Goal: Task Accomplishment & Management: Use online tool/utility

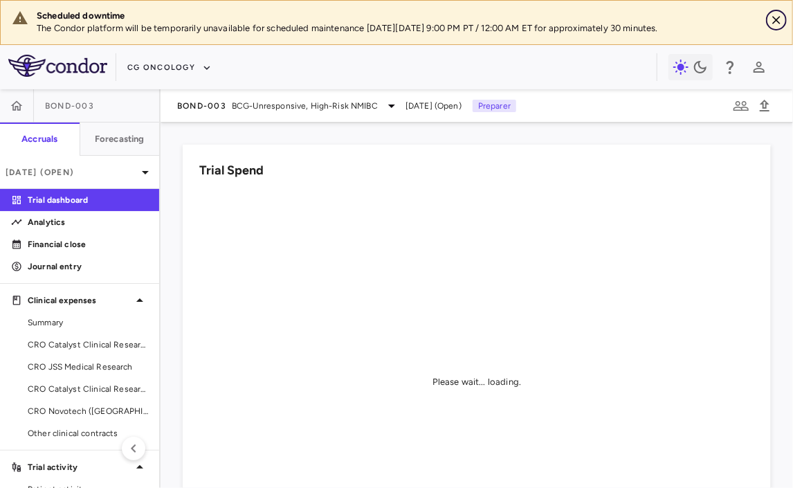
click at [775, 19] on icon "Close" at bounding box center [776, 20] width 14 height 14
click at [776, 18] on icon "Close" at bounding box center [776, 20] width 14 height 14
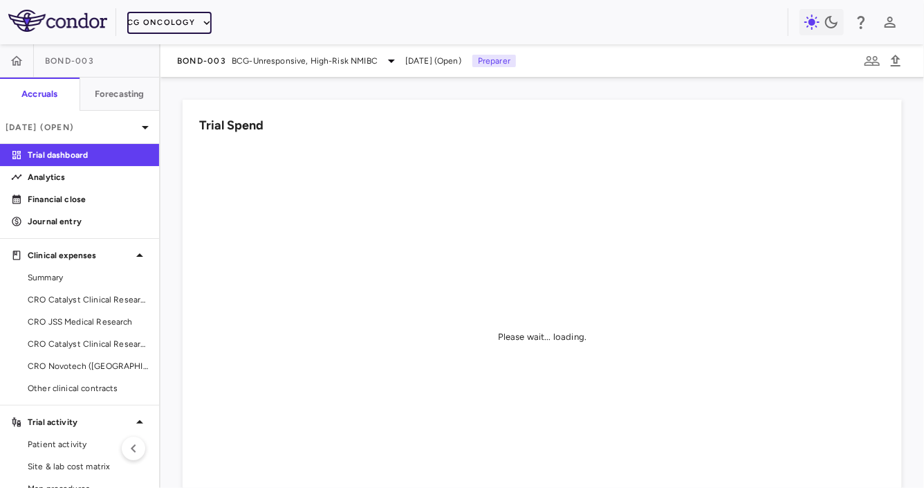
click at [178, 26] on button "CG Oncology" at bounding box center [169, 23] width 84 height 22
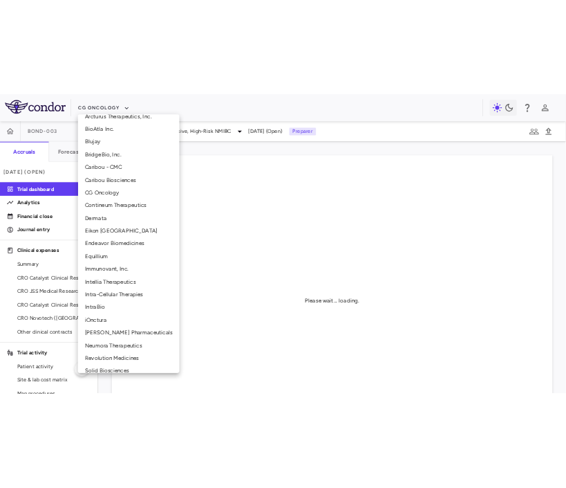
scroll to position [180, 0]
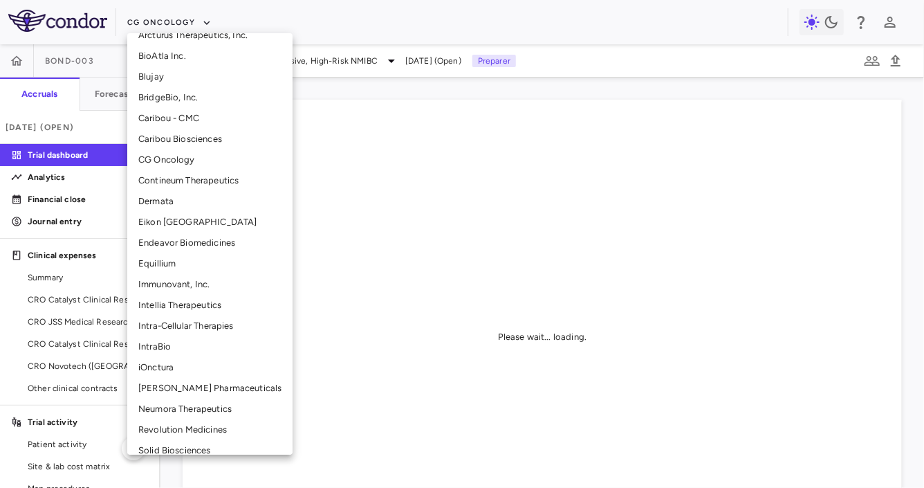
click at [173, 302] on li "Intellia Therapeutics" at bounding box center [209, 305] width 165 height 21
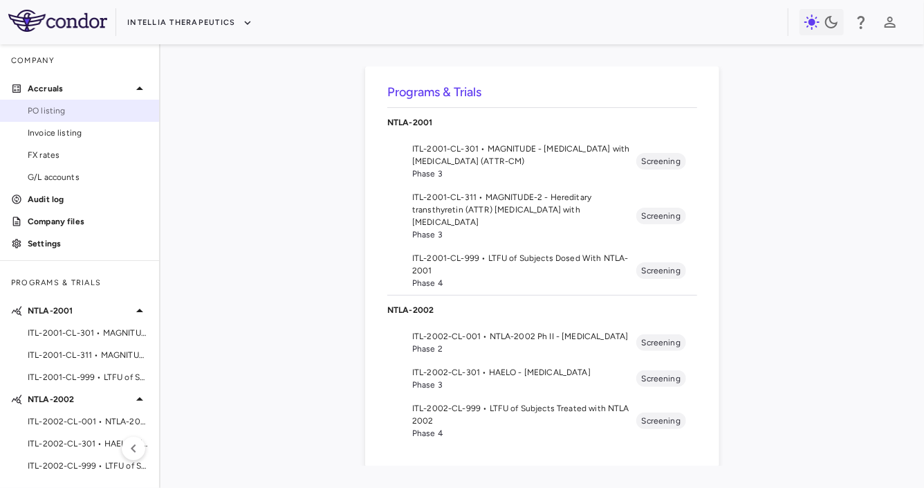
click at [76, 115] on span "PO listing" at bounding box center [88, 110] width 120 height 12
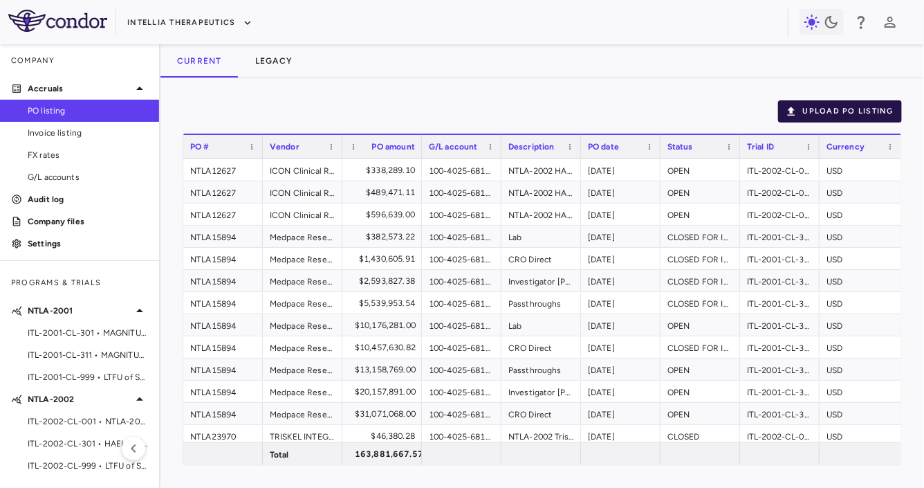
click at [792, 107] on button "Upload PO Listing" at bounding box center [840, 111] width 124 height 22
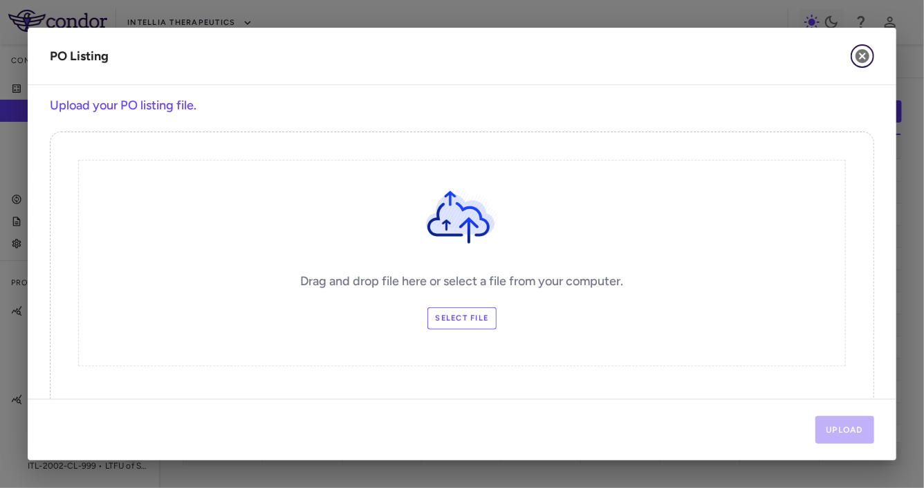
click at [792, 50] on icon "button" at bounding box center [863, 56] width 14 height 14
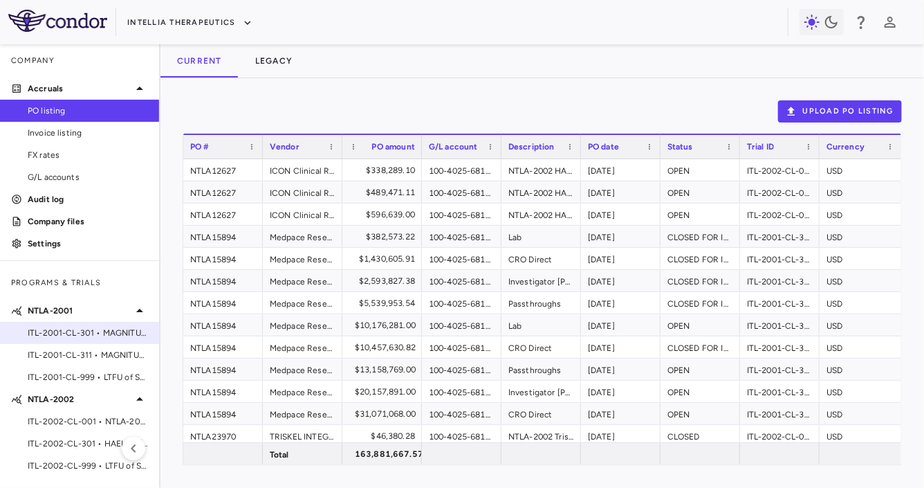
click at [77, 323] on div "ITL-2001-CL-301 • MAGNITUDE - Transthyretin Amyloidosis with Cardiomyopathy (AT…" at bounding box center [79, 332] width 159 height 21
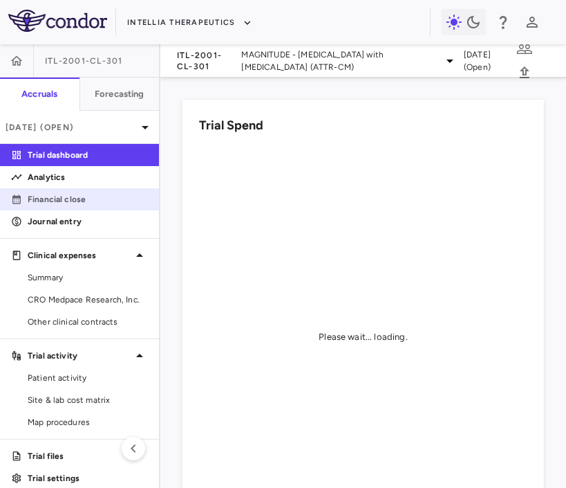
click at [102, 200] on p "Financial close" at bounding box center [88, 199] width 120 height 12
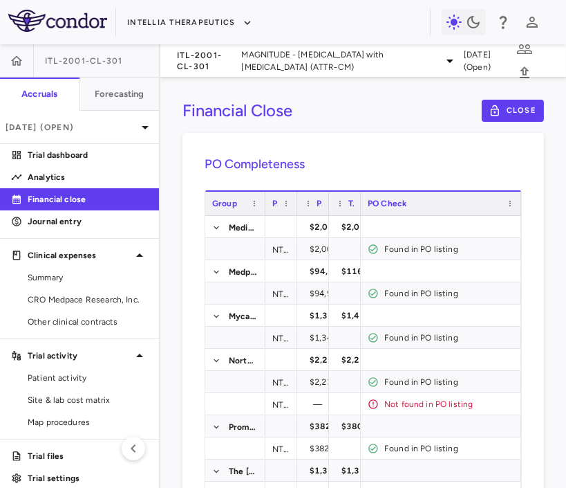
drag, startPoint x: 341, startPoint y: 209, endPoint x: 261, endPoint y: 210, distance: 79.6
click at [262, 210] on div at bounding box center [265, 204] width 6 height 24
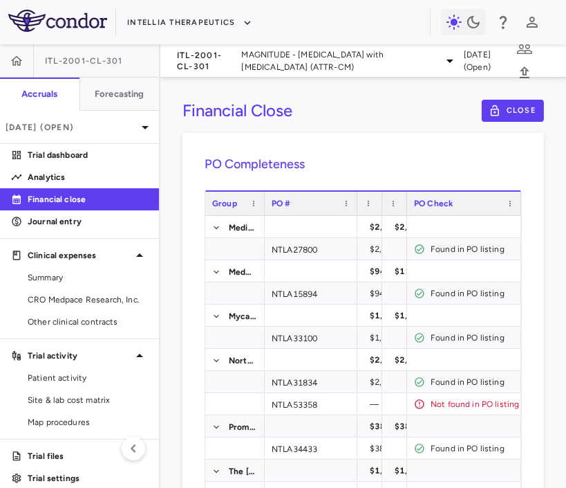
drag, startPoint x: 295, startPoint y: 210, endPoint x: 346, endPoint y: 211, distance: 50.5
click at [354, 211] on div at bounding box center [357, 204] width 6 height 24
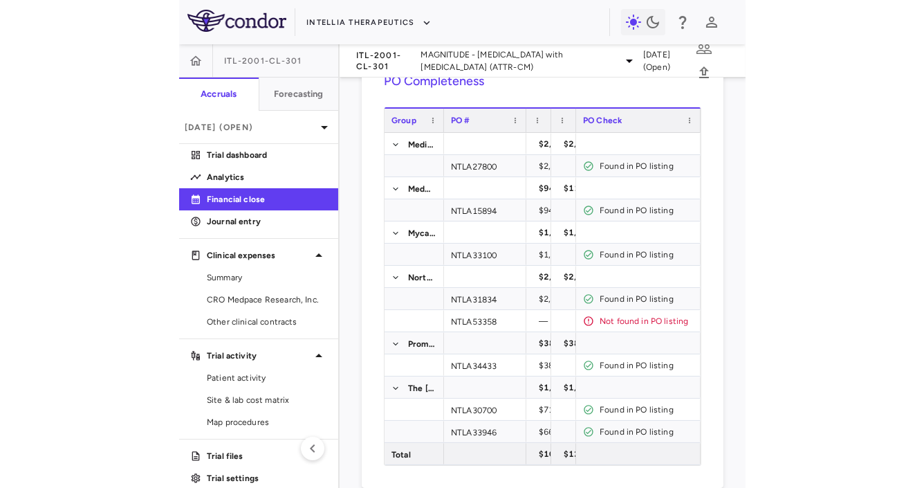
scroll to position [110, 0]
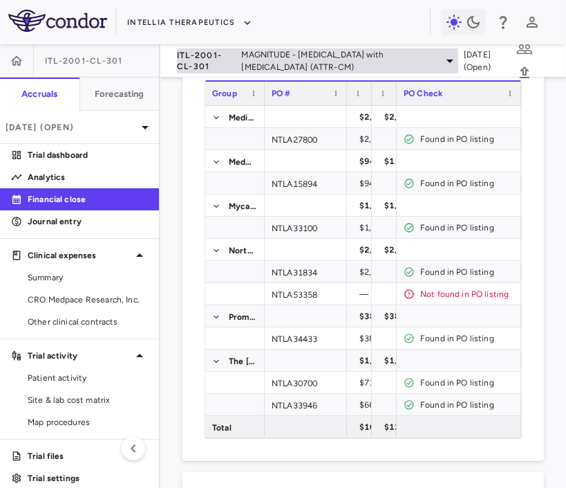
click at [216, 66] on span "ITL-2001-CL-301" at bounding box center [206, 61] width 59 height 22
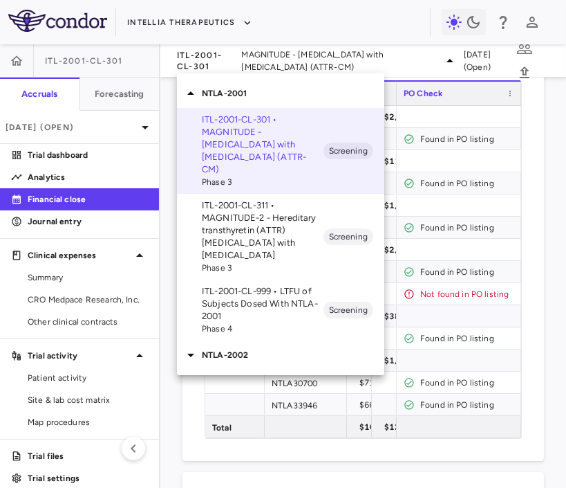
click at [235, 205] on p "ITL-2001-CL-311 • MAGNITUDE-2 - Hereditary transthyretin (ATTR) [MEDICAL_DATA] …" at bounding box center [263, 230] width 122 height 62
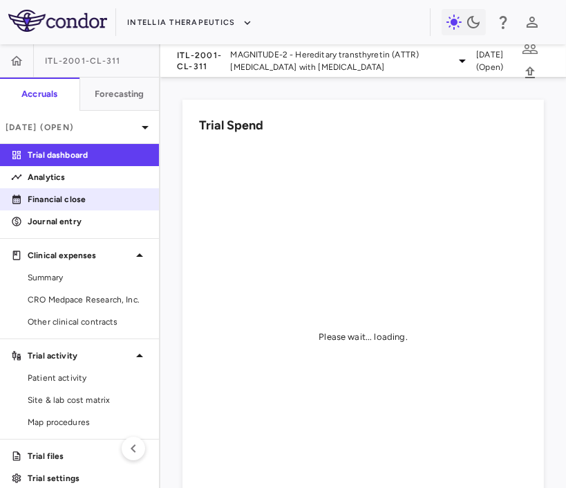
click at [91, 200] on p "Financial close" at bounding box center [88, 199] width 120 height 12
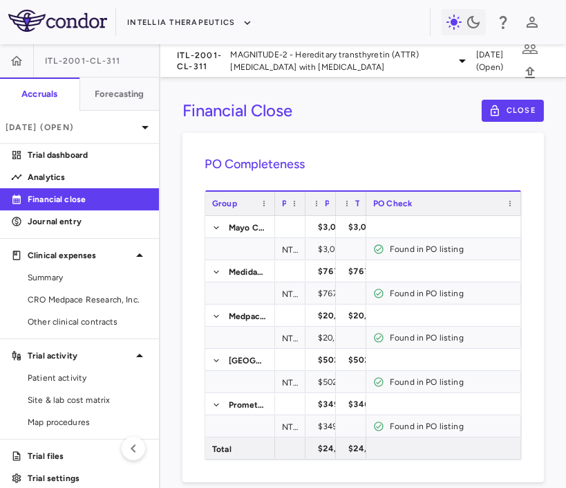
drag, startPoint x: 341, startPoint y: 208, endPoint x: 269, endPoint y: 210, distance: 71.9
click at [272, 210] on div at bounding box center [275, 204] width 6 height 24
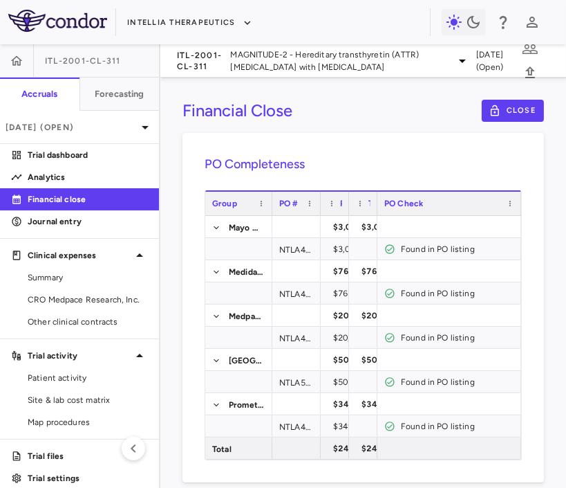
drag, startPoint x: 302, startPoint y: 209, endPoint x: 373, endPoint y: 214, distance: 70.8
click at [323, 214] on div at bounding box center [320, 204] width 6 height 24
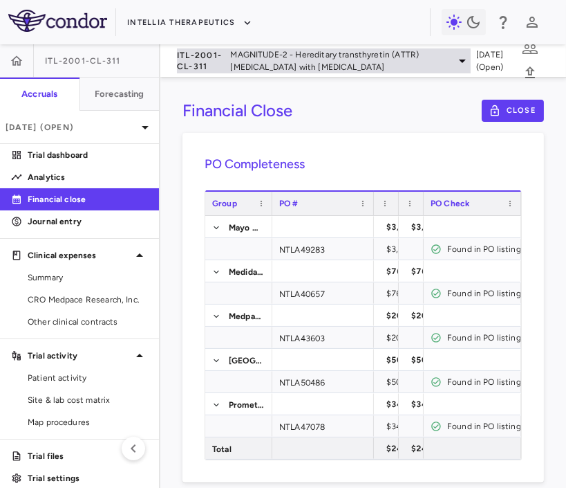
click at [288, 65] on span "MAGNITUDE-2 - Hereditary transthyretin (ATTR) [MEDICAL_DATA] with [MEDICAL_DATA]" at bounding box center [339, 60] width 219 height 25
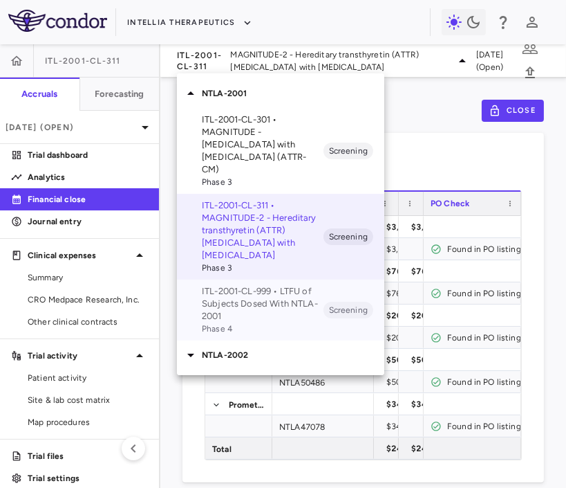
click at [269, 288] on p "ITL-2001-CL-999 • LTFU of Subjects Dosed With NTLA-2001" at bounding box center [263, 303] width 122 height 37
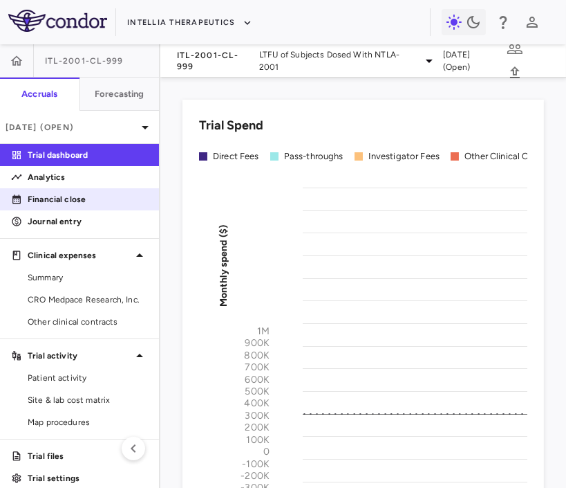
click at [84, 200] on p "Financial close" at bounding box center [88, 199] width 120 height 12
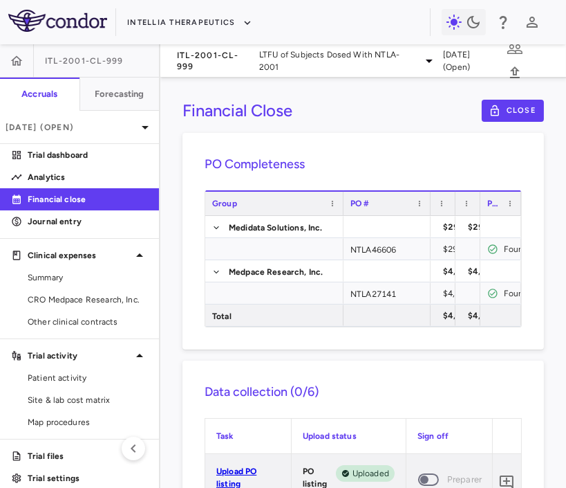
drag, startPoint x: 366, startPoint y: 207, endPoint x: 423, endPoint y: 223, distance: 59.8
click at [423, 223] on div "Group PO # PO Amount Total contract value" at bounding box center [363, 258] width 316 height 136
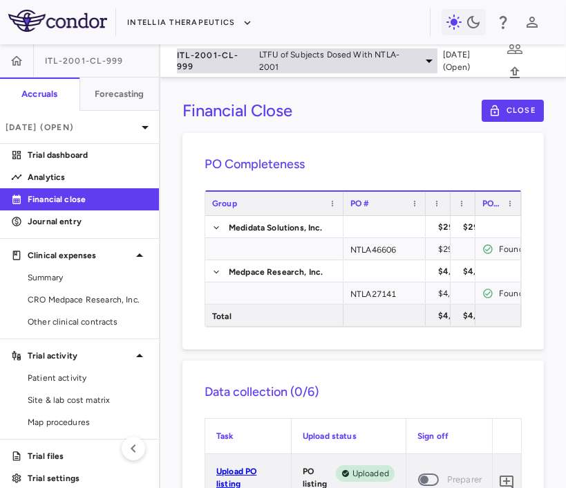
click at [292, 65] on span "LTFU of Subjects Dosed With NTLA-2001" at bounding box center [337, 60] width 156 height 25
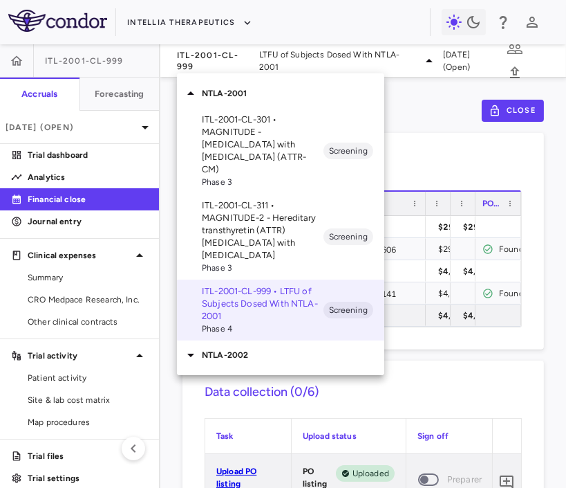
click at [232, 349] on p "NTLA-2002" at bounding box center [293, 355] width 183 height 12
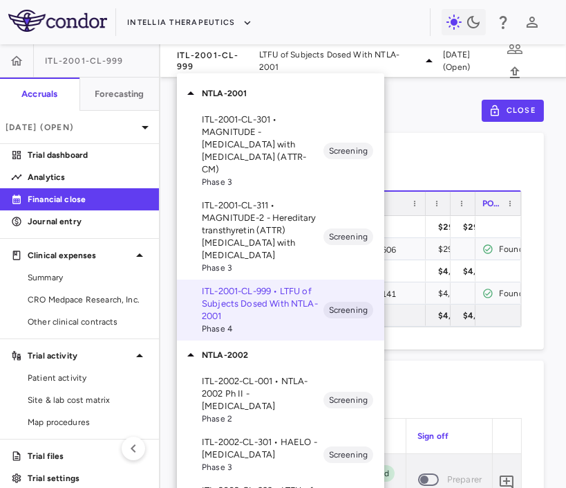
click at [248, 375] on p "ITL-2002-CL-001 • NTLA-2002 Ph II - [MEDICAL_DATA]" at bounding box center [263, 393] width 122 height 37
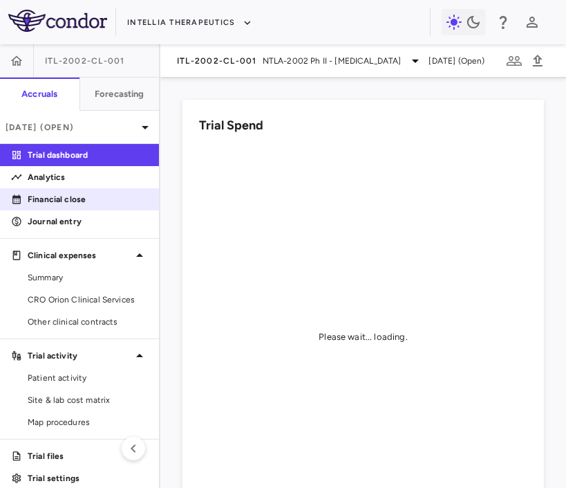
click at [99, 199] on p "Financial close" at bounding box center [88, 199] width 120 height 12
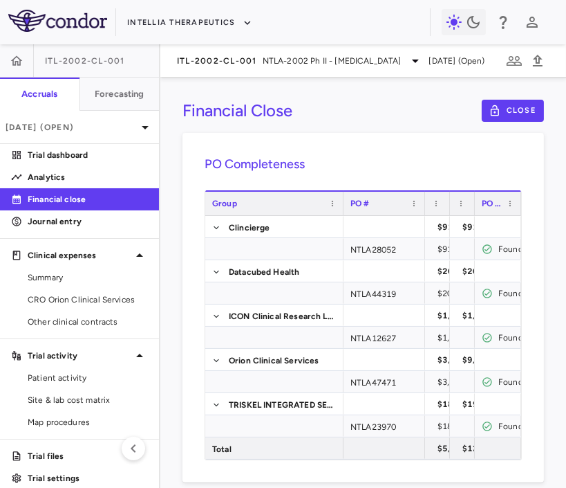
drag, startPoint x: 366, startPoint y: 210, endPoint x: 420, endPoint y: 212, distance: 54.0
click at [422, 212] on div at bounding box center [425, 204] width 6 height 24
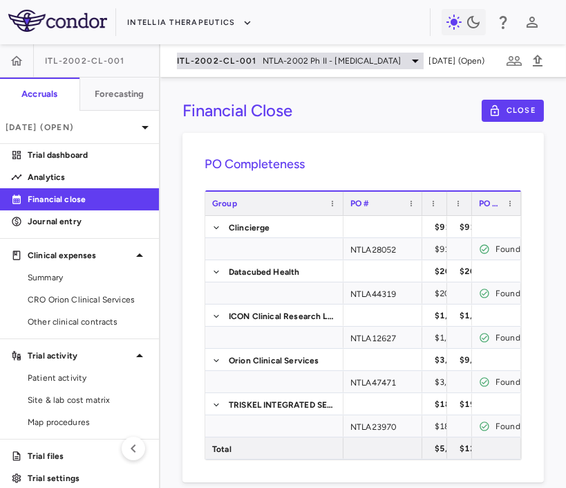
click at [247, 55] on span "ITL-2002-CL-001" at bounding box center [217, 60] width 80 height 11
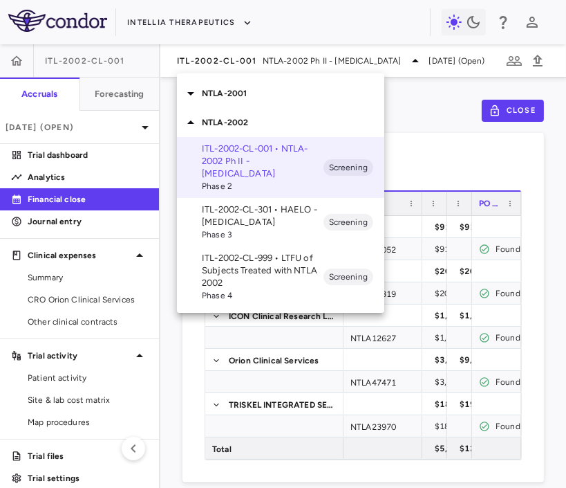
click at [231, 221] on p "ITL-2002-CL-301 • HAELO - [MEDICAL_DATA]" at bounding box center [263, 215] width 122 height 25
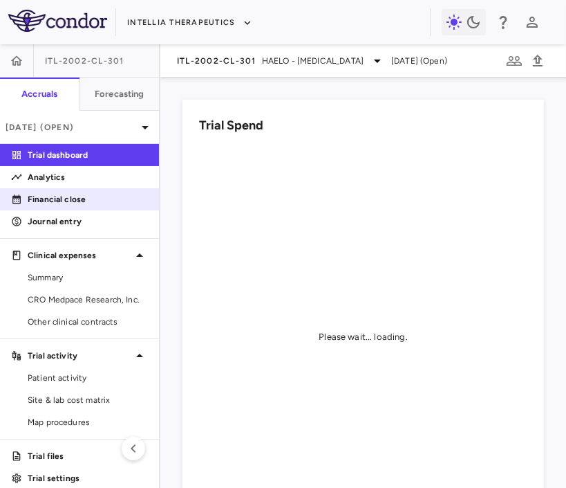
click at [99, 199] on p "Financial close" at bounding box center [88, 199] width 120 height 12
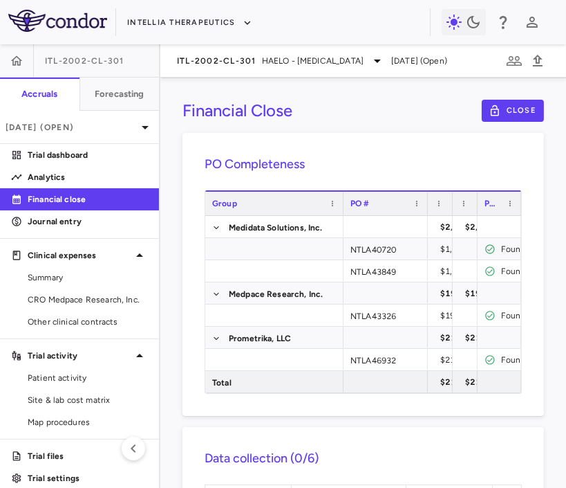
drag, startPoint x: 367, startPoint y: 203, endPoint x: 422, endPoint y: 211, distance: 55.2
click at [425, 211] on div at bounding box center [428, 204] width 6 height 24
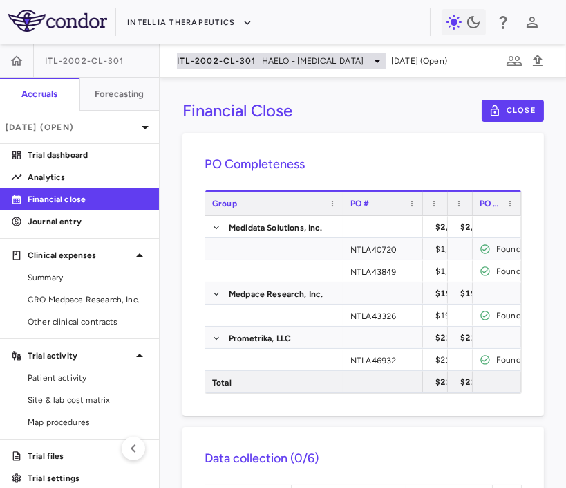
click at [289, 61] on span "HAELO - [MEDICAL_DATA]" at bounding box center [313, 61] width 102 height 12
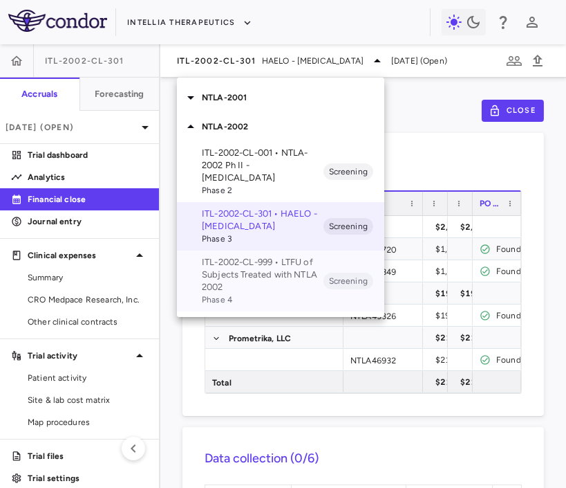
click at [261, 286] on p "ITL-2002-CL-999 • LTFU of Subjects Treated with NTLA 2002" at bounding box center [263, 274] width 122 height 37
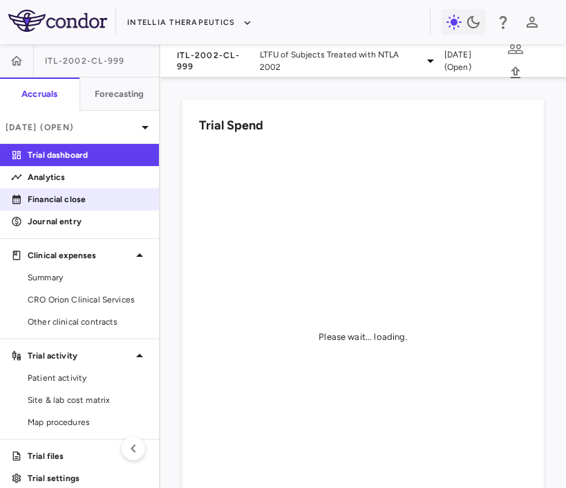
click at [94, 202] on p "Financial close" at bounding box center [88, 199] width 120 height 12
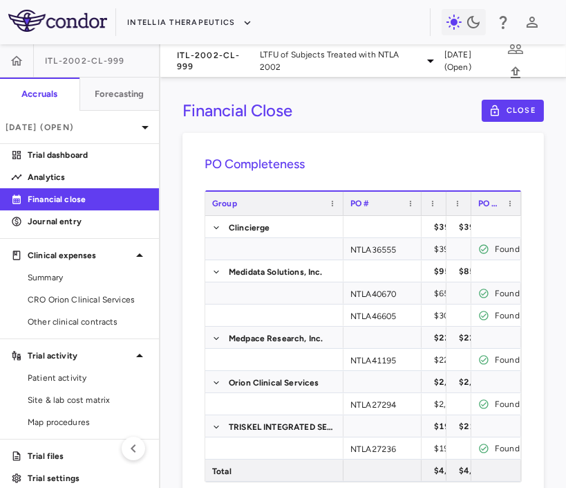
drag, startPoint x: 367, startPoint y: 208, endPoint x: 421, endPoint y: 211, distance: 54.1
click at [421, 211] on div at bounding box center [421, 204] width 6 height 24
click at [19, 58] on icon "button" at bounding box center [17, 60] width 12 height 10
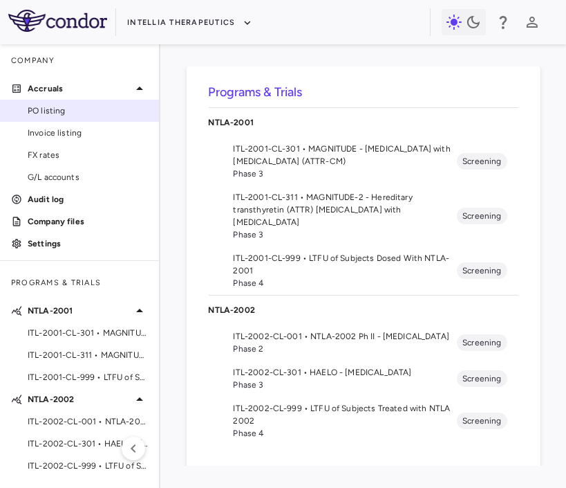
click at [64, 109] on span "PO listing" at bounding box center [88, 110] width 120 height 12
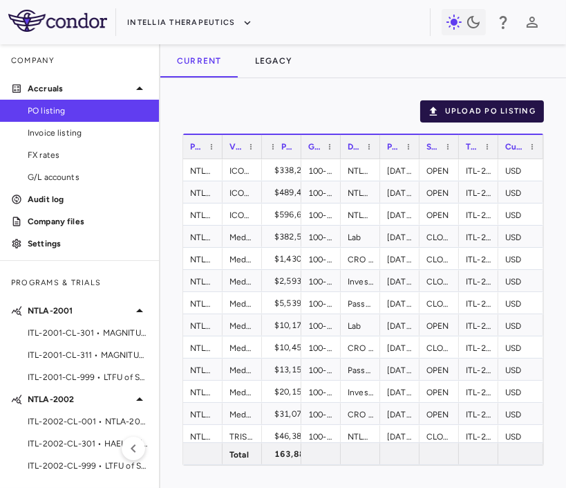
click at [488, 116] on button "Upload PO Listing" at bounding box center [483, 111] width 124 height 22
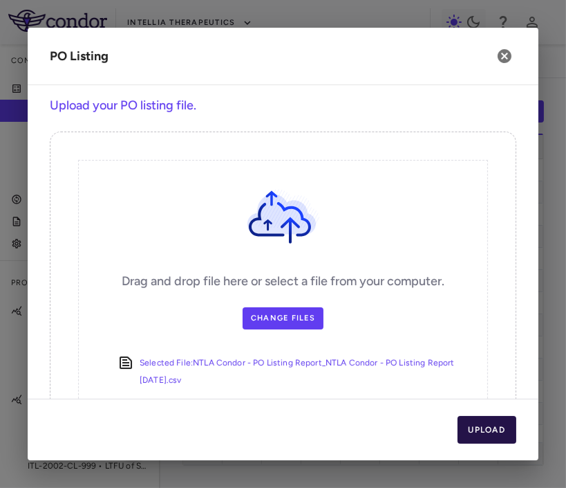
click at [480, 427] on button "Upload" at bounding box center [487, 430] width 59 height 28
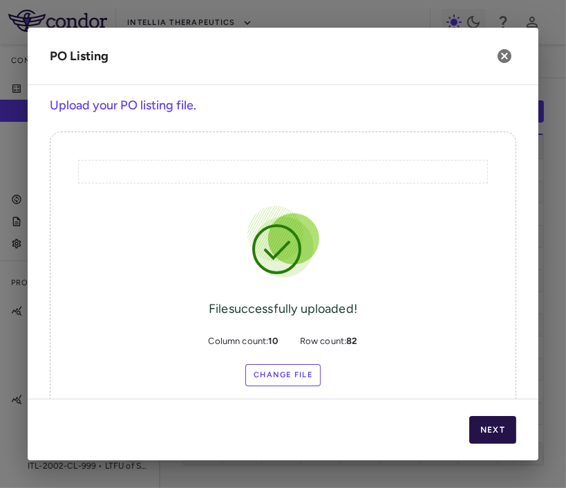
click at [504, 430] on button "Next" at bounding box center [493, 430] width 47 height 28
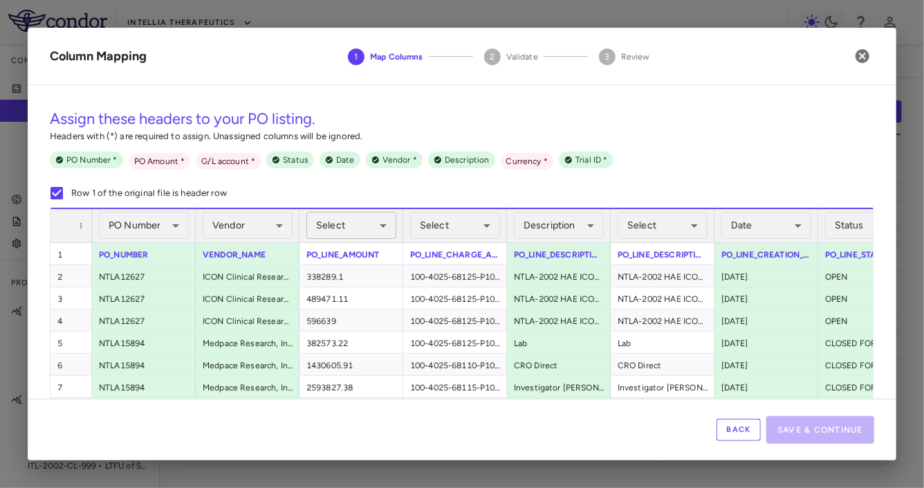
click at [335, 227] on body "Skip to sidebar Skip to main content Intellia Therapeutics Company Accruals PO …" at bounding box center [462, 244] width 924 height 488
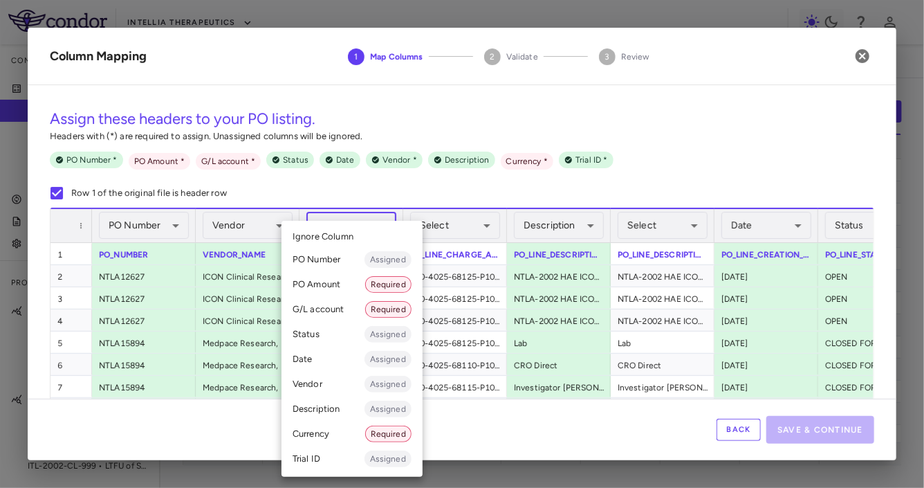
click at [336, 283] on li "PO Amount Required" at bounding box center [352, 284] width 141 height 25
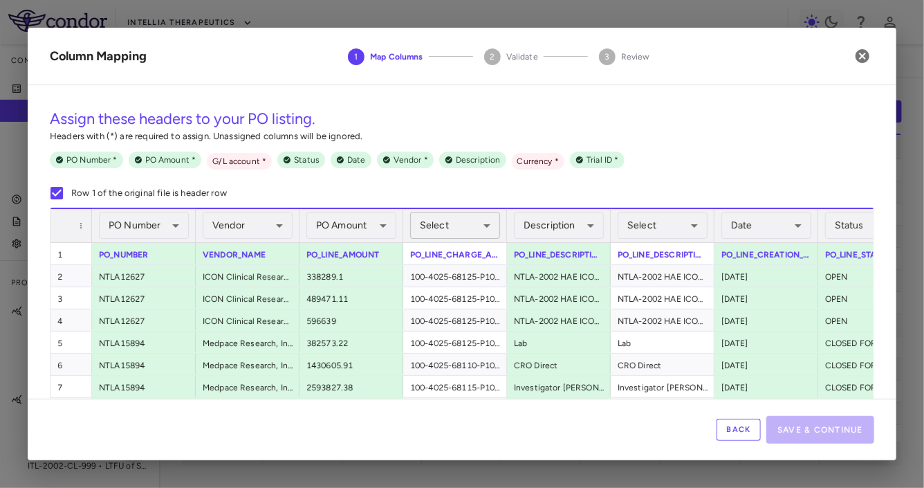
click at [460, 239] on body "Skip to sidebar Skip to main content Intellia Therapeutics Company Accruals PO …" at bounding box center [462, 244] width 924 height 488
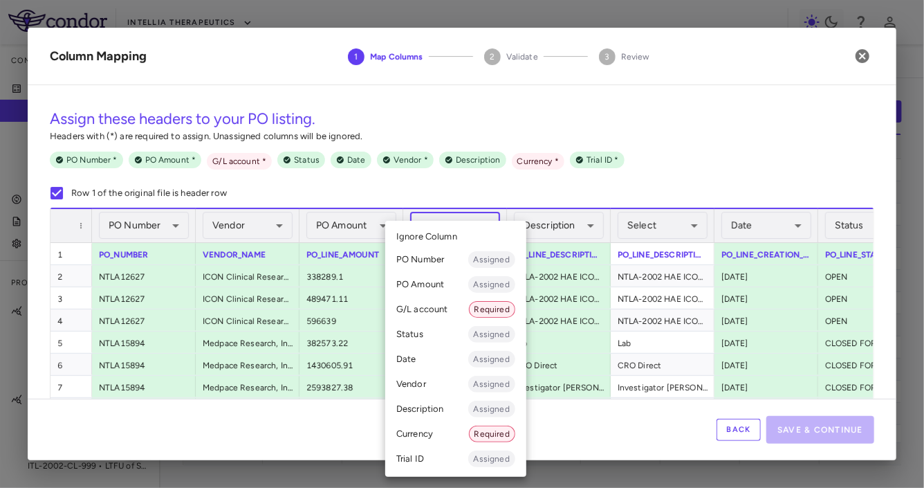
click at [447, 298] on li "G/L account Required" at bounding box center [455, 309] width 141 height 25
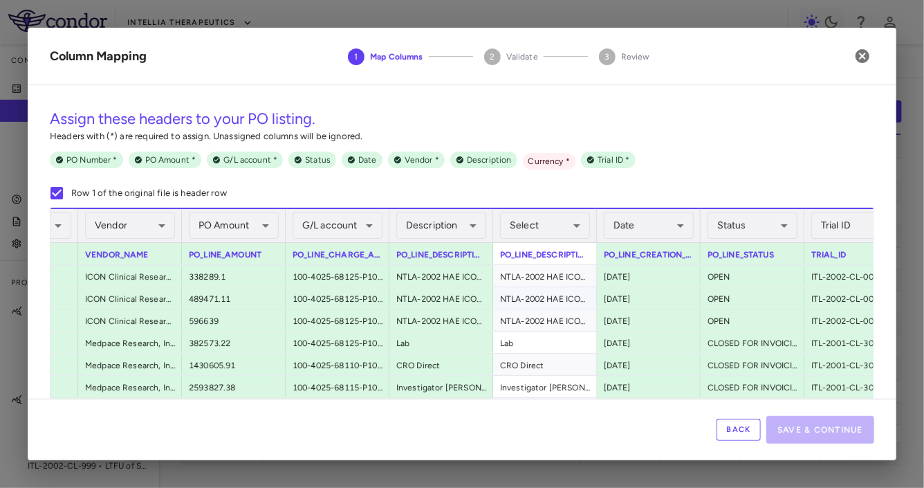
scroll to position [0, 156]
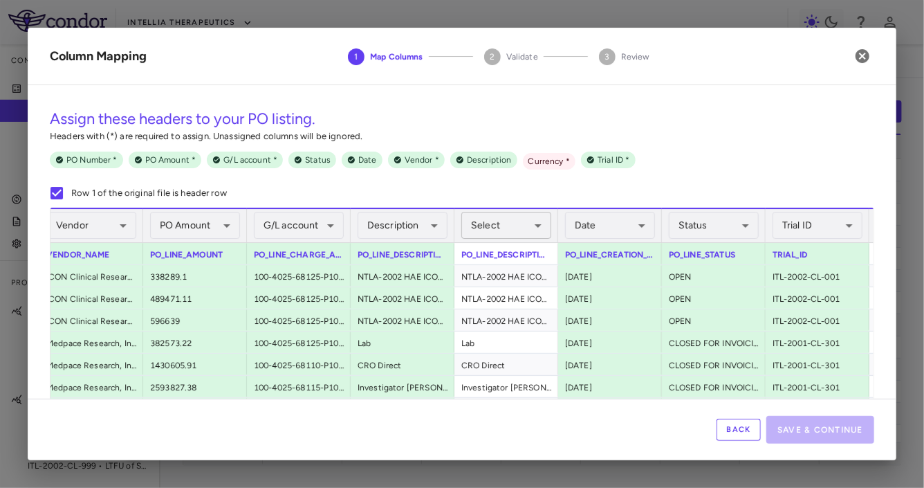
click at [493, 226] on body "Skip to sidebar Skip to main content Intellia Therapeutics Company Accruals PO …" at bounding box center [462, 244] width 924 height 488
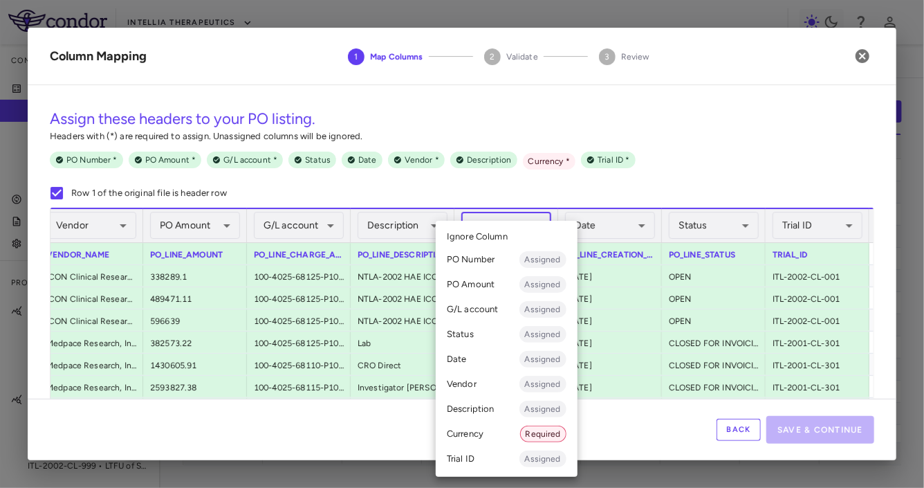
click at [430, 178] on div at bounding box center [462, 244] width 924 height 488
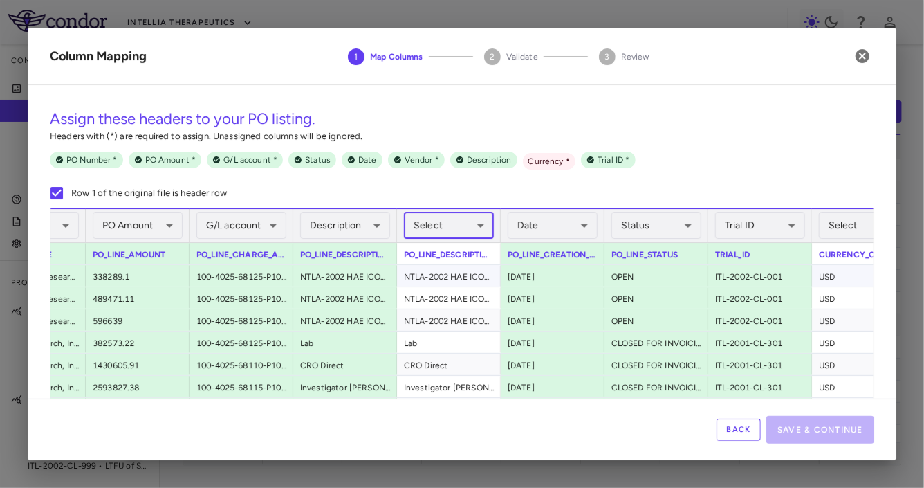
scroll to position [0, 0]
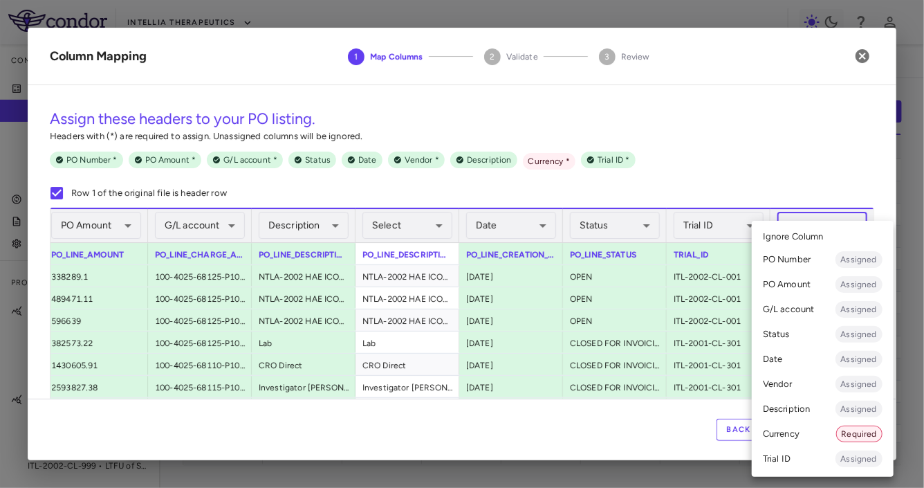
click at [792, 235] on body "Skip to sidebar Skip to main content Intellia Therapeutics Company Accruals PO …" at bounding box center [462, 244] width 924 height 488
click at [792, 431] on li "Currency Required" at bounding box center [823, 433] width 142 height 25
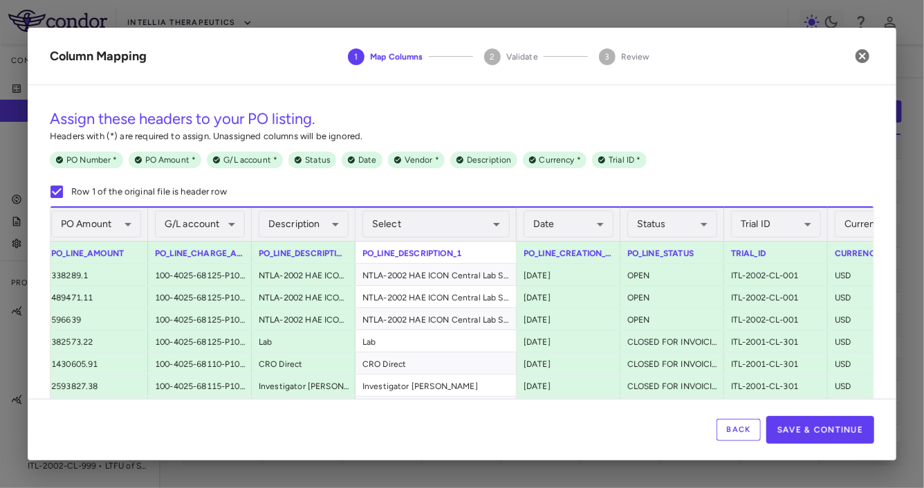
drag, startPoint x: 457, startPoint y: 229, endPoint x: 508, endPoint y: 242, distance: 52.2
click at [508, 242] on div "**********" at bounding box center [461, 344] width 823 height 276
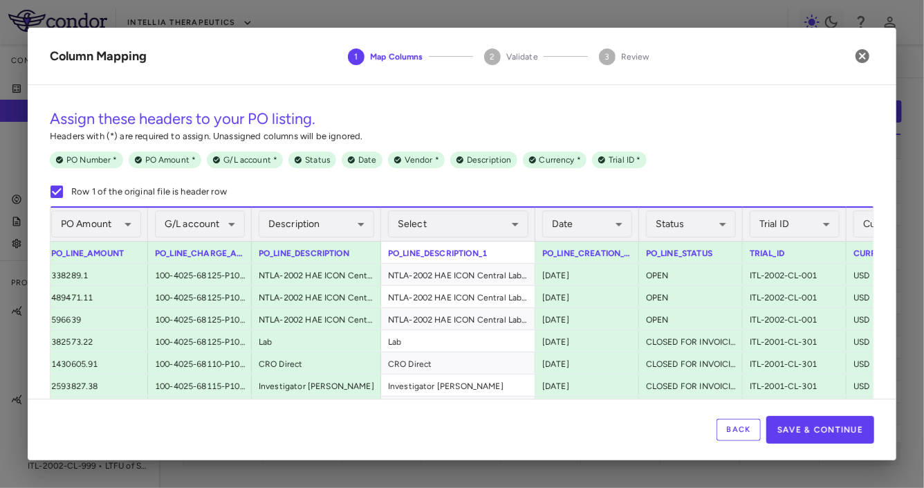
drag, startPoint x: 354, startPoint y: 228, endPoint x: 380, endPoint y: 243, distance: 29.8
click at [380, 243] on div "**********" at bounding box center [461, 344] width 823 height 276
click at [792, 430] on button "Save & Continue" at bounding box center [820, 430] width 108 height 28
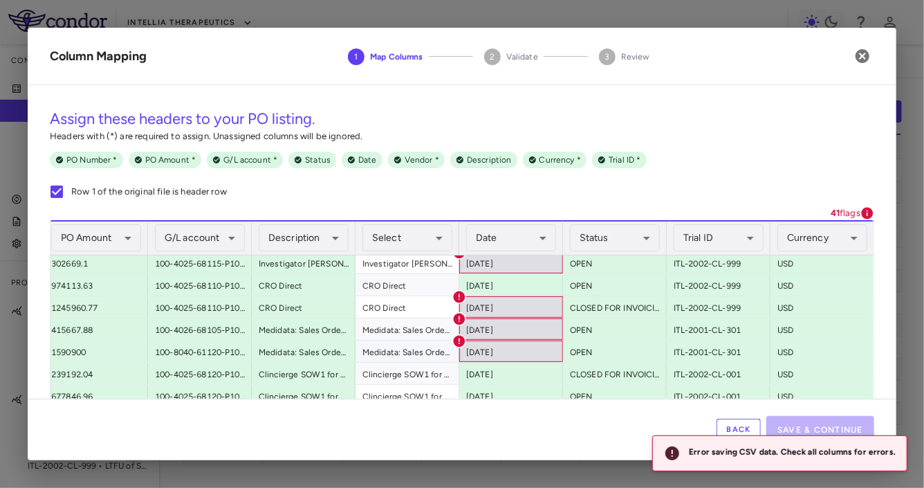
scroll to position [1093, 0]
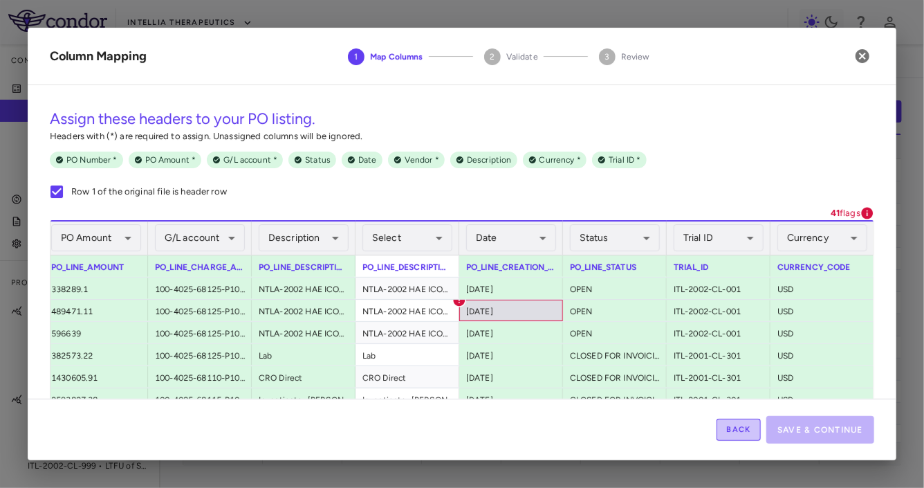
click at [735, 428] on button "Back" at bounding box center [739, 429] width 44 height 22
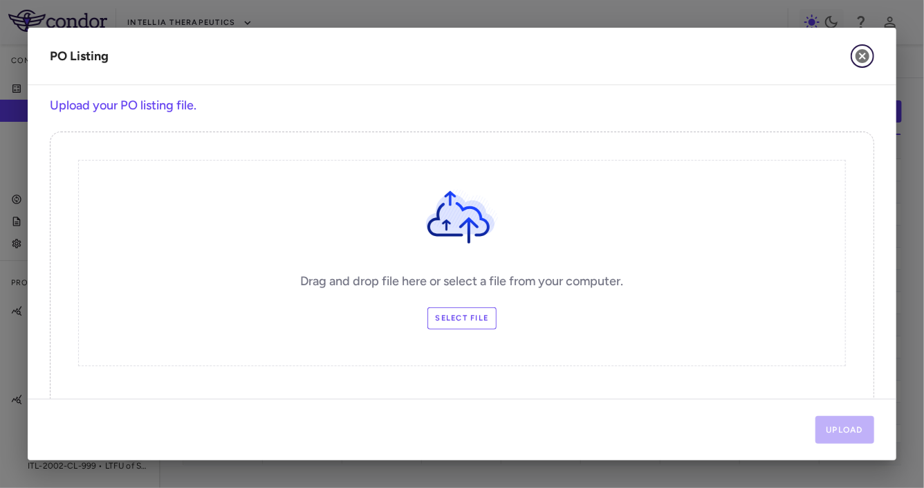
click at [792, 58] on icon "button" at bounding box center [863, 56] width 14 height 14
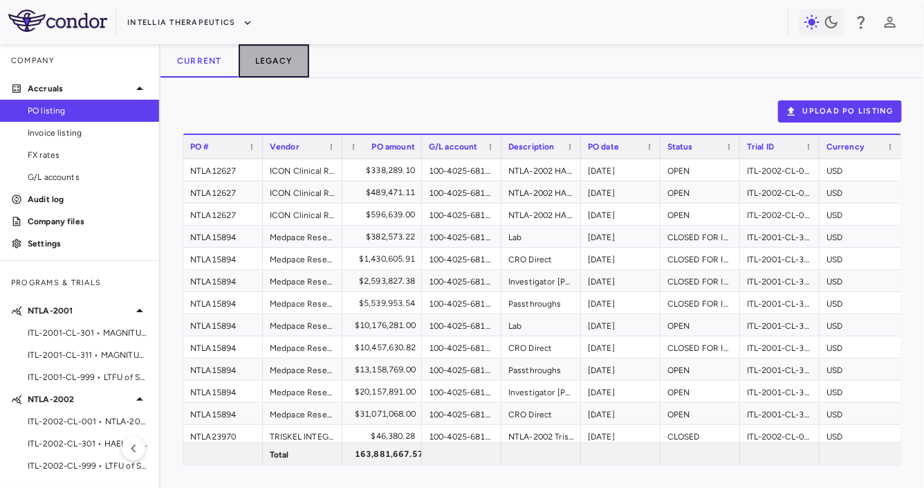
click at [269, 60] on button "Legacy" at bounding box center [274, 60] width 71 height 33
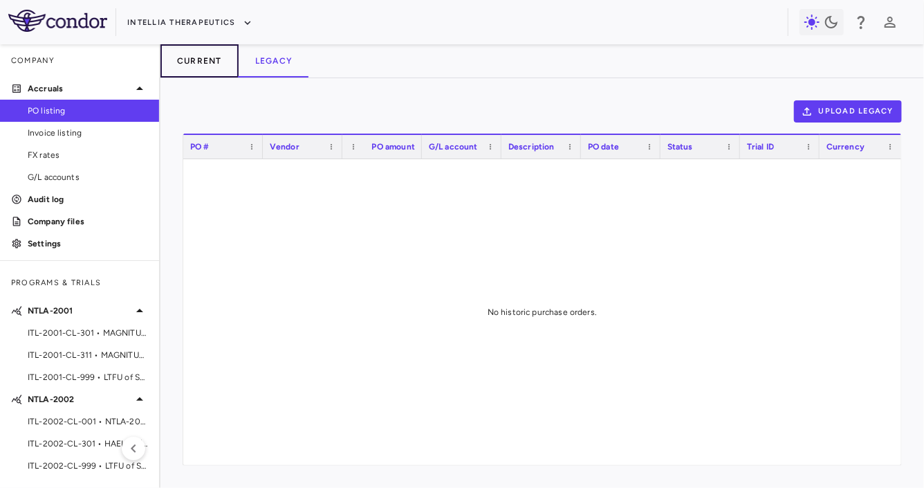
click at [214, 63] on button "Current" at bounding box center [199, 60] width 78 height 33
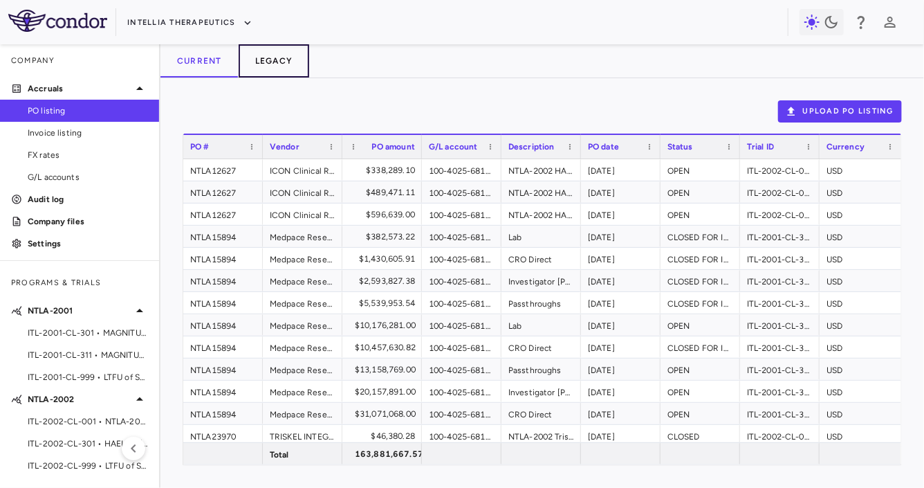
click at [288, 57] on button "Legacy" at bounding box center [274, 60] width 71 height 33
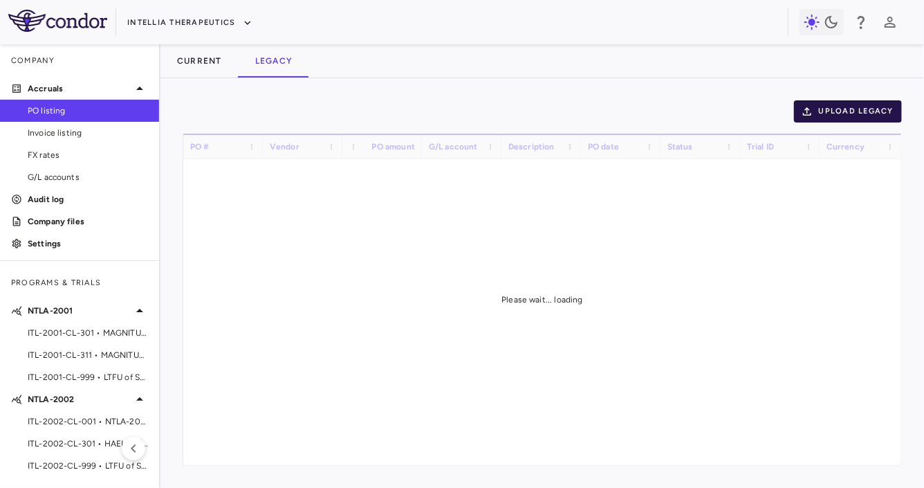
click at [792, 113] on icon "button" at bounding box center [807, 111] width 12 height 12
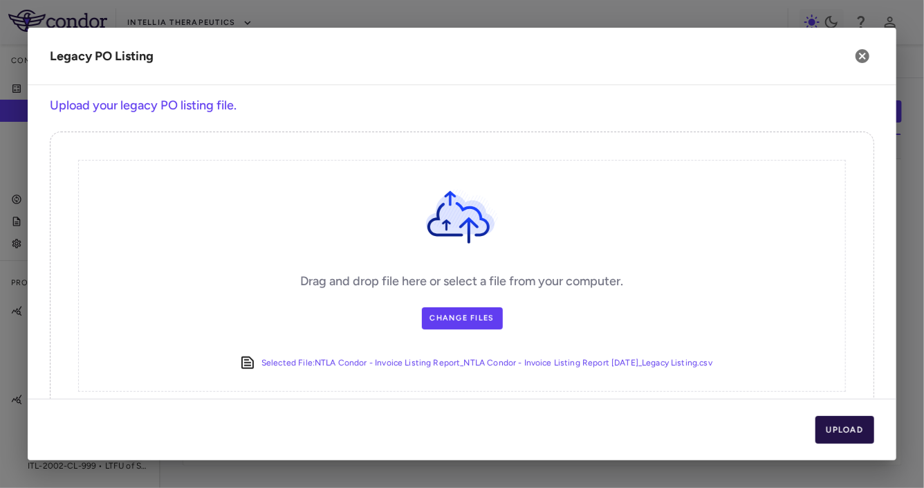
click at [792, 432] on button "Upload" at bounding box center [844, 430] width 59 height 28
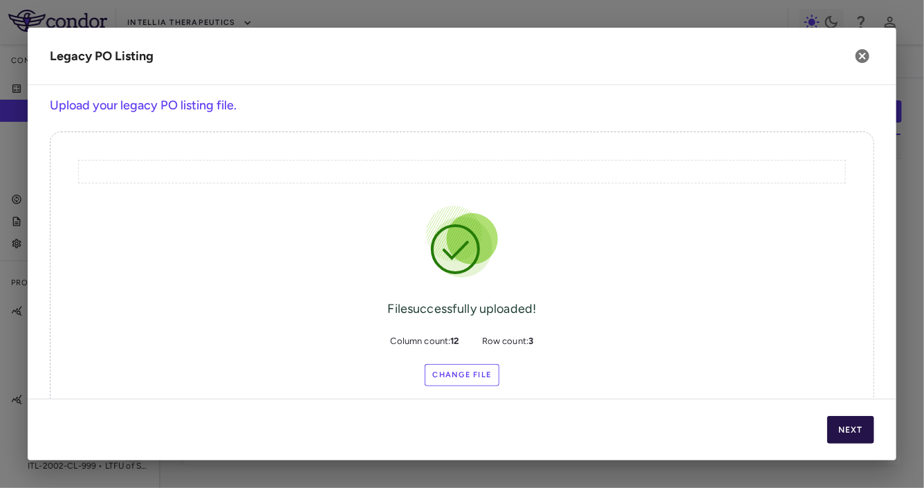
click at [792, 432] on button "Next" at bounding box center [850, 430] width 47 height 28
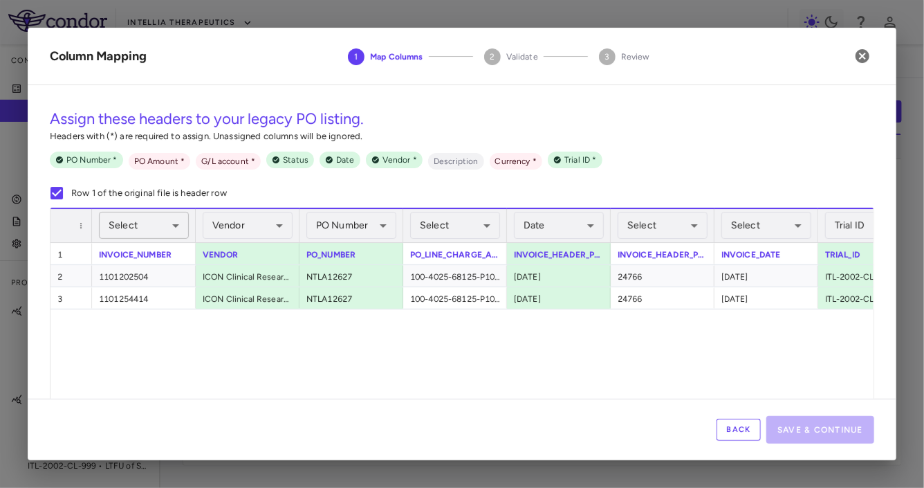
click at [120, 232] on body "Skip to sidebar Skip to main content Intellia Therapeutics Company Accruals PO …" at bounding box center [462, 244] width 924 height 488
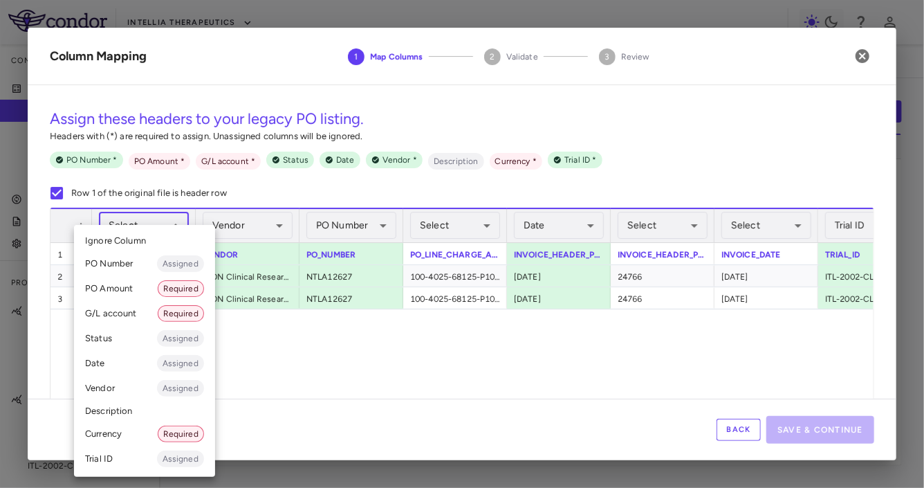
click at [727, 423] on div at bounding box center [462, 244] width 924 height 488
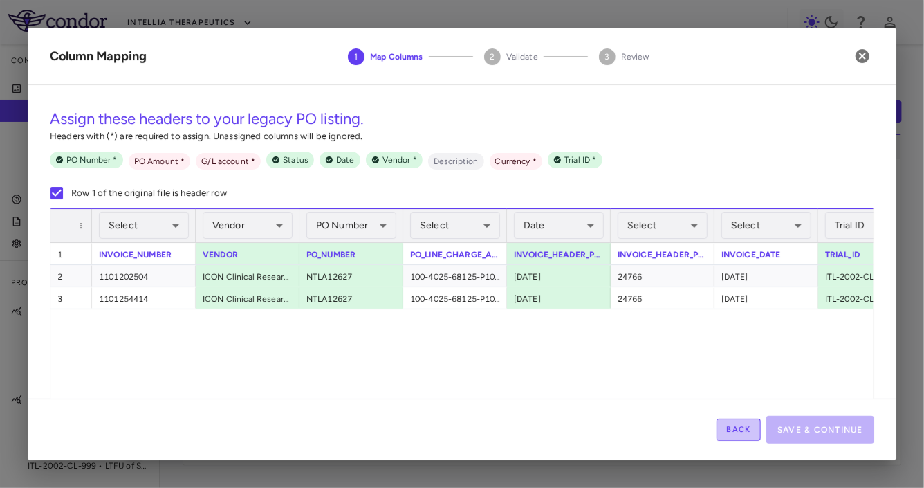
click at [728, 427] on button "Back" at bounding box center [739, 429] width 44 height 22
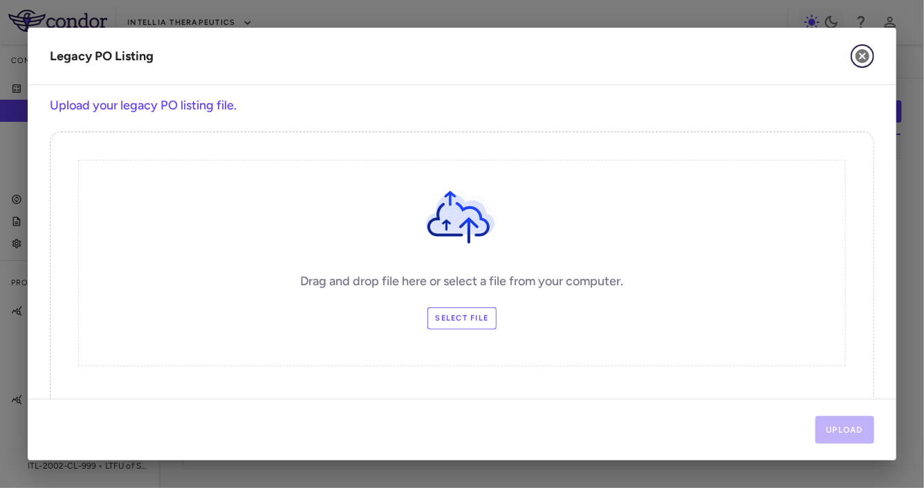
click at [792, 64] on button "button" at bounding box center [863, 56] width 24 height 24
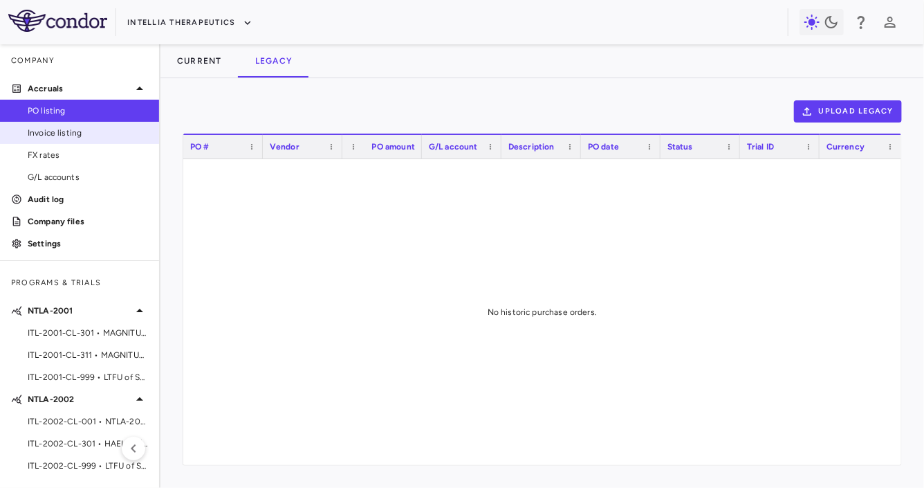
click at [116, 129] on span "Invoice listing" at bounding box center [88, 133] width 120 height 12
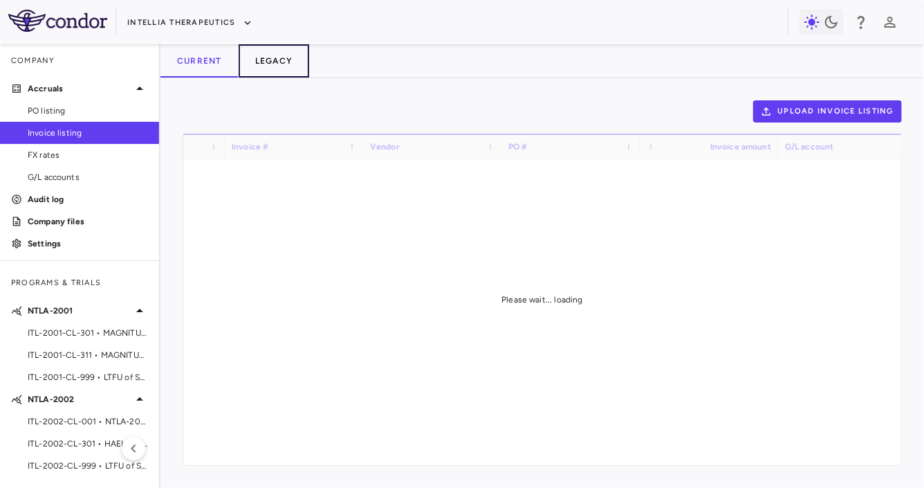
click at [269, 68] on button "Legacy" at bounding box center [274, 60] width 71 height 33
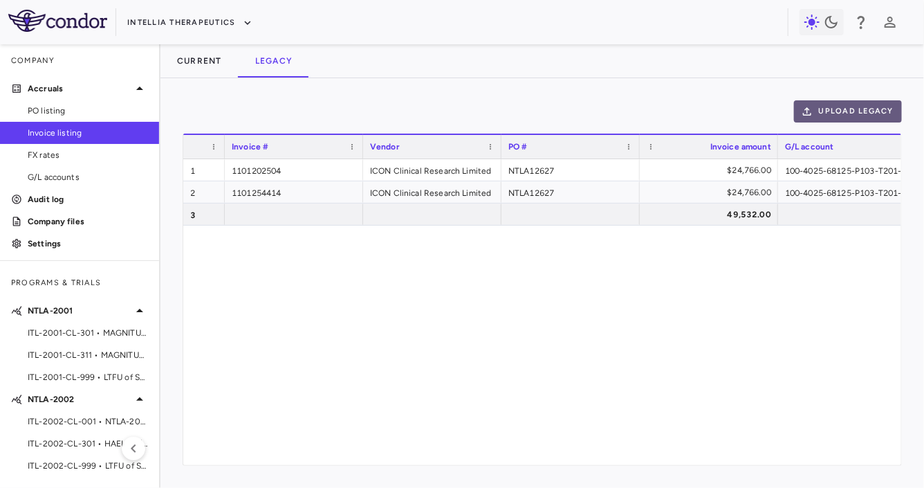
click at [792, 116] on button "Upload legacy" at bounding box center [848, 111] width 108 height 22
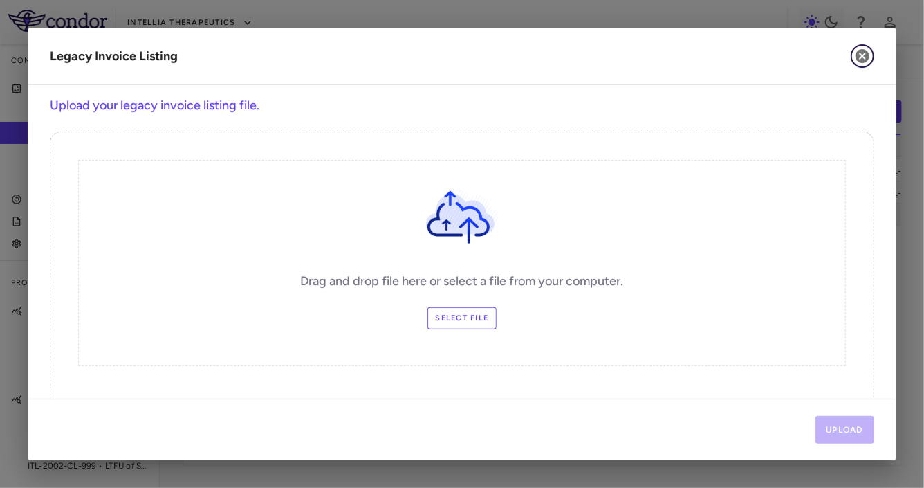
click at [792, 62] on icon "button" at bounding box center [862, 56] width 17 height 17
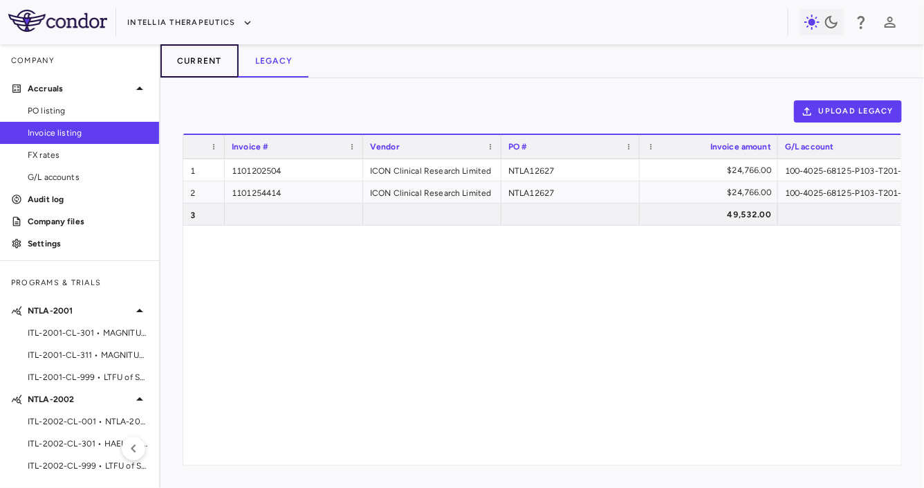
click at [198, 57] on button "Current" at bounding box center [199, 60] width 78 height 33
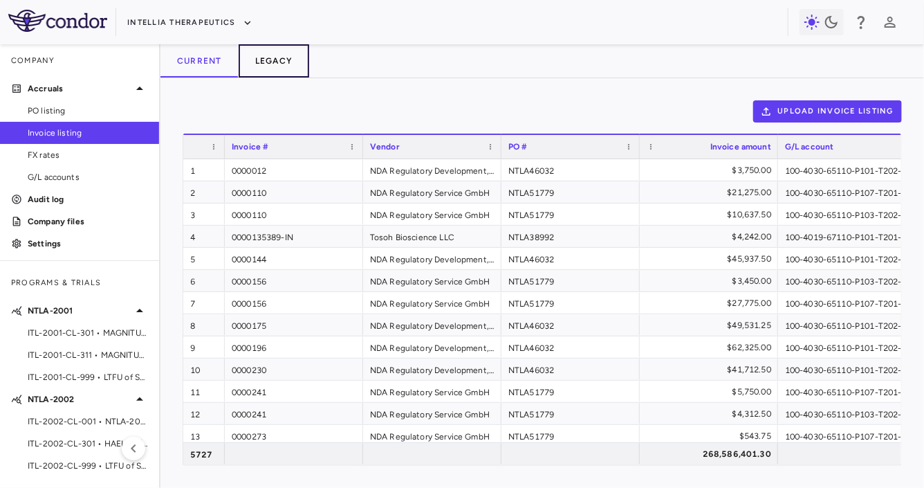
click at [256, 55] on button "Legacy" at bounding box center [274, 60] width 71 height 33
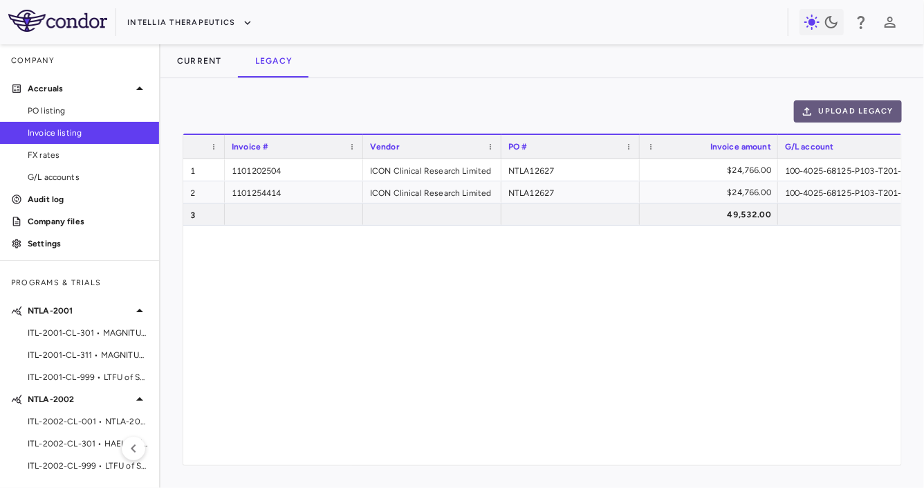
click at [792, 106] on button "Upload legacy" at bounding box center [848, 111] width 108 height 22
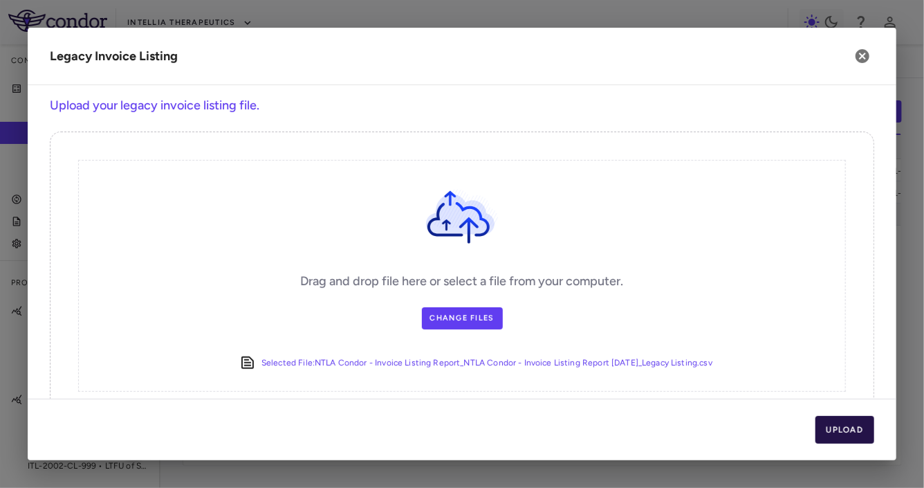
click at [792, 434] on button "Upload" at bounding box center [844, 430] width 59 height 28
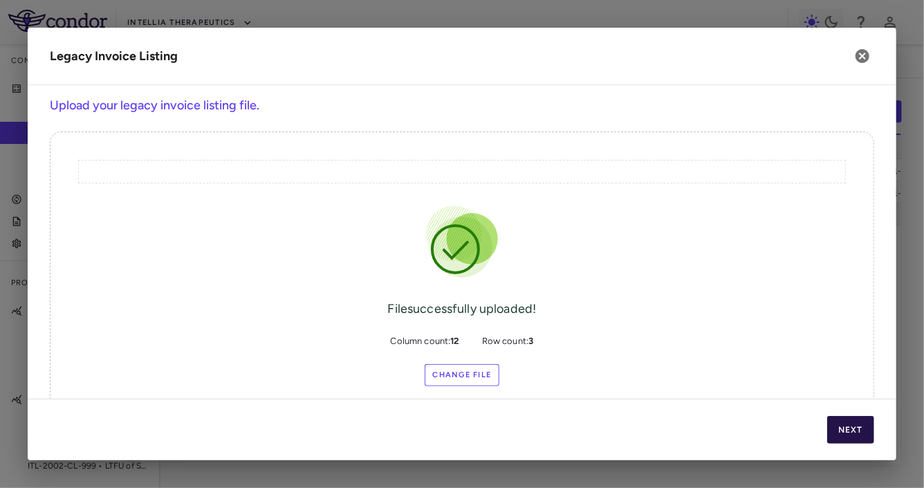
click at [792, 434] on button "Next" at bounding box center [850, 430] width 47 height 28
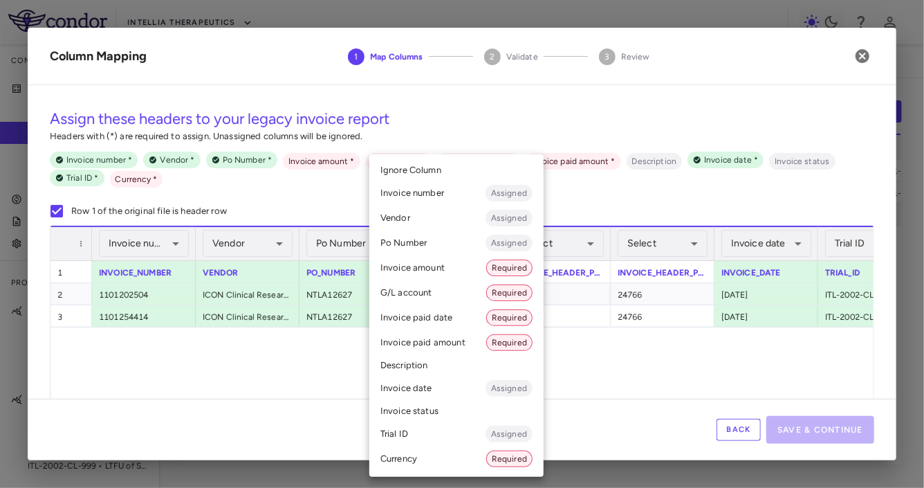
click at [455, 246] on body "Skip to sidebar Skip to main content Intellia Therapeutics Company Accruals PO …" at bounding box center [462, 244] width 924 height 488
click at [450, 294] on li "G/L account Required" at bounding box center [456, 292] width 174 height 25
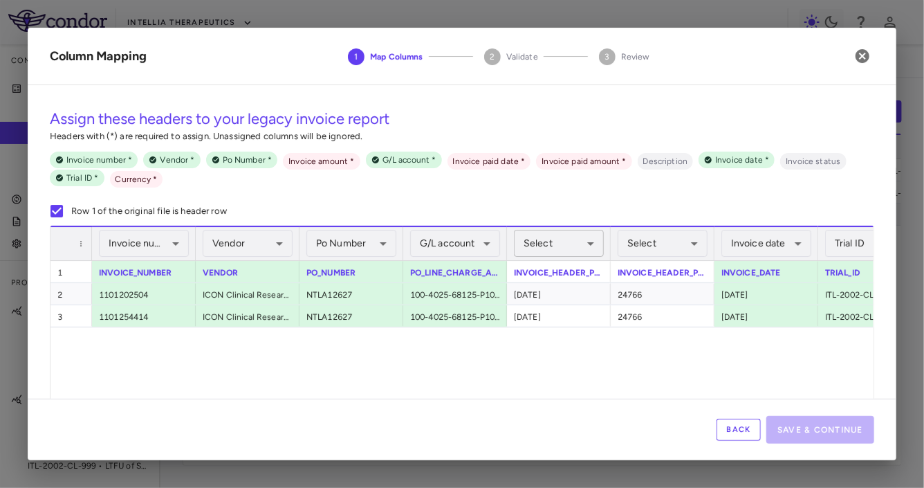
click at [562, 252] on body "Skip to sidebar Skip to main content Intellia Therapeutics Company Accruals PO …" at bounding box center [462, 244] width 924 height 488
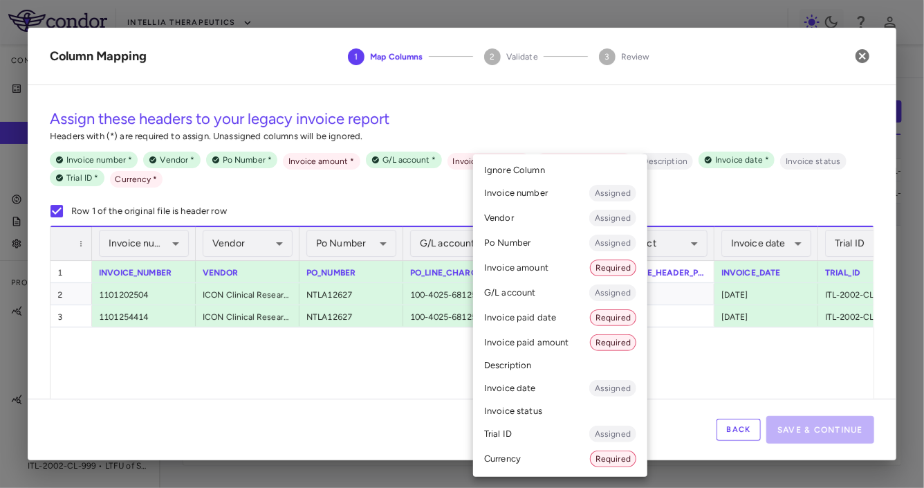
click at [719, 193] on div at bounding box center [462, 244] width 924 height 488
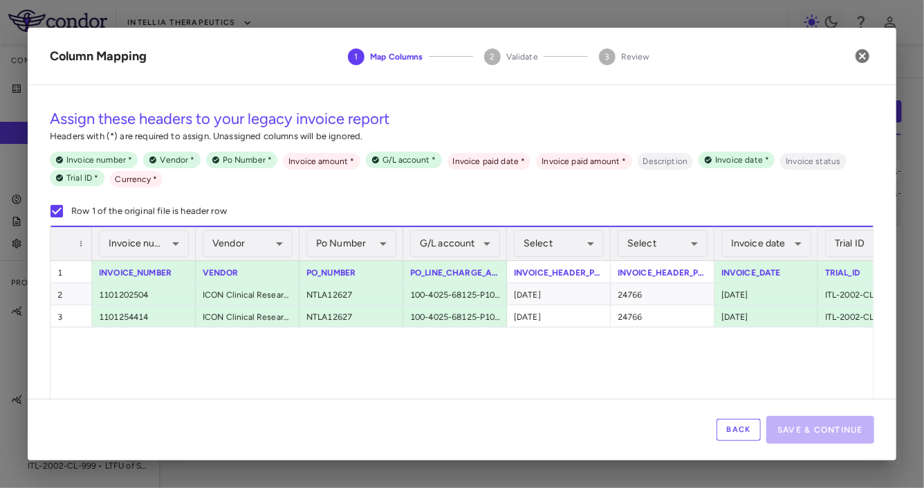
click at [611, 248] on div "Select ​" at bounding box center [663, 242] width 104 height 35
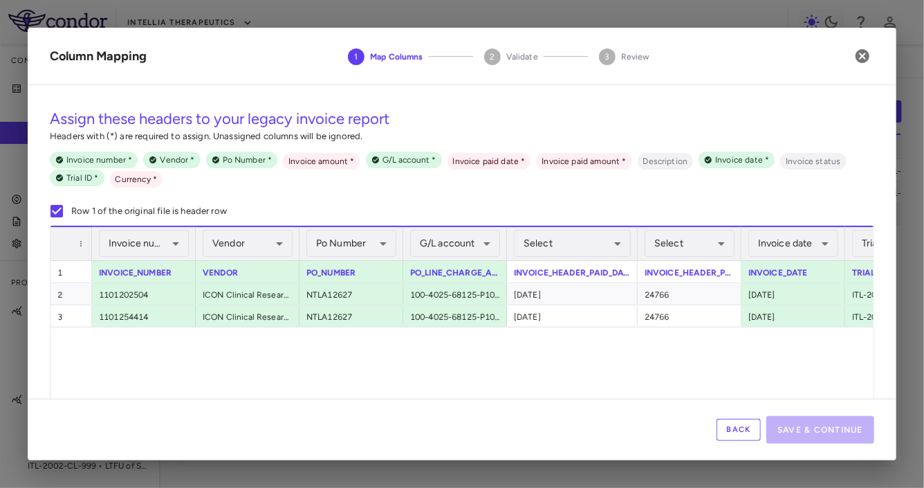
drag, startPoint x: 608, startPoint y: 248, endPoint x: 637, endPoint y: 249, distance: 29.1
click at [637, 249] on div at bounding box center [637, 243] width 6 height 33
click at [590, 249] on body "Skip to sidebar Skip to main content Intellia Therapeutics Company Accruals PO …" at bounding box center [462, 244] width 924 height 488
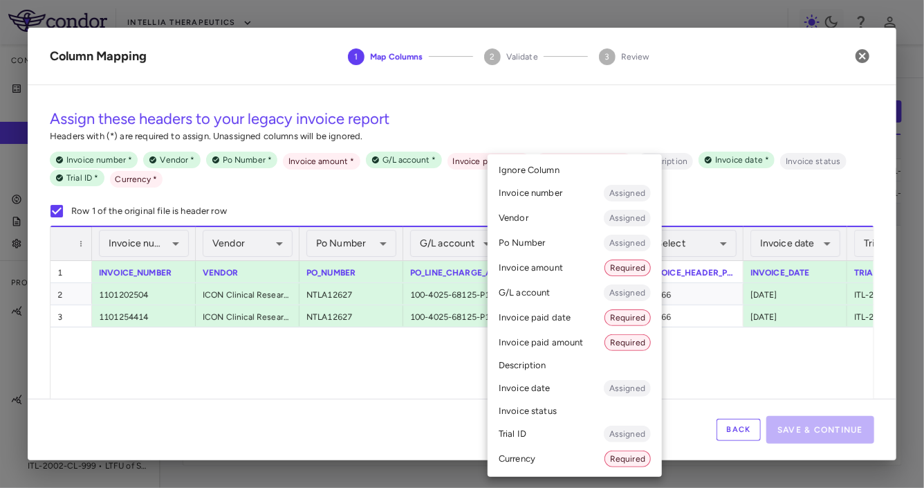
click at [568, 317] on li "Invoice paid date Required" at bounding box center [575, 317] width 174 height 25
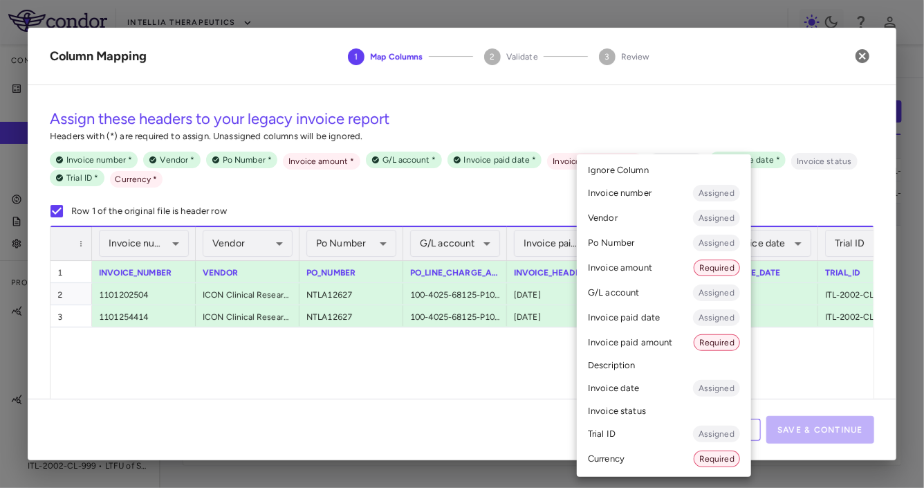
click at [685, 242] on body "Skip to sidebar Skip to main content Intellia Therapeutics Company Accruals PO …" at bounding box center [462, 244] width 924 height 488
click at [522, 216] on div at bounding box center [462, 244] width 924 height 488
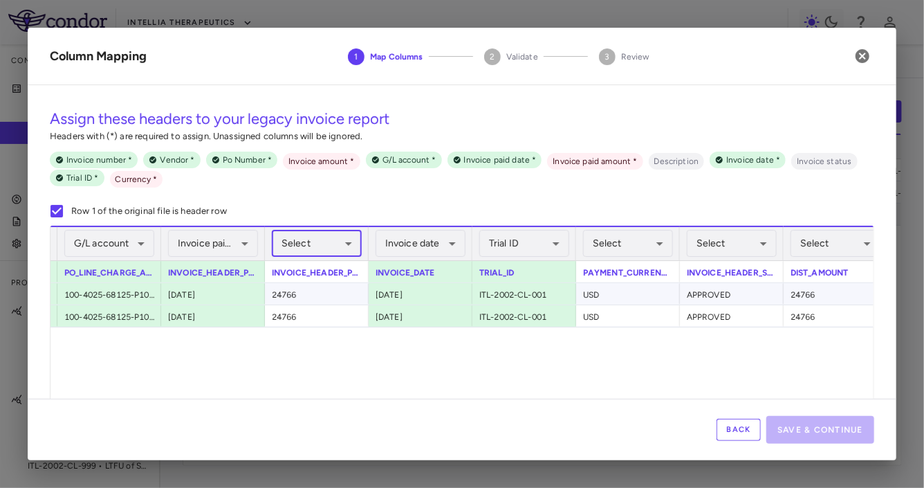
scroll to position [0, 367]
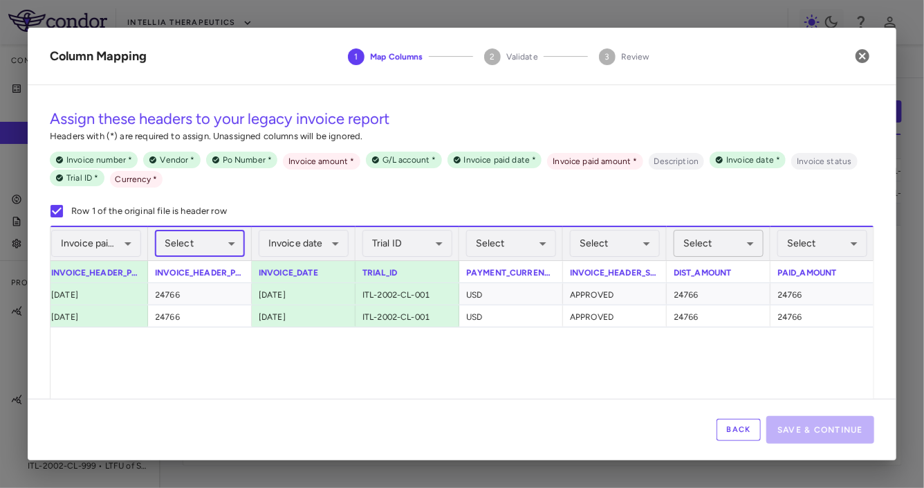
click at [720, 252] on body "Skip to sidebar Skip to main content Intellia Therapeutics Company Accruals PO …" at bounding box center [462, 244] width 924 height 488
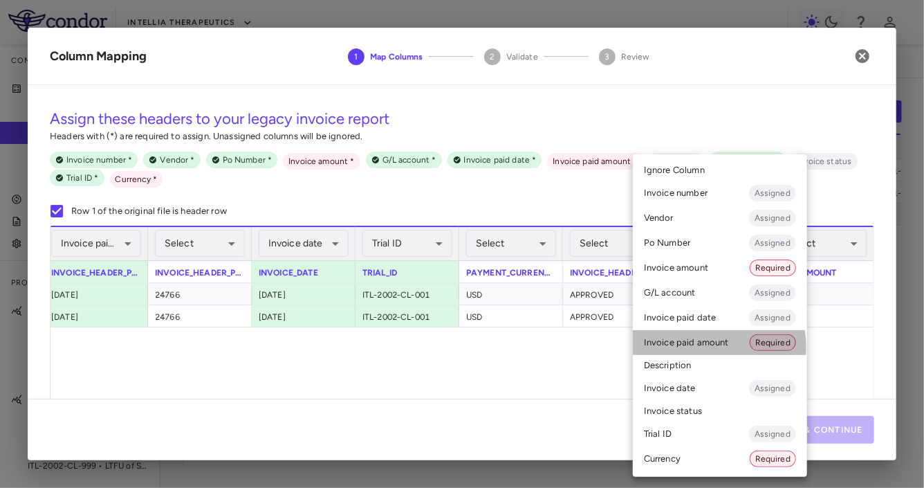
click at [699, 347] on li "Invoice paid amount Required" at bounding box center [720, 342] width 174 height 25
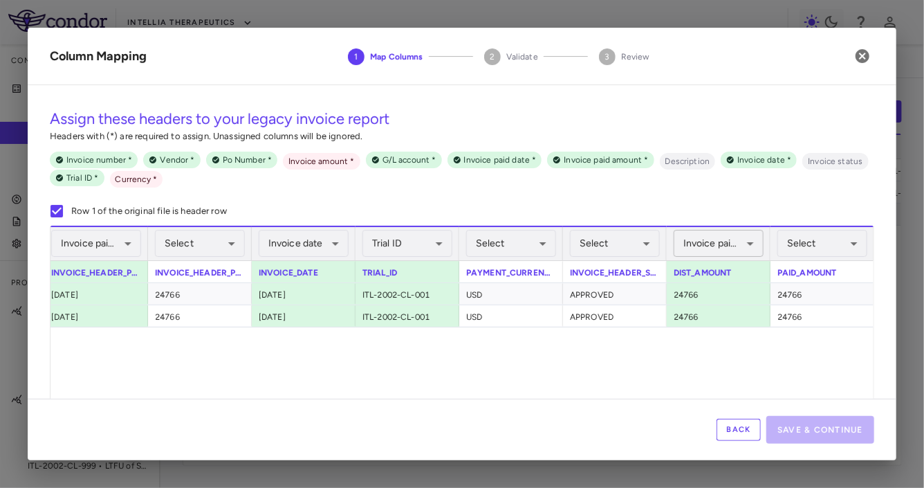
click at [724, 247] on body "Skip to sidebar Skip to main content Intellia Therapeutics Company Accruals PO …" at bounding box center [462, 244] width 924 height 488
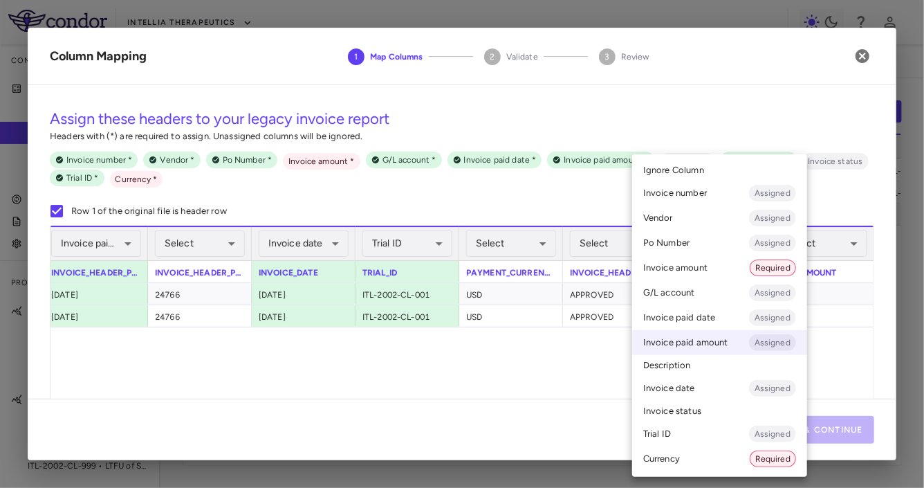
click at [710, 264] on li "Invoice amount Required" at bounding box center [719, 267] width 175 height 25
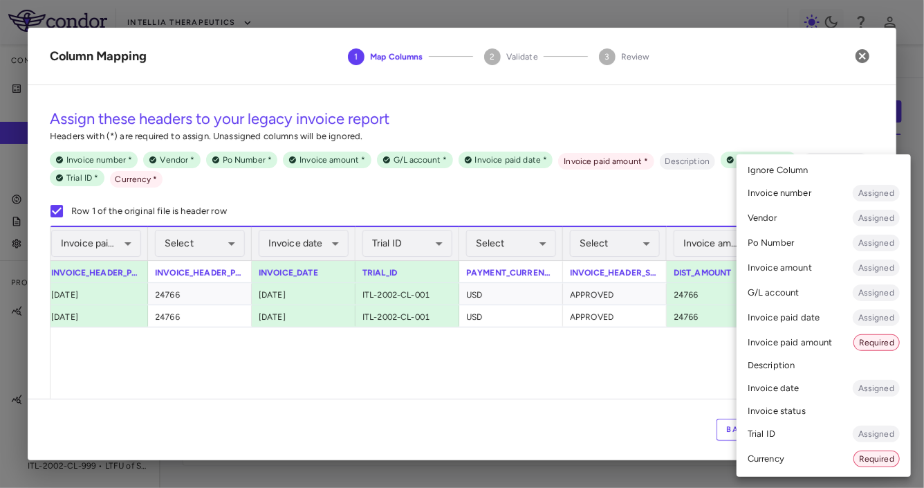
click at [792, 250] on body "Skip to sidebar Skip to main content Intellia Therapeutics Company Accruals PO …" at bounding box center [462, 244] width 924 height 488
click at [792, 347] on li "Invoice paid amount Required" at bounding box center [824, 342] width 174 height 25
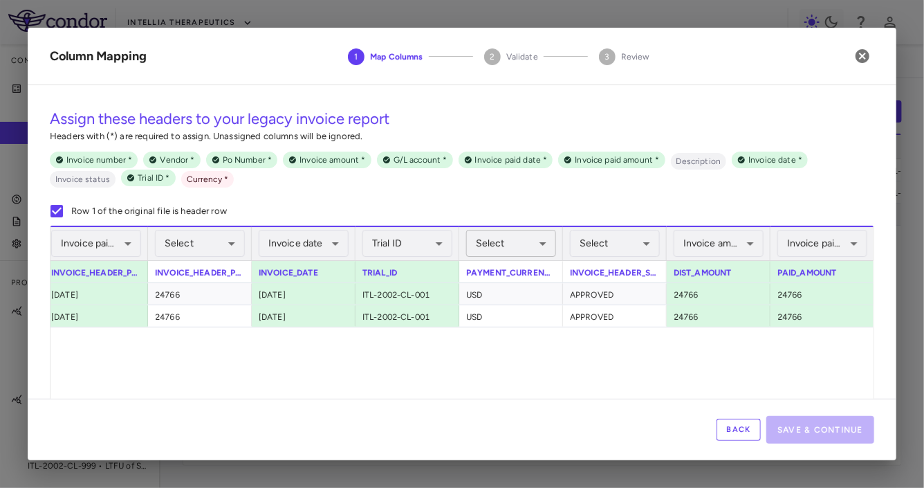
click at [531, 250] on body "Skip to sidebar Skip to main content Intellia Therapeutics Company Accruals PO …" at bounding box center [462, 244] width 924 height 488
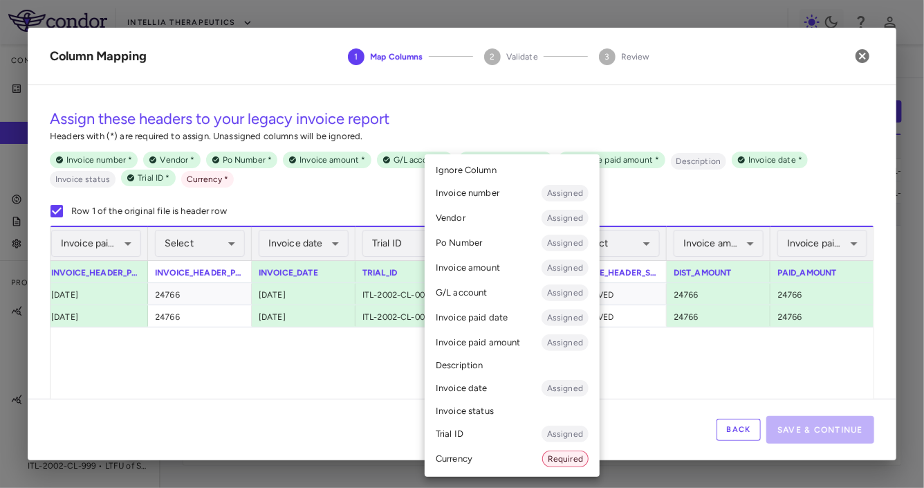
click at [491, 452] on li "Currency Required" at bounding box center [512, 458] width 175 height 25
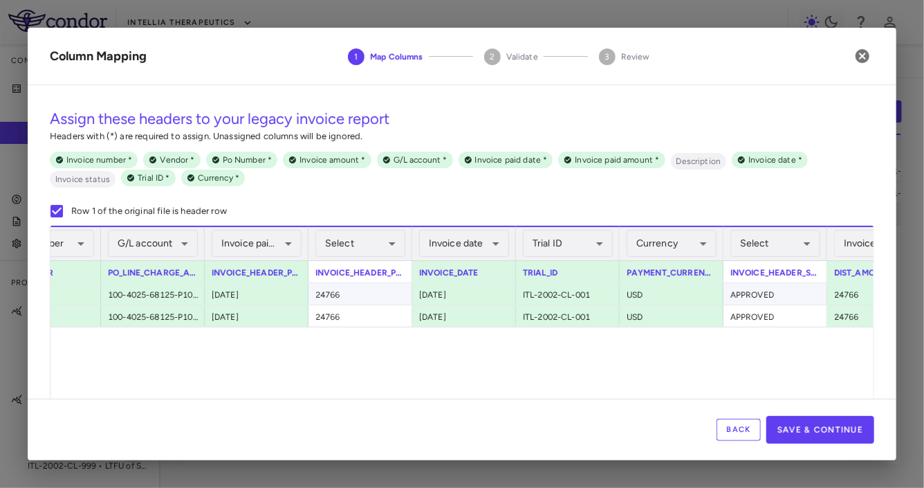
scroll to position [0, 0]
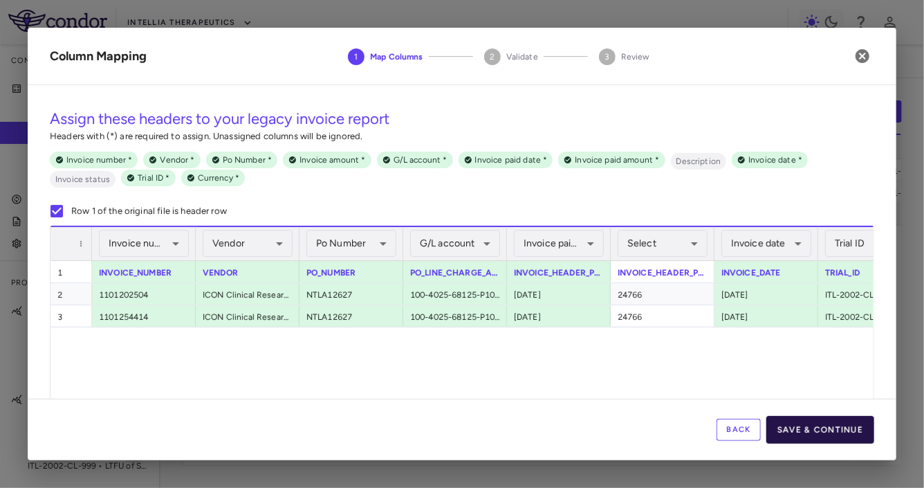
click at [792, 427] on button "Save & Continue" at bounding box center [820, 430] width 108 height 28
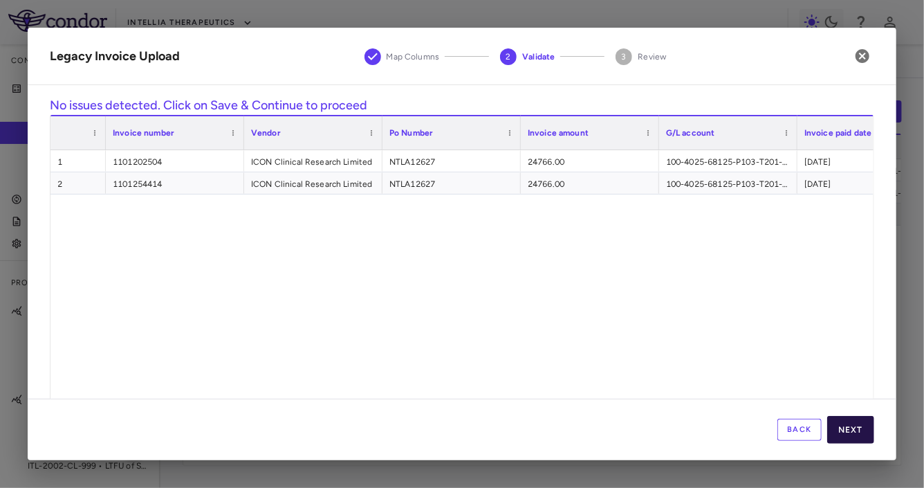
click at [792, 431] on button "Next" at bounding box center [850, 430] width 47 height 28
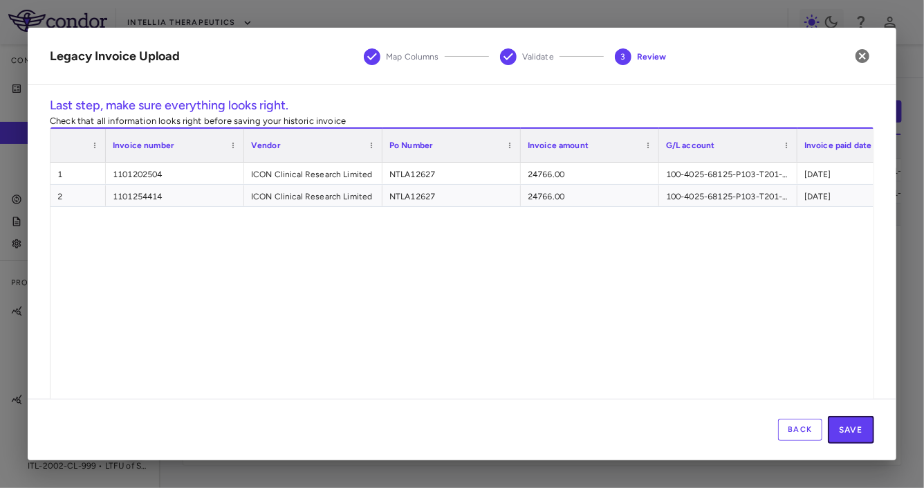
click at [792, 431] on button "Save" at bounding box center [851, 430] width 46 height 28
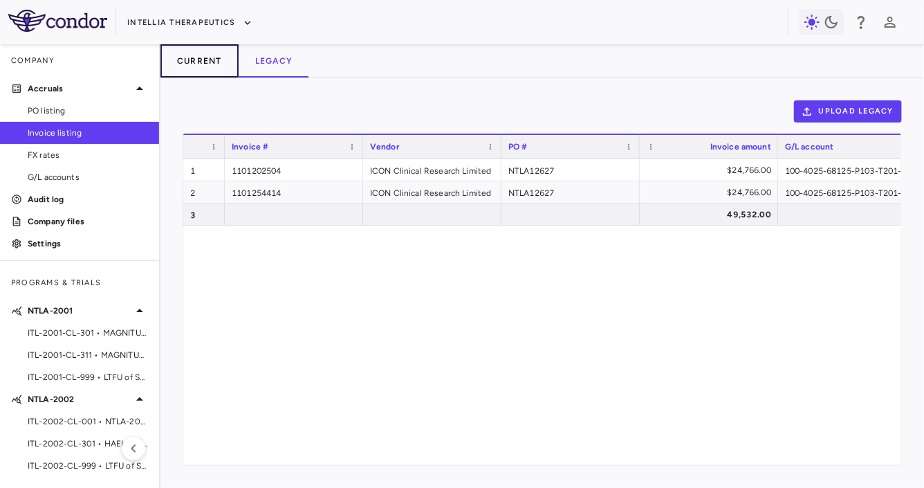
click at [183, 46] on button "Current" at bounding box center [199, 60] width 78 height 33
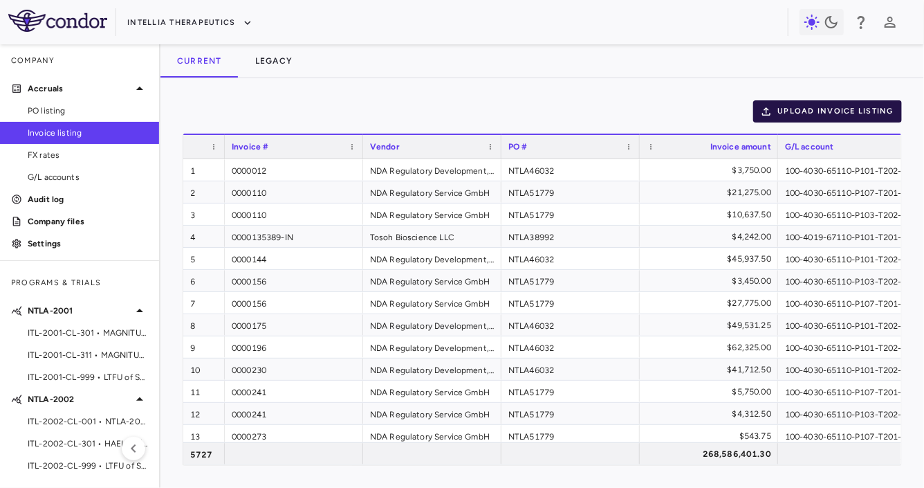
click at [792, 108] on button "Upload invoice listing" at bounding box center [827, 111] width 149 height 22
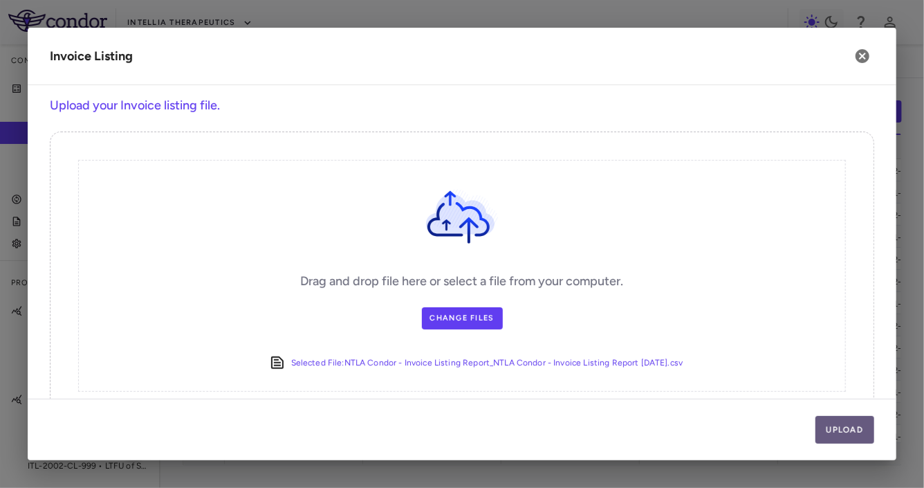
click at [792, 427] on button "Upload" at bounding box center [844, 430] width 59 height 28
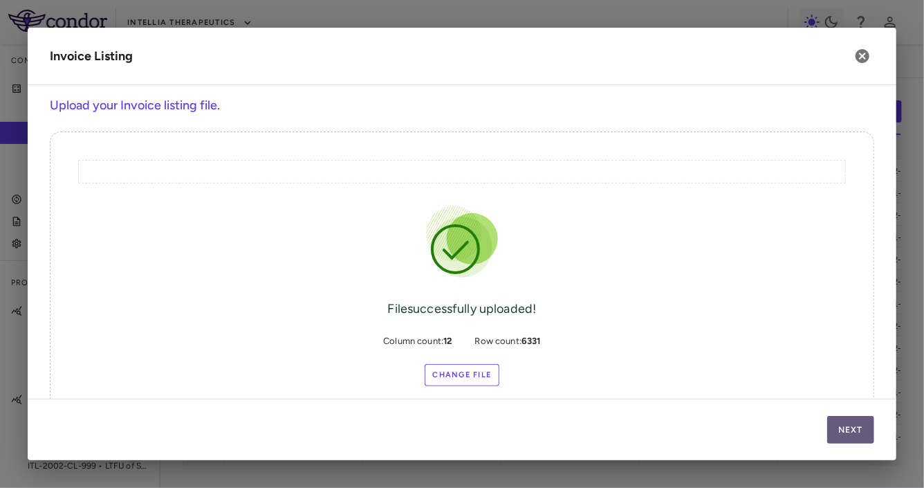
click at [792, 427] on button "Next" at bounding box center [850, 430] width 47 height 28
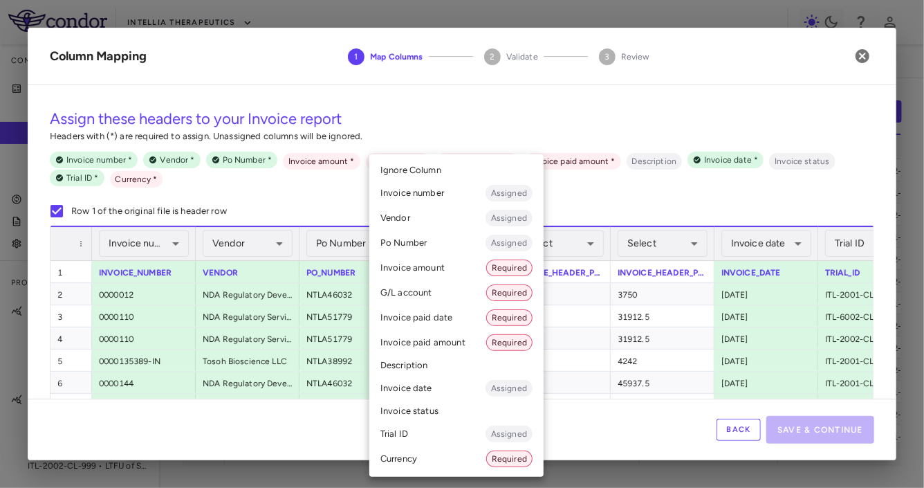
click at [476, 250] on body "Skip to sidebar Skip to main content Intellia Therapeutics Company Accruals PO …" at bounding box center [462, 244] width 924 height 488
click at [454, 297] on li "G/L account Required" at bounding box center [456, 292] width 174 height 25
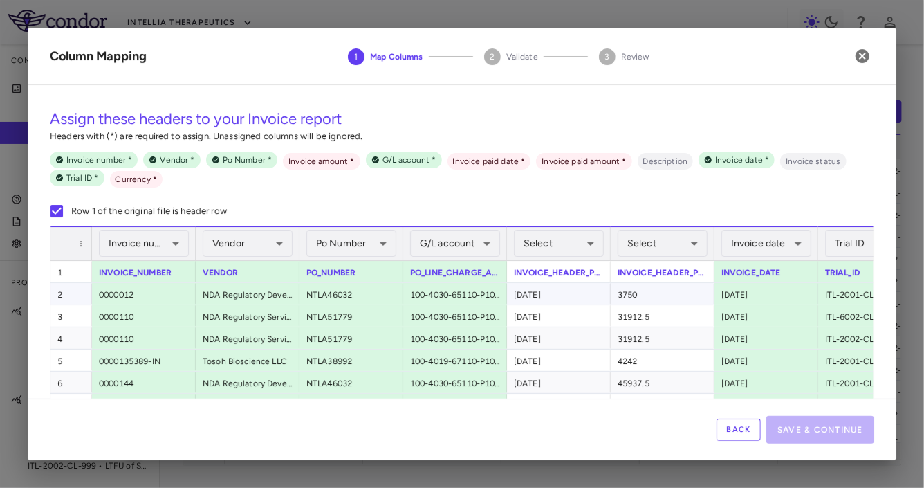
scroll to position [0, 69]
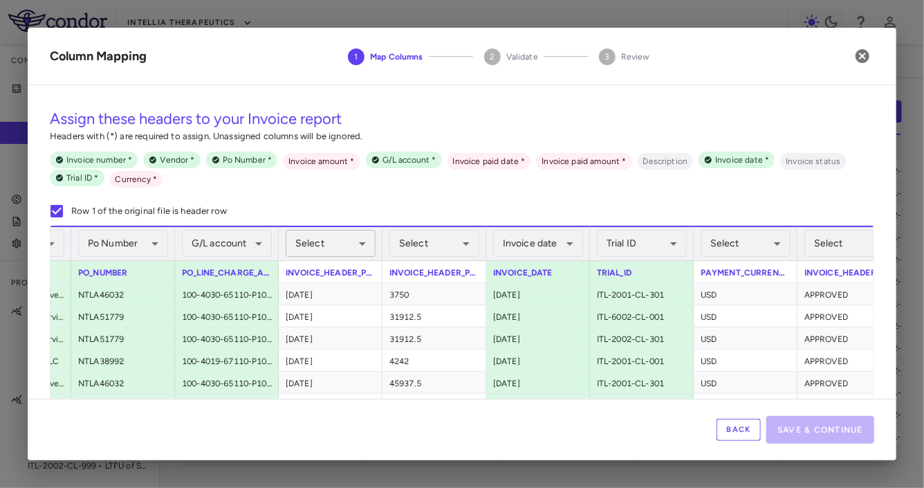
click at [338, 252] on body "Skip to sidebar Skip to main content Intellia Therapeutics Company Accruals PO …" at bounding box center [462, 244] width 924 height 488
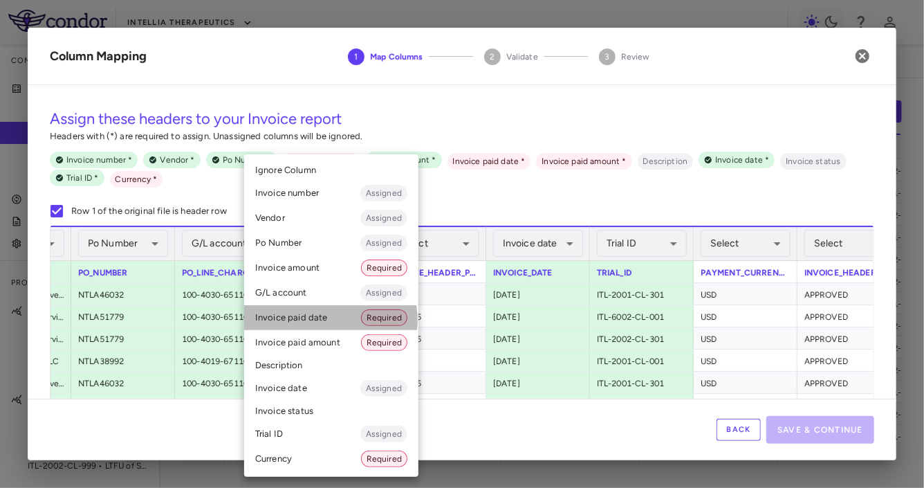
click at [329, 320] on li "Invoice paid date Required" at bounding box center [331, 317] width 174 height 25
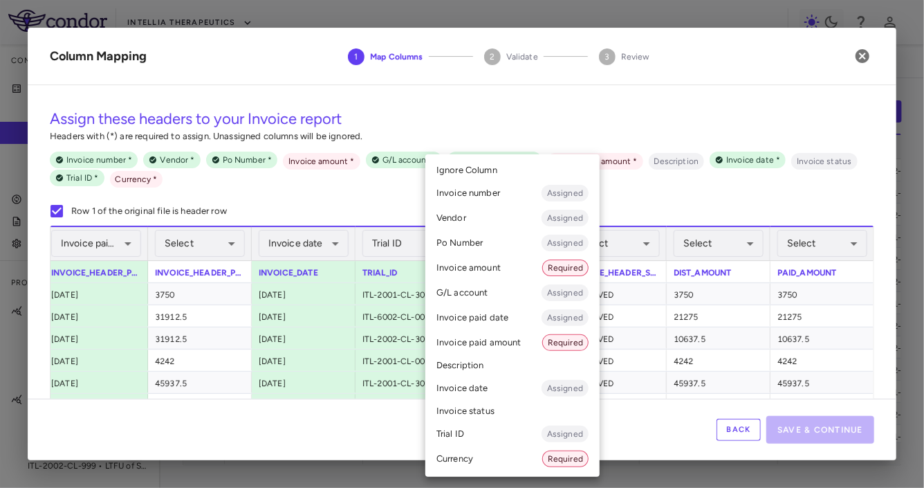
click at [489, 257] on body "Skip to sidebar Skip to main content Intellia Therapeutics Company Accruals PO …" at bounding box center [462, 244] width 924 height 488
click at [476, 459] on li "Currency Required" at bounding box center [512, 458] width 174 height 25
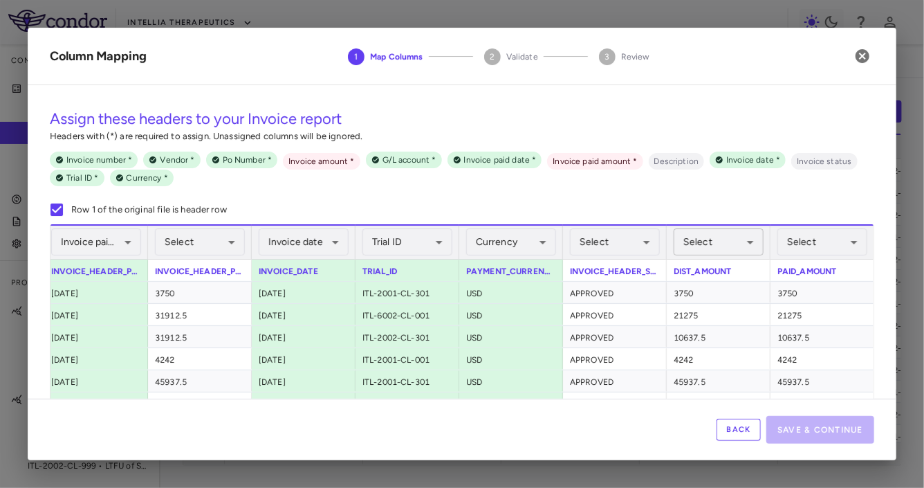
click at [715, 241] on body "Skip to sidebar Skip to main content Intellia Therapeutics Company Accruals PO …" at bounding box center [462, 244] width 924 height 488
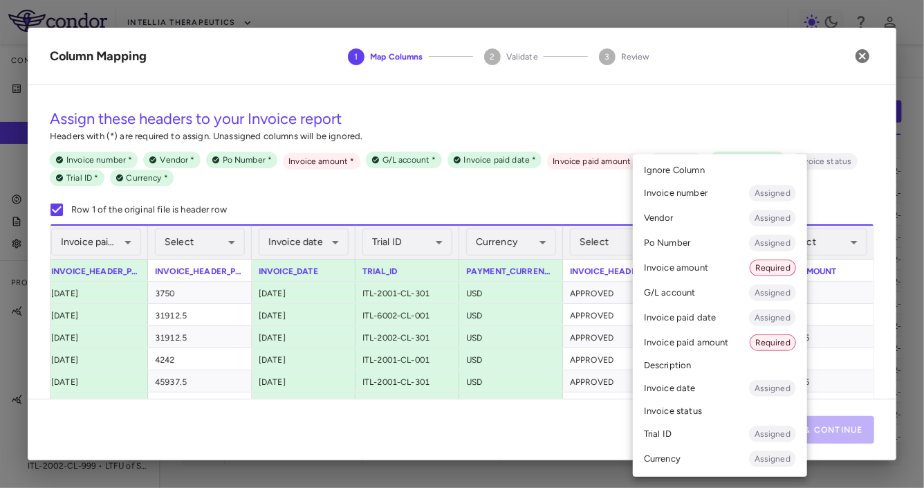
click at [703, 264] on li "Invoice amount Required" at bounding box center [720, 267] width 174 height 25
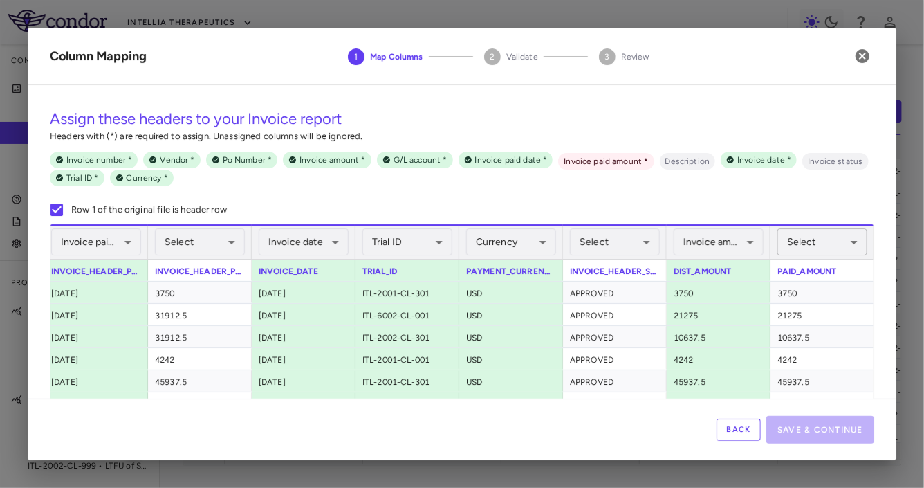
click at [792, 245] on body "Skip to sidebar Skip to main content Intellia Therapeutics Company Accruals PO …" at bounding box center [462, 244] width 924 height 488
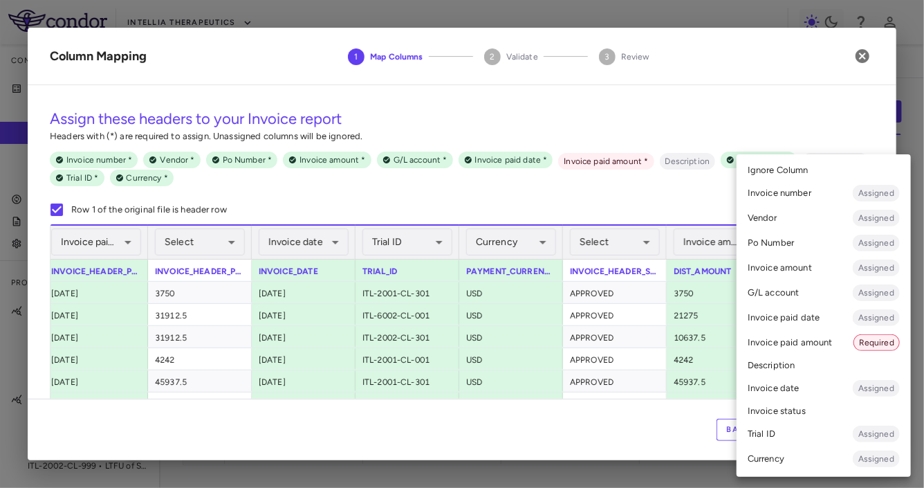
click at [792, 353] on li "Invoice paid amount Required" at bounding box center [824, 342] width 174 height 25
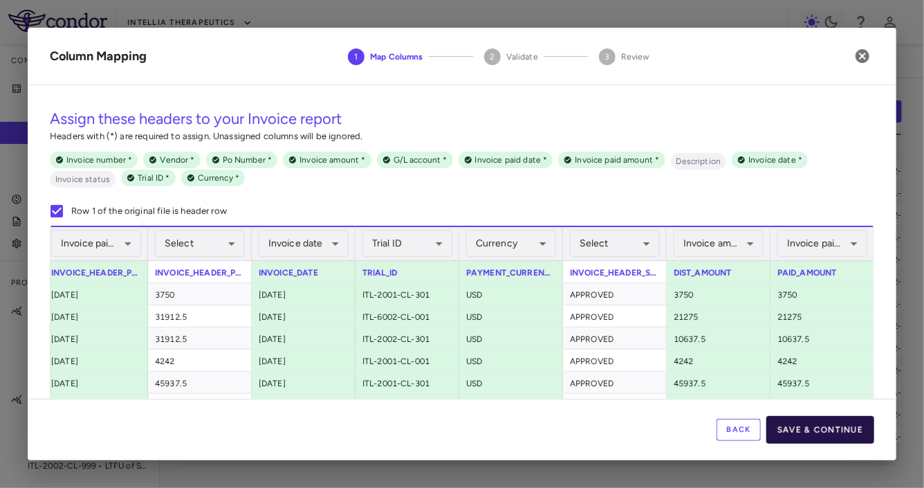
click at [792, 431] on button "Save & Continue" at bounding box center [820, 430] width 108 height 28
click at [623, 256] on body "Skip to sidebar Skip to main content Intellia Therapeutics Company Accruals PO …" at bounding box center [462, 244] width 924 height 488
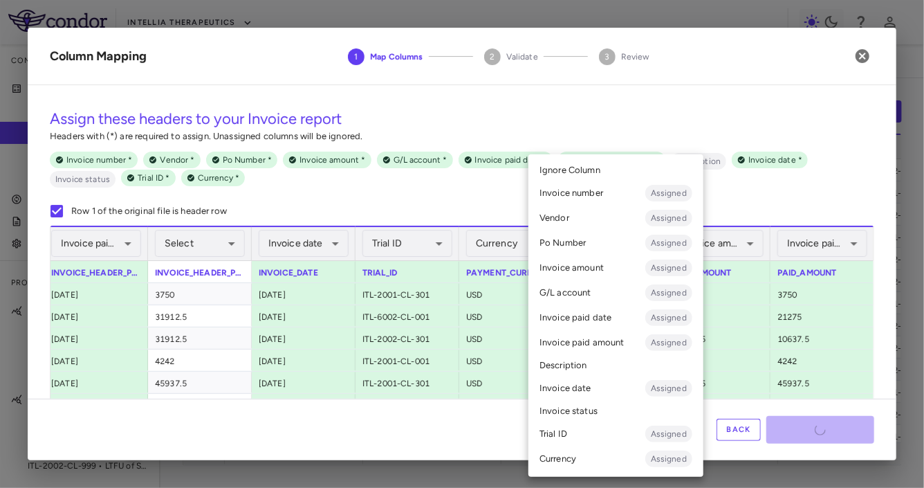
click at [589, 416] on li "Invoice status" at bounding box center [615, 410] width 175 height 21
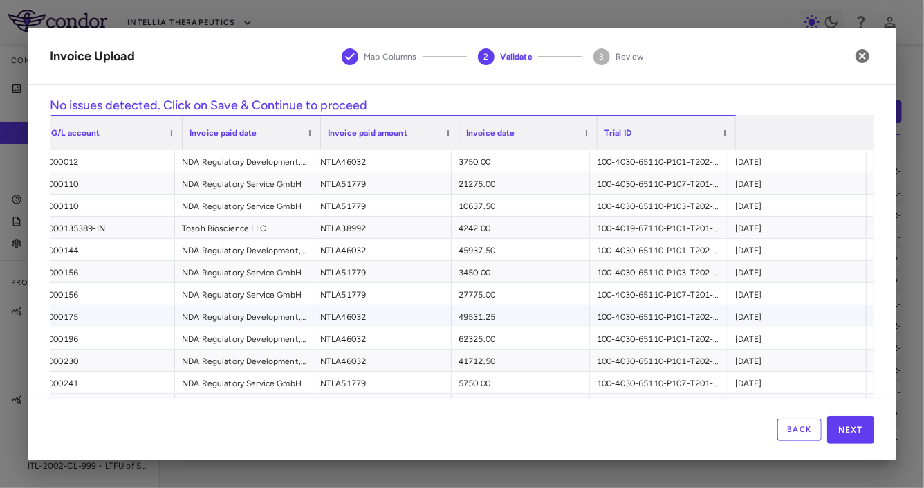
scroll to position [0, 0]
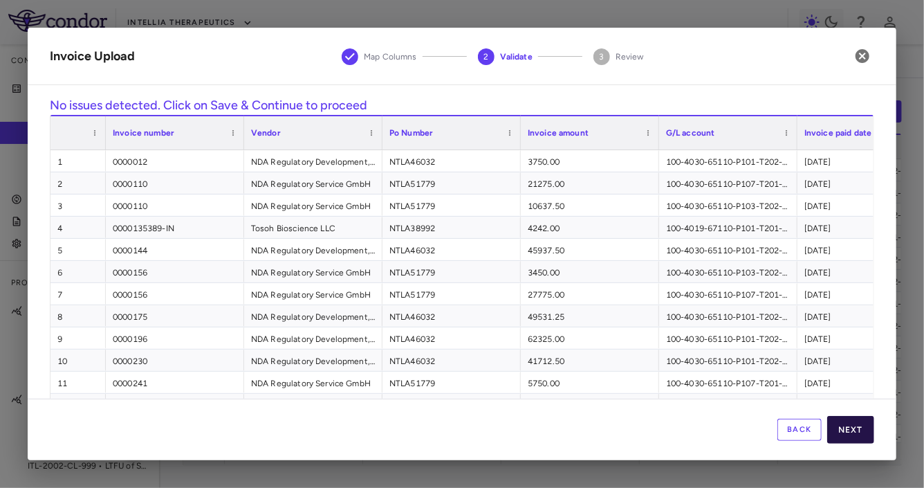
click at [792, 433] on button "Next" at bounding box center [850, 430] width 47 height 28
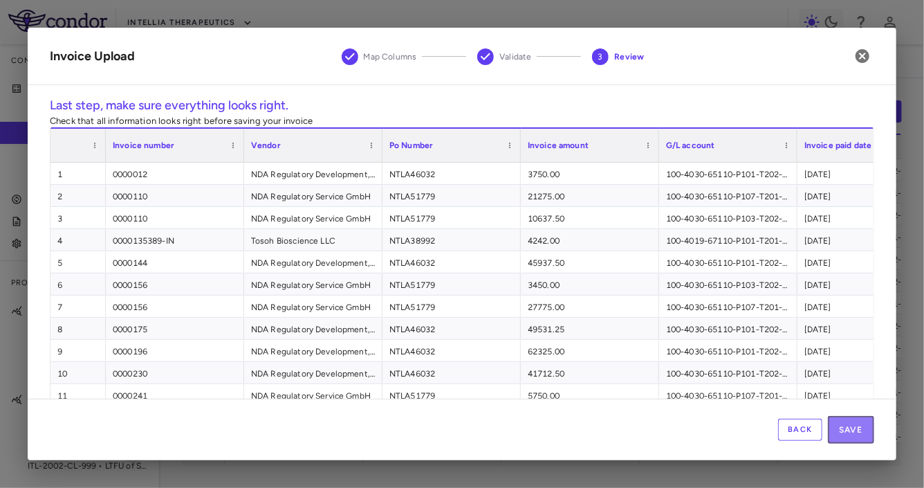
click at [792, 433] on button "Save" at bounding box center [851, 430] width 46 height 28
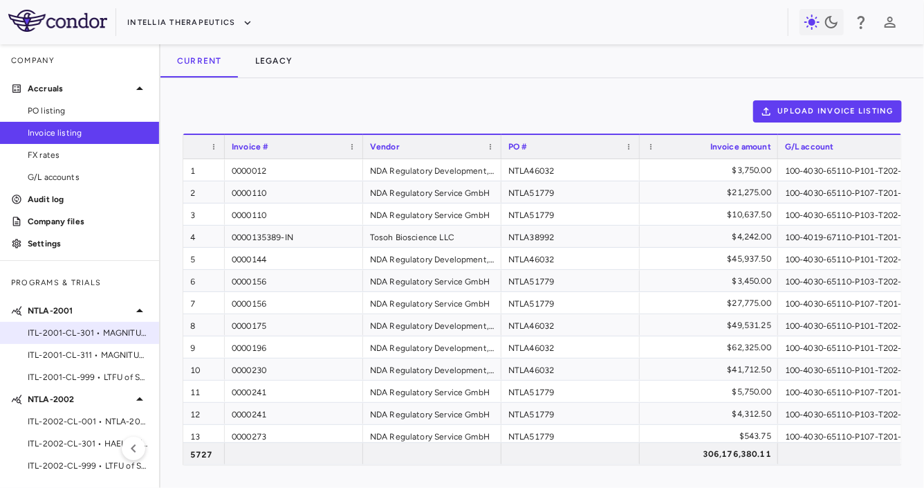
click at [88, 338] on span "ITL-2001-CL-301 • MAGNITUDE - [MEDICAL_DATA] with [MEDICAL_DATA] (ATTR-CM)" at bounding box center [88, 332] width 120 height 12
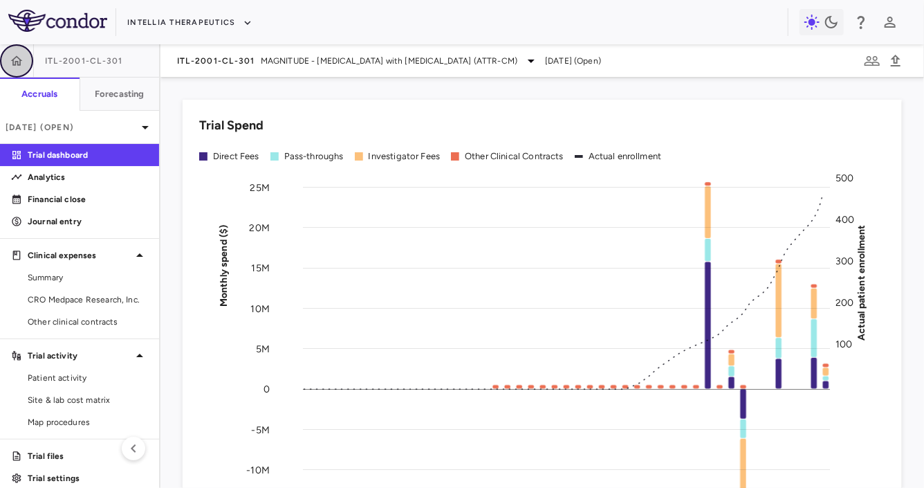
click at [15, 63] on icon "button" at bounding box center [17, 60] width 12 height 10
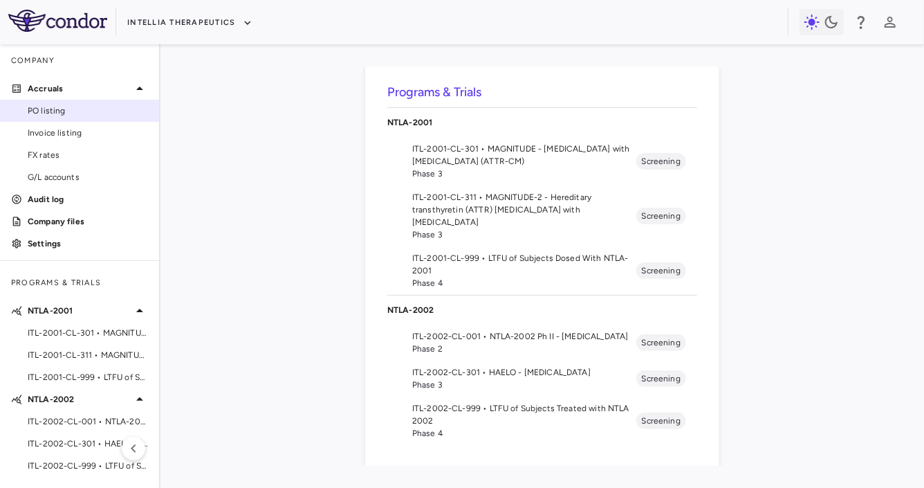
click at [70, 108] on span "PO listing" at bounding box center [88, 110] width 120 height 12
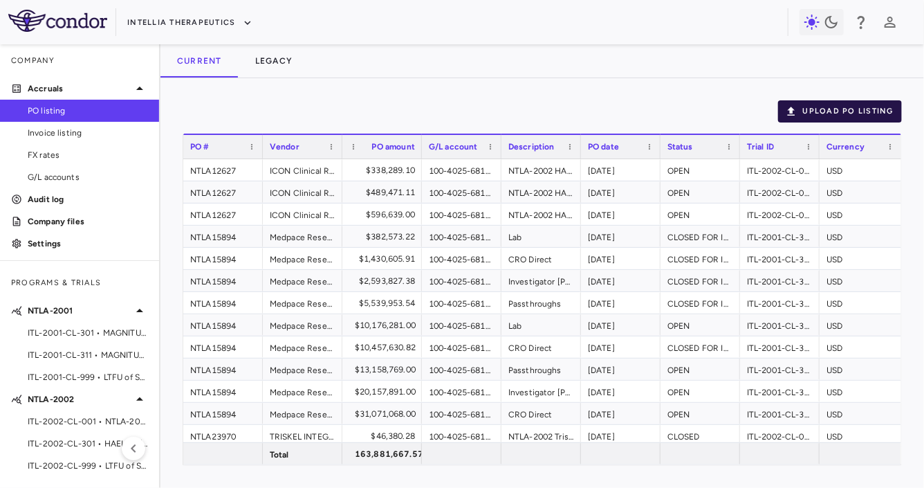
click at [792, 109] on button "Upload PO Listing" at bounding box center [840, 111] width 124 height 22
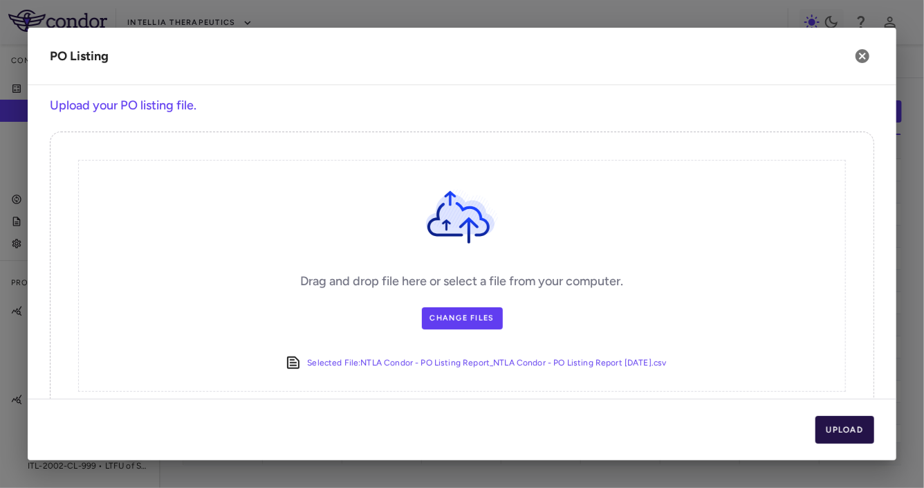
click at [792, 434] on button "Upload" at bounding box center [844, 430] width 59 height 28
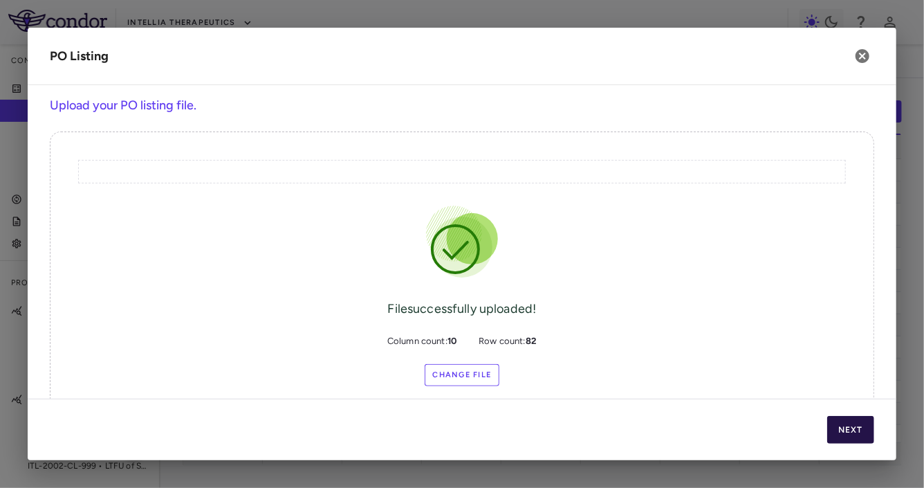
click at [792, 431] on button "Next" at bounding box center [850, 430] width 47 height 28
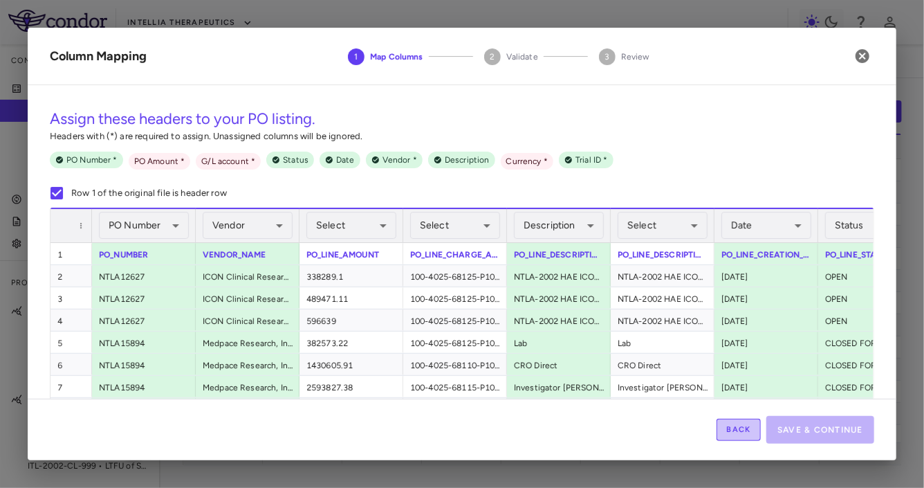
click at [735, 431] on button "Back" at bounding box center [739, 429] width 44 height 22
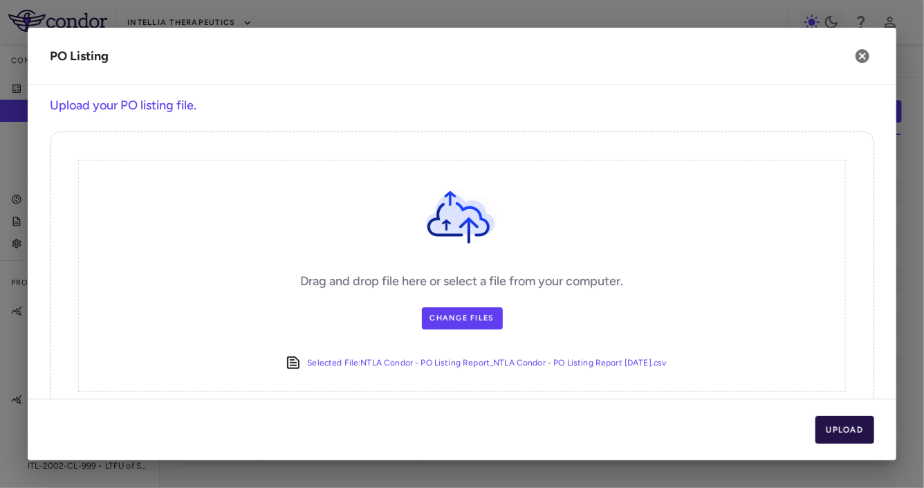
click at [792, 430] on button "Upload" at bounding box center [844, 430] width 59 height 28
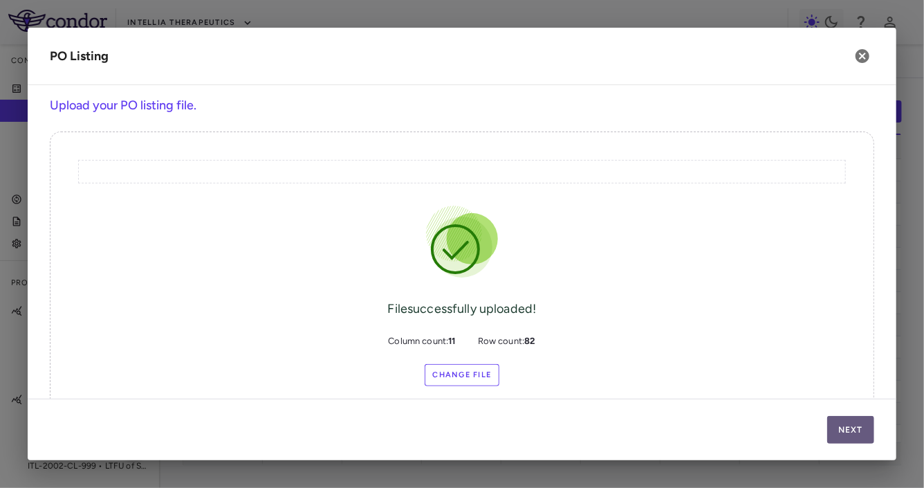
click at [792, 430] on button "Next" at bounding box center [850, 430] width 47 height 28
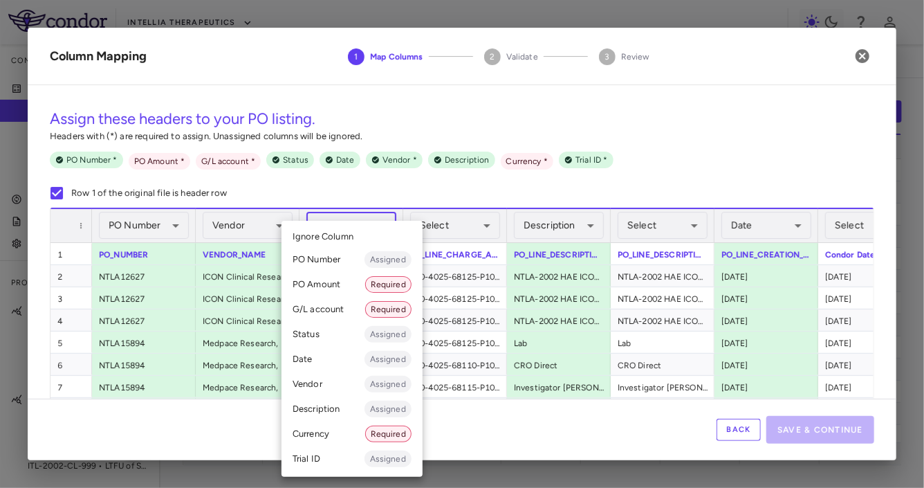
click at [351, 223] on body "Skip to sidebar Skip to main content Intellia Therapeutics Company Accruals PO …" at bounding box center [462, 244] width 924 height 488
click at [327, 285] on li "PO Amount Required" at bounding box center [352, 284] width 141 height 25
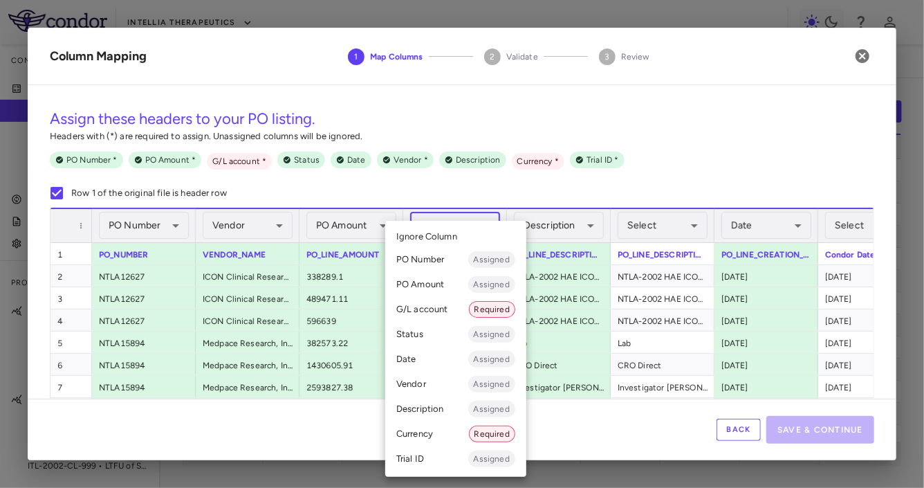
click at [454, 225] on body "Skip to sidebar Skip to main content Intellia Therapeutics Company Accruals PO …" at bounding box center [462, 244] width 924 height 488
click at [452, 312] on li "G/L account Required" at bounding box center [455, 309] width 141 height 25
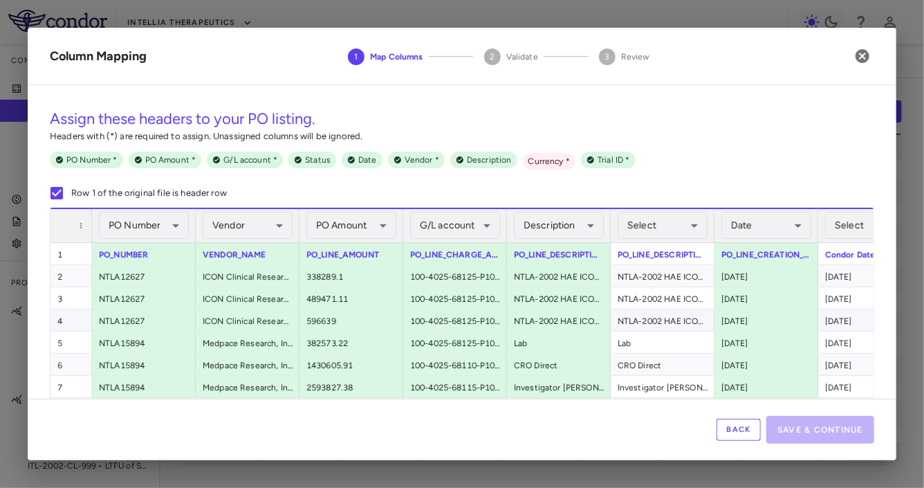
scroll to position [0, 359]
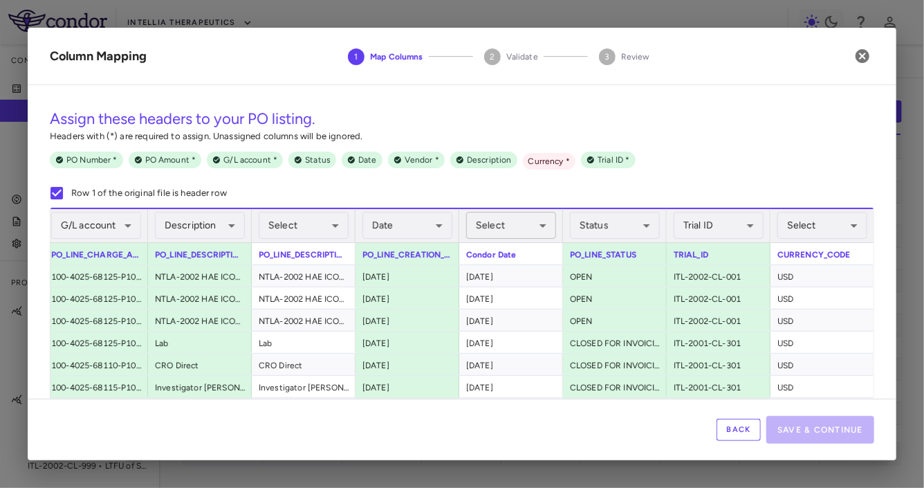
click at [524, 234] on body "Skip to sidebar Skip to main content Intellia Therapeutics Company Accruals PO …" at bounding box center [462, 244] width 924 height 488
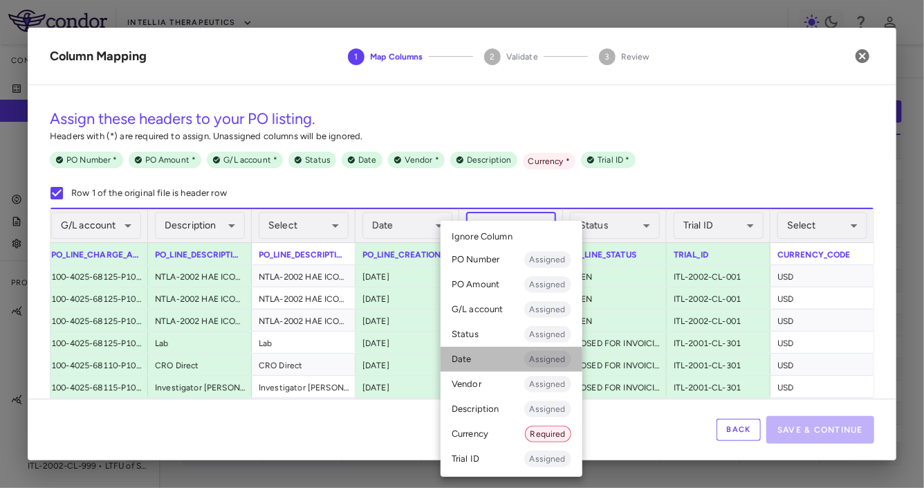
click at [490, 360] on li "Date Assigned" at bounding box center [512, 359] width 142 height 25
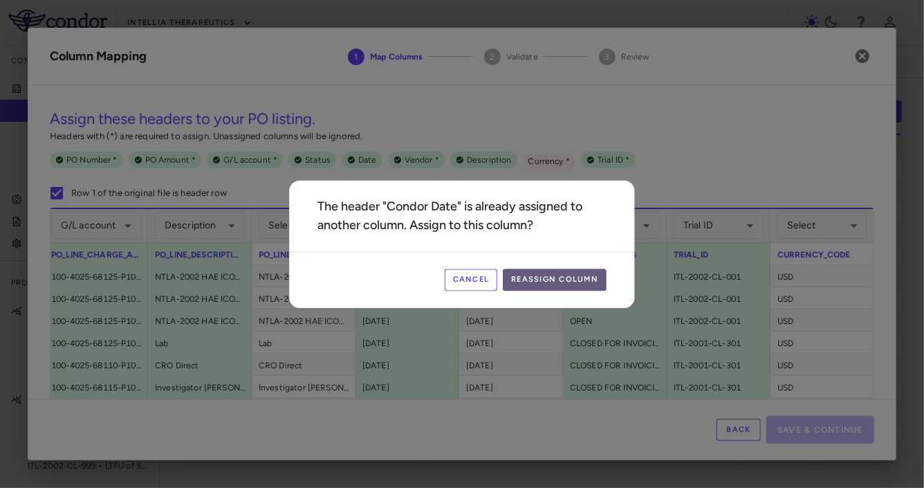
click at [564, 268] on button "Reassign Column" at bounding box center [555, 279] width 104 height 22
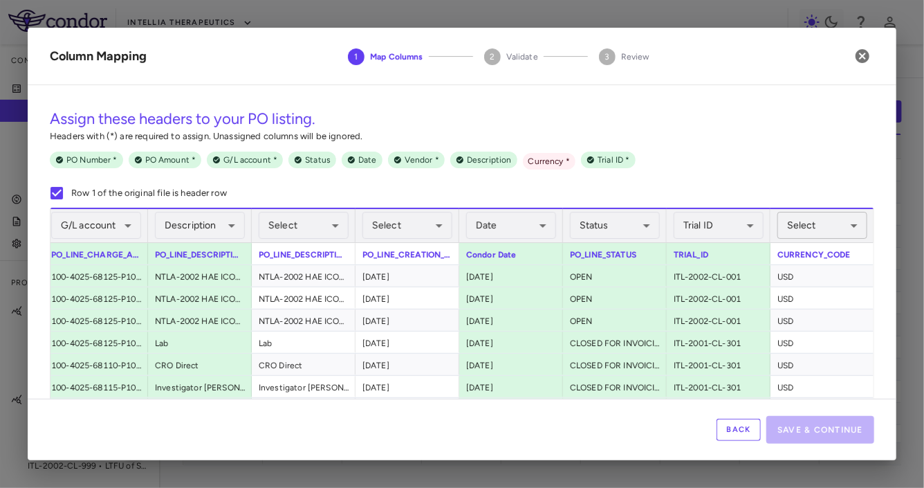
click at [792, 230] on body "Skip to sidebar Skip to main content Intellia Therapeutics Company Accruals PO …" at bounding box center [462, 244] width 924 height 488
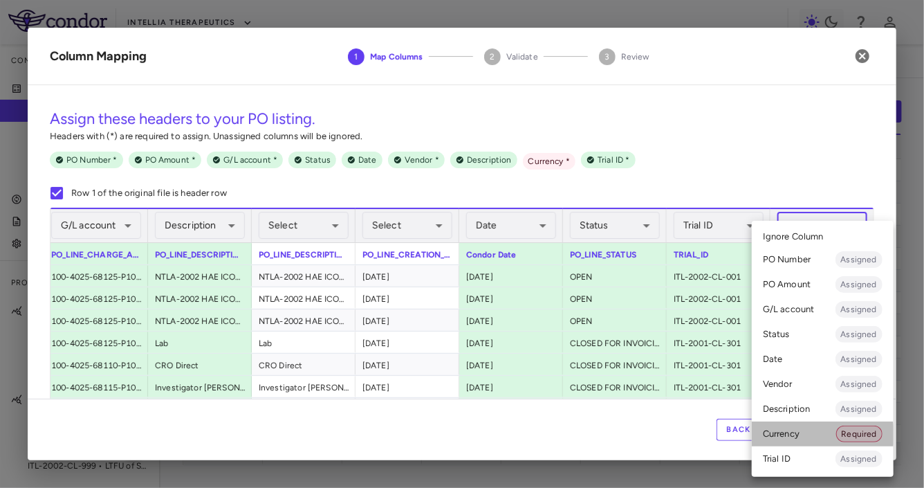
click at [792, 434] on li "Currency Required" at bounding box center [823, 433] width 142 height 25
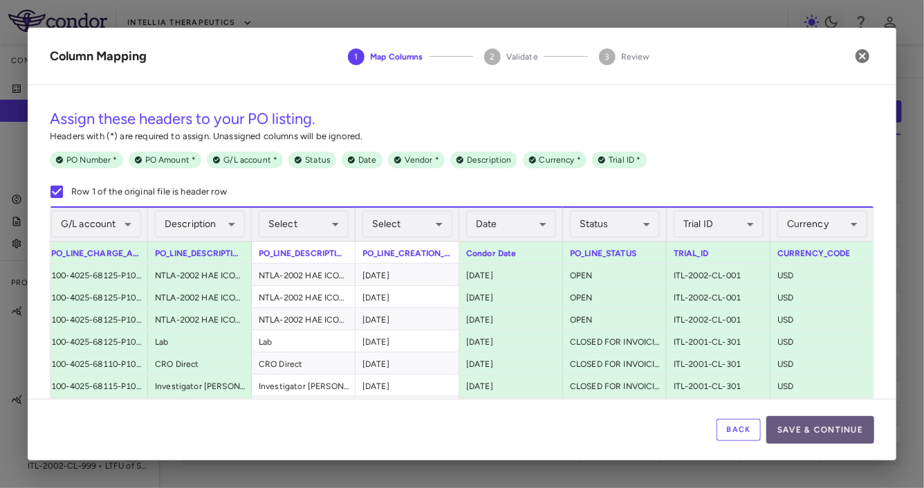
click at [792, 437] on button "Save & Continue" at bounding box center [820, 430] width 108 height 28
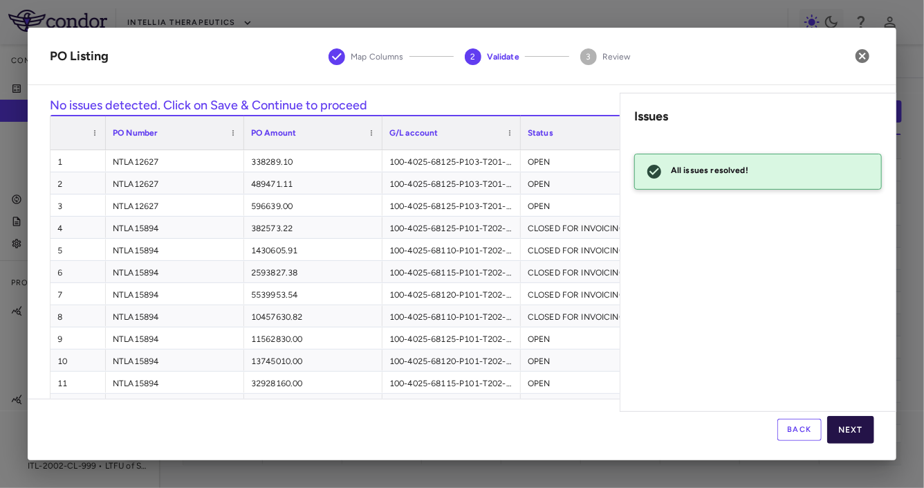
click at [792, 430] on button "Next" at bounding box center [850, 430] width 47 height 28
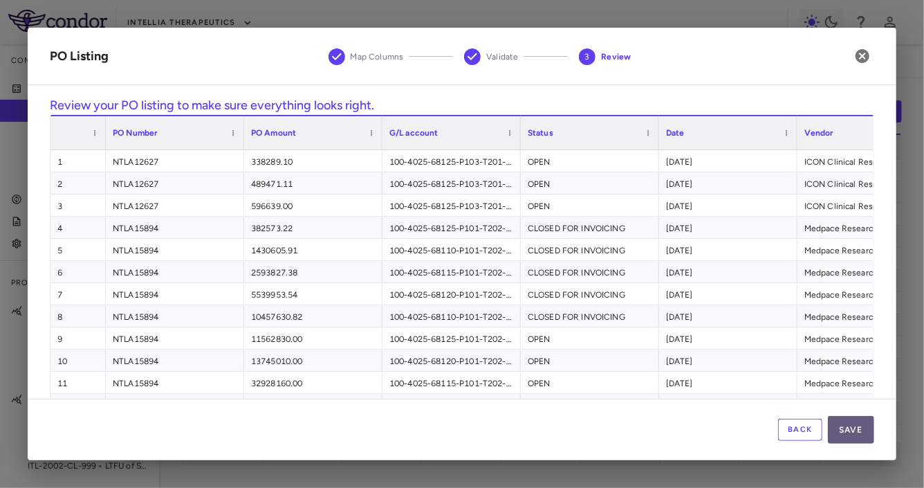
click at [792, 434] on button "Save" at bounding box center [851, 430] width 46 height 28
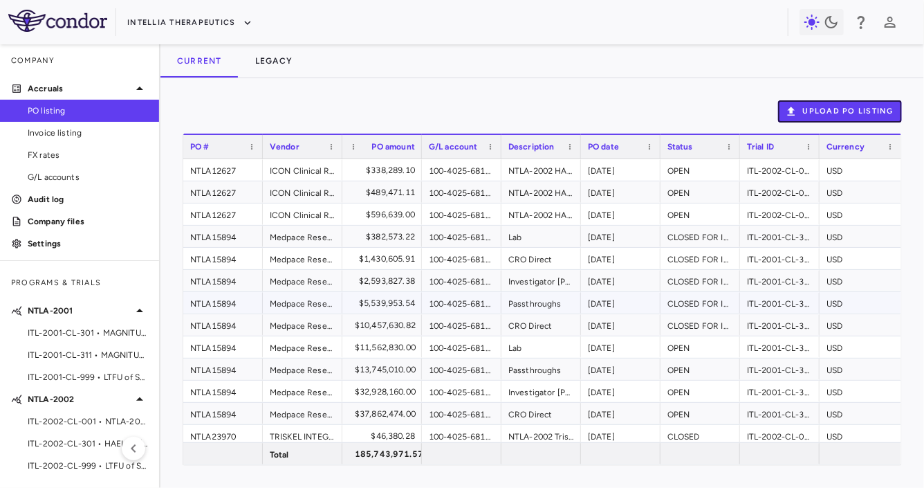
scroll to position [27, 0]
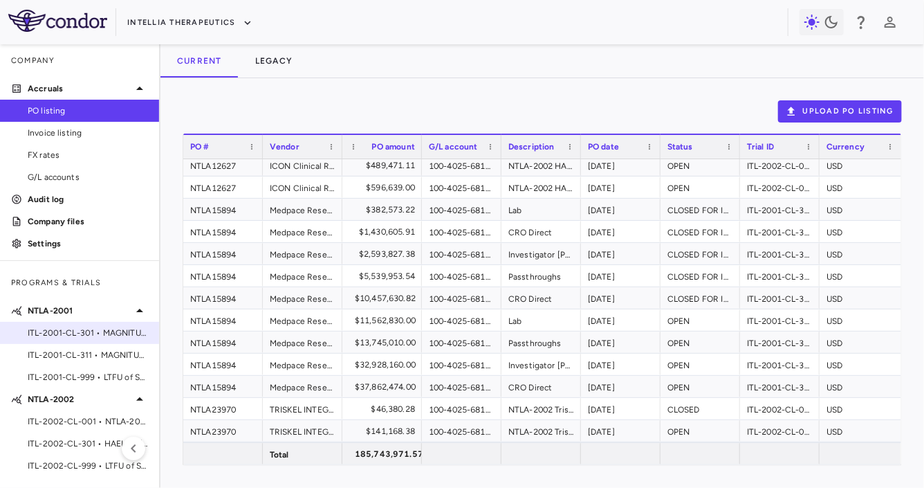
click at [90, 329] on span "ITL-2001-CL-301 • MAGNITUDE - [MEDICAL_DATA] with [MEDICAL_DATA] (ATTR-CM)" at bounding box center [88, 332] width 120 height 12
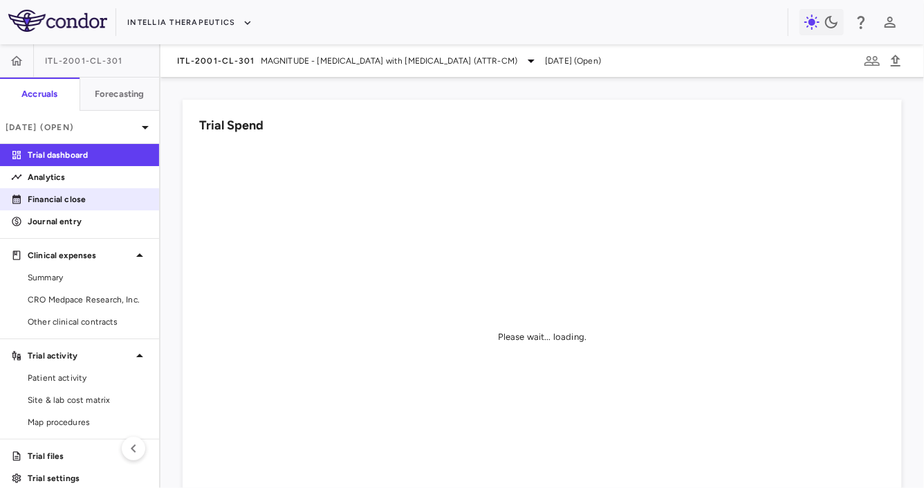
click at [83, 203] on p "Financial close" at bounding box center [88, 199] width 120 height 12
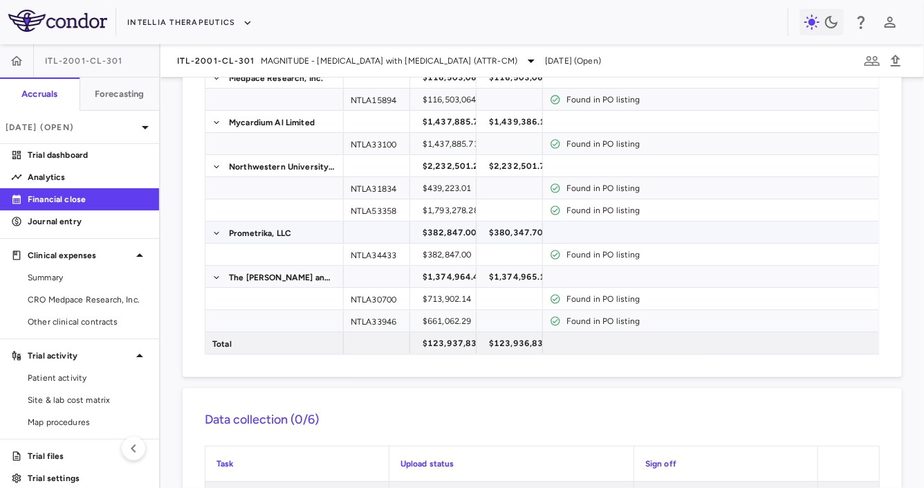
scroll to position [194, 0]
click at [220, 76] on div "ITL-2001-CL-301 MAGNITUDE - Transthyretin Amyloidosis with Cardiomyopathy (ATTR…" at bounding box center [542, 60] width 764 height 33
click at [221, 71] on div "ITL-2001-CL-301 MAGNITUDE - Transthyretin Amyloidosis with Cardiomyopathy (ATTR…" at bounding box center [542, 60] width 764 height 33
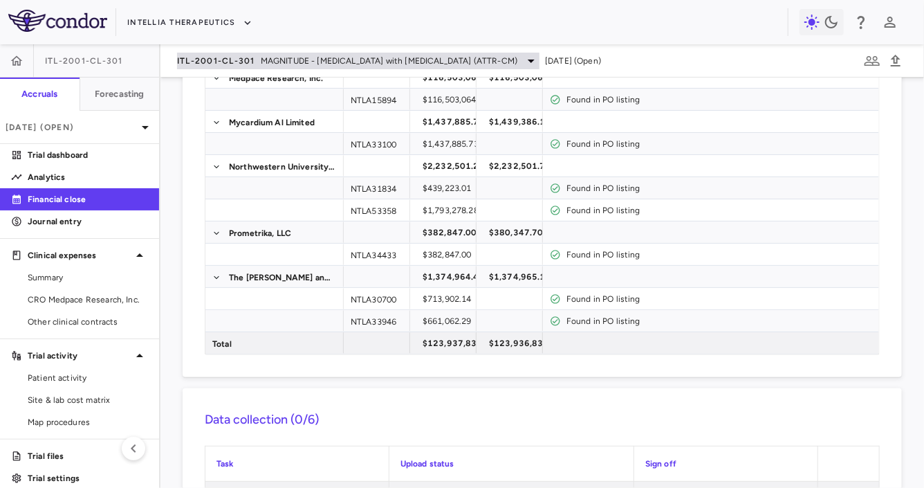
click at [225, 66] on div "ITL-2001-CL-301 MAGNITUDE - Transthyretin Amyloidosis with Cardiomyopathy (ATTR…" at bounding box center [358, 61] width 362 height 17
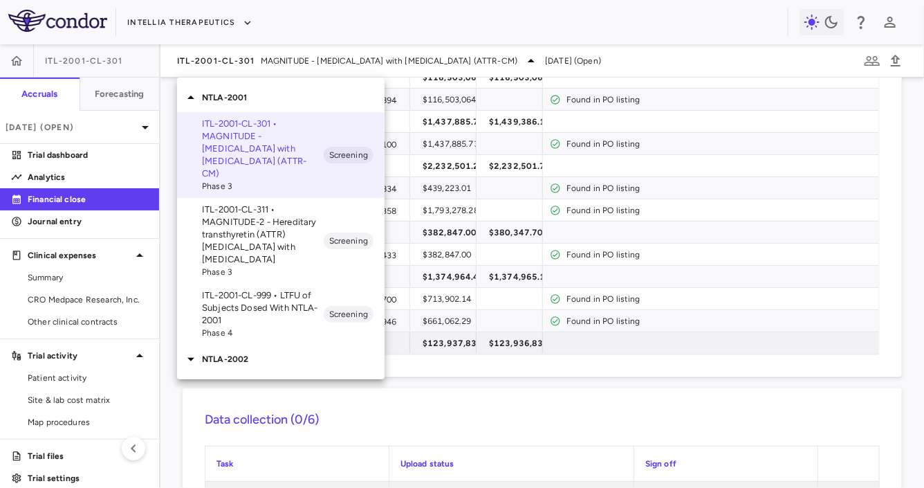
click at [228, 212] on p "ITL-2001-CL-311 • MAGNITUDE-2 - Hereditary transthyretin (ATTR) [MEDICAL_DATA] …" at bounding box center [263, 234] width 122 height 62
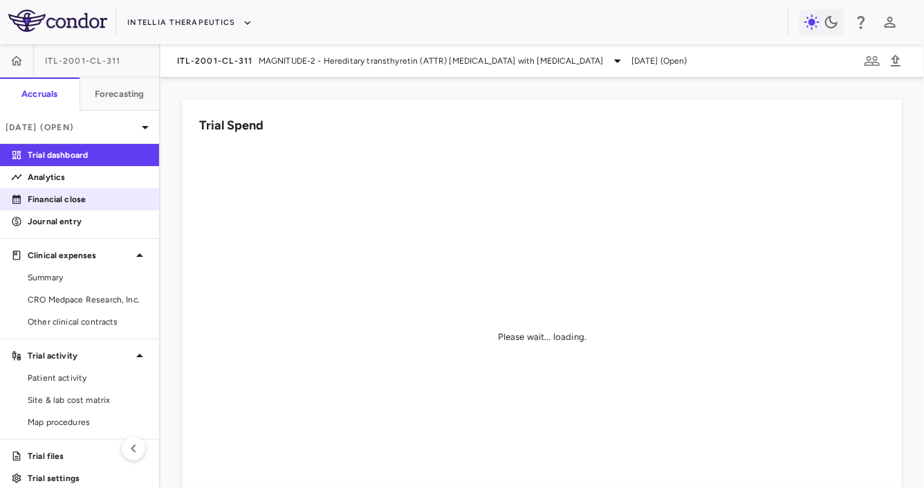
click at [71, 196] on p "Financial close" at bounding box center [88, 199] width 120 height 12
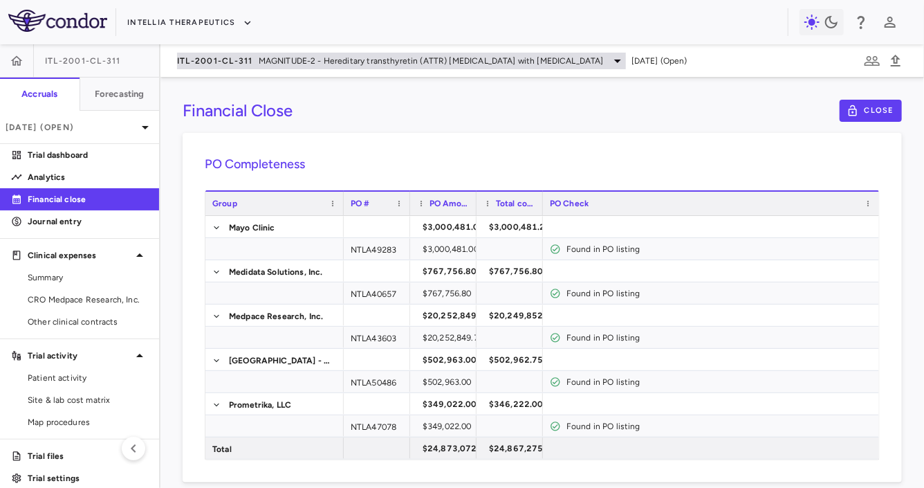
click at [338, 66] on span "MAGNITUDE-2 - Hereditary transthyretin (ATTR) [MEDICAL_DATA] with [MEDICAL_DATA]" at bounding box center [431, 61] width 345 height 12
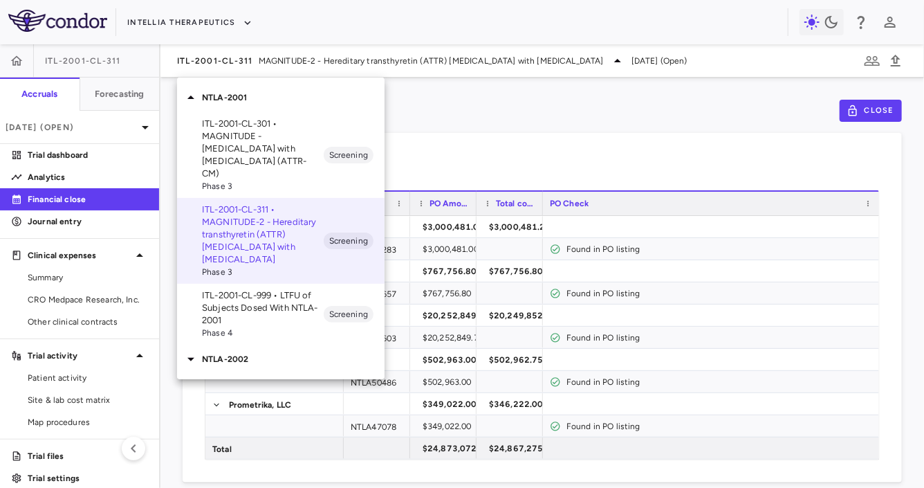
click at [269, 289] on p "ITL-2001-CL-999 • LTFU of Subjects Dosed With NTLA-2001" at bounding box center [263, 307] width 122 height 37
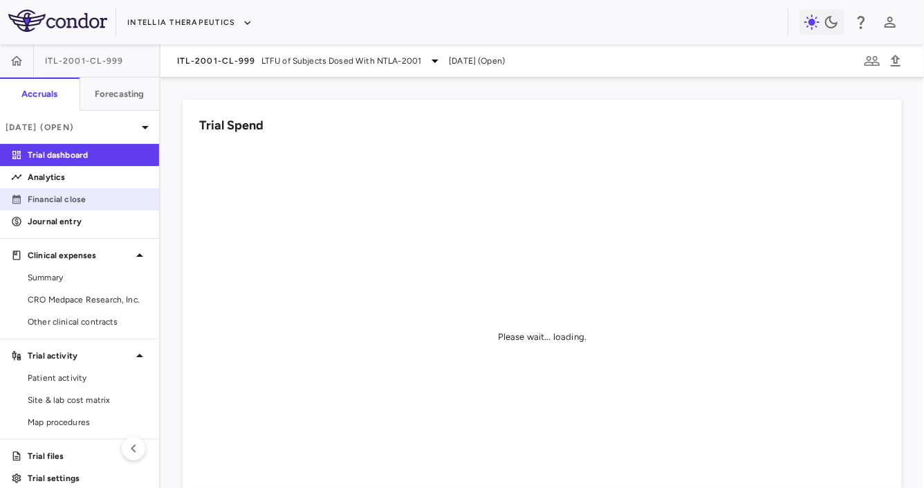
click at [98, 204] on p "Financial close" at bounding box center [88, 199] width 120 height 12
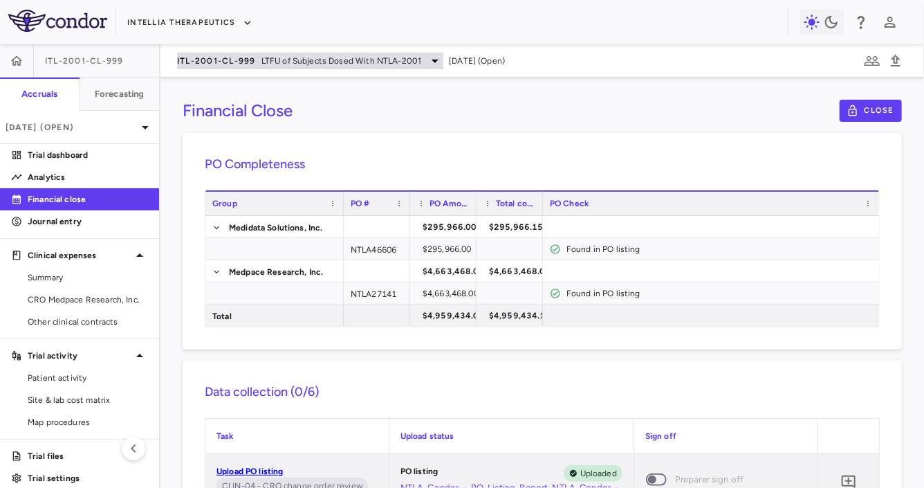
click at [286, 56] on span "LTFU of Subjects Dosed With NTLA-2001" at bounding box center [341, 61] width 160 height 12
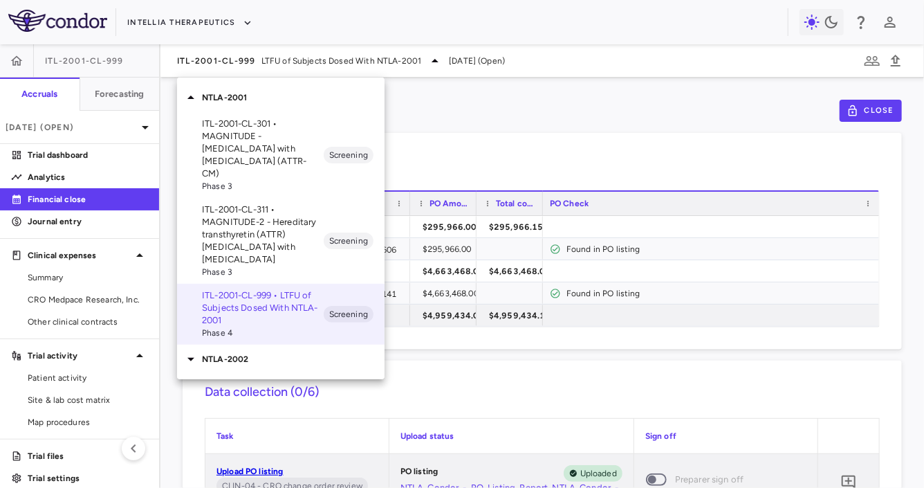
click at [241, 344] on div "NTLA-2002" at bounding box center [281, 358] width 208 height 29
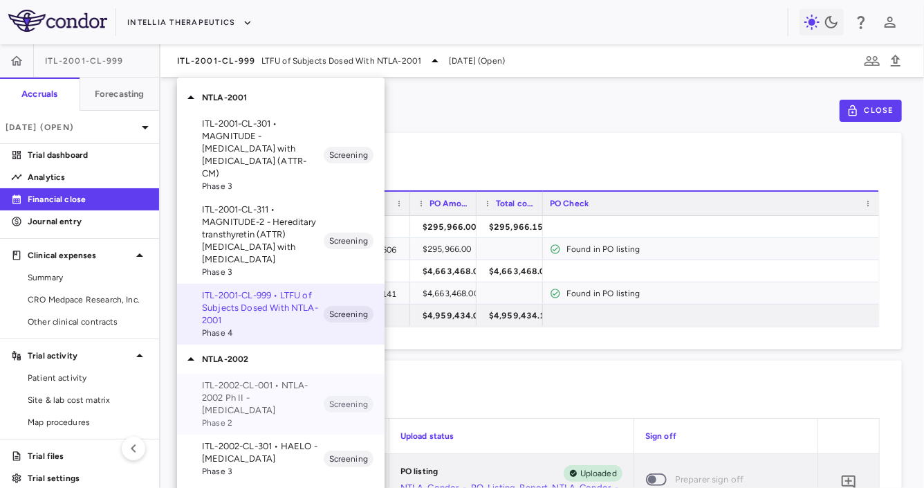
click at [241, 416] on span "Phase 2" at bounding box center [263, 422] width 122 height 12
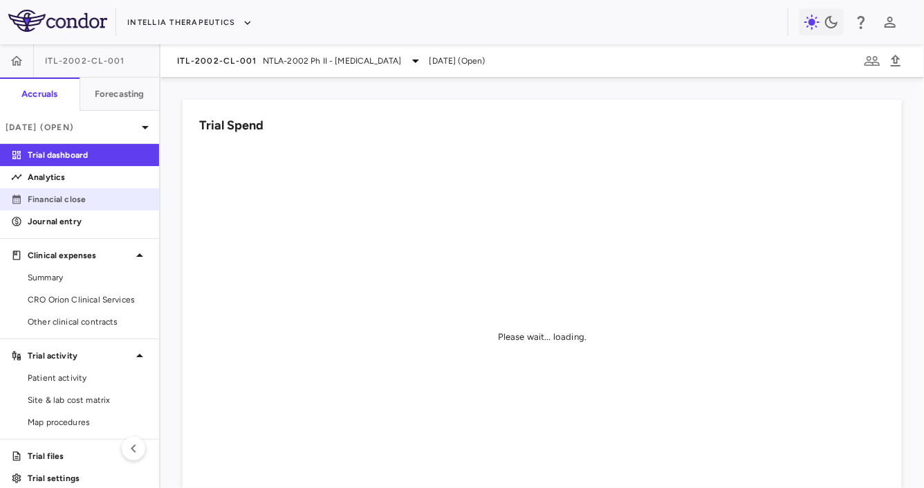
click at [98, 202] on p "Financial close" at bounding box center [88, 199] width 120 height 12
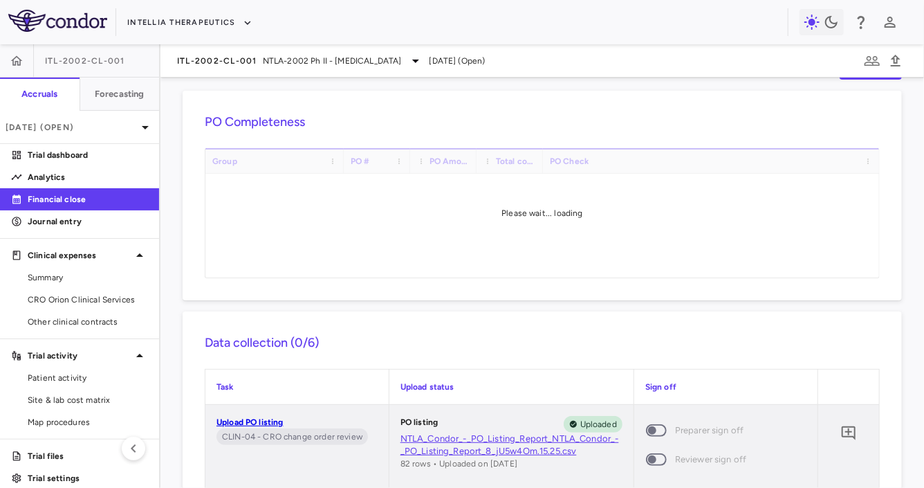
scroll to position [45, 0]
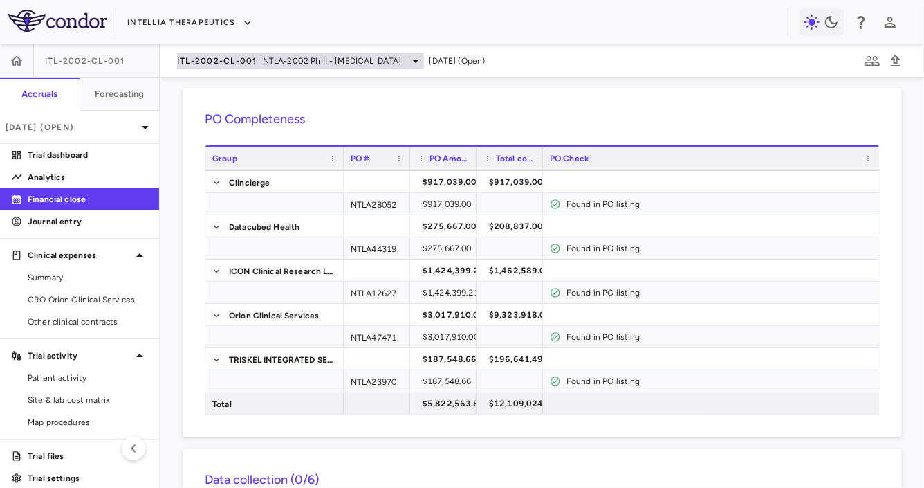
click at [203, 65] on span "ITL-2002-CL-001" at bounding box center [217, 60] width 80 height 11
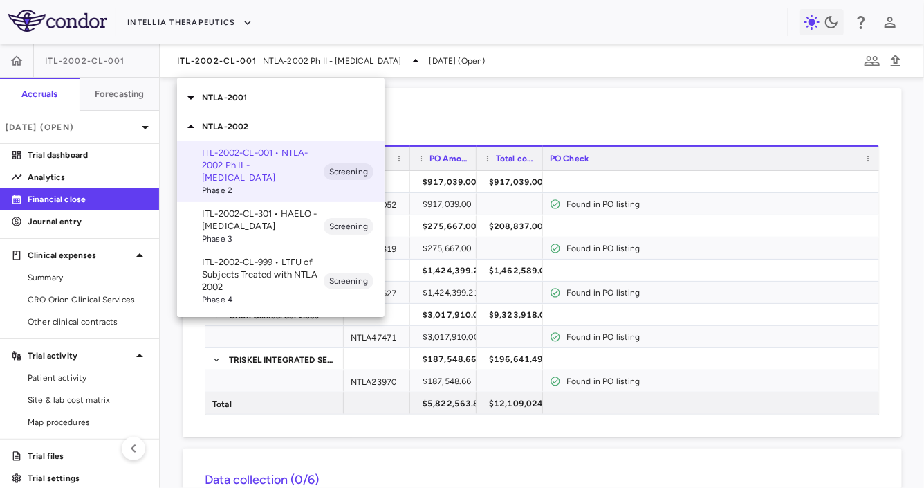
click at [245, 205] on div "ITL-2002-CL-301 • HAELO - [MEDICAL_DATA] Phase 3 Screening" at bounding box center [281, 226] width 208 height 48
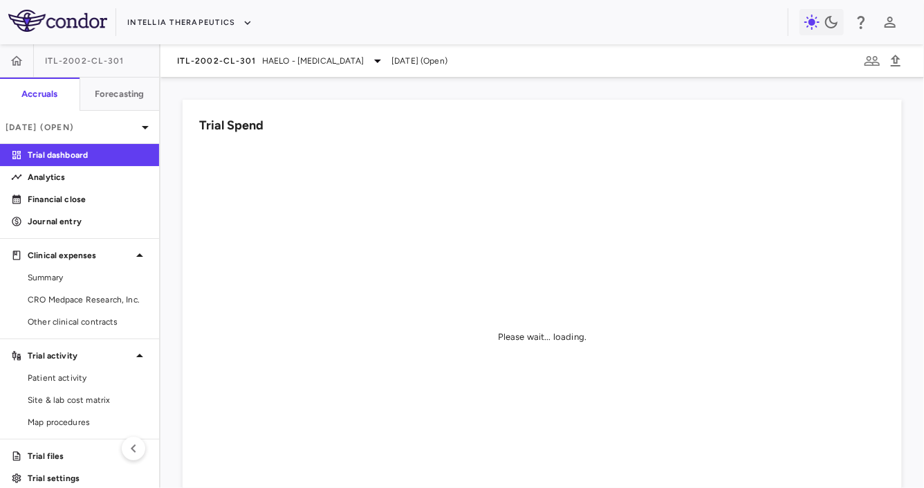
click at [96, 194] on p "Financial close" at bounding box center [88, 199] width 120 height 12
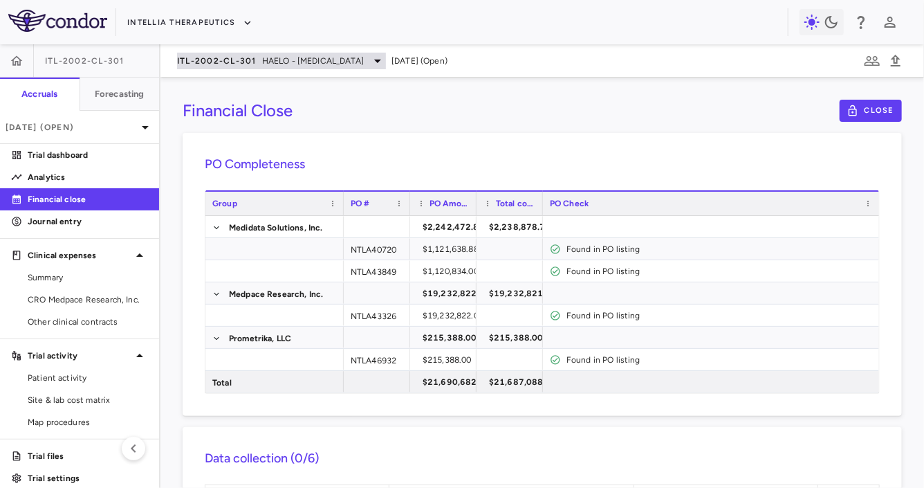
click at [232, 57] on span "ITL-2002-CL-301" at bounding box center [217, 60] width 80 height 11
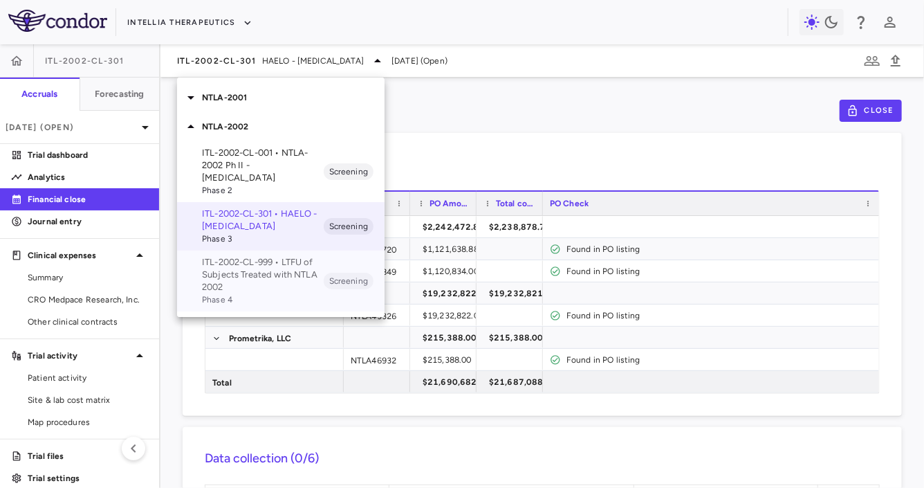
click at [252, 264] on p "ITL-2002-CL-999 • LTFU of Subjects Treated with NTLA 2002" at bounding box center [263, 274] width 122 height 37
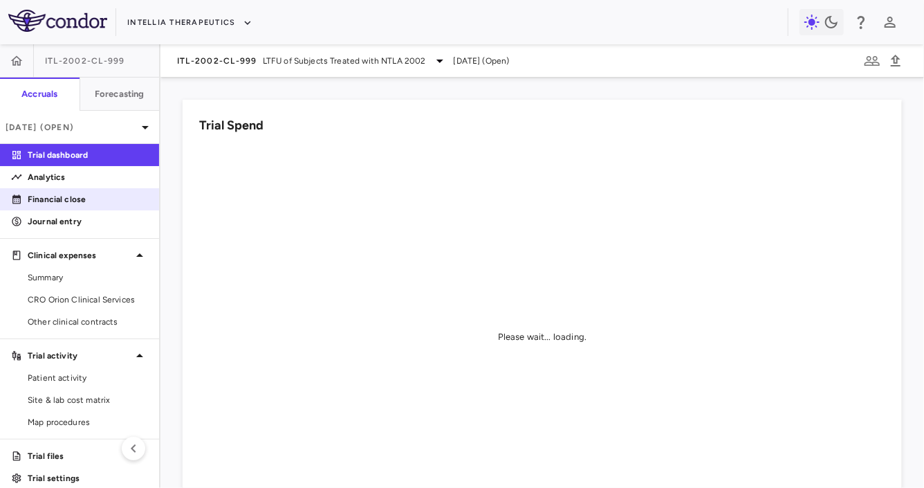
click at [100, 205] on p "Financial close" at bounding box center [88, 199] width 120 height 12
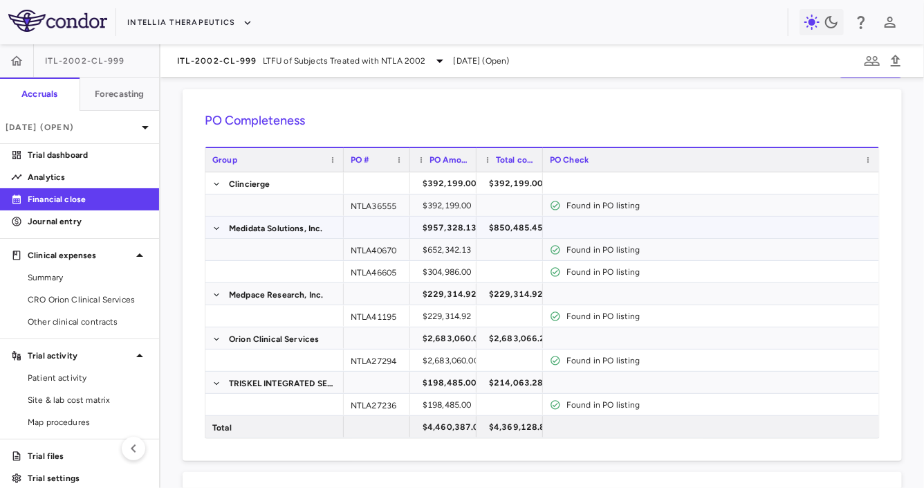
scroll to position [55, 0]
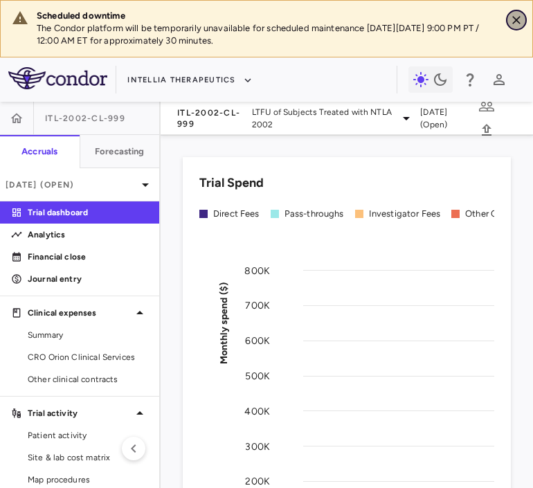
click at [512, 19] on icon "Close" at bounding box center [516, 20] width 14 height 14
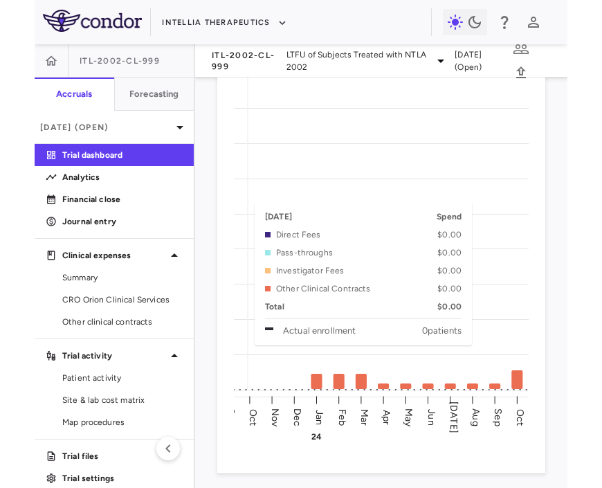
scroll to position [0, 255]
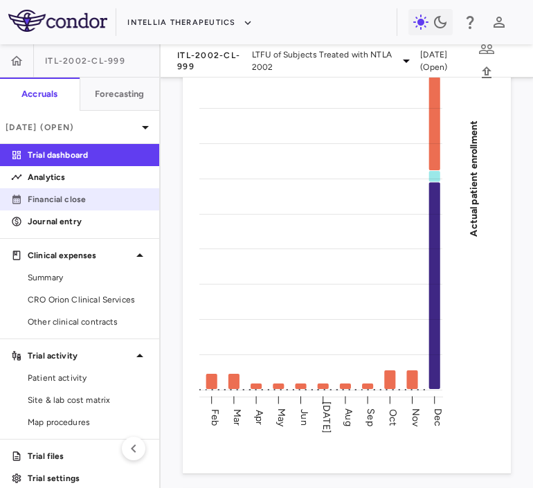
click at [102, 201] on p "Financial close" at bounding box center [88, 199] width 120 height 12
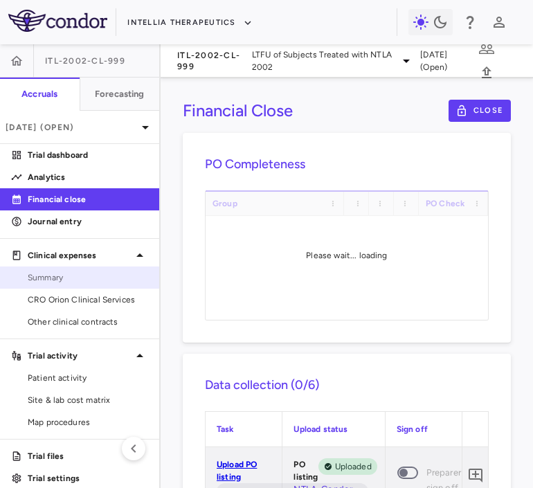
click at [59, 273] on span "Summary" at bounding box center [88, 277] width 120 height 12
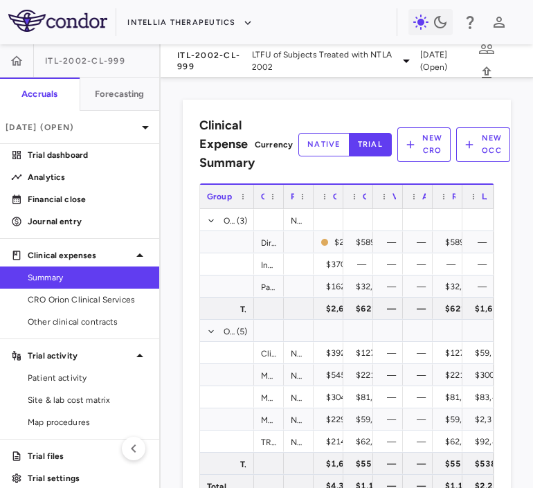
drag, startPoint x: 335, startPoint y: 202, endPoint x: 248, endPoint y: 205, distance: 87.2
click at [250, 205] on div at bounding box center [253, 197] width 6 height 24
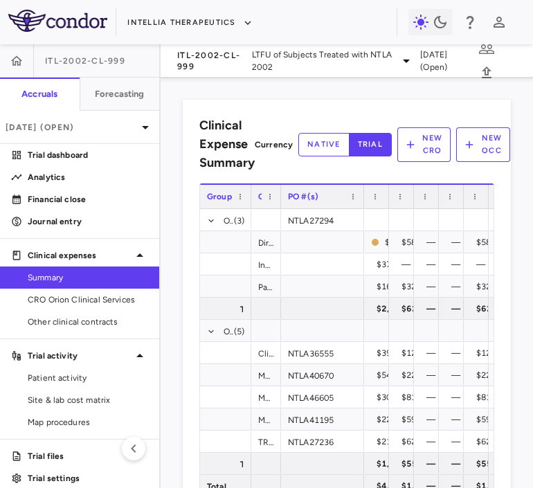
drag, startPoint x: 308, startPoint y: 201, endPoint x: 368, endPoint y: 207, distance: 60.4
click at [366, 207] on div at bounding box center [363, 197] width 6 height 24
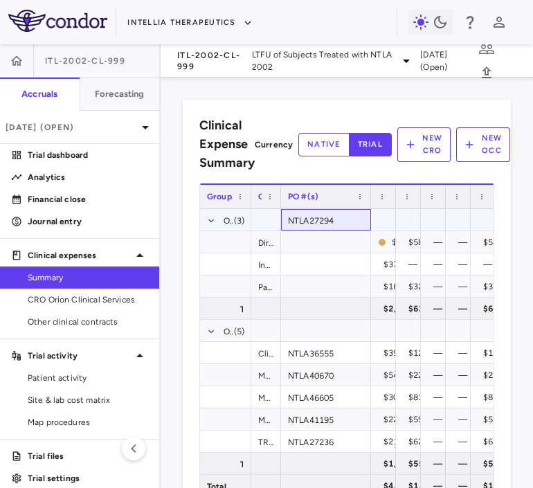
click at [328, 219] on div "NTLA27294" at bounding box center [326, 219] width 90 height 21
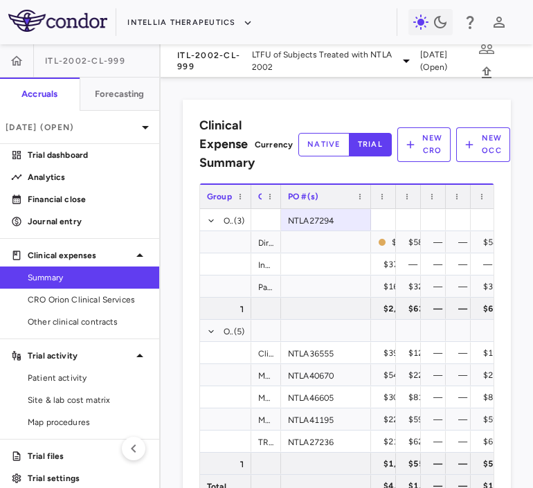
drag, startPoint x: 468, startPoint y: 199, endPoint x: 431, endPoint y: 203, distance: 37.0
click at [431, 203] on div "Group Contract PO #(s) Current contract value" at bounding box center [360, 195] width 320 height 25
drag, startPoint x: 470, startPoint y: 203, endPoint x: 427, endPoint y: 203, distance: 42.9
click at [427, 203] on div "Group Contract PO #(s) Current contract value" at bounding box center [360, 195] width 320 height 25
click at [366, 201] on div "PO #(s)" at bounding box center [326, 195] width 90 height 25
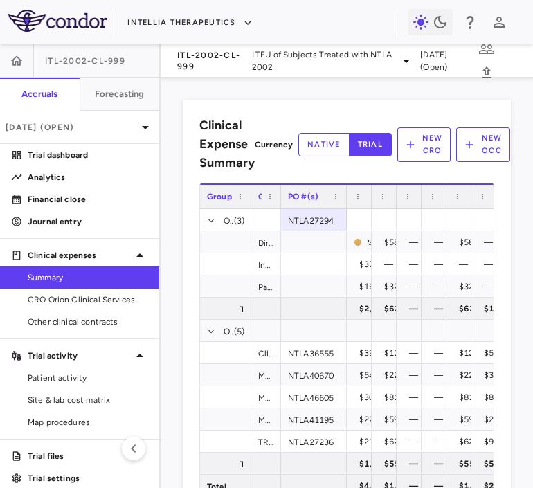
drag, startPoint x: 369, startPoint y: 201, endPoint x: 344, endPoint y: 200, distance: 25.6
click at [344, 200] on div at bounding box center [346, 197] width 6 height 24
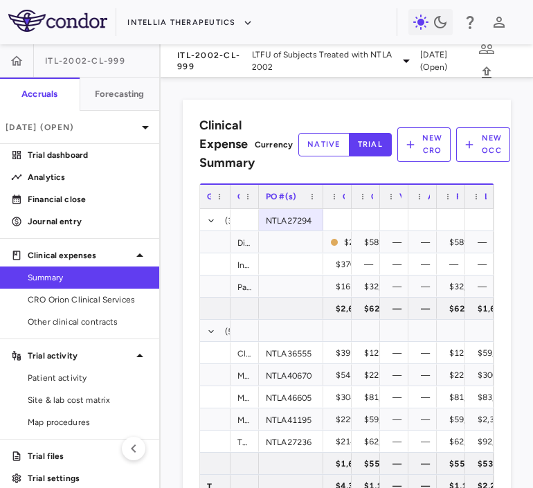
drag, startPoint x: 248, startPoint y: 201, endPoint x: 225, endPoint y: 201, distance: 22.8
click at [227, 201] on div at bounding box center [230, 197] width 6 height 24
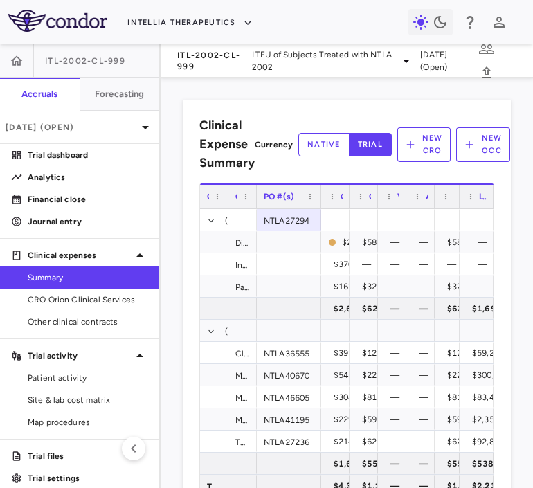
drag, startPoint x: 459, startPoint y: 203, endPoint x: 432, endPoint y: 203, distance: 27.7
click at [432, 203] on div "Group Contract PO #(s) Current contract value" at bounding box center [346, 195] width 293 height 25
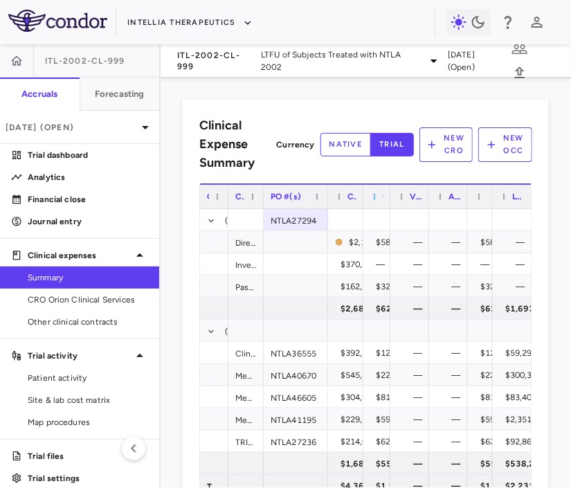
drag, startPoint x: 396, startPoint y: 199, endPoint x: 376, endPoint y: 199, distance: 20.8
click at [376, 199] on div "Current LTD expensed" at bounding box center [376, 195] width 27 height 25
drag, startPoint x: 360, startPoint y: 199, endPoint x: 333, endPoint y: 203, distance: 27.9
click at [333, 203] on div "Current contract value" at bounding box center [344, 195] width 32 height 25
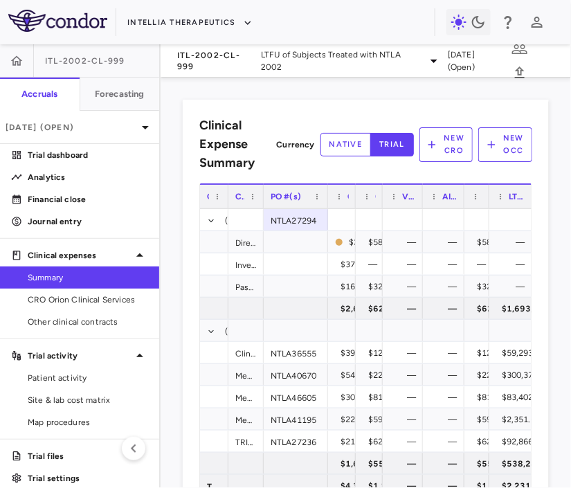
drag, startPoint x: 423, startPoint y: 201, endPoint x: 387, endPoint y: 201, distance: 35.3
click at [387, 201] on div "Vendor reported" at bounding box center [403, 195] width 40 height 25
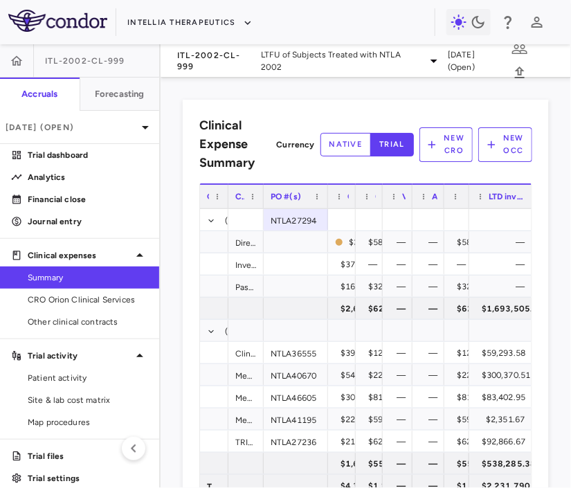
drag, startPoint x: 456, startPoint y: 200, endPoint x: 407, endPoint y: 203, distance: 48.5
click at [408, 203] on div "Group Contract PO #(s) Current contract value" at bounding box center [366, 195] width 332 height 25
drag, startPoint x: 467, startPoint y: 202, endPoint x: 409, endPoint y: 203, distance: 58.1
click at [409, 203] on div "Group Contract PO #(s) Current contract value" at bounding box center [366, 195] width 332 height 25
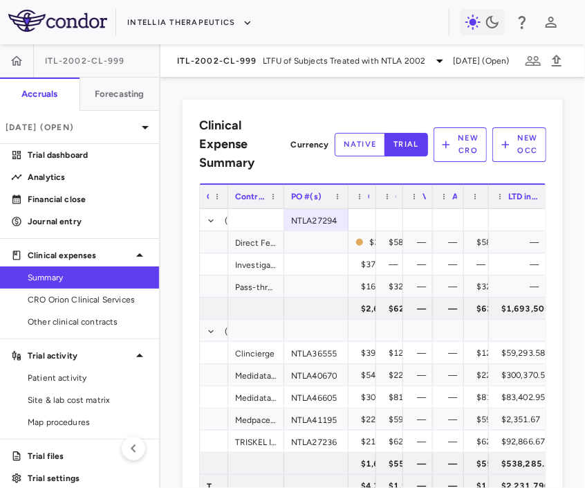
drag, startPoint x: 463, startPoint y: 181, endPoint x: 428, endPoint y: 181, distance: 34.6
click at [428, 183] on div "Group Contract PO #(s) Current contract value" at bounding box center [373, 195] width 347 height 25
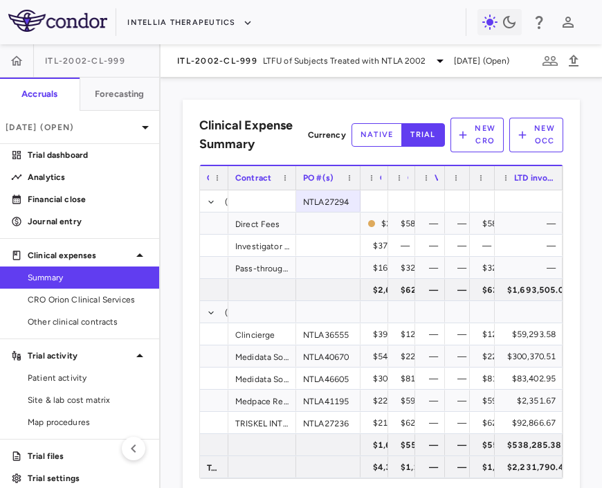
drag, startPoint x: 491, startPoint y: 179, endPoint x: 468, endPoint y: 179, distance: 22.8
click at [468, 179] on div "Group Contract PO #(s) Current contract value" at bounding box center [381, 177] width 362 height 25
drag, startPoint x: 414, startPoint y: 182, endPoint x: 387, endPoint y: 182, distance: 27.0
click at [387, 182] on div "Group Contract PO #(s) Current contract value" at bounding box center [381, 177] width 362 height 25
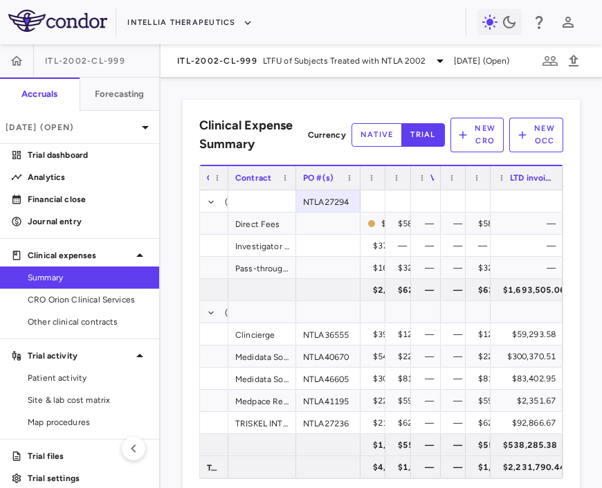
drag, startPoint x: 387, startPoint y: 183, endPoint x: 366, endPoint y: 186, distance: 21.0
click at [367, 186] on div "Current contract value" at bounding box center [372, 177] width 25 height 25
drag, startPoint x: 439, startPoint y: 183, endPoint x: 409, endPoint y: 183, distance: 29.1
click at [409, 183] on div "Group Contract PO #(s) Current contract value" at bounding box center [381, 177] width 362 height 25
drag, startPoint x: 460, startPoint y: 183, endPoint x: 434, endPoint y: 183, distance: 26.3
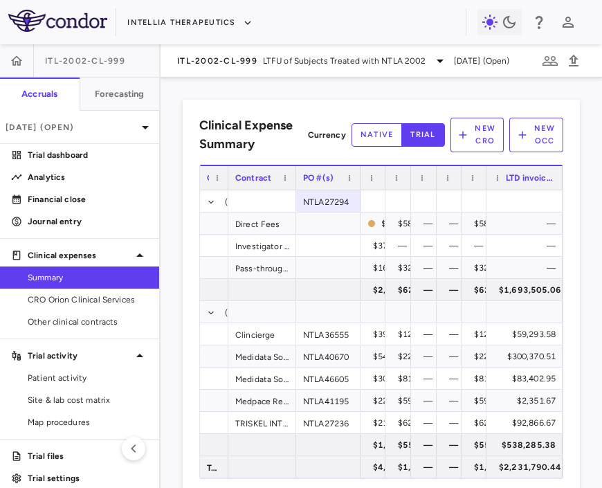
click at [434, 183] on div "Group Contract PO #(s) Current contract value" at bounding box center [381, 177] width 362 height 25
click at [46, 296] on span "CRO Orion Clinical Services" at bounding box center [88, 299] width 120 height 12
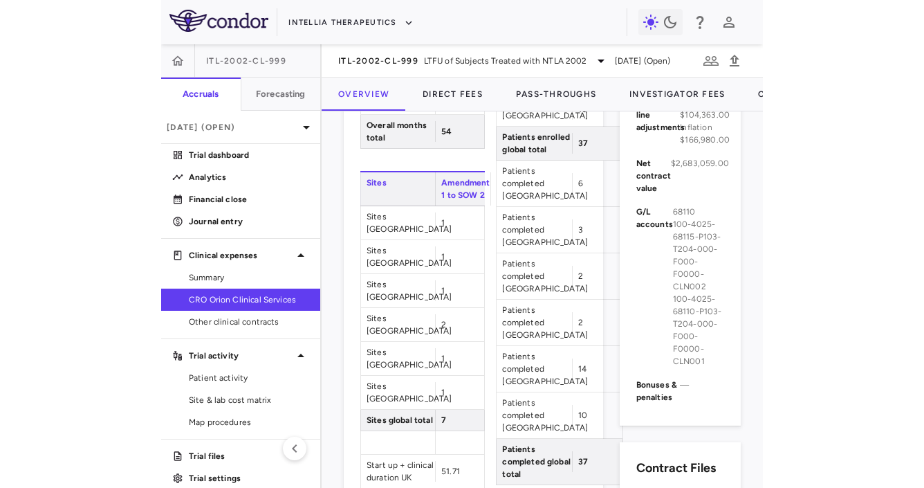
scroll to position [824, 0]
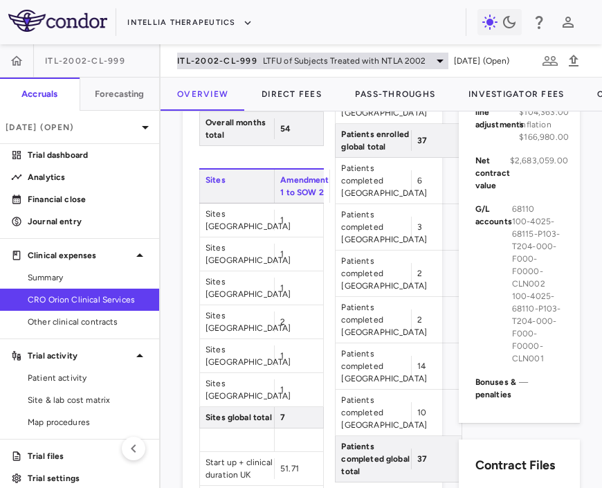
click at [251, 61] on span "ITL-2002-CL-999" at bounding box center [217, 60] width 80 height 11
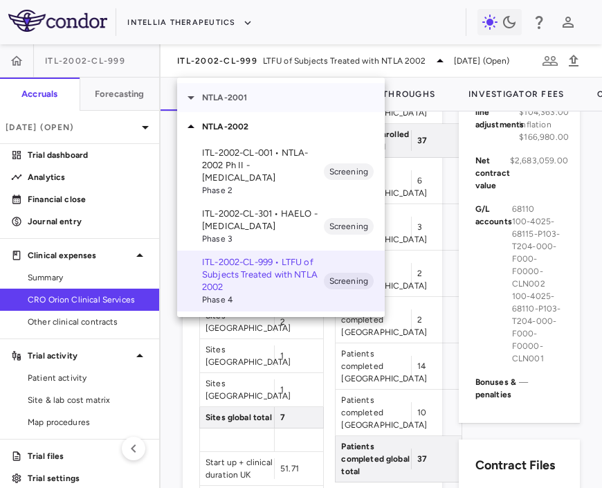
click at [261, 91] on p "NTLA-2001" at bounding box center [293, 97] width 183 height 12
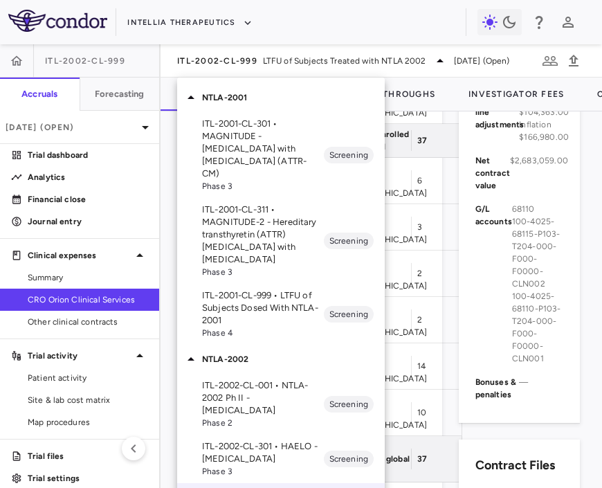
click at [275, 142] on p "ITL-2001-CL-301 • MAGNITUDE - [MEDICAL_DATA] with [MEDICAL_DATA] (ATTR-CM)" at bounding box center [263, 149] width 122 height 62
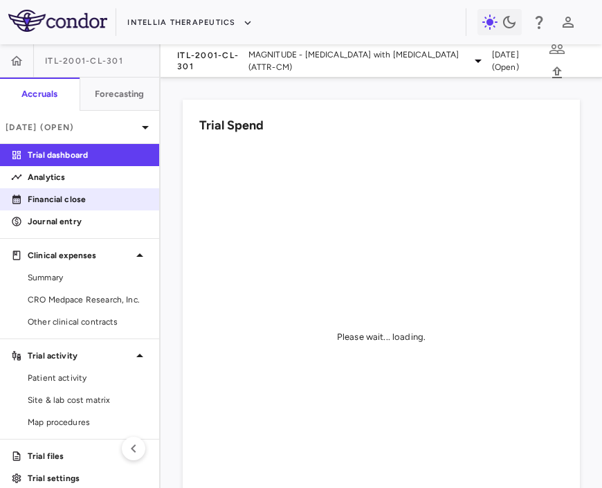
click at [91, 193] on p "Financial close" at bounding box center [88, 199] width 120 height 12
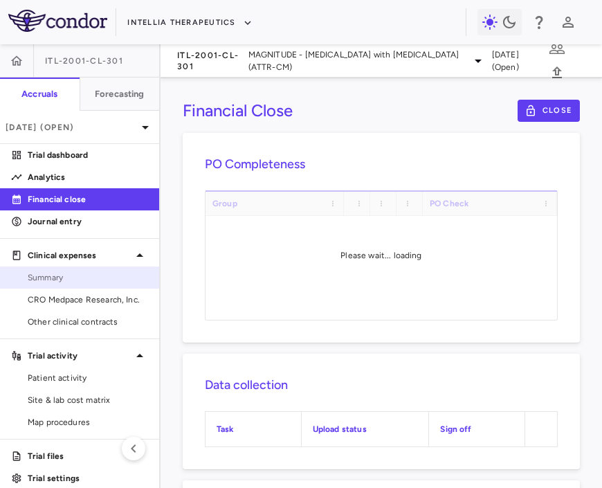
click at [75, 285] on link "Summary" at bounding box center [79, 277] width 159 height 21
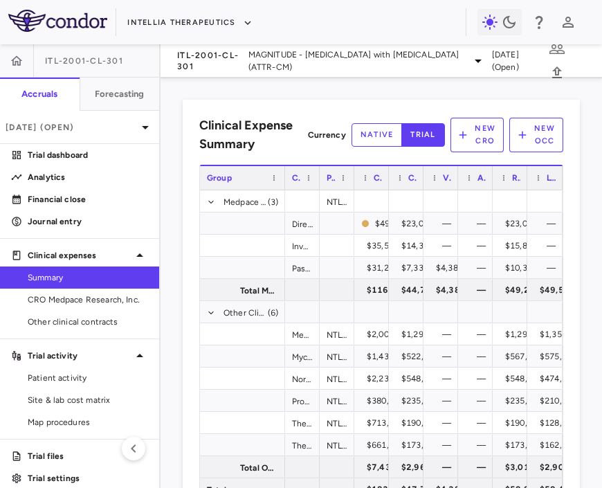
drag, startPoint x: 334, startPoint y: 182, endPoint x: 219, endPoint y: 179, distance: 114.9
click at [219, 179] on div "Group" at bounding box center [242, 177] width 85 height 25
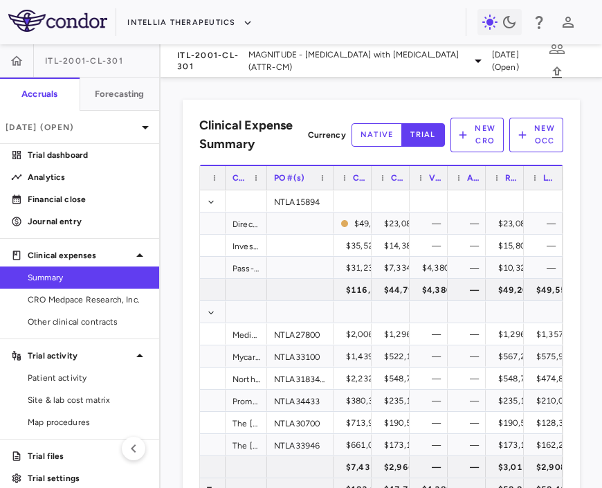
drag, startPoint x: 306, startPoint y: 181, endPoint x: 331, endPoint y: 183, distance: 25.1
click at [331, 183] on div at bounding box center [333, 178] width 6 height 24
drag, startPoint x: 522, startPoint y: 183, endPoint x: 427, endPoint y: 191, distance: 95.8
click at [427, 191] on div "Group Contract PO #(s) Current contract value" at bounding box center [381, 332] width 362 height 335
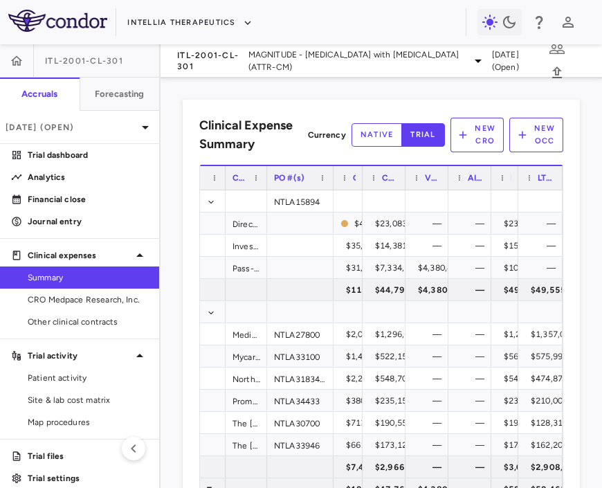
drag, startPoint x: 370, startPoint y: 183, endPoint x: 336, endPoint y: 186, distance: 34.1
click at [338, 186] on div "Current contract value" at bounding box center [347, 177] width 29 height 25
drag, startPoint x: 403, startPoint y: 186, endPoint x: 360, endPoint y: 186, distance: 43.6
click at [360, 186] on div "Group Contract PO #(s) Current contract value" at bounding box center [381, 177] width 362 height 25
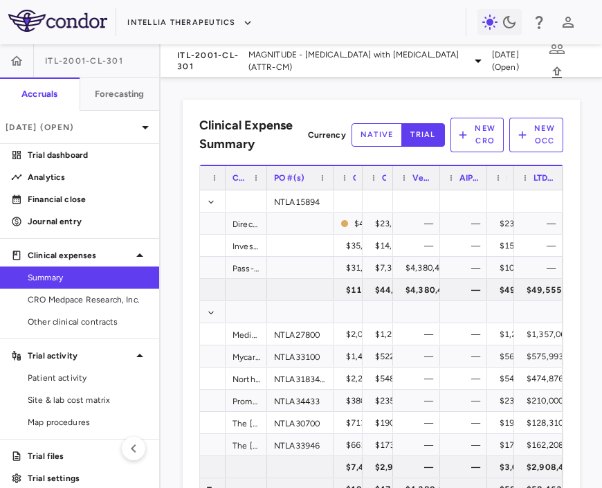
drag, startPoint x: 438, startPoint y: 181, endPoint x: 384, endPoint y: 186, distance: 54.2
click at [384, 186] on div "Group Contract PO #(s) Current contract value" at bounding box center [381, 177] width 362 height 25
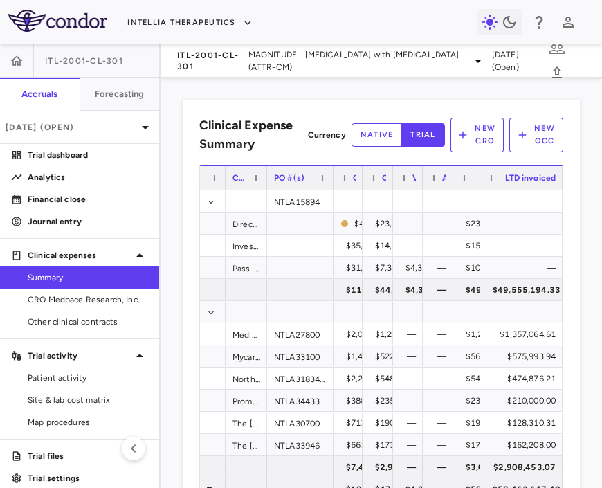
drag, startPoint x: 477, startPoint y: 184, endPoint x: 399, endPoint y: 186, distance: 77.5
click at [399, 186] on div "Group Contract PO #(s) Current contract value" at bounding box center [381, 177] width 362 height 25
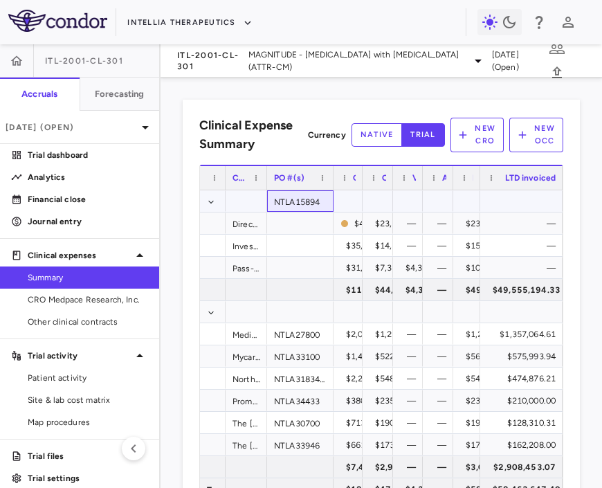
click at [301, 199] on div "NTLA15894" at bounding box center [300, 200] width 66 height 21
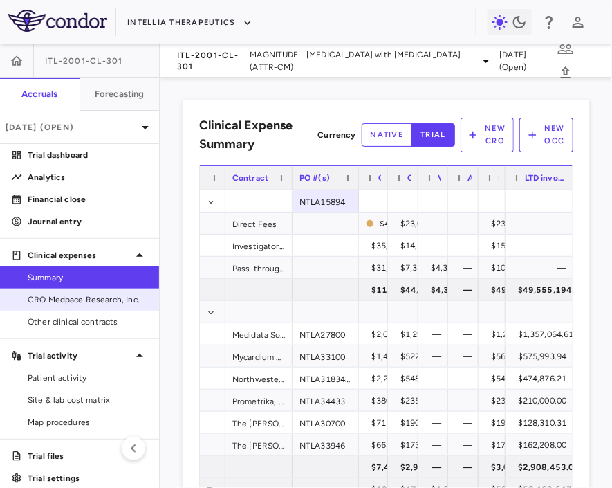
click at [102, 295] on span "CRO Medpace Research, Inc." at bounding box center [88, 299] width 120 height 12
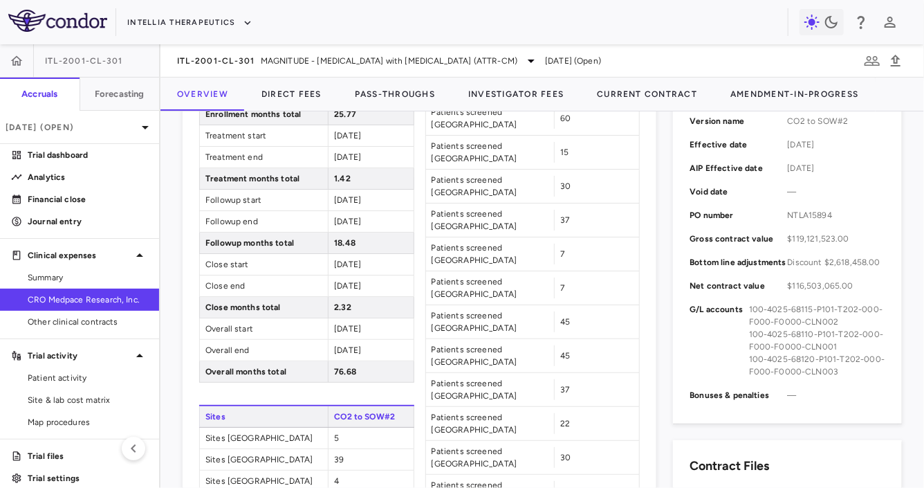
scroll to position [144, 0]
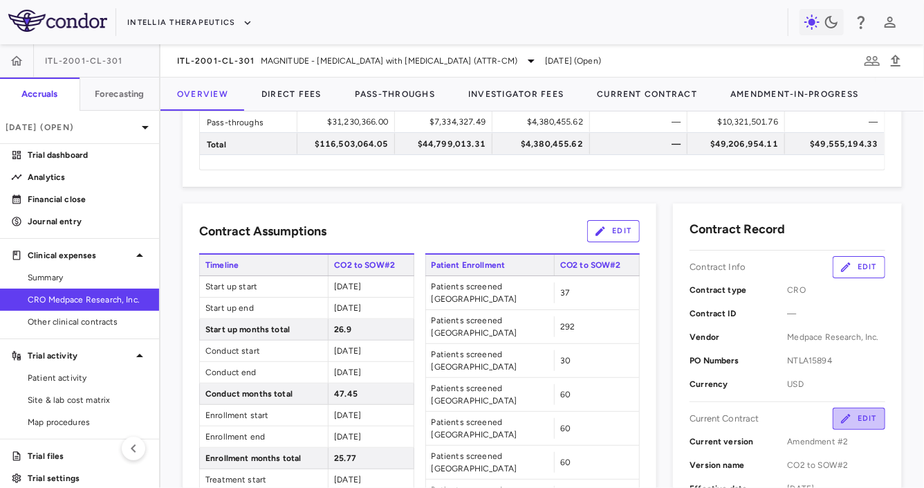
click at [532, 421] on button "Edit" at bounding box center [859, 418] width 53 height 22
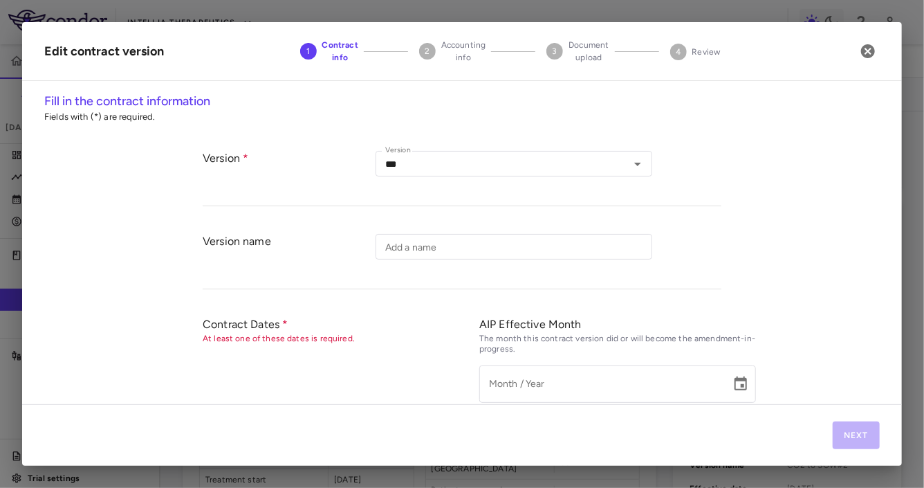
type input "**********"
type input "*********"
type input "**********"
type input "*********"
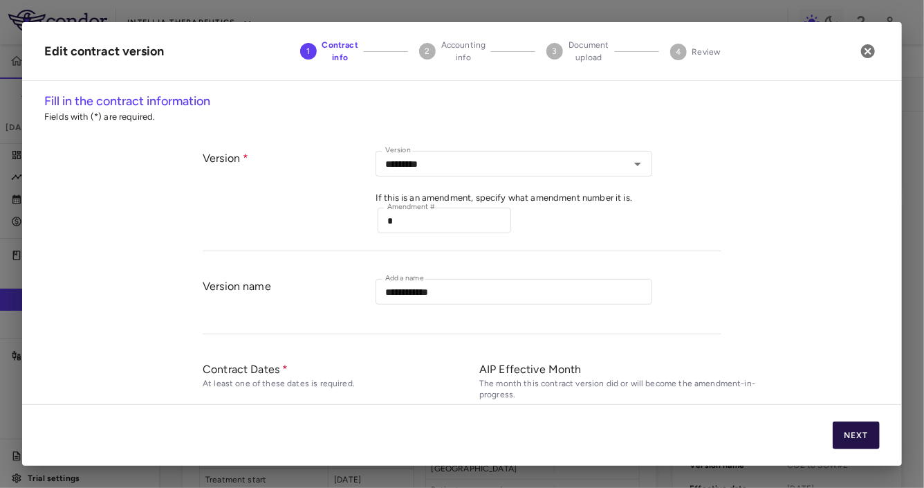
click at [532, 441] on button "Next" at bounding box center [856, 435] width 47 height 28
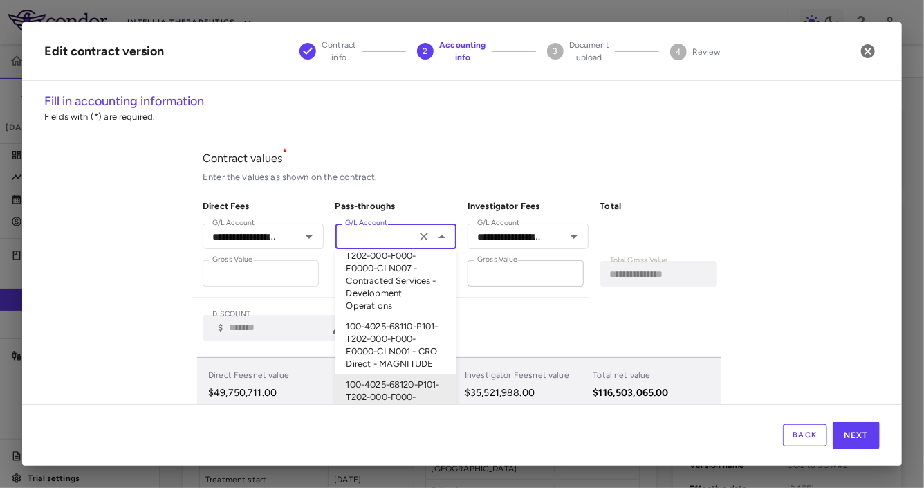
scroll to position [0, 346]
drag, startPoint x: 379, startPoint y: 232, endPoint x: 571, endPoint y: 264, distance: 194.2
click at [532, 264] on div "**********" at bounding box center [457, 243] width 530 height 109
click at [370, 234] on input "**********" at bounding box center [376, 236] width 72 height 17
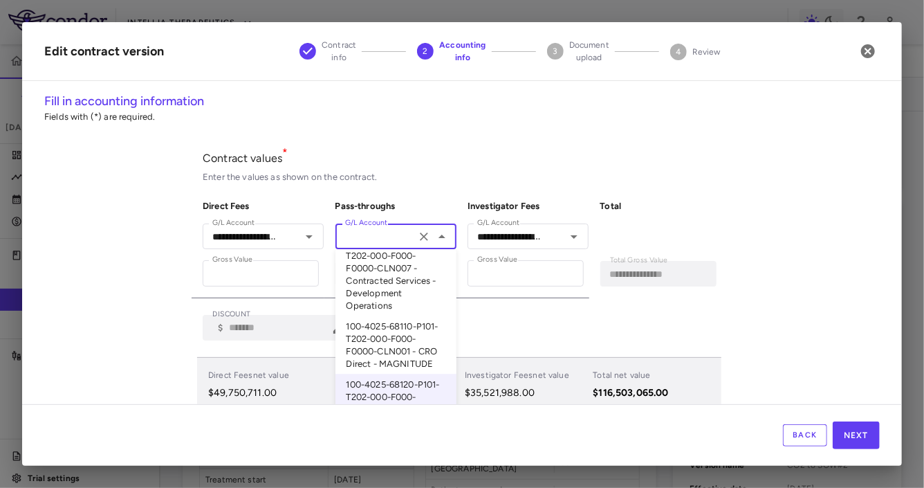
drag, startPoint x: 363, startPoint y: 234, endPoint x: 344, endPoint y: 234, distance: 19.4
click at [344, 234] on input "**********" at bounding box center [376, 236] width 72 height 17
click at [356, 237] on input "**********" at bounding box center [376, 236] width 72 height 17
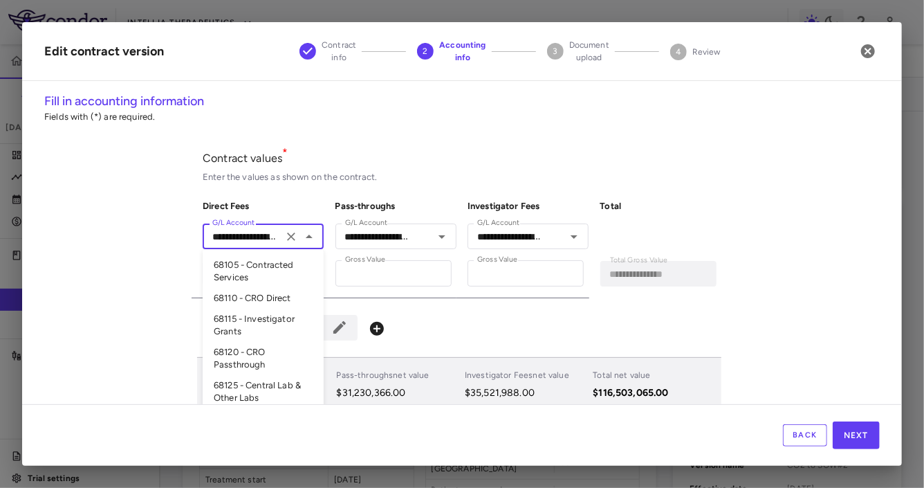
click at [255, 236] on input "**********" at bounding box center [243, 236] width 72 height 17
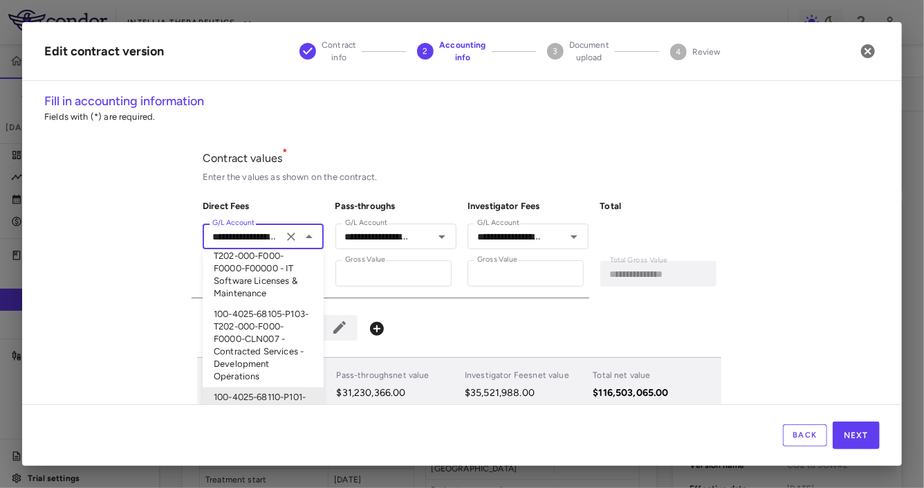
click at [262, 235] on input "**********" at bounding box center [243, 236] width 72 height 17
click at [508, 239] on input "**********" at bounding box center [508, 236] width 72 height 17
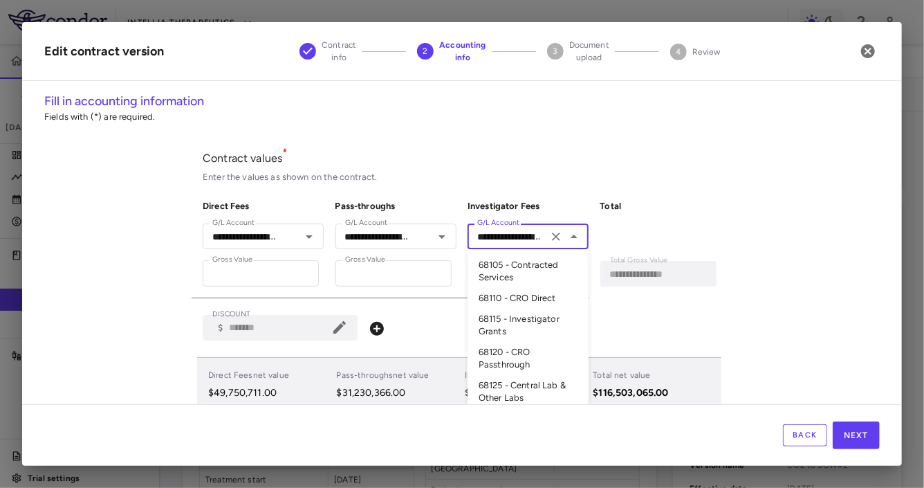
scroll to position [187, 0]
click at [508, 236] on input "**********" at bounding box center [508, 236] width 72 height 17
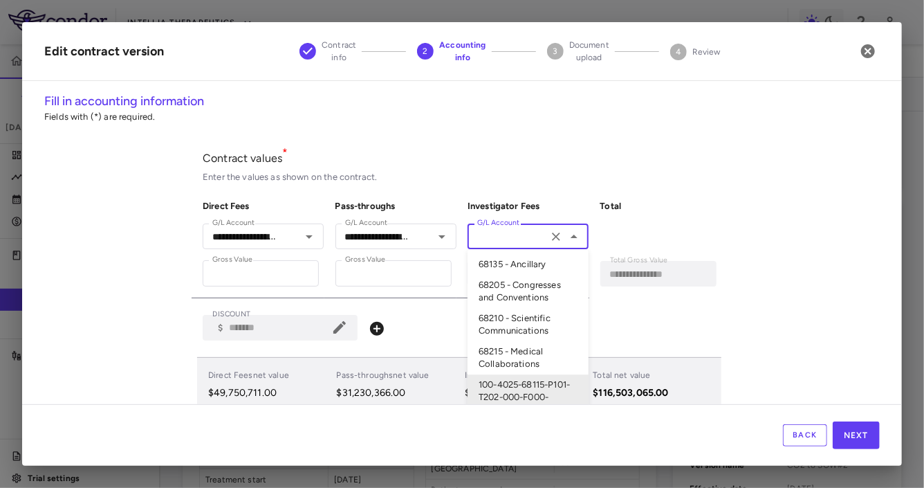
scroll to position [0, 351]
drag, startPoint x: 508, startPoint y: 236, endPoint x: 529, endPoint y: 239, distance: 21.0
click at [529, 239] on input "**********" at bounding box center [508, 236] width 72 height 17
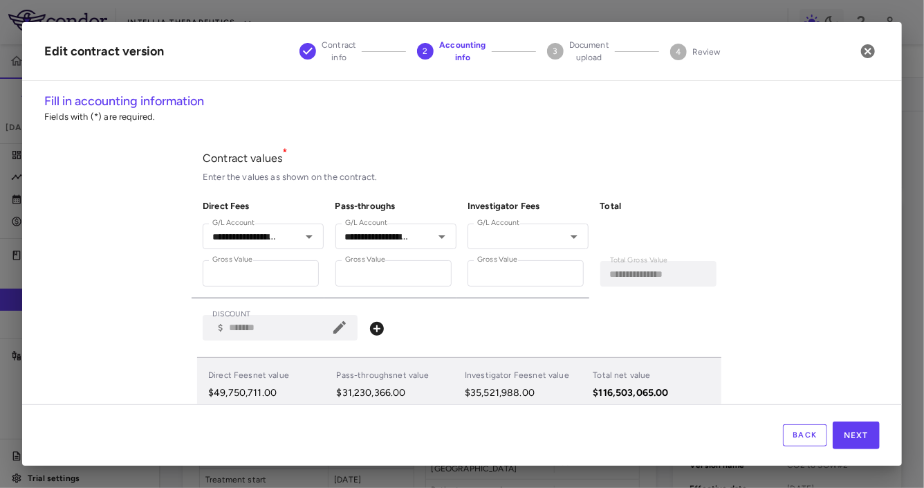
click at [532, 172] on div "Enter the values as shown on the contract." at bounding box center [462, 177] width 519 height 12
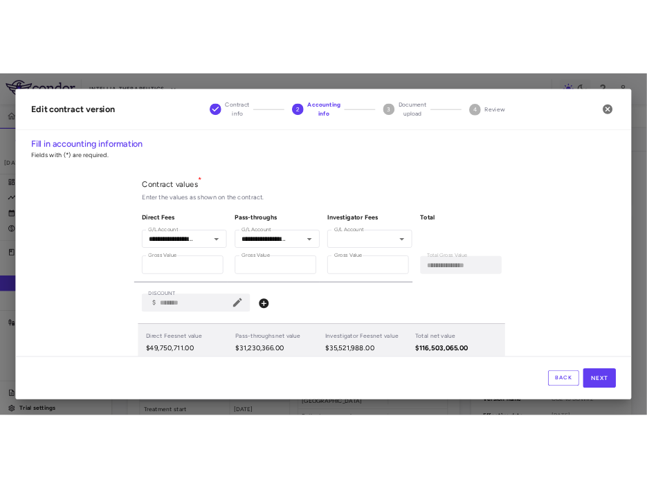
scroll to position [0, 0]
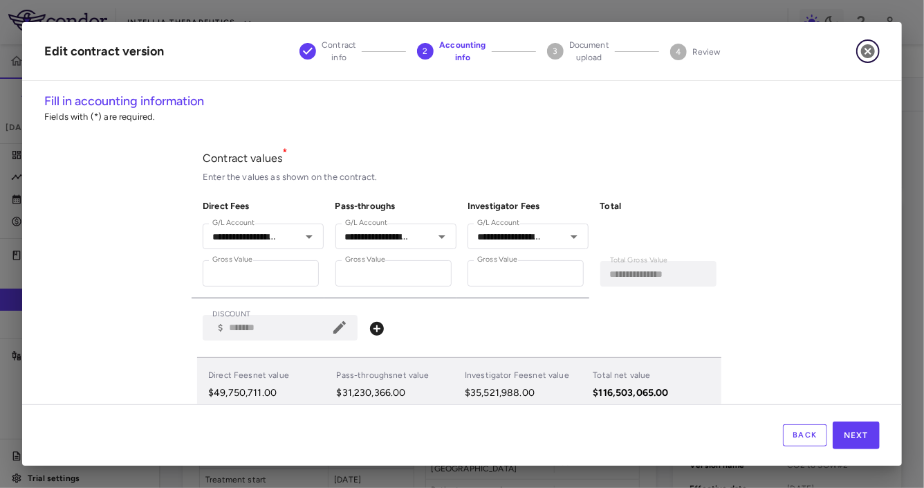
click at [532, 54] on icon "button" at bounding box center [868, 51] width 14 height 14
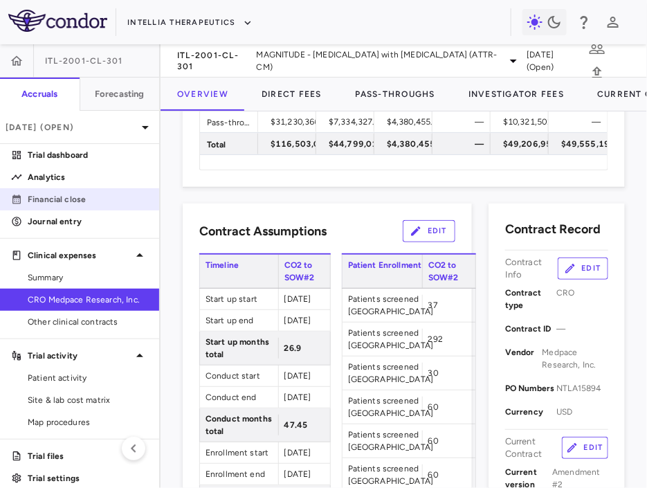
click at [38, 208] on link "Financial close" at bounding box center [79, 199] width 159 height 21
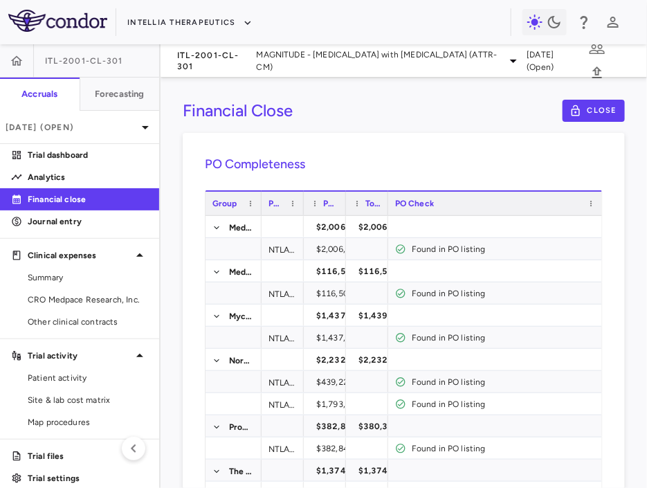
drag, startPoint x: 340, startPoint y: 210, endPoint x: 255, endPoint y: 213, distance: 85.8
click at [258, 213] on div at bounding box center [261, 204] width 6 height 24
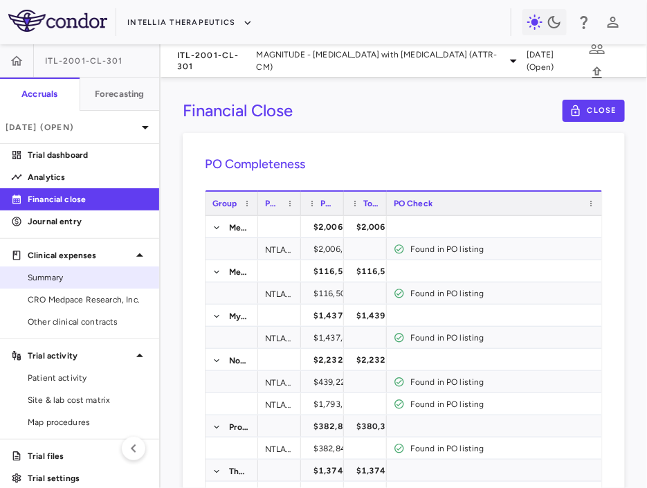
click at [63, 275] on span "Summary" at bounding box center [88, 277] width 120 height 12
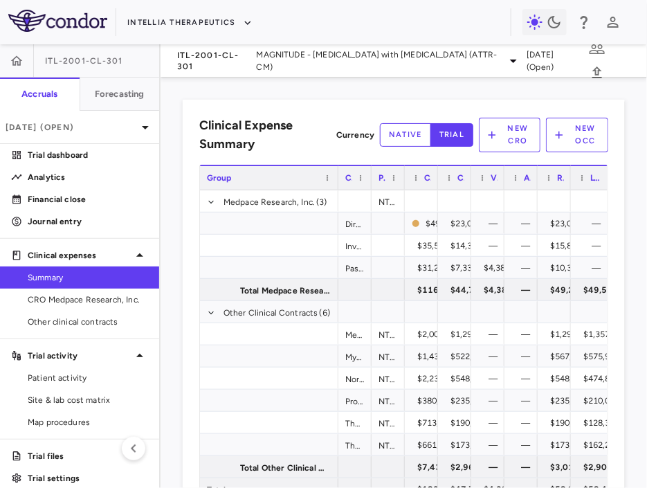
click at [333, 183] on div "Group" at bounding box center [269, 177] width 138 height 25
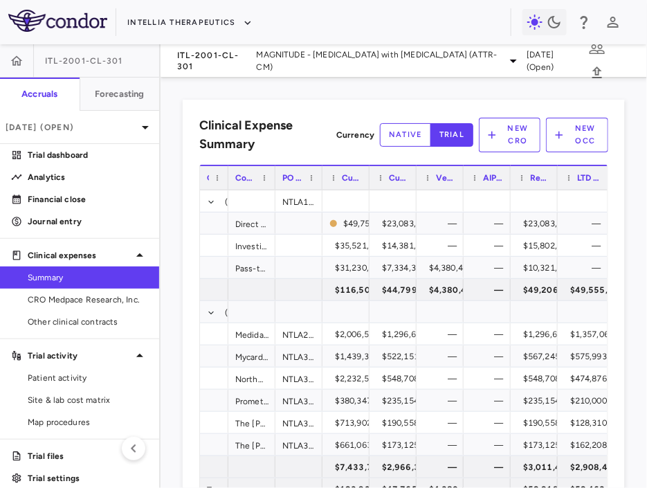
drag, startPoint x: 336, startPoint y: 183, endPoint x: 211, endPoint y: 195, distance: 125.7
click at [211, 195] on div "Group Contract PO #(s) Current contract value" at bounding box center [403, 332] width 407 height 335
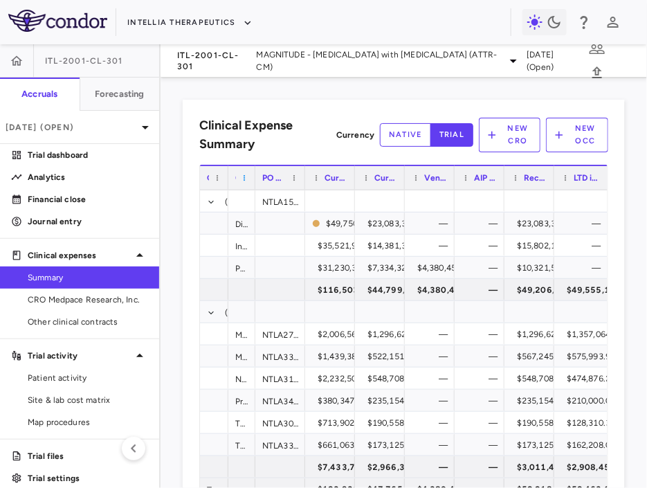
drag, startPoint x: 274, startPoint y: 181, endPoint x: 241, endPoint y: 181, distance: 33.2
click at [241, 181] on div "Contract" at bounding box center [241, 177] width 27 height 25
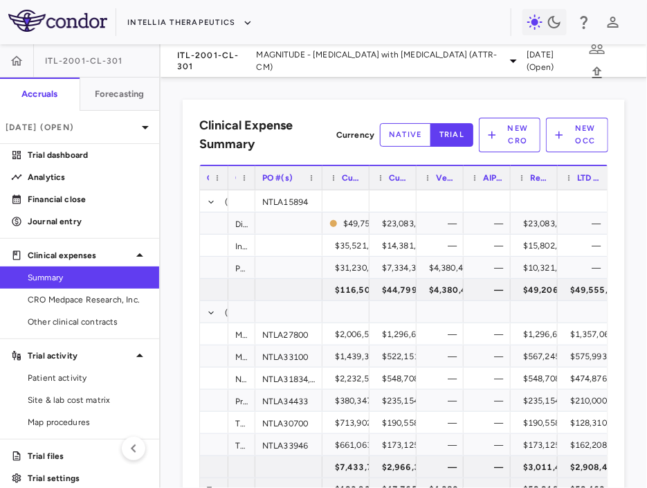
drag, startPoint x: 304, startPoint y: 182, endPoint x: 321, endPoint y: 183, distance: 17.3
click at [321, 183] on div at bounding box center [322, 178] width 6 height 24
drag, startPoint x: 367, startPoint y: 182, endPoint x: 326, endPoint y: 182, distance: 41.5
click at [326, 182] on div "Current contract value" at bounding box center [345, 177] width 47 height 25
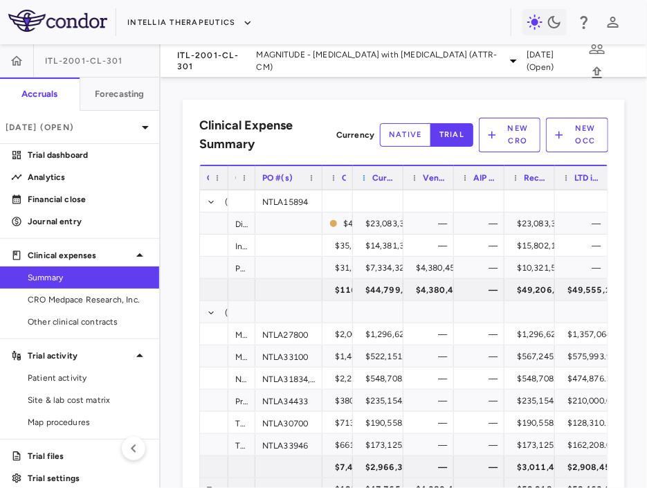
drag, startPoint x: 402, startPoint y: 180, endPoint x: 363, endPoint y: 181, distance: 38.7
click at [365, 181] on div "Current LTD expensed" at bounding box center [378, 177] width 50 height 25
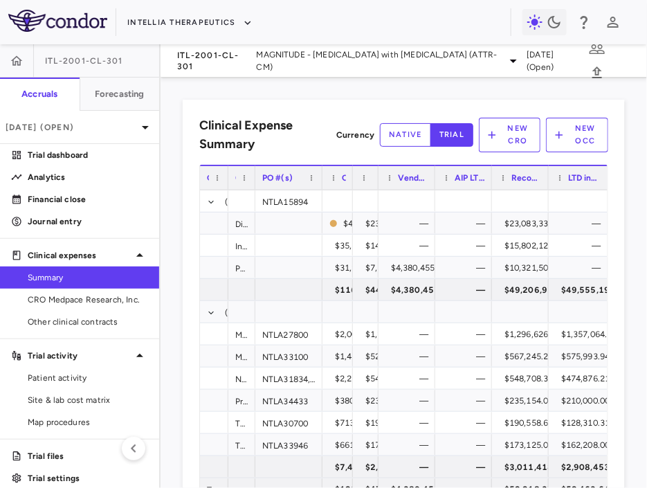
drag, startPoint x: 433, startPoint y: 179, endPoint x: 380, endPoint y: 185, distance: 53.5
click at [380, 184] on div "Vendor reported" at bounding box center [406, 177] width 57 height 25
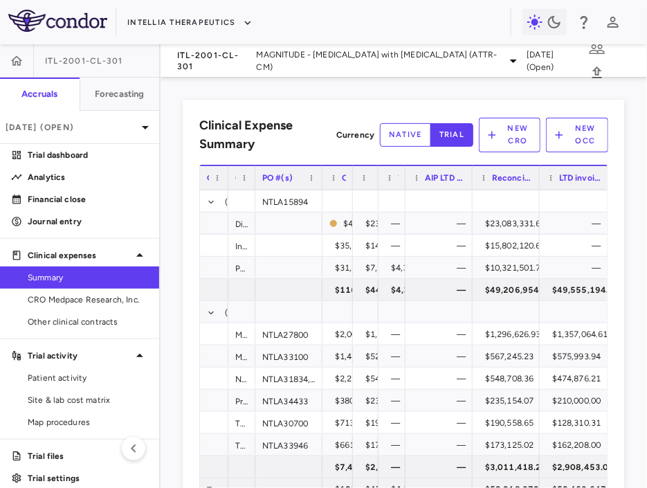
drag, startPoint x: 471, startPoint y: 178, endPoint x: 418, endPoint y: 184, distance: 53.5
click at [419, 184] on div "AIP LTD expensed" at bounding box center [438, 177] width 67 height 25
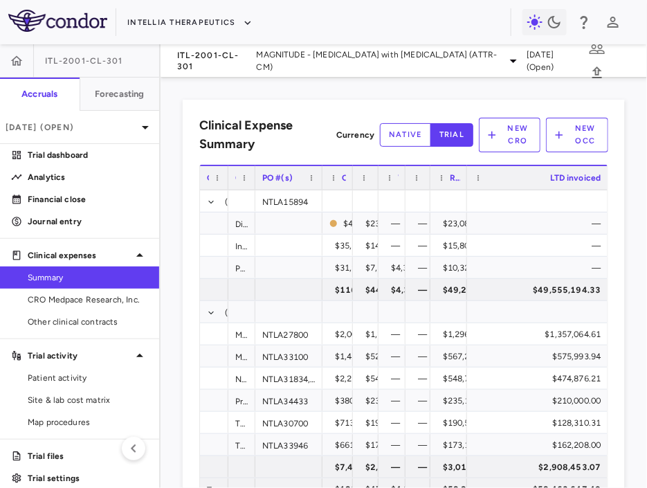
drag, startPoint x: 517, startPoint y: 178, endPoint x: 400, endPoint y: 190, distance: 118.1
click at [400, 190] on div "Group Contract PO #(s) Current contract value" at bounding box center [404, 177] width 408 height 25
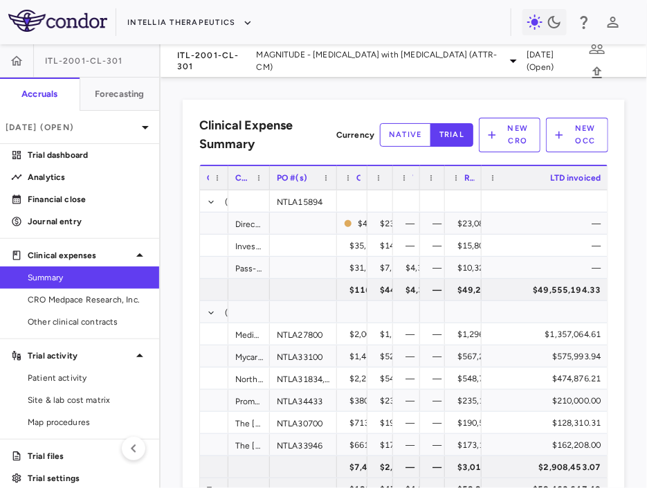
drag, startPoint x: 252, startPoint y: 183, endPoint x: 271, endPoint y: 182, distance: 18.7
click at [271, 182] on div at bounding box center [269, 178] width 6 height 24
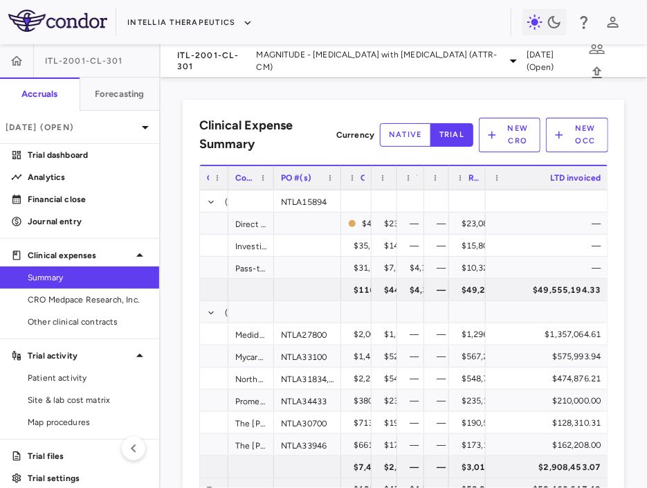
click at [276, 182] on div at bounding box center [273, 178] width 6 height 24
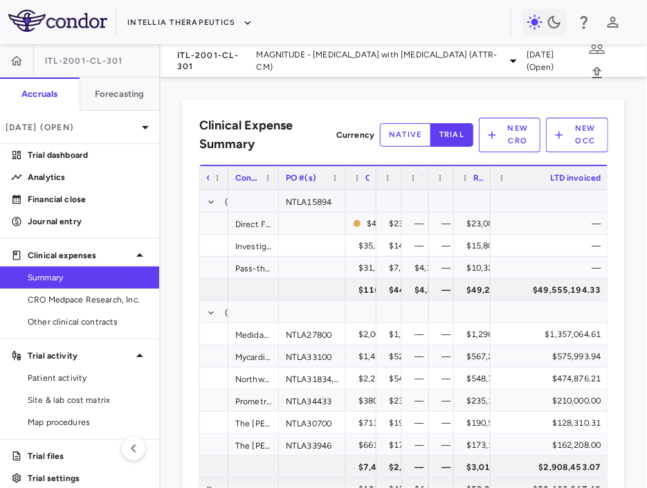
click at [318, 203] on div "NTLA15894" at bounding box center [312, 200] width 67 height 21
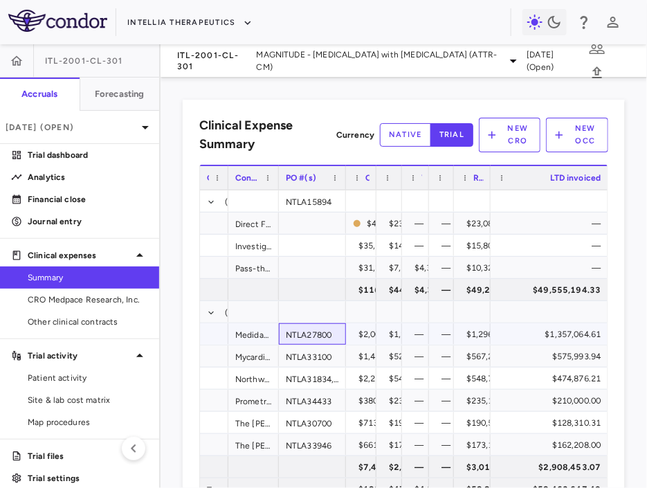
click at [314, 334] on div "NTLA27800" at bounding box center [312, 333] width 67 height 21
click at [299, 359] on div "NTLA33100" at bounding box center [312, 355] width 67 height 21
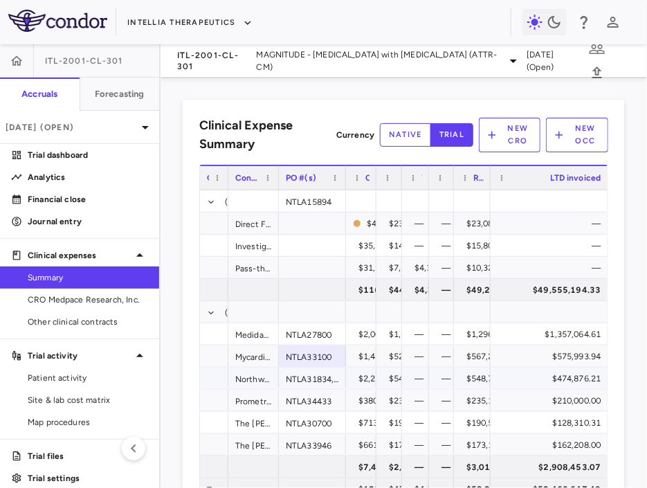
click at [290, 378] on div "NTLA31834, NTLA53358" at bounding box center [312, 377] width 67 height 21
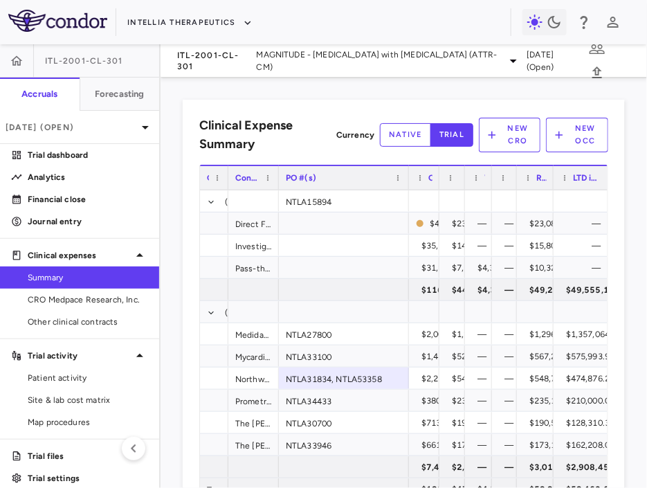
drag, startPoint x: 343, startPoint y: 181, endPoint x: 383, endPoint y: 184, distance: 39.5
click at [405, 185] on div at bounding box center [408, 178] width 6 height 24
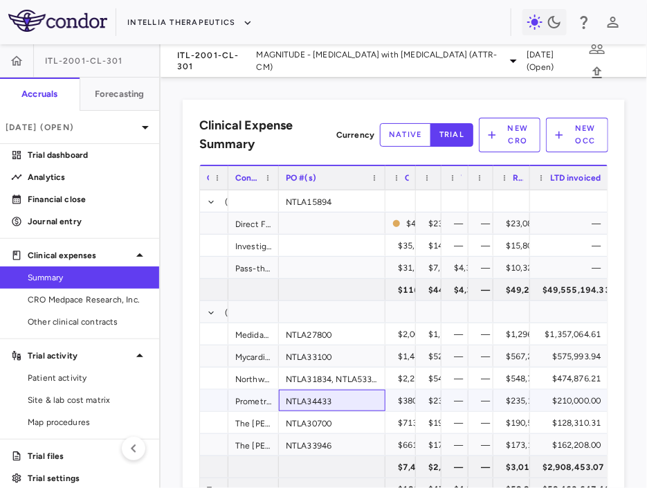
click at [312, 396] on div "NTLA34433" at bounding box center [332, 399] width 107 height 21
click at [330, 422] on div "NTLA30700" at bounding box center [332, 422] width 107 height 21
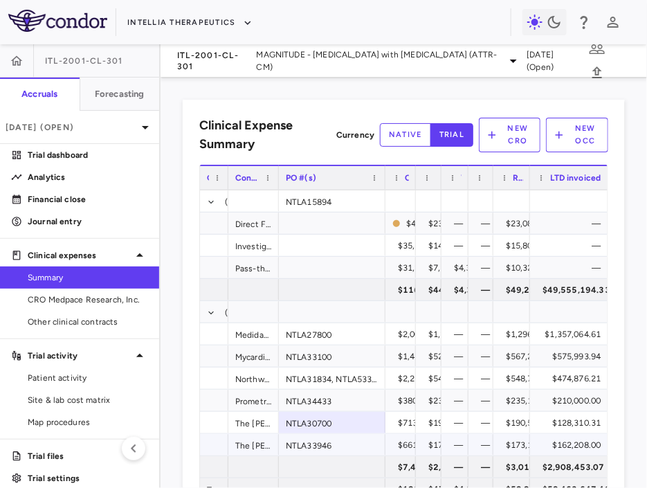
click at [334, 445] on div "NTLA33946" at bounding box center [332, 444] width 107 height 21
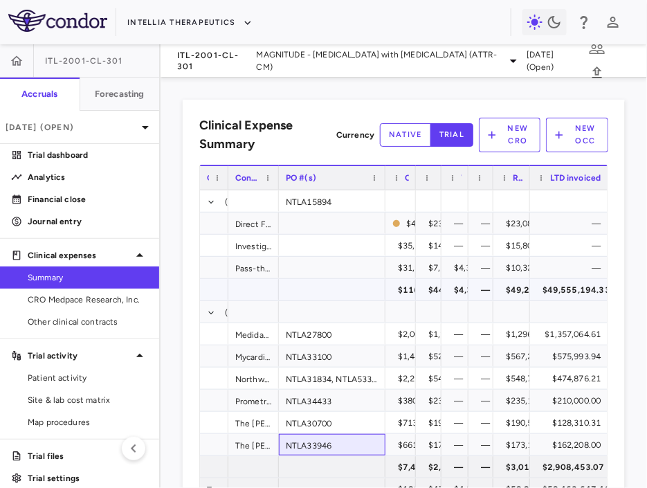
scroll to position [42, 0]
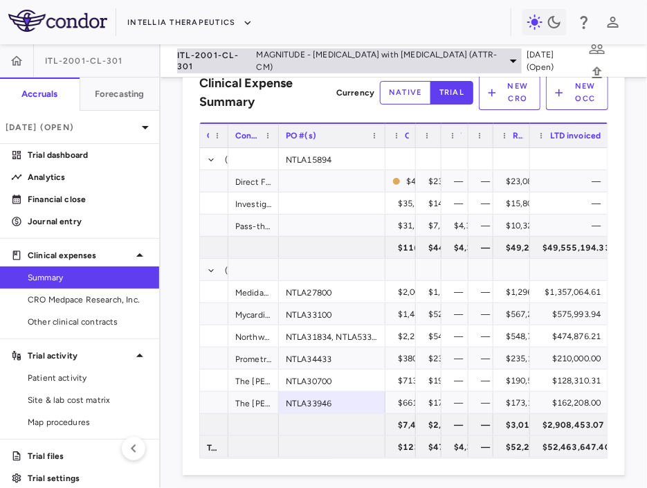
click at [228, 60] on span "ITL-2001-CL-301" at bounding box center [214, 61] width 74 height 22
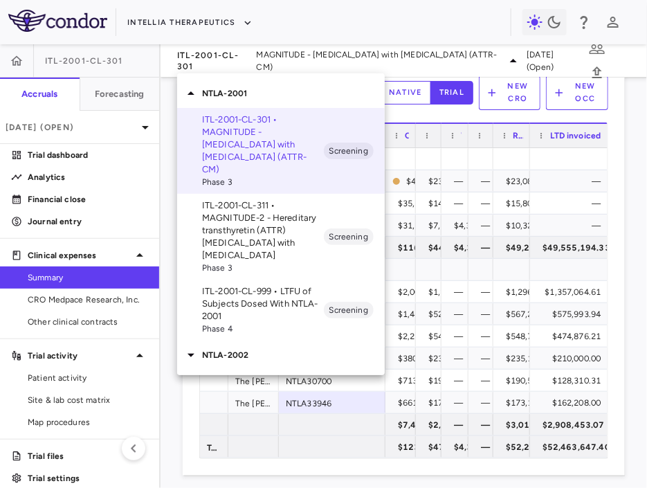
click at [235, 230] on p "ITL-2001-CL-311 • MAGNITUDE-2 - Hereditary transthyretin (ATTR) [MEDICAL_DATA] …" at bounding box center [263, 230] width 122 height 62
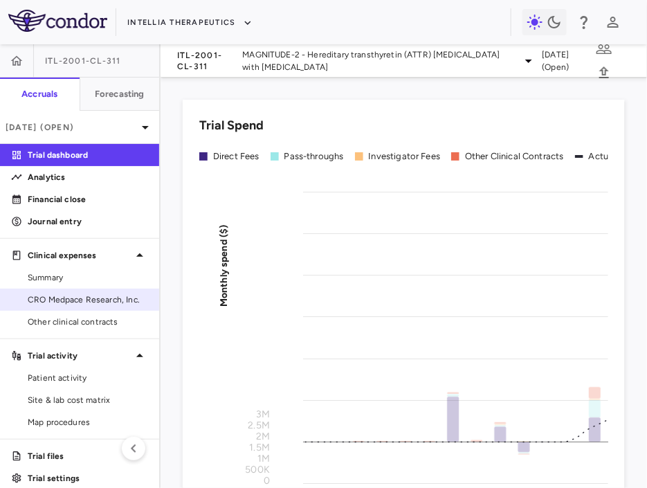
click at [73, 292] on link "CRO Medpace Research, Inc." at bounding box center [79, 299] width 159 height 21
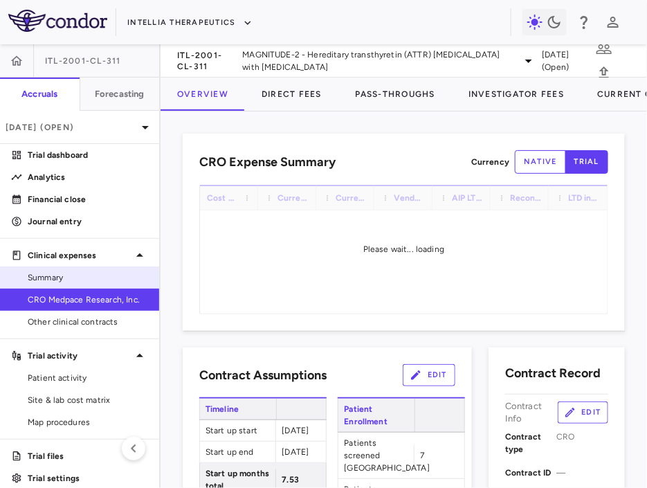
click at [64, 280] on span "Summary" at bounding box center [88, 277] width 120 height 12
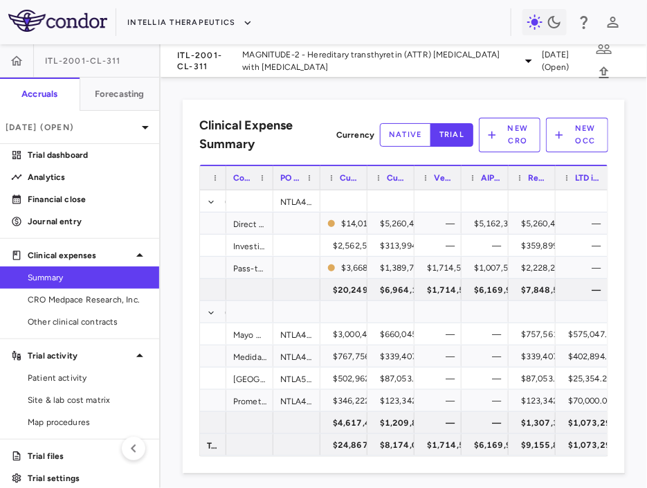
drag, startPoint x: 335, startPoint y: 187, endPoint x: 223, endPoint y: 183, distance: 112.8
click at [223, 183] on div at bounding box center [226, 178] width 6 height 24
drag, startPoint x: 318, startPoint y: 181, endPoint x: 346, endPoint y: 183, distance: 27.8
click at [323, 183] on div at bounding box center [320, 178] width 6 height 24
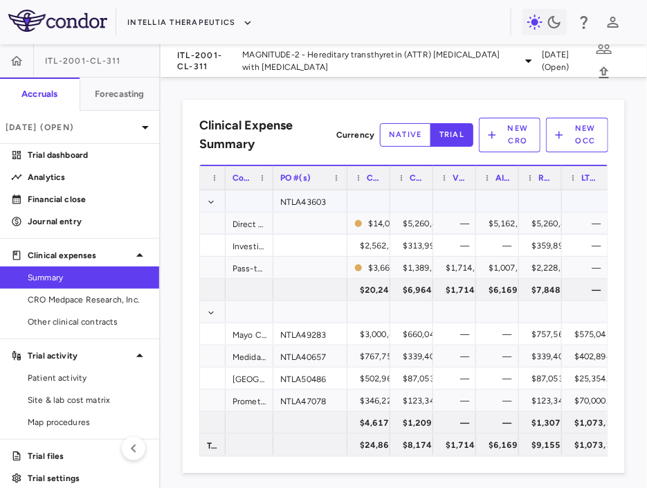
click at [308, 197] on div "NTLA43603" at bounding box center [310, 200] width 74 height 21
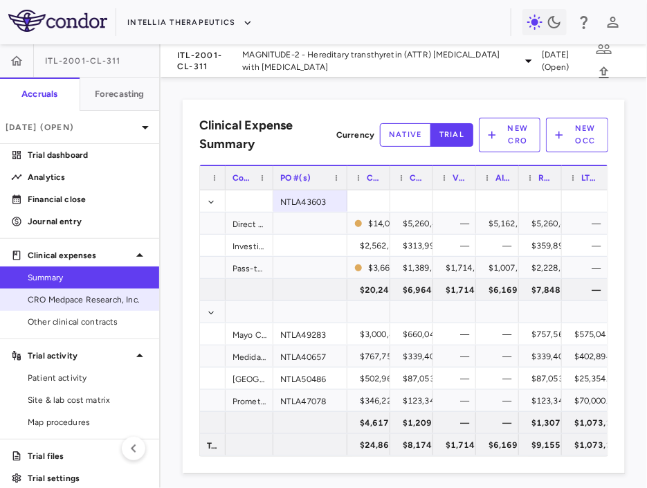
click at [89, 294] on span "CRO Medpace Research, Inc." at bounding box center [88, 299] width 120 height 12
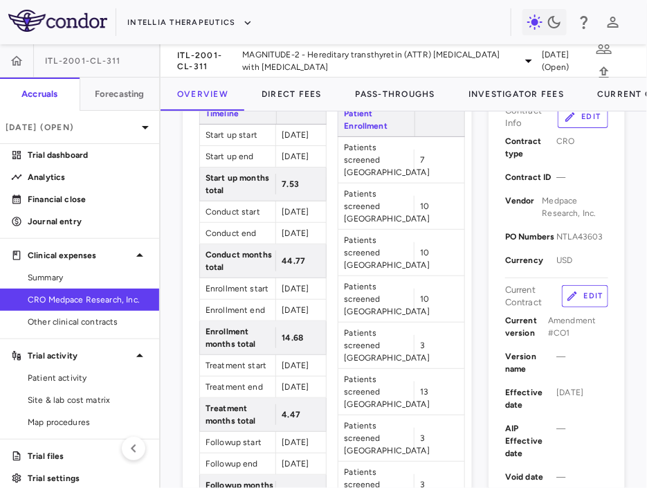
scroll to position [294, 0]
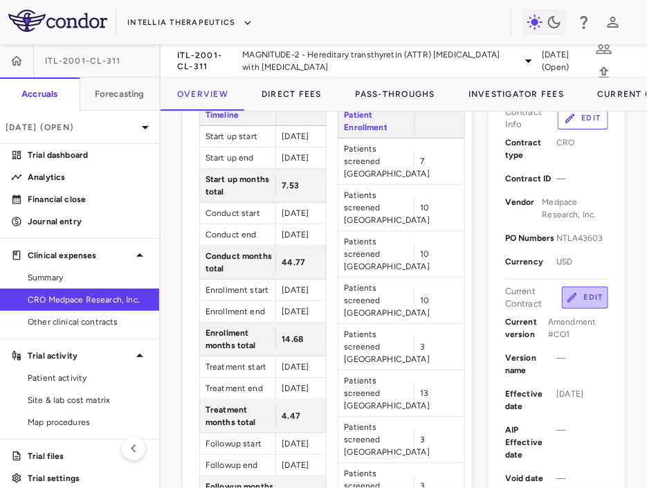
click at [532, 297] on button "Edit" at bounding box center [585, 297] width 46 height 22
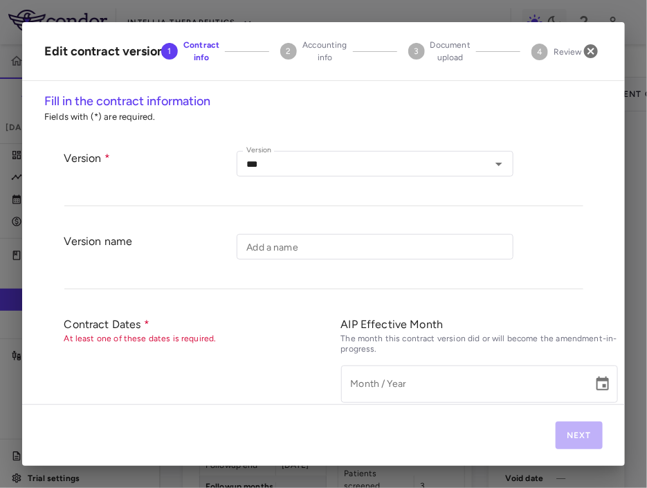
type input "*********"
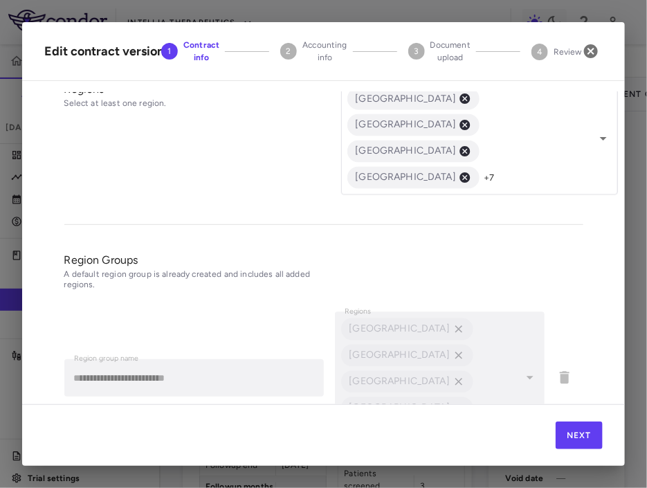
scroll to position [636, 0]
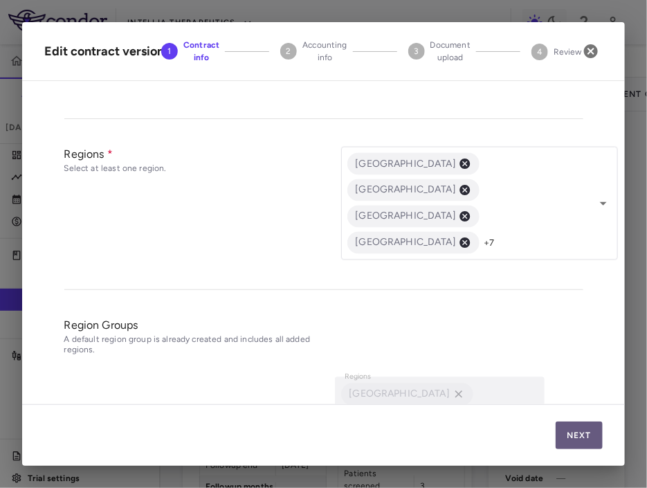
click at [532, 439] on button "Next" at bounding box center [578, 435] width 47 height 28
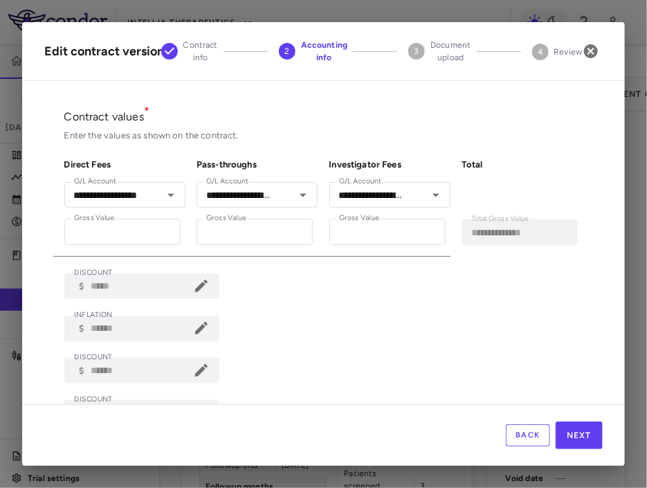
scroll to position [43, 0]
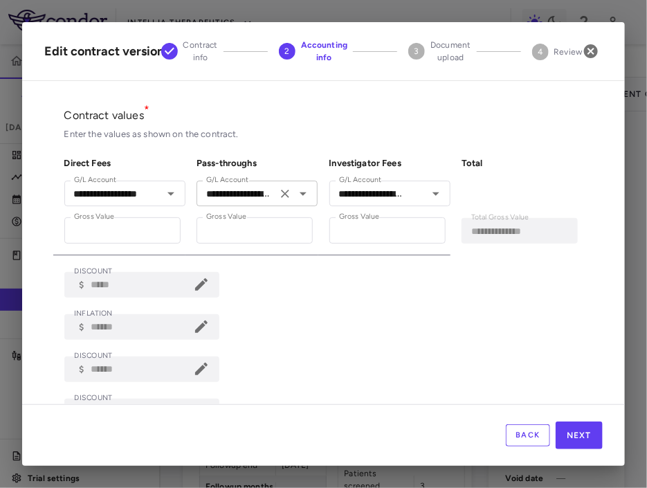
click at [284, 194] on icon "Clear" at bounding box center [285, 194] width 14 height 14
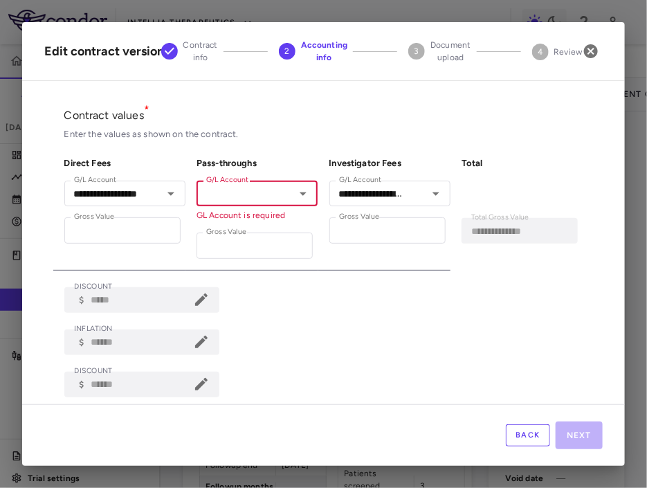
click at [244, 194] on input "G/L Account" at bounding box center [246, 193] width 90 height 17
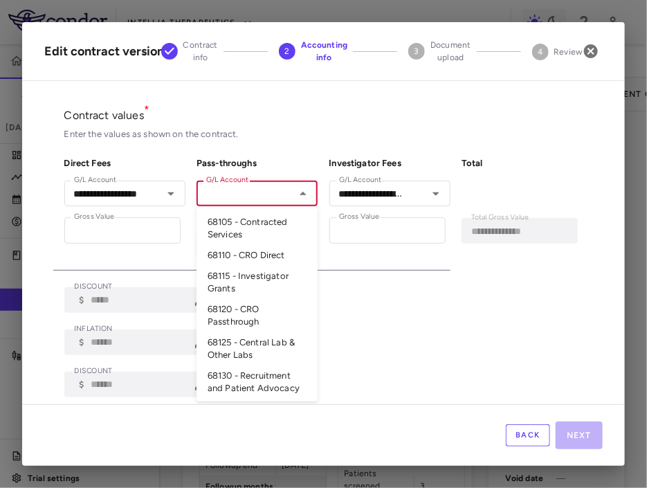
paste input "**********"
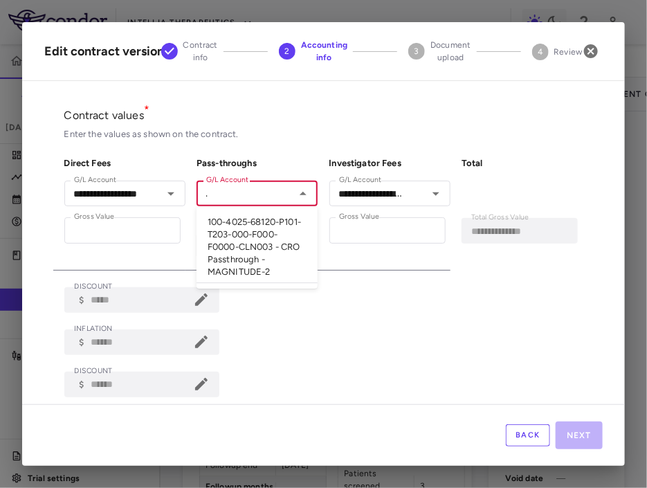
click at [247, 230] on li "100-4025-68120-P101-T203-000-F000-F0000-CLN003 - CRO Passthrough - MAGNITUDE-2" at bounding box center [256, 247] width 121 height 71
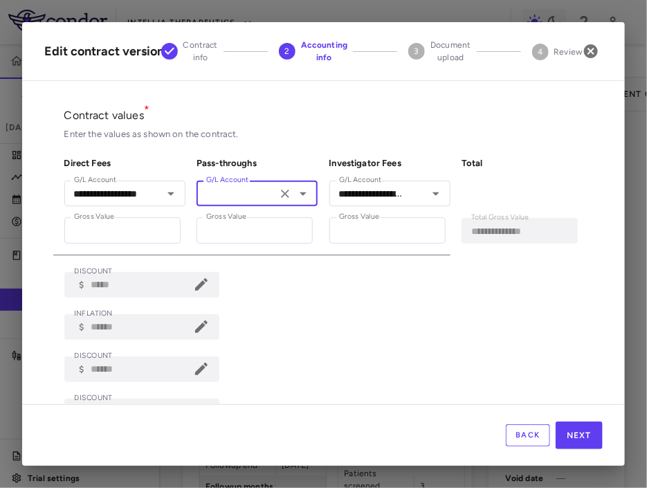
type input "**********"
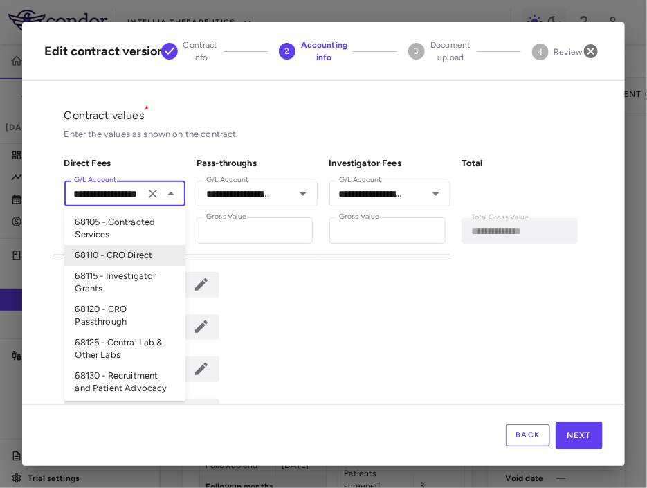
click at [116, 199] on input "**********" at bounding box center [104, 193] width 72 height 17
paste input "**********"
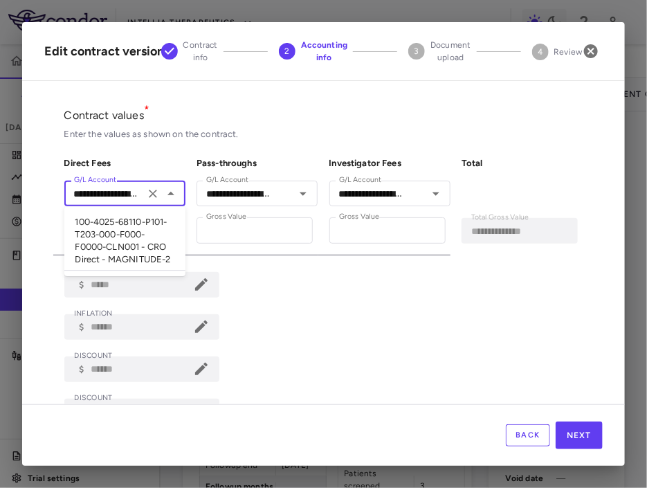
scroll to position [0, 189]
click at [130, 224] on li "100-4025-68110-P101-T203-000-F000-F0000-CLN001 - CRO Direct - MAGNITUDE-2" at bounding box center [124, 241] width 121 height 59
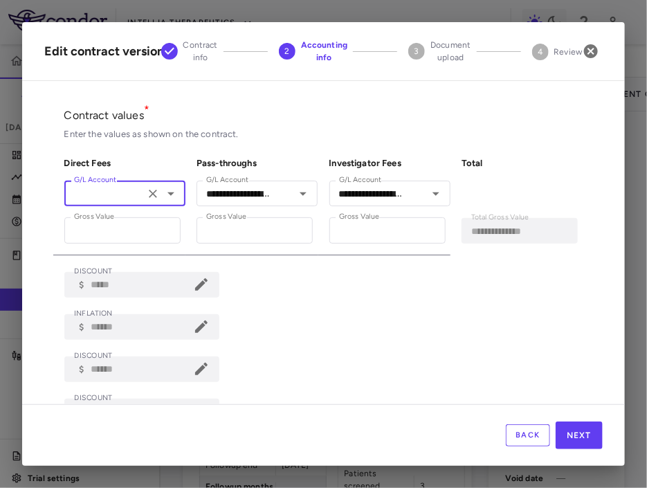
type input "**********"
click at [373, 201] on div "**********" at bounding box center [389, 194] width 121 height 26
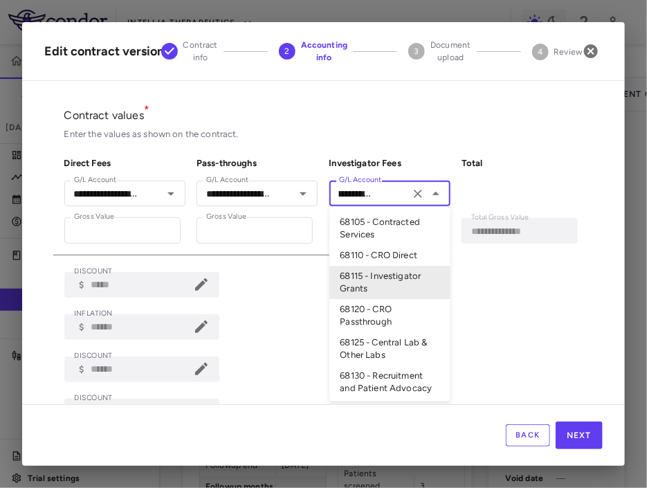
paste input "**********"
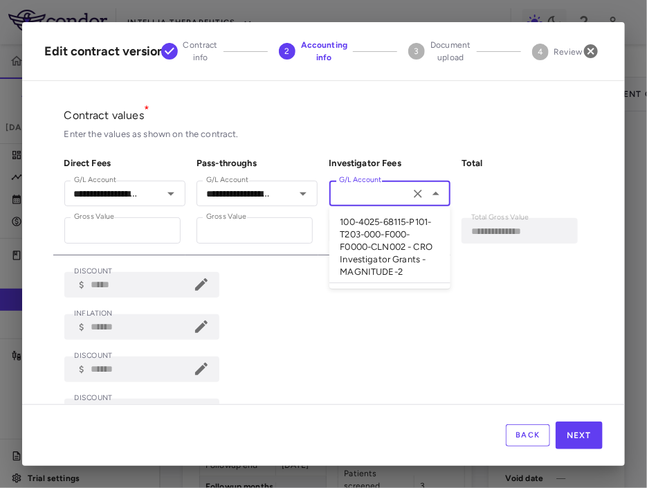
click at [370, 234] on li "100-4025-68115-P101-T203-000-F000-F0000-CLN002 - CRO Investigator Grants - MAGN…" at bounding box center [389, 247] width 121 height 71
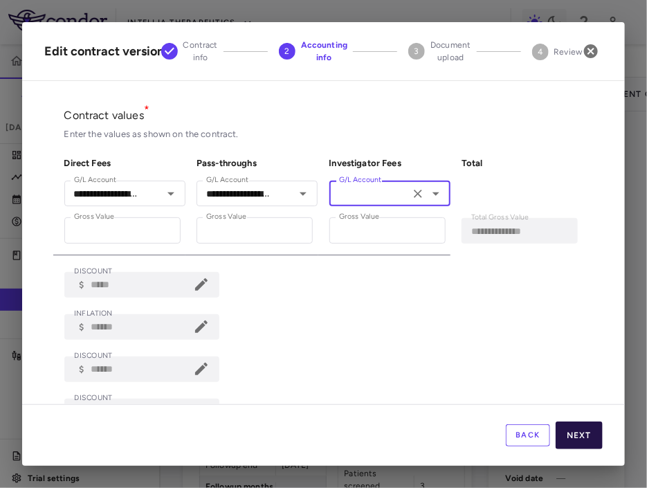
type input "**********"
click at [532, 435] on button "Next" at bounding box center [578, 435] width 47 height 28
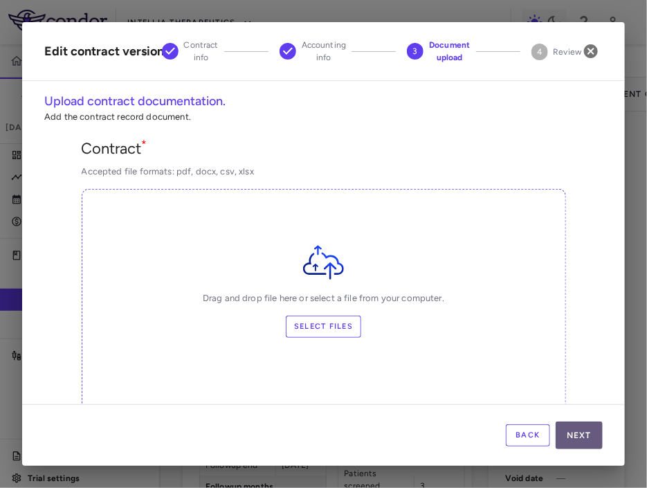
click at [532, 435] on button "Next" at bounding box center [578, 435] width 47 height 28
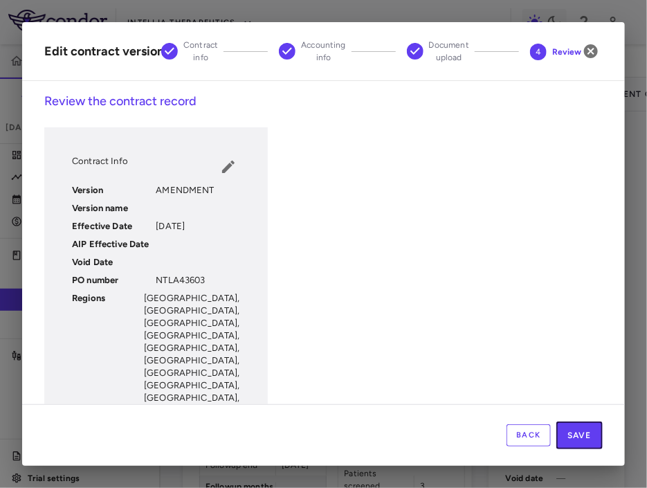
click at [532, 435] on button "Save" at bounding box center [579, 435] width 46 height 28
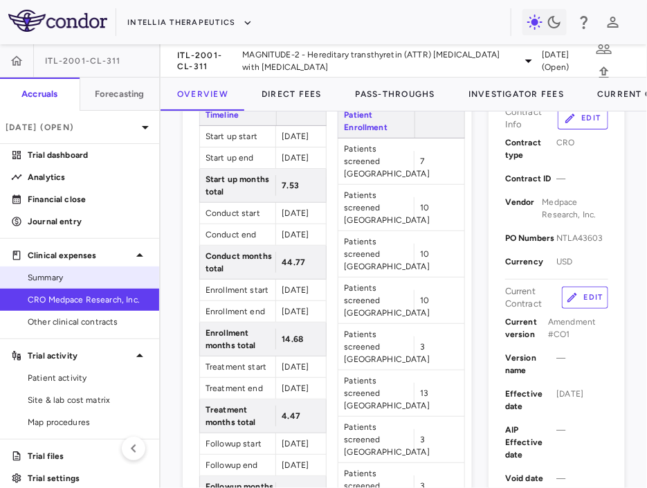
click at [102, 282] on span "Summary" at bounding box center [88, 277] width 120 height 12
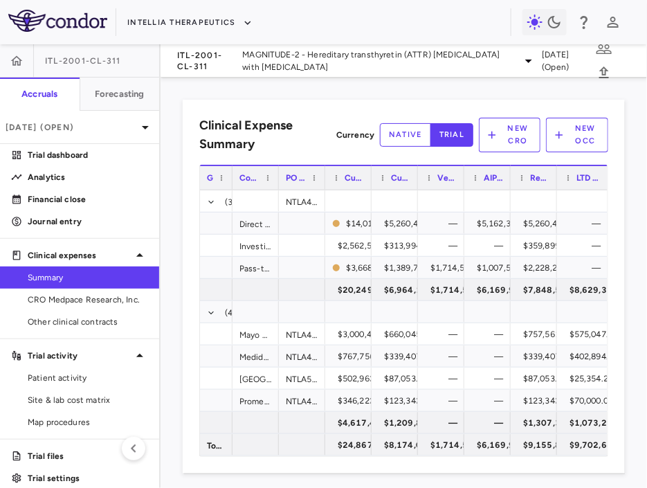
drag, startPoint x: 337, startPoint y: 182, endPoint x: 194, endPoint y: 199, distance: 144.1
click at [194, 199] on div "Clinical Expense Summary Currency native trial New CRO New OCC Press ENTER to s…" at bounding box center [404, 287] width 442 height 374
drag, startPoint x: 322, startPoint y: 183, endPoint x: 279, endPoint y: 183, distance: 42.9
click at [280, 183] on div "PO #(s)" at bounding box center [301, 177] width 44 height 25
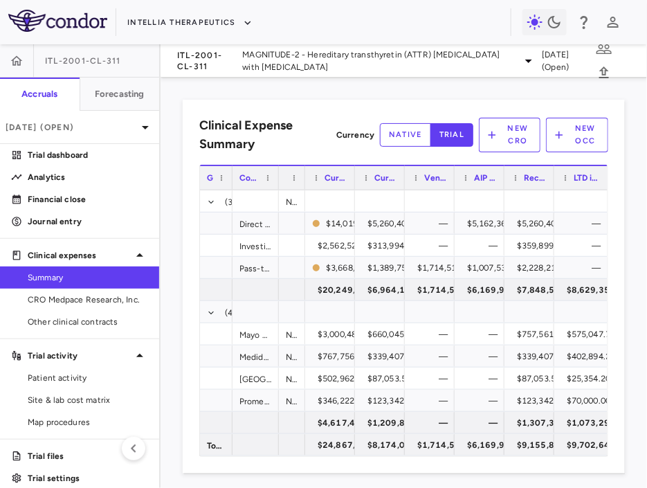
click at [275, 183] on div "Contract" at bounding box center [255, 177] width 46 height 25
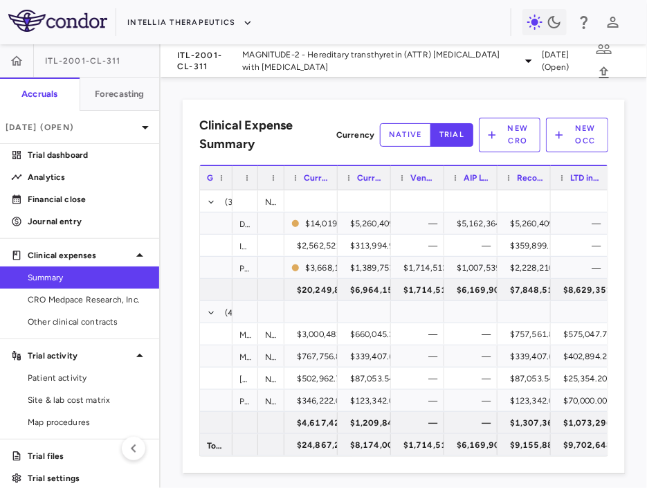
drag, startPoint x: 277, startPoint y: 183, endPoint x: 252, endPoint y: 183, distance: 24.2
click at [252, 183] on div "Contract" at bounding box center [245, 177] width 26 height 25
drag, startPoint x: 443, startPoint y: 178, endPoint x: 393, endPoint y: 178, distance: 49.8
click at [393, 178] on div "Vendor reported" at bounding box center [417, 177] width 53 height 25
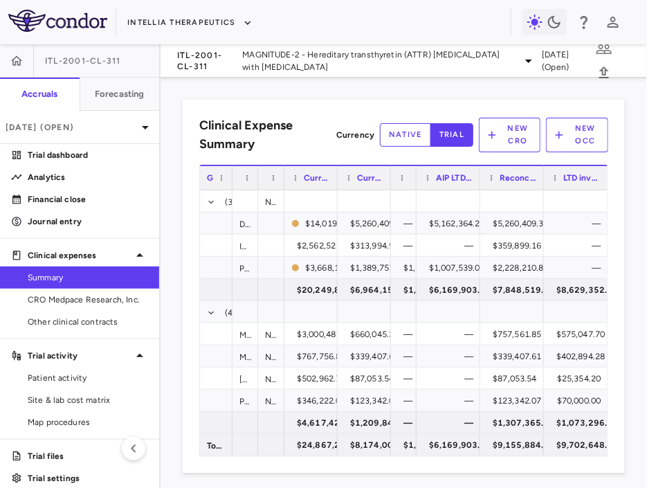
click at [392, 178] on div "Vendor reported" at bounding box center [404, 177] width 26 height 25
click at [391, 178] on div "Vendor reported" at bounding box center [404, 177] width 26 height 25
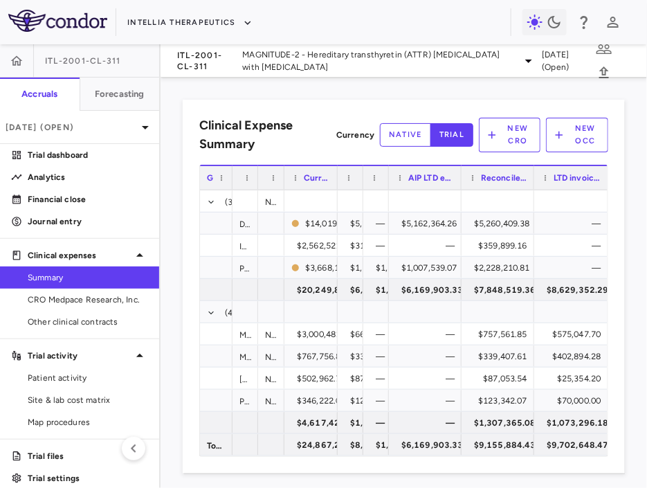
drag, startPoint x: 389, startPoint y: 178, endPoint x: 331, endPoint y: 184, distance: 57.7
click at [333, 184] on div "Group Contract PO #(s) Current contract value" at bounding box center [404, 177] width 408 height 25
drag, startPoint x: 334, startPoint y: 178, endPoint x: 289, endPoint y: 185, distance: 45.4
click at [289, 185] on div "Current contract value" at bounding box center [310, 177] width 53 height 25
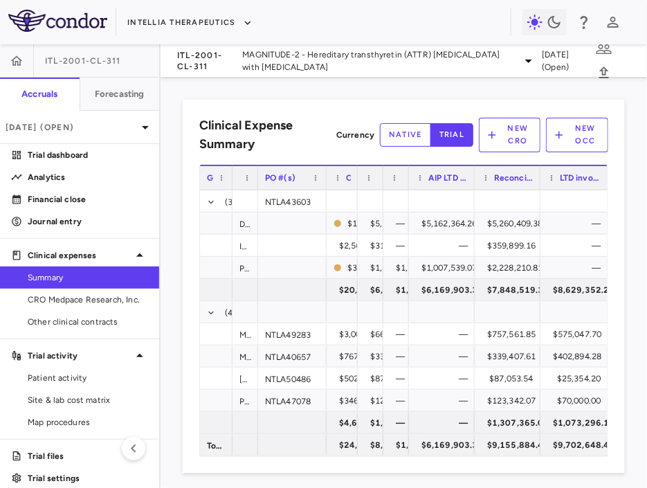
drag, startPoint x: 284, startPoint y: 182, endPoint x: 325, endPoint y: 186, distance: 41.7
click at [325, 186] on div at bounding box center [326, 178] width 6 height 24
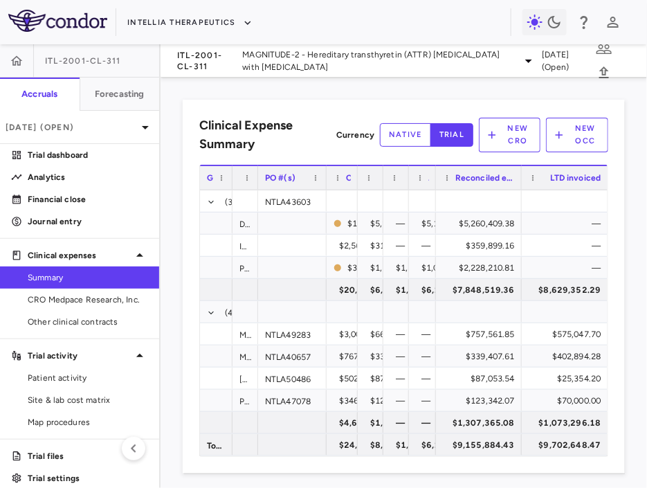
drag, startPoint x: 473, startPoint y: 181, endPoint x: 413, endPoint y: 190, distance: 61.0
click at [414, 190] on div "Group Contract PO #(s) Current contract value" at bounding box center [403, 310] width 407 height 291
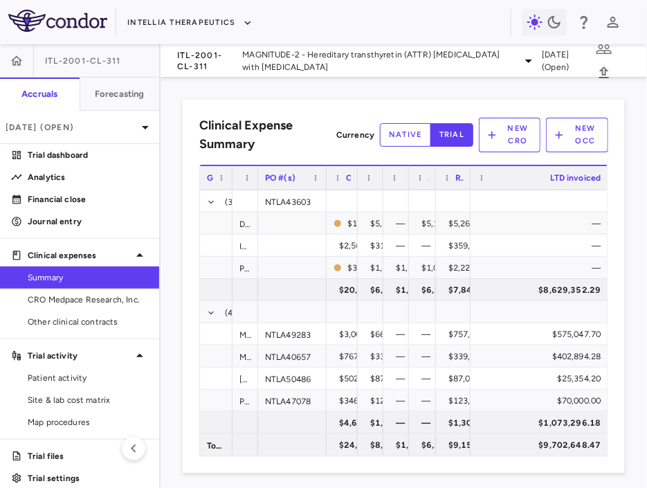
drag, startPoint x: 519, startPoint y: 181, endPoint x: 468, endPoint y: 181, distance: 51.2
click at [468, 181] on div at bounding box center [470, 178] width 6 height 24
click at [472, 179] on div "LTD invoiced" at bounding box center [539, 177] width 138 height 25
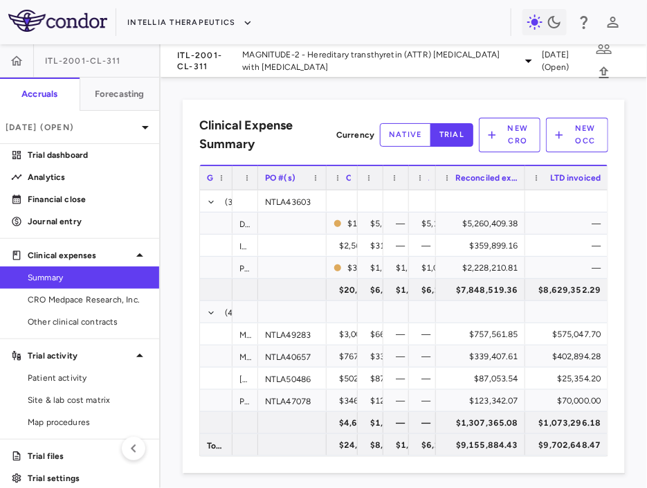
drag, startPoint x: 468, startPoint y: 179, endPoint x: 523, endPoint y: 179, distance: 54.6
click at [523, 179] on div at bounding box center [525, 178] width 6 height 24
click at [279, 331] on div "NTLA49283" at bounding box center [292, 333] width 68 height 21
click at [279, 353] on div "NTLA40657" at bounding box center [292, 355] width 68 height 21
click at [297, 376] on div "NTLA50486" at bounding box center [292, 377] width 68 height 21
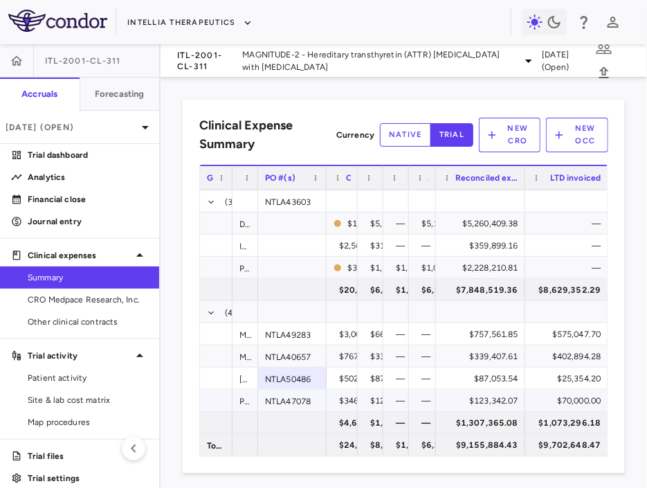
click at [307, 403] on div "NTLA47078" at bounding box center [292, 399] width 68 height 21
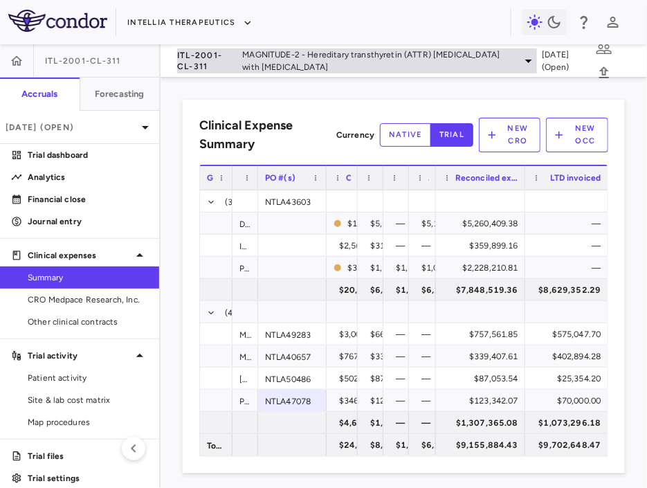
click at [247, 68] on span "MAGNITUDE-2 - Hereditary transthyretin (ATTR) [MEDICAL_DATA] with [MEDICAL_DATA]" at bounding box center [378, 60] width 272 height 25
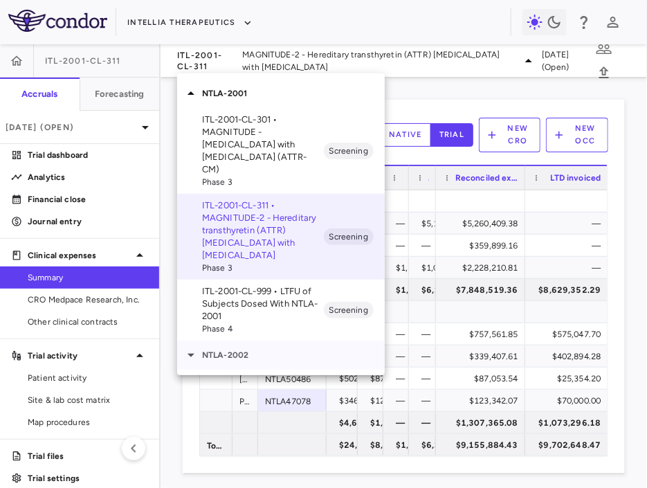
click at [230, 349] on p "NTLA-2002" at bounding box center [293, 355] width 183 height 12
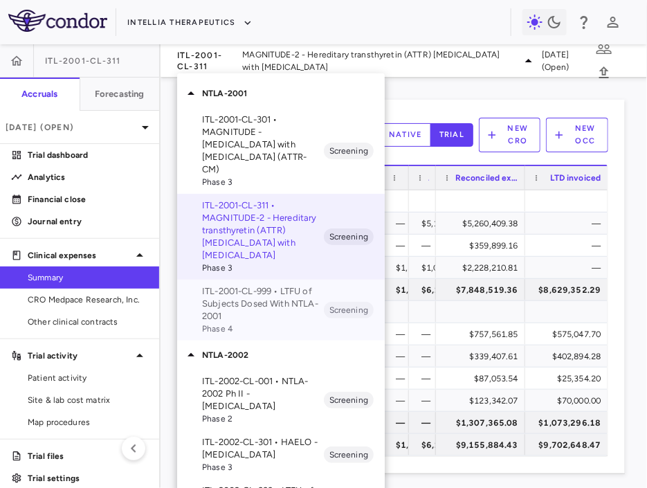
click at [288, 293] on p "ITL-2001-CL-999 • LTFU of Subjects Dosed With NTLA-2001" at bounding box center [263, 303] width 122 height 37
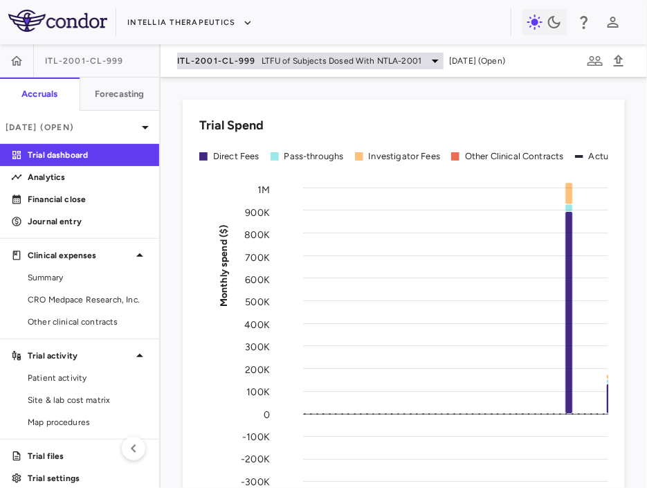
click at [297, 67] on div "ITL-2001-CL-999 LTFU of Subjects Dosed With NTLA-2001" at bounding box center [310, 61] width 266 height 17
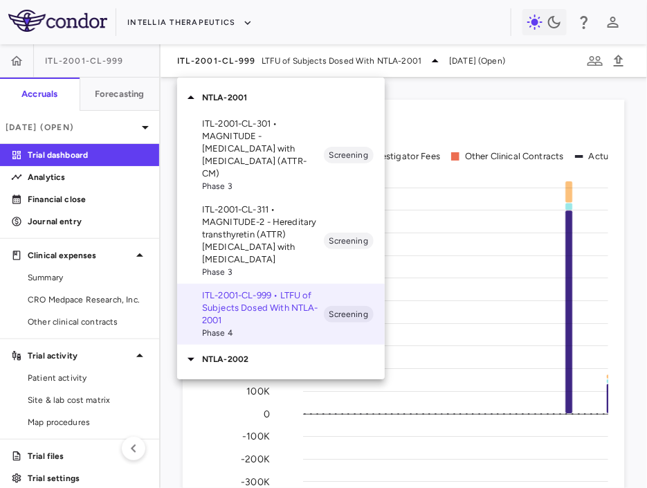
click at [260, 353] on p "NTLA-2002" at bounding box center [293, 359] width 183 height 12
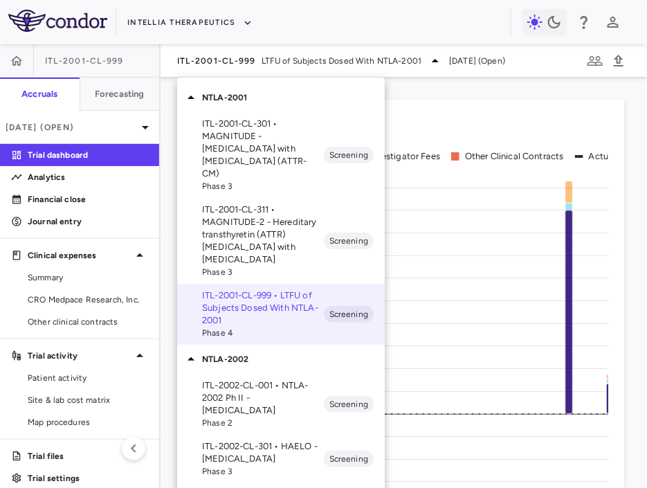
click at [289, 441] on p "ITL-2002-CL-301 • HAELO - [MEDICAL_DATA]" at bounding box center [263, 452] width 122 height 25
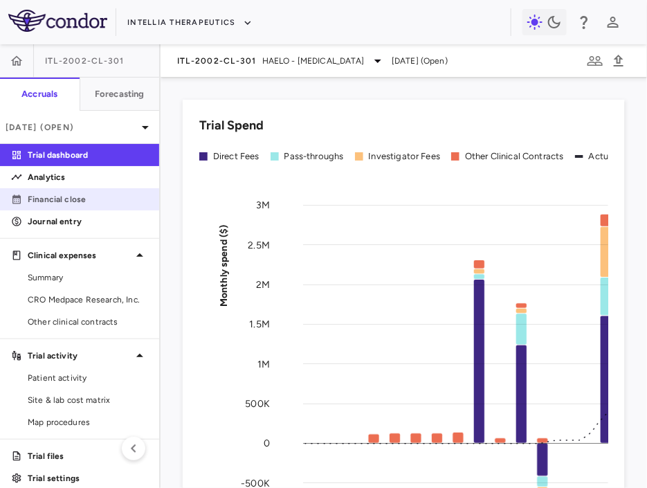
click at [104, 200] on p "Financial close" at bounding box center [88, 199] width 120 height 12
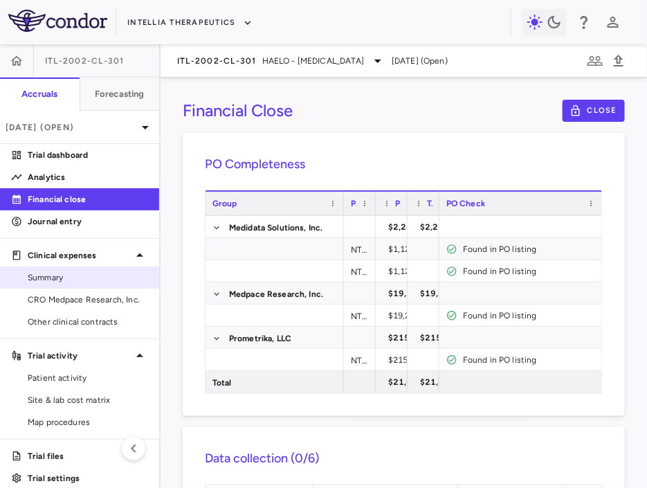
click at [83, 272] on span "Summary" at bounding box center [88, 277] width 120 height 12
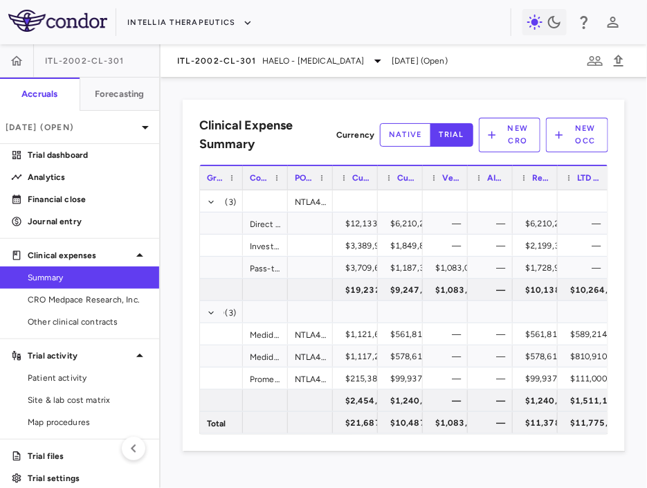
drag, startPoint x: 337, startPoint y: 185, endPoint x: 241, endPoint y: 187, distance: 95.5
click at [241, 187] on div at bounding box center [242, 178] width 6 height 24
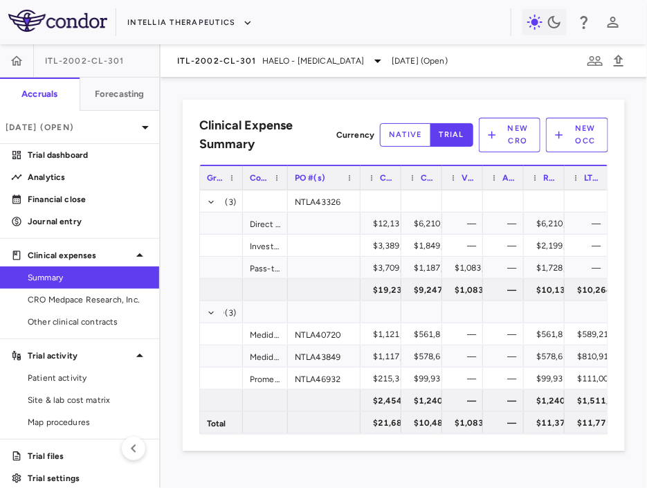
drag, startPoint x: 330, startPoint y: 179, endPoint x: 358, endPoint y: 181, distance: 27.7
click at [358, 181] on div at bounding box center [360, 178] width 6 height 24
drag, startPoint x: 399, startPoint y: 186, endPoint x: 380, endPoint y: 186, distance: 18.7
click at [381, 186] on div "Current contract value" at bounding box center [380, 177] width 41 height 25
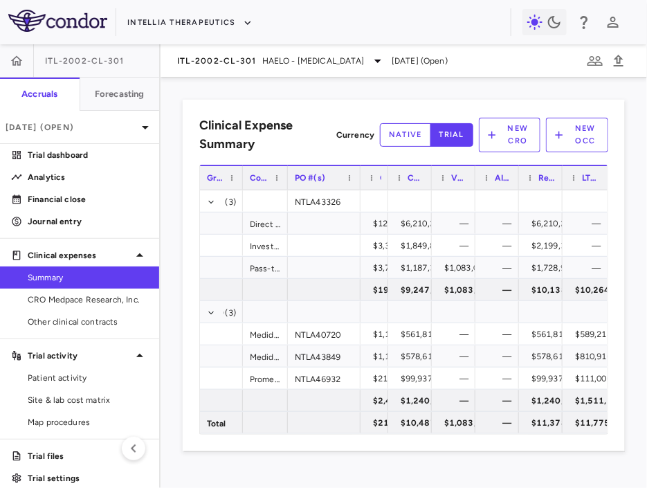
drag, startPoint x: 428, startPoint y: 182, endPoint x: 398, endPoint y: 183, distance: 30.5
click at [399, 183] on div "Current LTD expensed" at bounding box center [410, 177] width 44 height 25
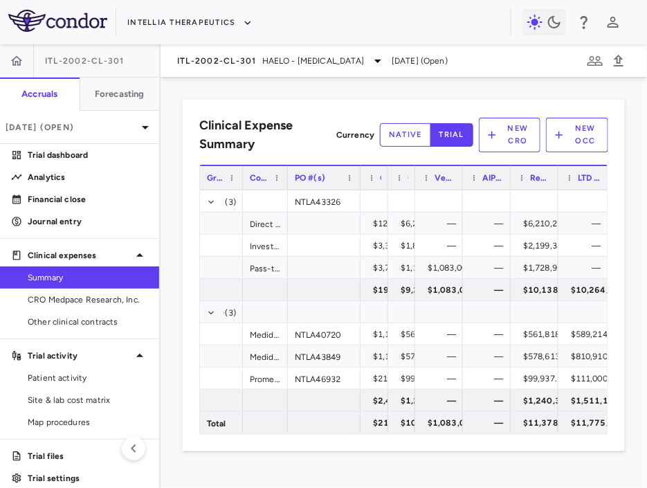
drag, startPoint x: 461, startPoint y: 181, endPoint x: 424, endPoint y: 184, distance: 37.5
click at [425, 184] on div "Vendor reported" at bounding box center [439, 177] width 48 height 25
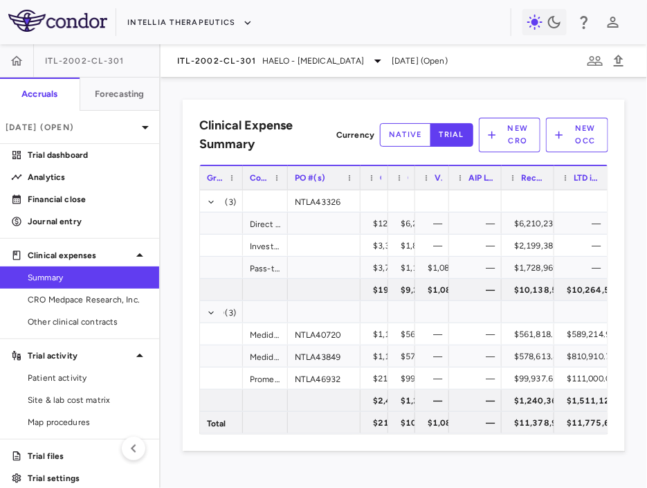
drag, startPoint x: 499, startPoint y: 178, endPoint x: 454, endPoint y: 183, distance: 45.2
click at [454, 183] on div "AIP LTD expensed" at bounding box center [475, 177] width 53 height 25
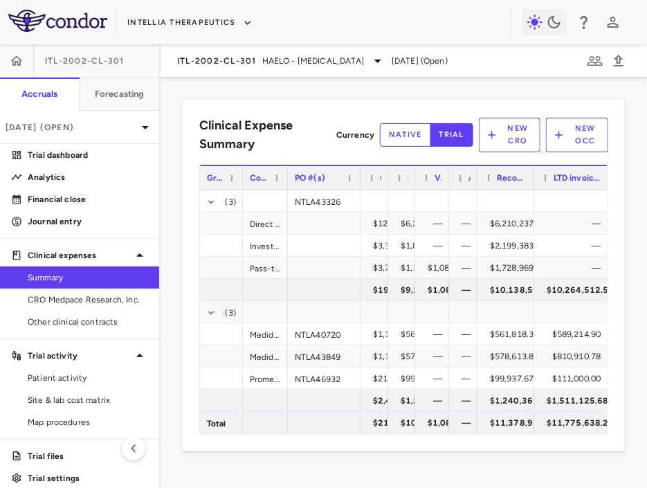
drag, startPoint x: 540, startPoint y: 178, endPoint x: 490, endPoint y: 183, distance: 50.1
click at [490, 183] on div "Reconciled expense" at bounding box center [505, 177] width 57 height 25
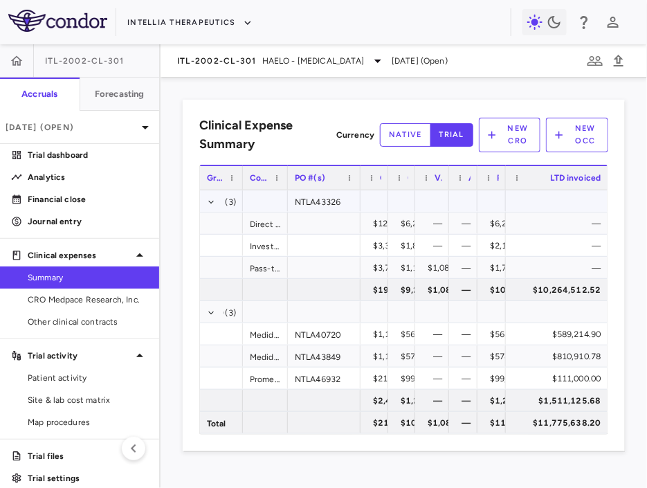
click at [332, 208] on div "NTLA43326" at bounding box center [324, 200] width 73 height 21
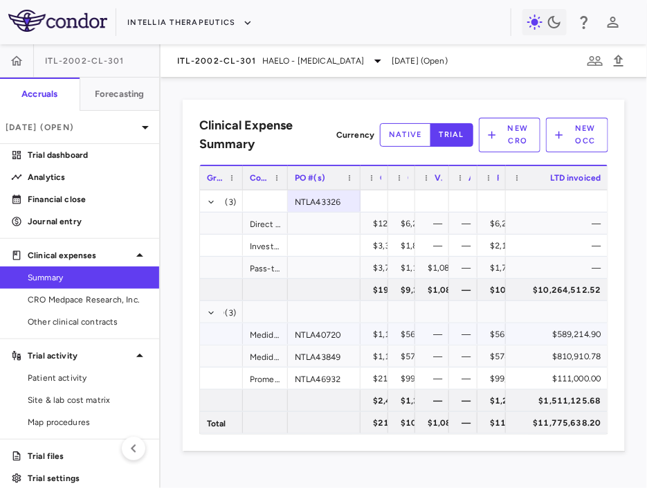
click at [319, 337] on div "NTLA40720" at bounding box center [324, 333] width 73 height 21
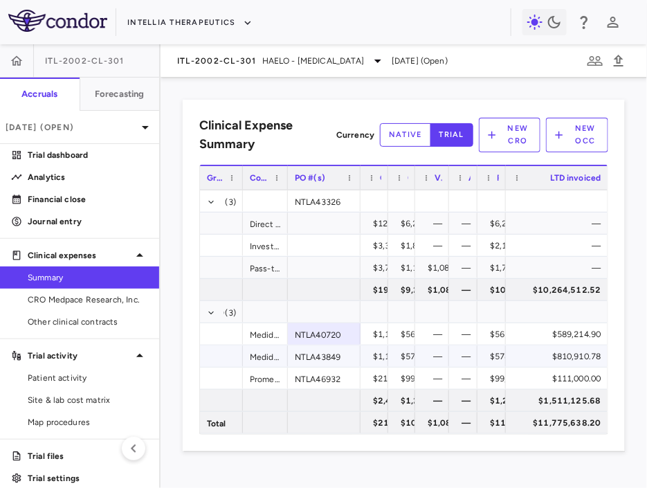
click at [327, 357] on div "NTLA43849" at bounding box center [324, 355] width 73 height 21
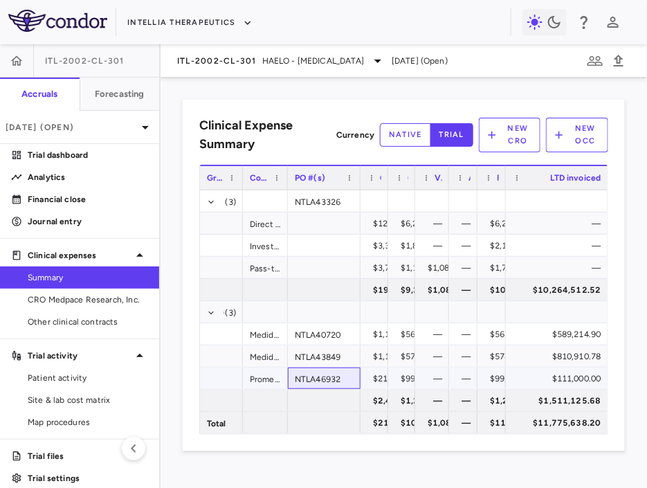
click at [337, 371] on div "NTLA46932" at bounding box center [324, 377] width 73 height 21
click at [255, 73] on div "ITL-2002-CL-301 HAELO - [MEDICAL_DATA] [DATE] (Open)" at bounding box center [403, 60] width 486 height 33
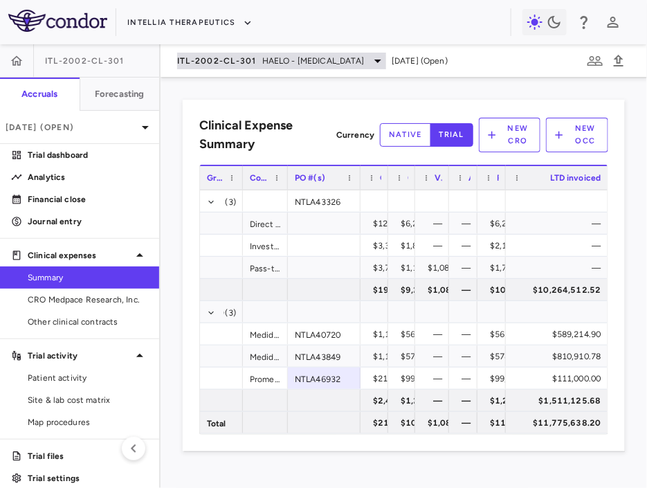
click at [255, 67] on div "ITL-2002-CL-301 HAELO - [MEDICAL_DATA]" at bounding box center [281, 61] width 209 height 17
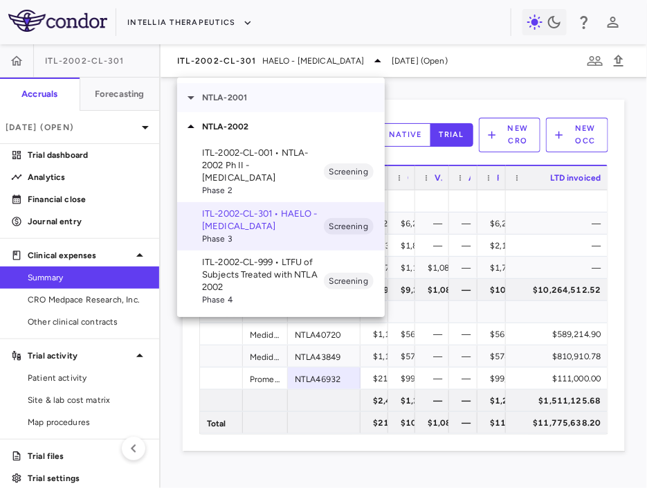
click at [256, 101] on p "NTLA-2001" at bounding box center [293, 97] width 183 height 12
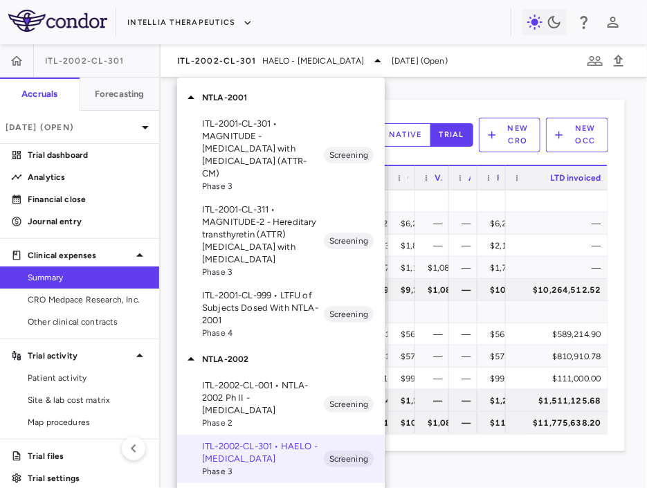
click at [253, 293] on p "ITL-2001-CL-999 • LTFU of Subjects Dosed With NTLA-2001" at bounding box center [263, 307] width 122 height 37
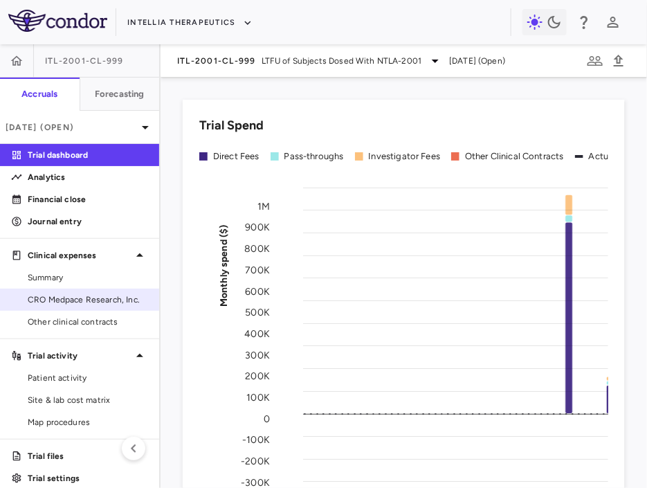
click at [90, 300] on span "CRO Medpace Research, Inc." at bounding box center [88, 299] width 120 height 12
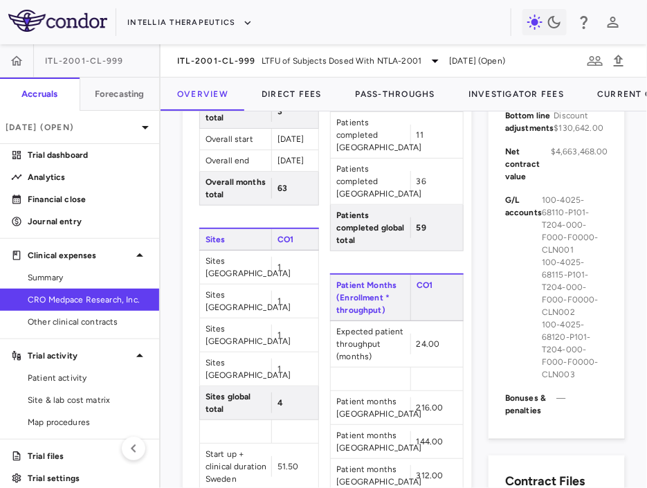
scroll to position [753, 0]
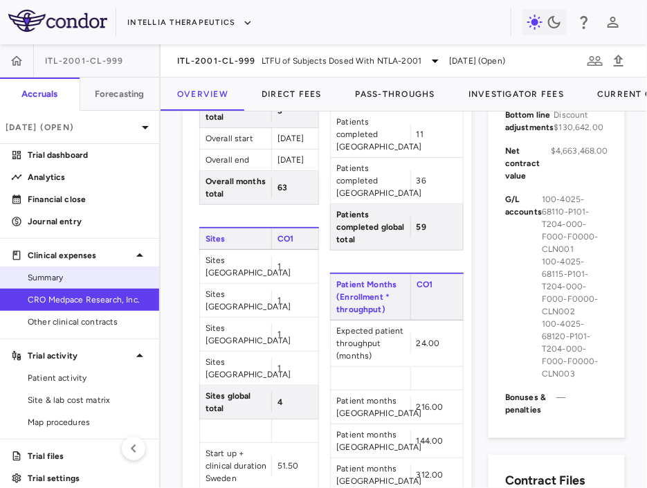
click at [71, 270] on link "Summary" at bounding box center [79, 277] width 159 height 21
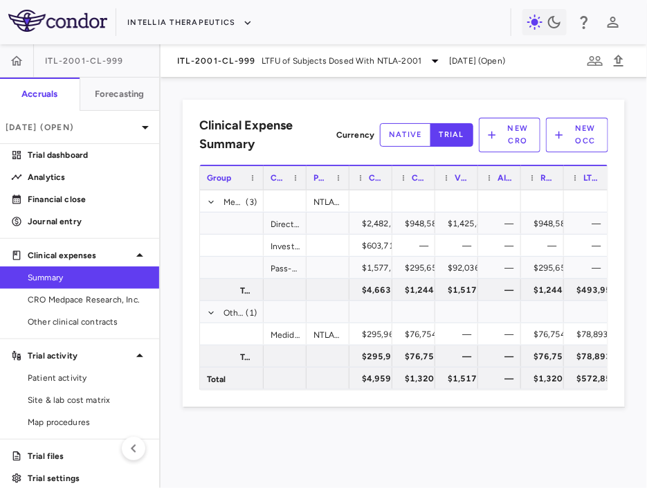
drag, startPoint x: 335, startPoint y: 178, endPoint x: 195, endPoint y: 189, distance: 140.2
click at [195, 189] on div "Clinical Expense Summary Currency native trial New CRO New OCC Drag here to set…" at bounding box center [404, 253] width 442 height 307
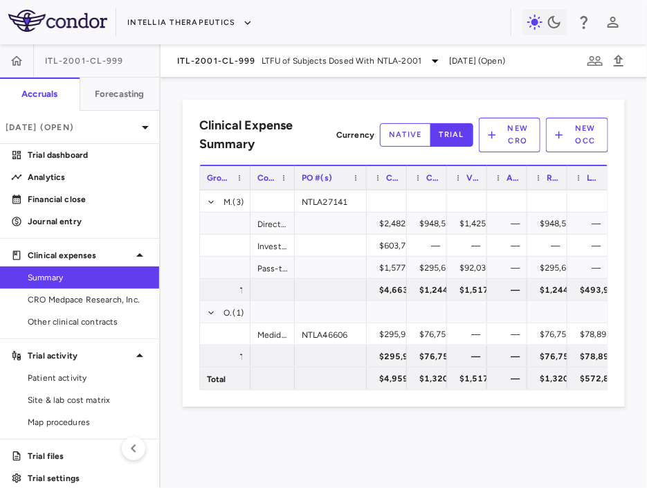
drag, startPoint x: 336, startPoint y: 178, endPoint x: 364, endPoint y: 183, distance: 28.2
click at [364, 183] on div at bounding box center [366, 178] width 6 height 24
click at [338, 201] on div "NTLA27141" at bounding box center [331, 200] width 72 height 21
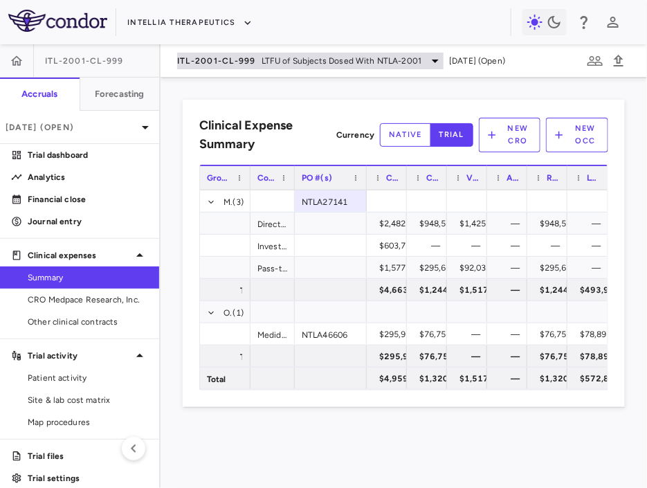
click at [221, 55] on span "ITL-2001-CL-999" at bounding box center [216, 60] width 79 height 11
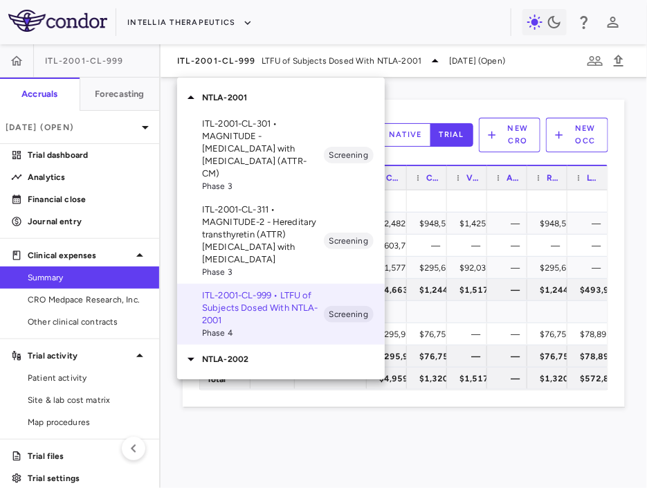
click at [416, 76] on div at bounding box center [323, 244] width 647 height 488
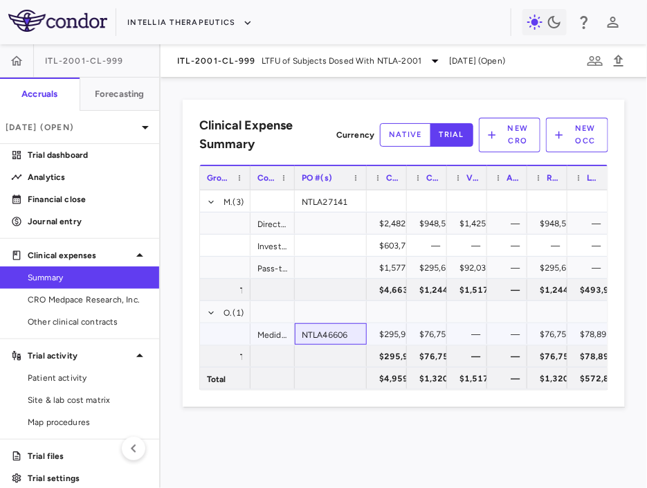
click at [332, 333] on div "NTLA46606" at bounding box center [331, 333] width 72 height 21
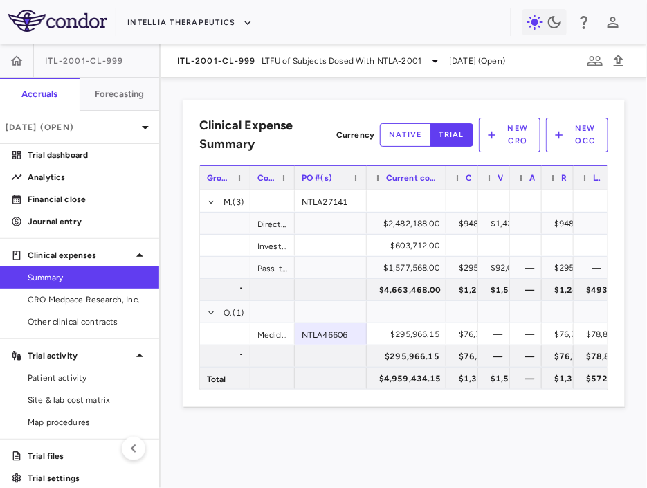
drag, startPoint x: 406, startPoint y: 182, endPoint x: 445, endPoint y: 187, distance: 39.8
click at [445, 187] on div at bounding box center [446, 178] width 6 height 24
click at [97, 317] on span "Other clinical contracts" at bounding box center [88, 321] width 120 height 12
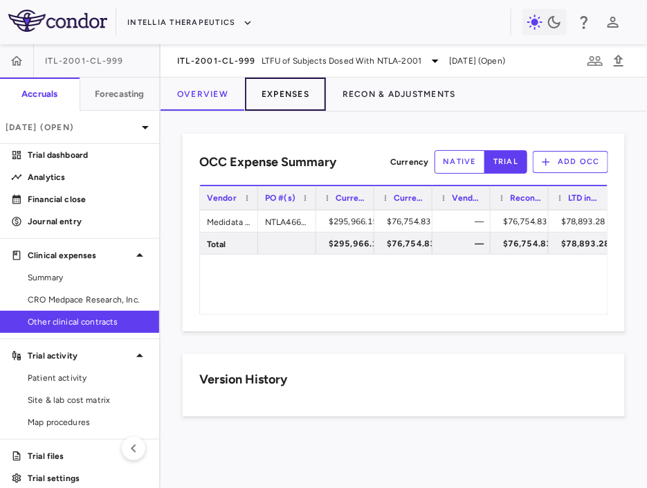
click at [284, 91] on button "Expenses" at bounding box center [285, 93] width 81 height 33
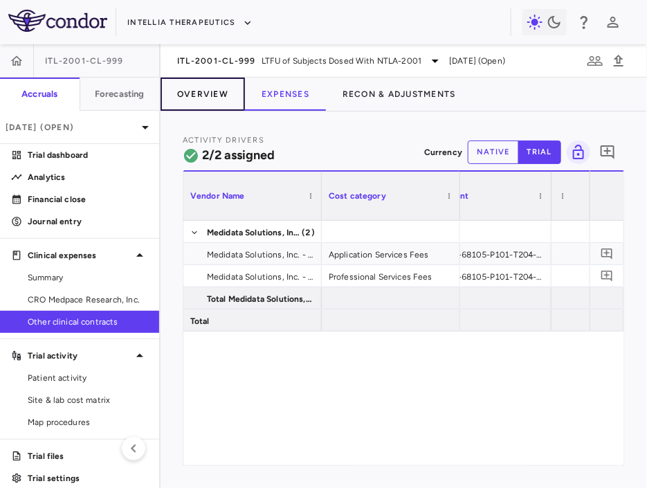
click at [203, 92] on button "Overview" at bounding box center [202, 93] width 84 height 33
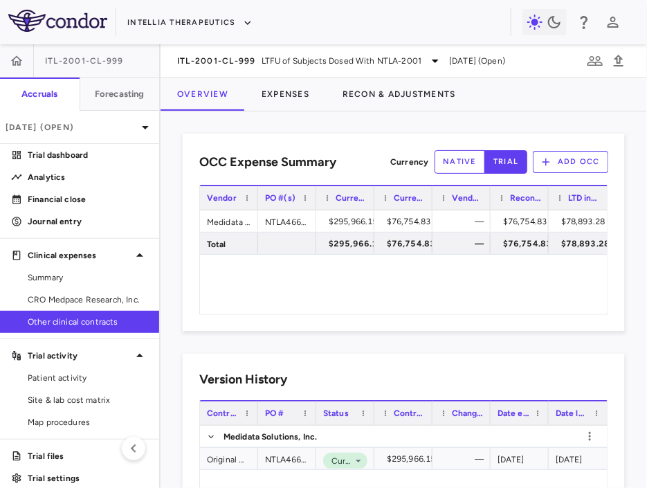
scroll to position [80, 0]
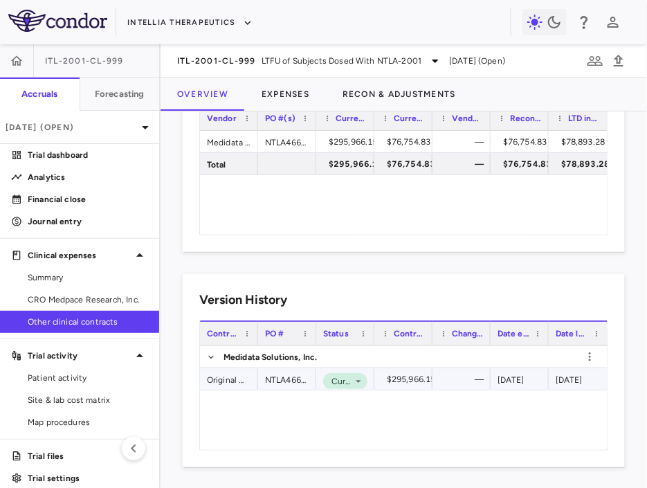
click at [225, 370] on div "Original Work Order" at bounding box center [229, 378] width 58 height 21
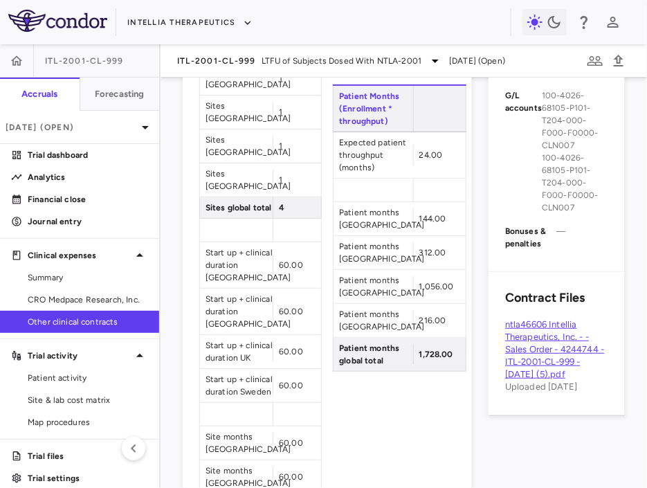
scroll to position [252, 0]
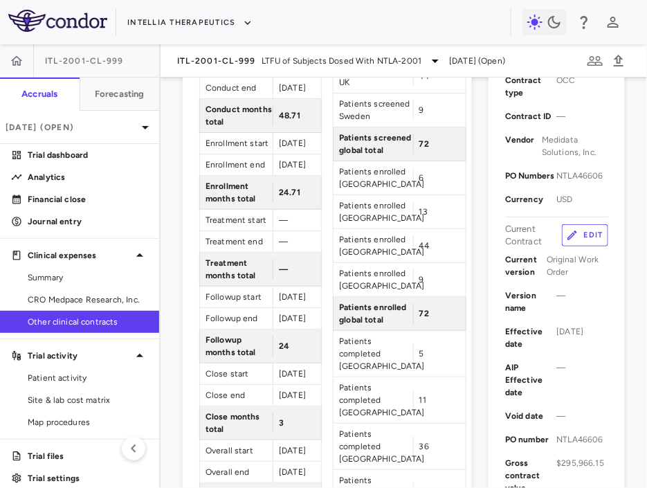
click at [532, 242] on button "Edit" at bounding box center [585, 235] width 46 height 22
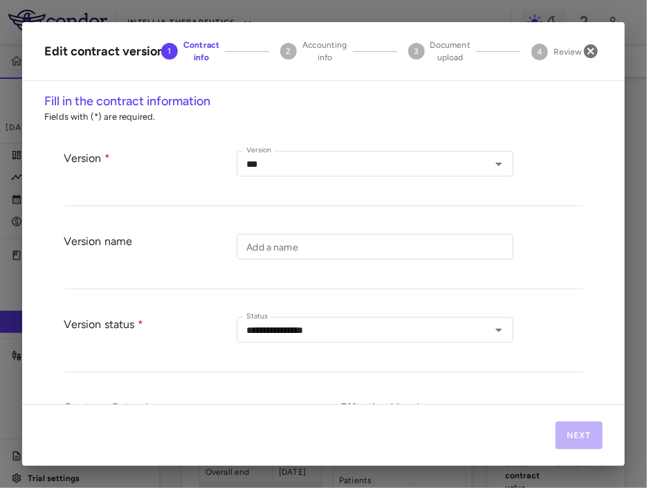
type input "**********"
type input "*********"
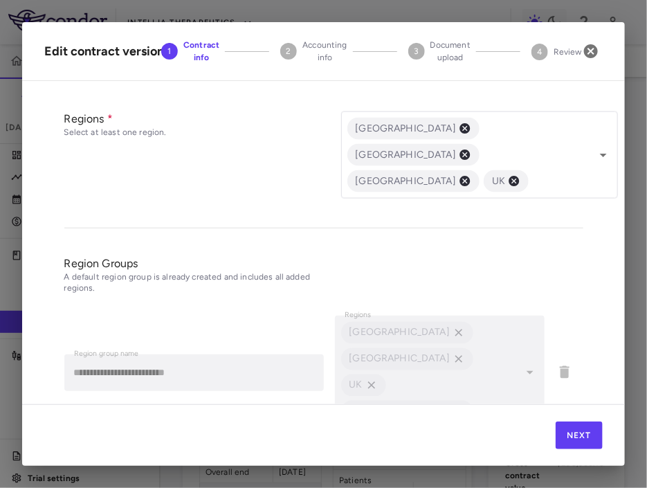
scroll to position [620, 0]
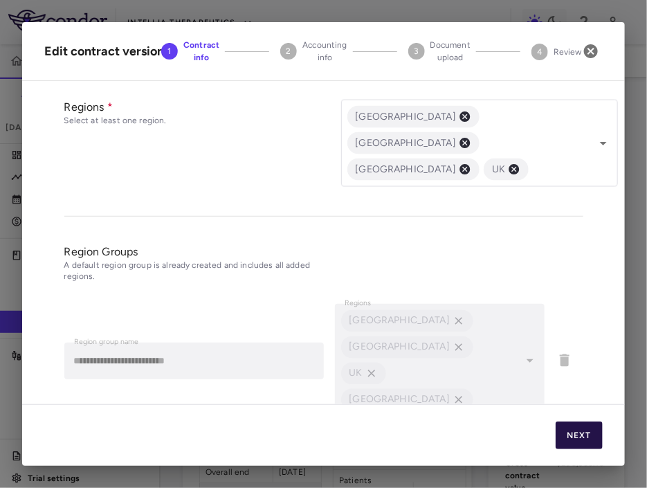
click at [532, 430] on button "Next" at bounding box center [578, 435] width 47 height 28
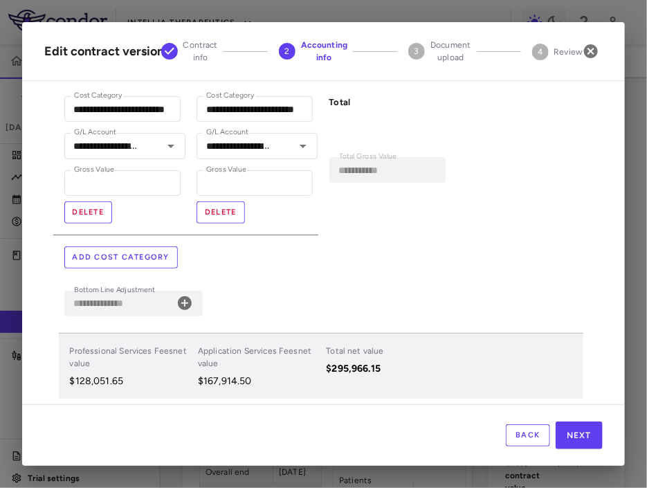
scroll to position [103, 0]
click at [532, 50] on icon "button" at bounding box center [590, 51] width 17 height 17
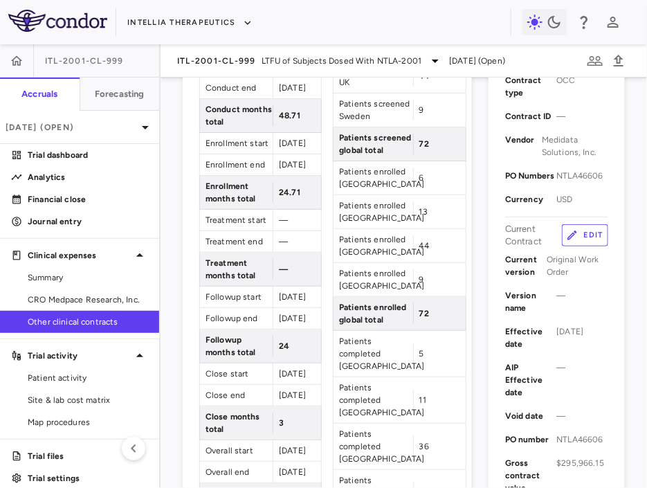
click at [108, 313] on link "Other clinical contracts" at bounding box center [79, 321] width 159 height 21
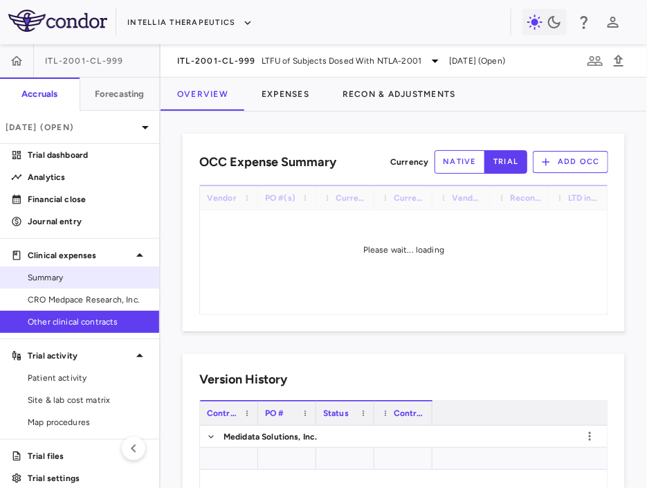
click at [106, 279] on span "Summary" at bounding box center [88, 277] width 120 height 12
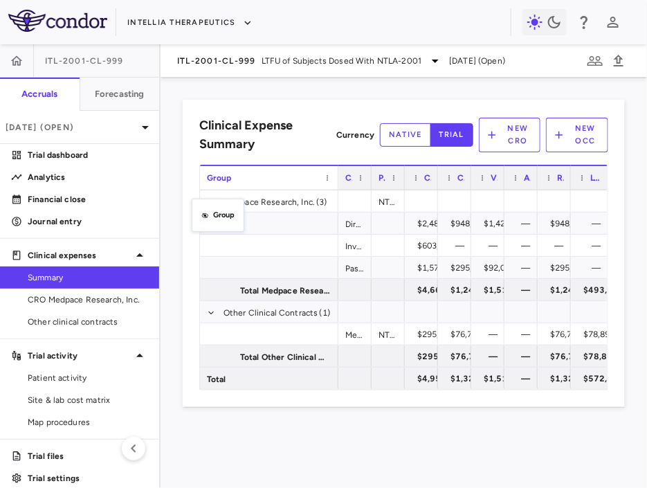
drag, startPoint x: 333, startPoint y: 181, endPoint x: 201, endPoint y: 205, distance: 135.1
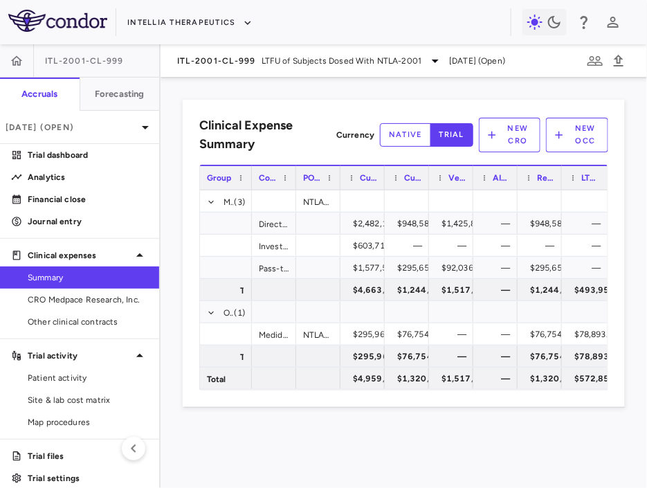
drag, startPoint x: 336, startPoint y: 178, endPoint x: 241, endPoint y: 185, distance: 95.0
click at [248, 185] on div at bounding box center [251, 178] width 6 height 24
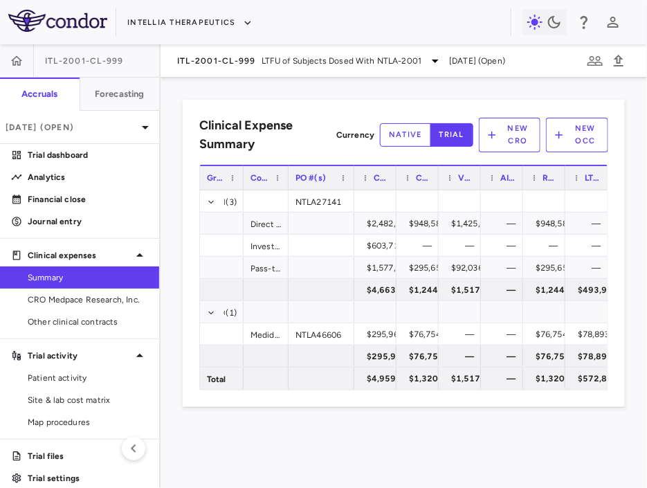
drag, startPoint x: 330, startPoint y: 179, endPoint x: 351, endPoint y: 179, distance: 20.8
click at [351, 179] on div at bounding box center [354, 178] width 6 height 24
click at [105, 326] on span "Other clinical contracts" at bounding box center [88, 321] width 120 height 12
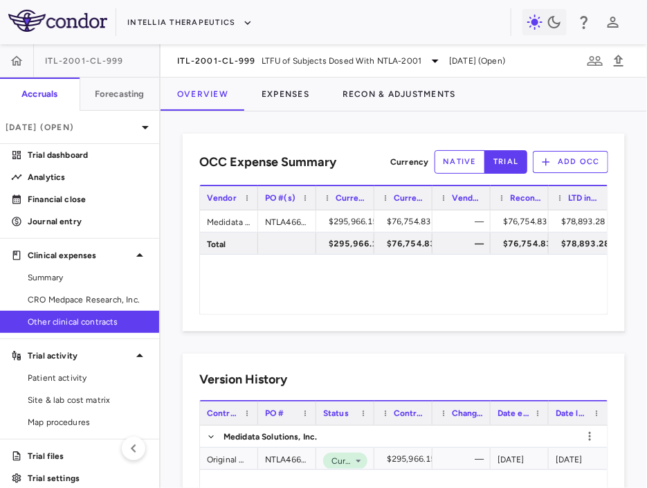
scroll to position [80, 0]
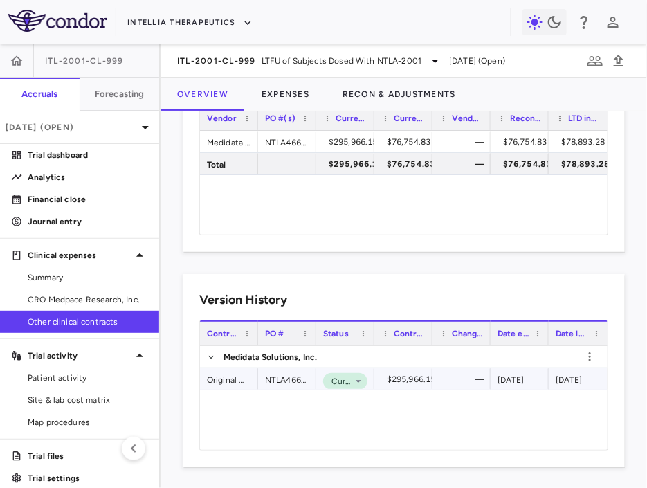
click at [223, 374] on div "Original Work Order" at bounding box center [229, 378] width 58 height 21
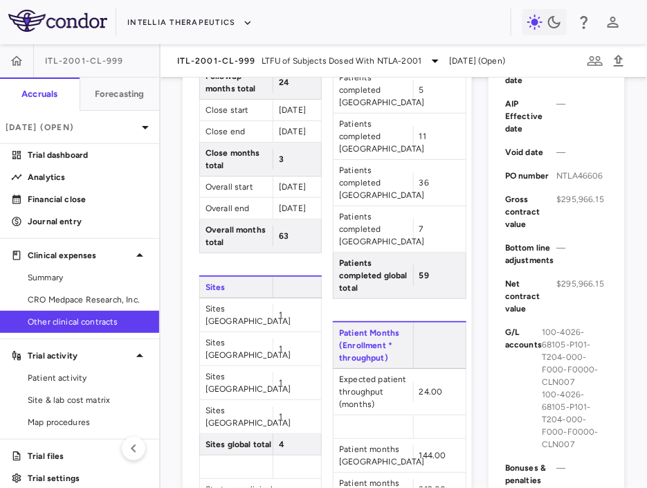
scroll to position [629, 0]
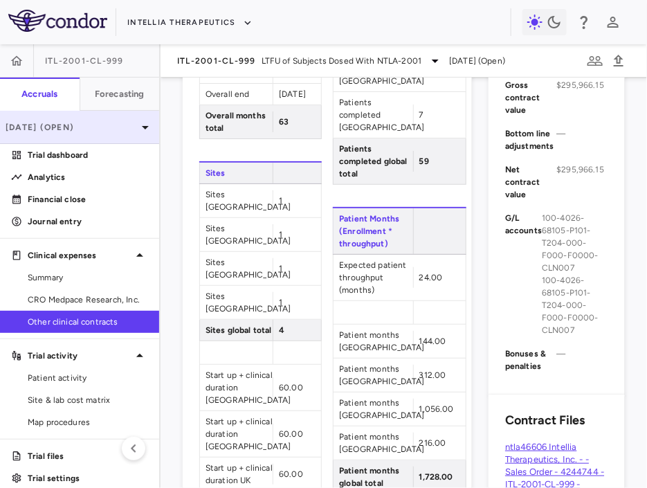
click at [105, 127] on p "[DATE] (Open)" at bounding box center [71, 127] width 131 height 12
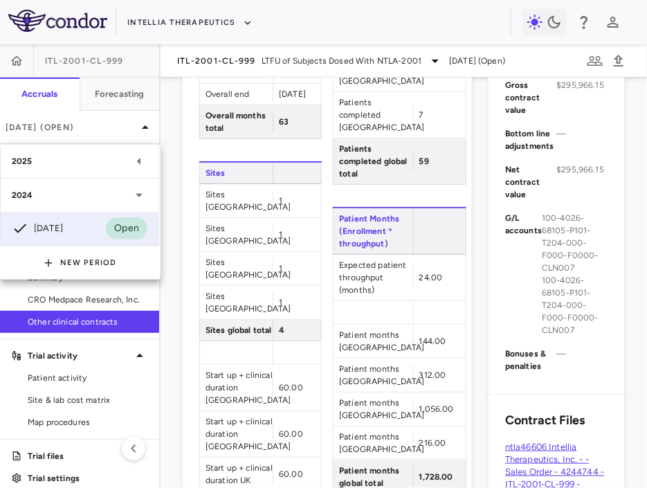
click at [84, 163] on div "2025" at bounding box center [71, 161] width 119 height 12
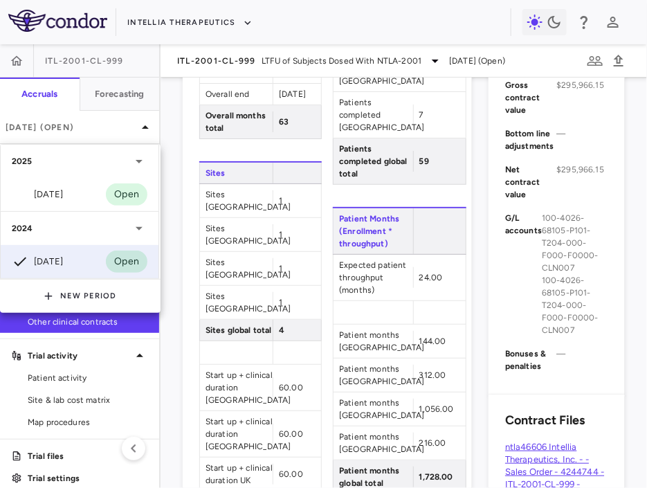
click at [93, 158] on div "2025" at bounding box center [71, 161] width 119 height 12
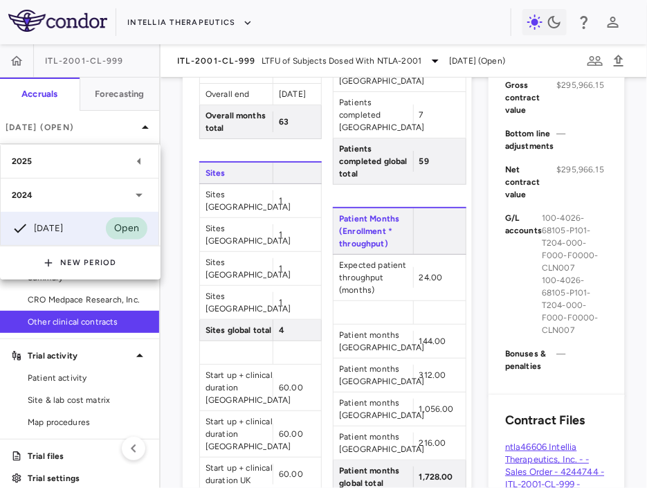
click at [190, 61] on div at bounding box center [323, 244] width 647 height 488
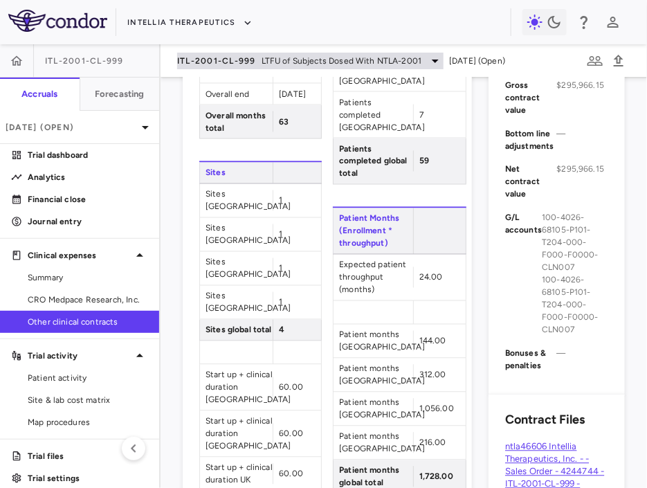
click at [213, 57] on span "ITL-2001-CL-999" at bounding box center [216, 60] width 79 height 11
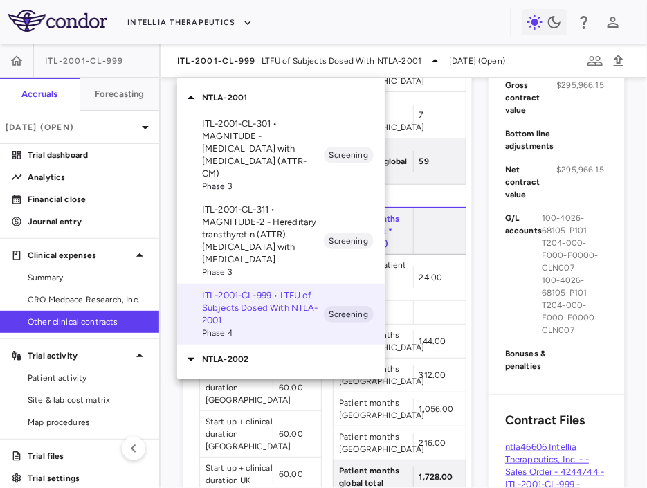
click at [225, 353] on p "NTLA-2002" at bounding box center [293, 359] width 183 height 12
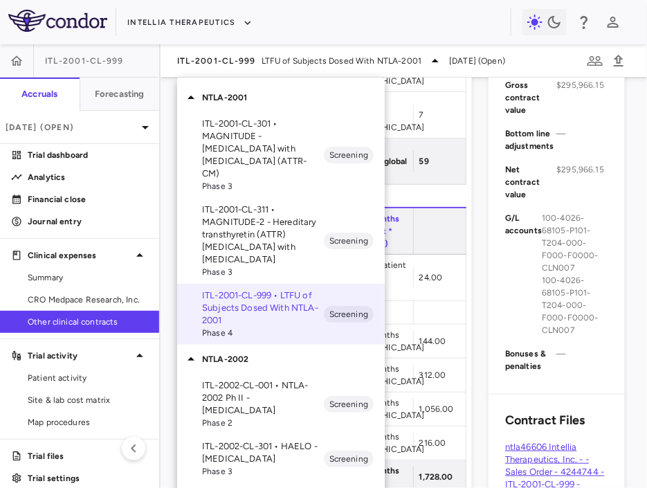
click at [267, 393] on p "ITL-2002-CL-001 • NTLA-2002 Ph II - [MEDICAL_DATA]" at bounding box center [263, 397] width 122 height 37
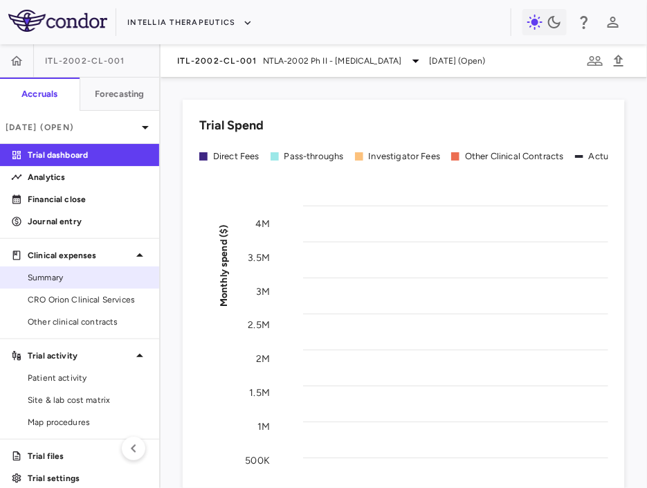
click at [66, 275] on span "Summary" at bounding box center [88, 277] width 120 height 12
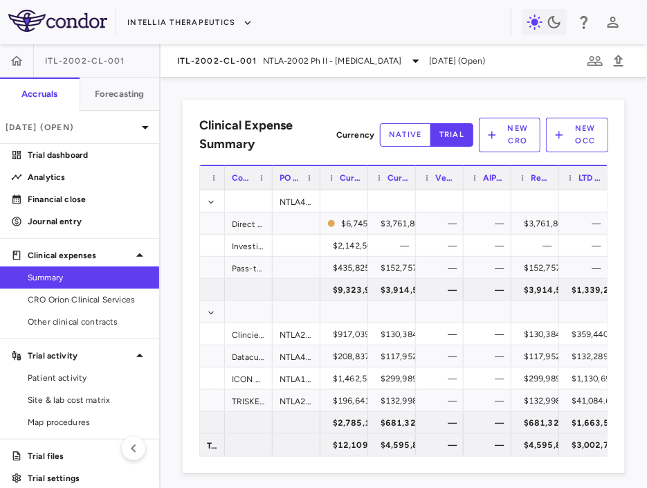
drag, startPoint x: 338, startPoint y: 184, endPoint x: 216, endPoint y: 199, distance: 122.0
click at [216, 199] on div "Group Contract PO #(s) Current contract value" at bounding box center [403, 310] width 407 height 291
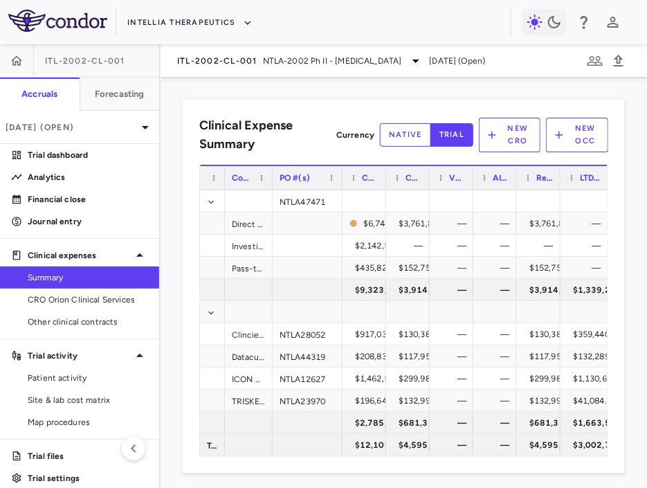
drag, startPoint x: 318, startPoint y: 183, endPoint x: 335, endPoint y: 185, distance: 17.4
click at [339, 185] on div at bounding box center [342, 178] width 6 height 24
drag, startPoint x: 380, startPoint y: 185, endPoint x: 344, endPoint y: 185, distance: 36.7
click at [344, 185] on div "Current contract value" at bounding box center [360, 177] width 45 height 25
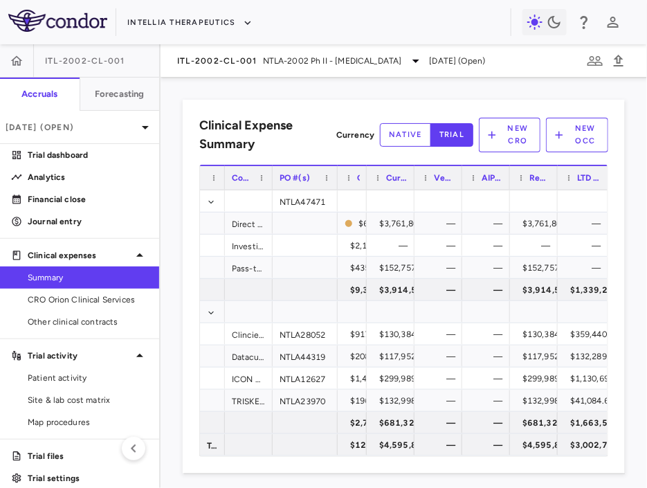
drag, startPoint x: 413, startPoint y: 177, endPoint x: 371, endPoint y: 178, distance: 41.5
click at [373, 177] on div "Current LTD expensed" at bounding box center [391, 177] width 48 height 25
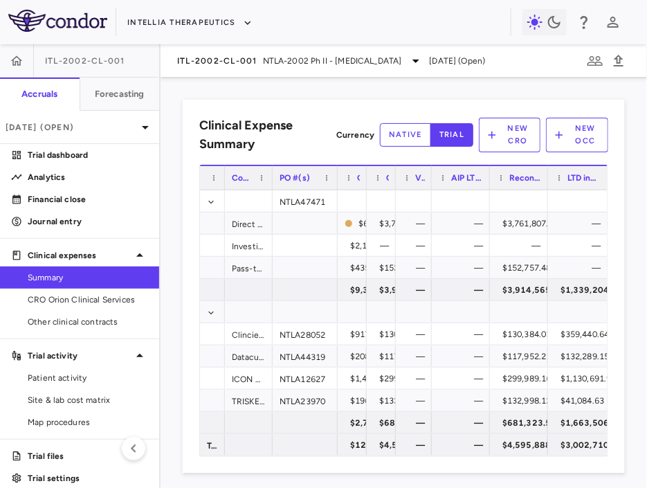
drag, startPoint x: 445, startPoint y: 181, endPoint x: 371, endPoint y: 184, distance: 73.4
click at [372, 184] on div "Group Contract PO #(s) Current contract value" at bounding box center [404, 177] width 408 height 25
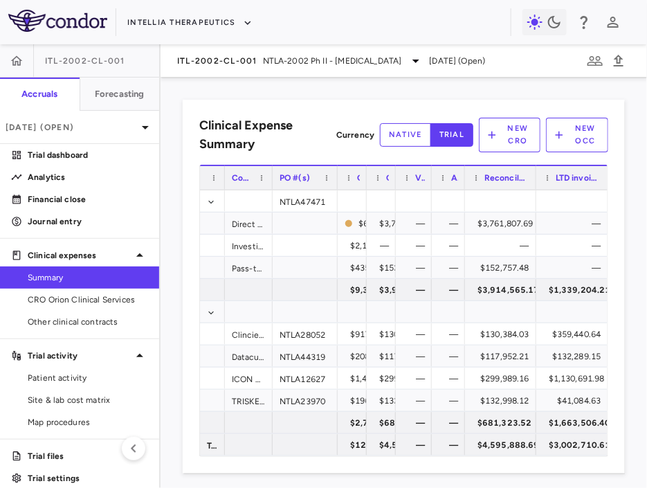
drag, startPoint x: 486, startPoint y: 181, endPoint x: 420, endPoint y: 185, distance: 66.5
click at [421, 185] on div "Group Contract PO #(s) Current contract value" at bounding box center [404, 177] width 408 height 25
drag, startPoint x: 534, startPoint y: 180, endPoint x: 457, endPoint y: 185, distance: 77.7
click at [457, 185] on div "Group Contract PO #(s) Current contract value" at bounding box center [404, 177] width 408 height 25
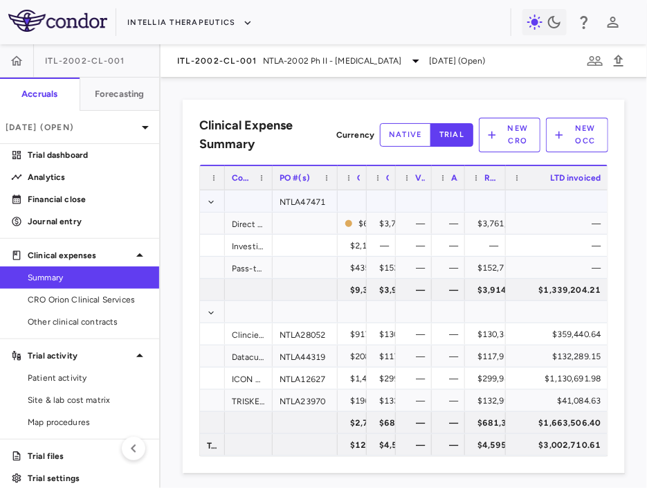
click at [320, 205] on div "NTLA47471" at bounding box center [305, 200] width 65 height 21
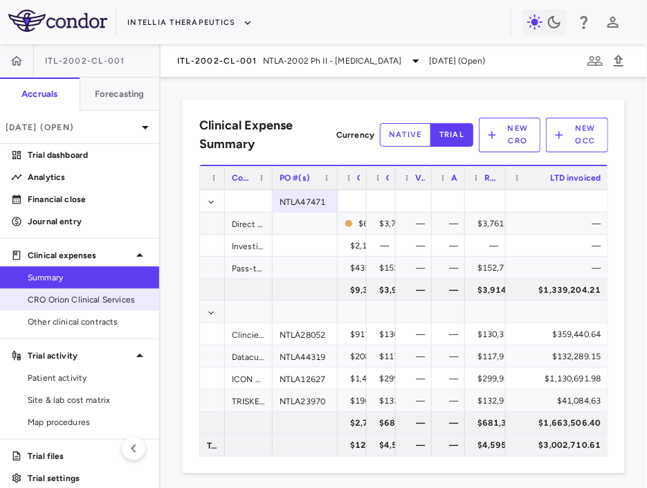
click at [116, 299] on span "CRO Orion Clinical Services" at bounding box center [88, 299] width 120 height 12
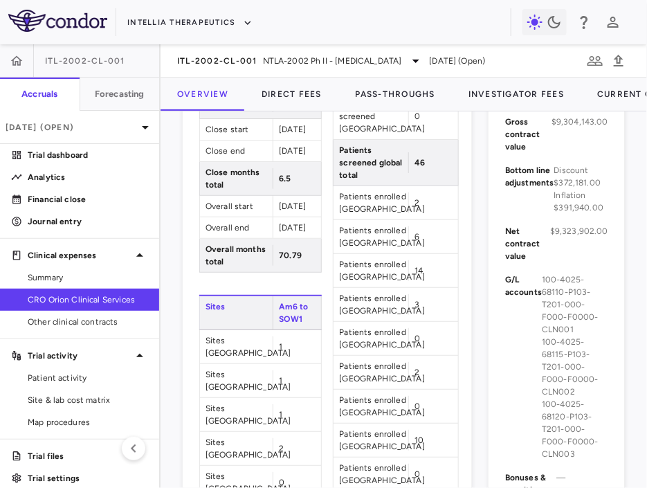
scroll to position [573, 0]
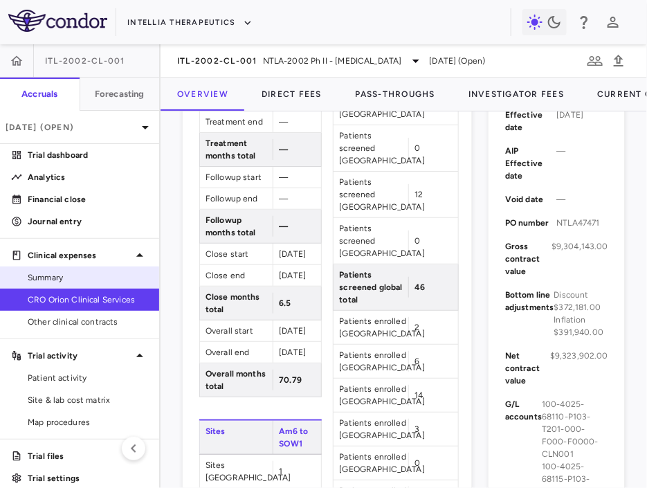
click at [103, 270] on link "Summary" at bounding box center [79, 277] width 159 height 21
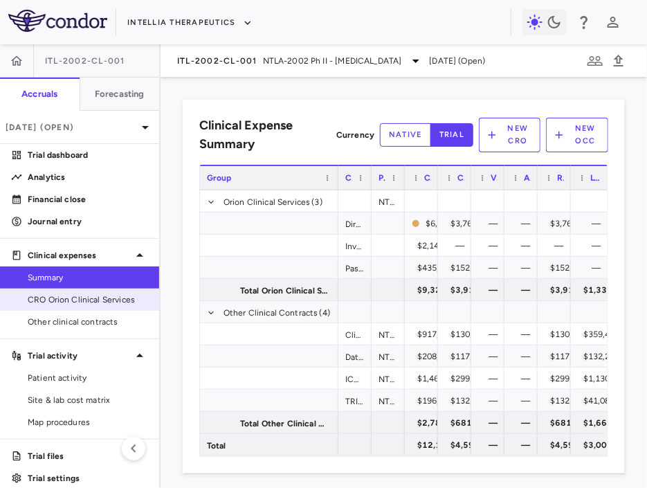
click at [104, 305] on span "CRO Orion Clinical Services" at bounding box center [88, 299] width 120 height 12
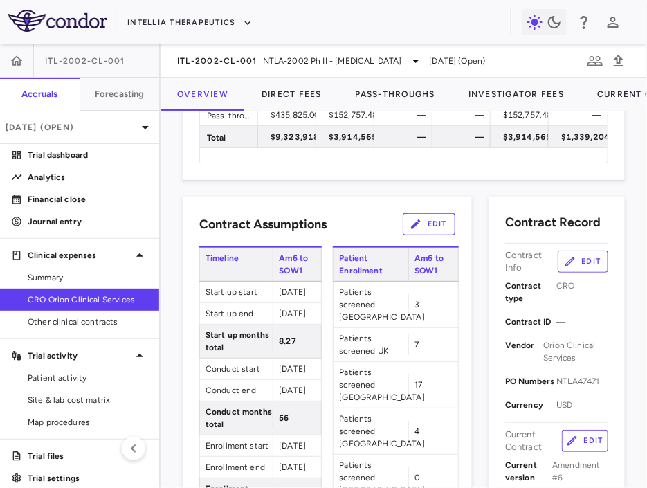
scroll to position [304, 0]
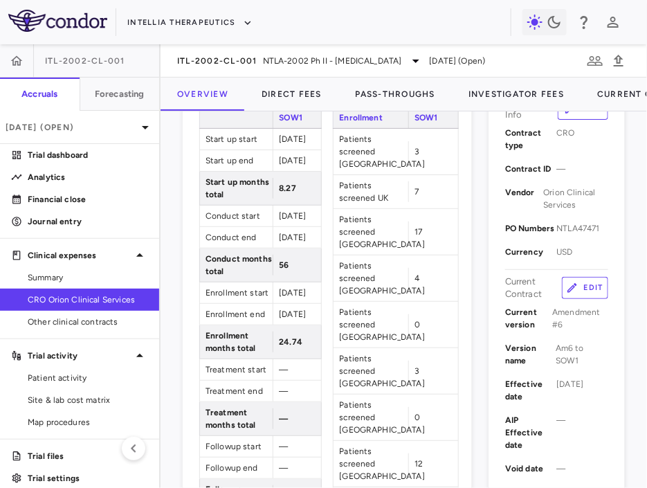
click at [532, 296] on button "Edit" at bounding box center [585, 288] width 46 height 22
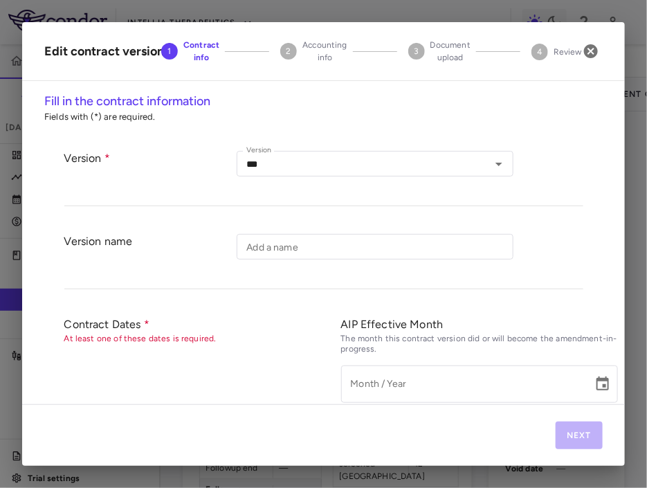
type input "**********"
type input "*********"
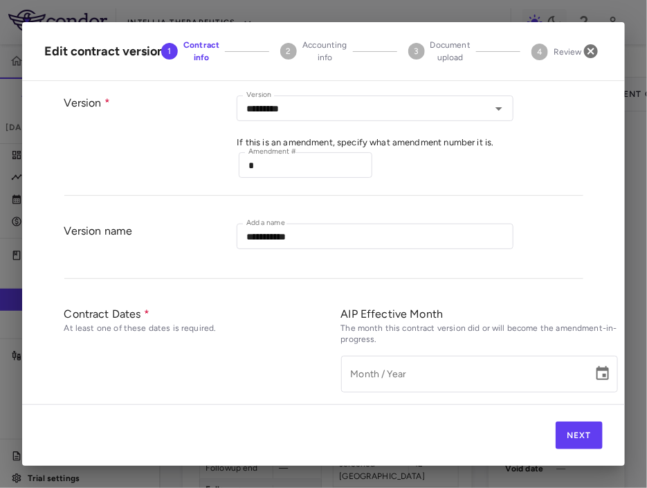
scroll to position [57, 0]
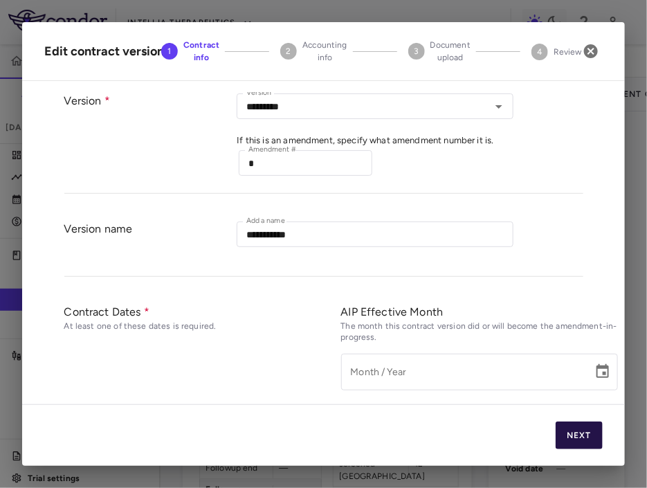
click at [532, 429] on button "Next" at bounding box center [578, 435] width 47 height 28
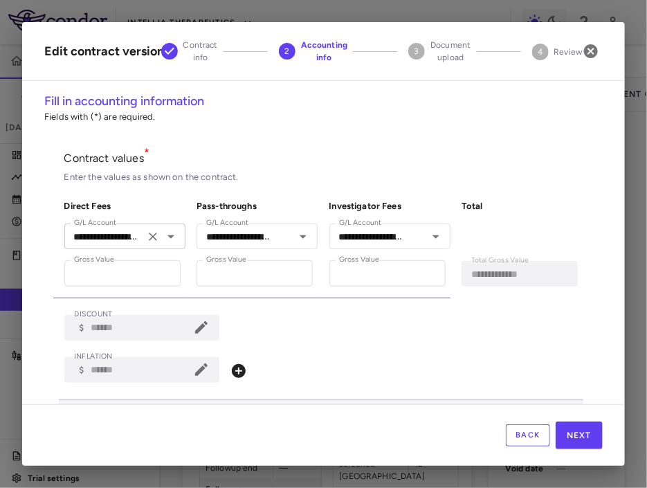
click at [126, 237] on input "**********" at bounding box center [104, 236] width 72 height 17
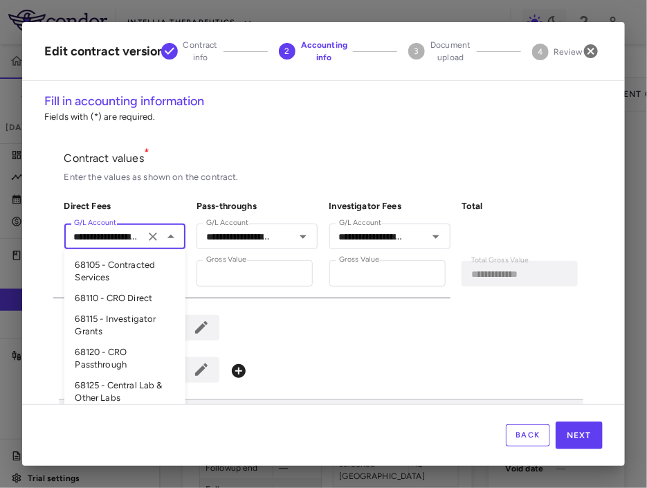
paste input "text"
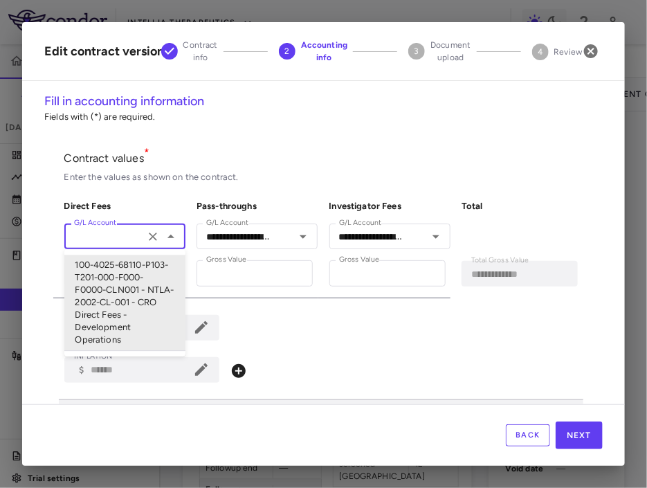
click at [113, 286] on li "100-4025-68110-P103-T201-000-F000-F0000-CLN001 - NTLA-2002-CL-001 - CRO Direct …" at bounding box center [124, 303] width 121 height 96
type input "**********"
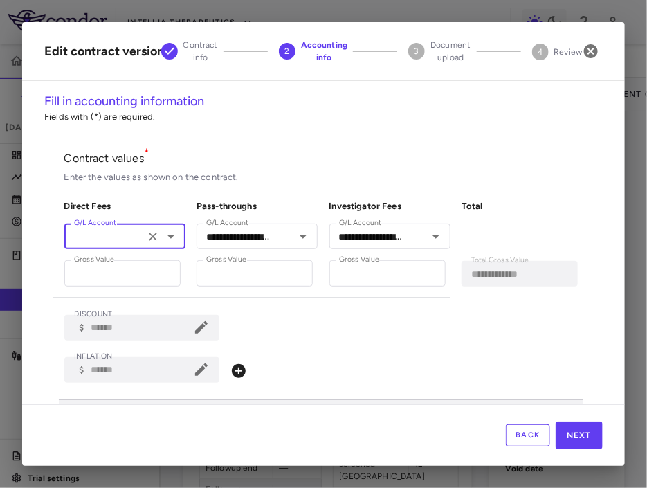
scroll to position [0, 0]
click at [373, 246] on div "**********" at bounding box center [389, 236] width 121 height 26
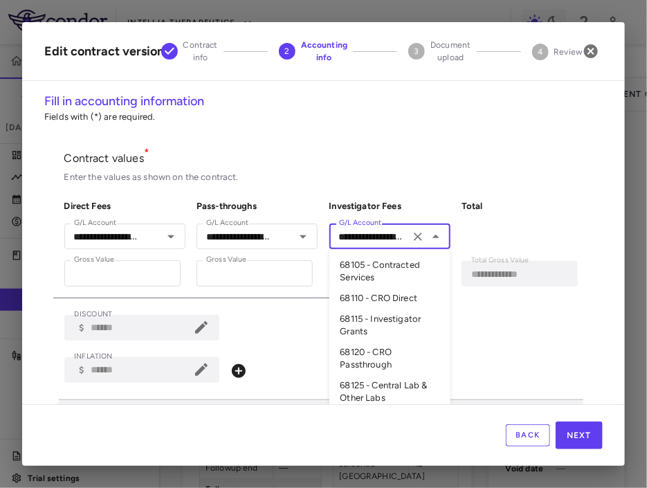
paste input "text"
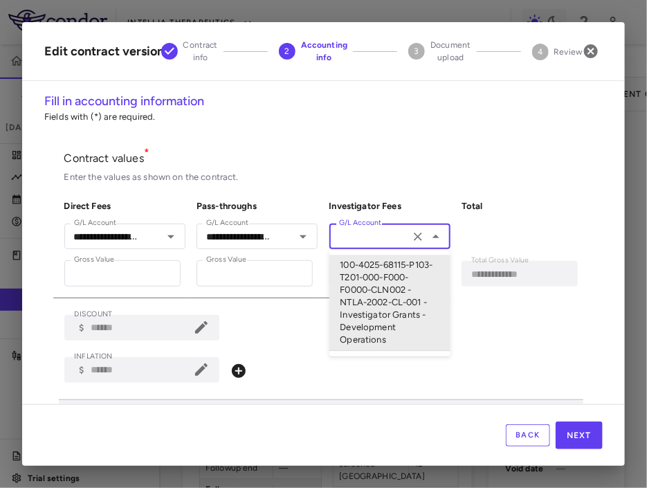
click at [360, 284] on li "100-4025-68115-P103-T201-000-F000-F0000-CLN002 - NTLA-2002-CL-001 - Investigato…" at bounding box center [389, 303] width 121 height 96
type input "**********"
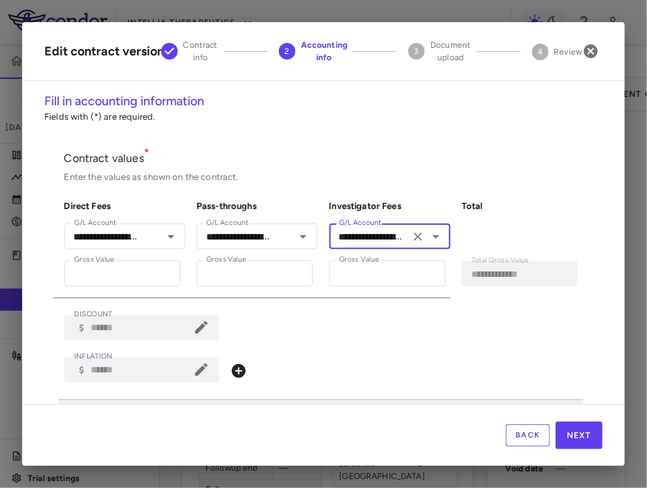
click at [255, 221] on div "**********" at bounding box center [251, 243] width 133 height 109
click at [249, 236] on input "**********" at bounding box center [237, 236] width 72 height 17
paste input "text"
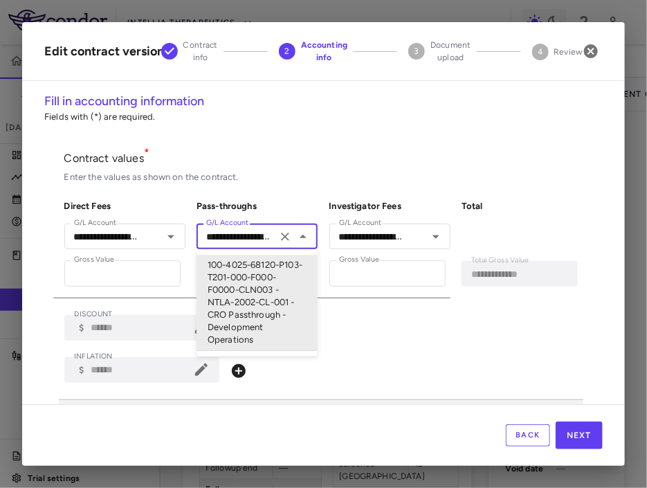
scroll to position [0, 192]
click at [254, 289] on li "100-4025-68120-P103-T201-000-F000-F0000-CLN003 - NTLA-2002-CL-001 - CRO Passthr…" at bounding box center [256, 303] width 121 height 96
type input "**********"
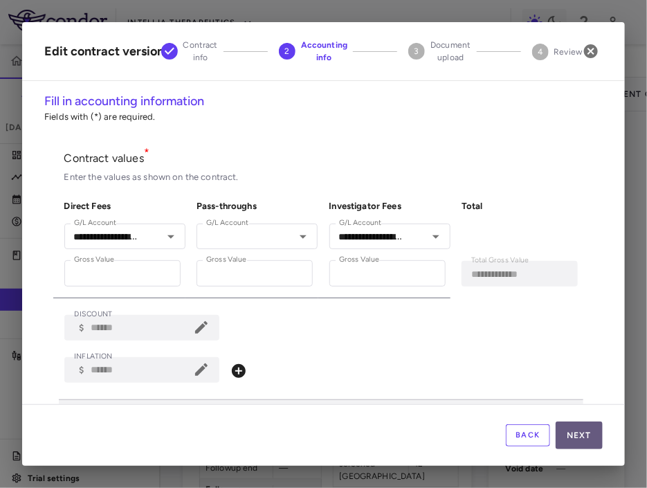
click at [532, 435] on button "Next" at bounding box center [578, 435] width 47 height 28
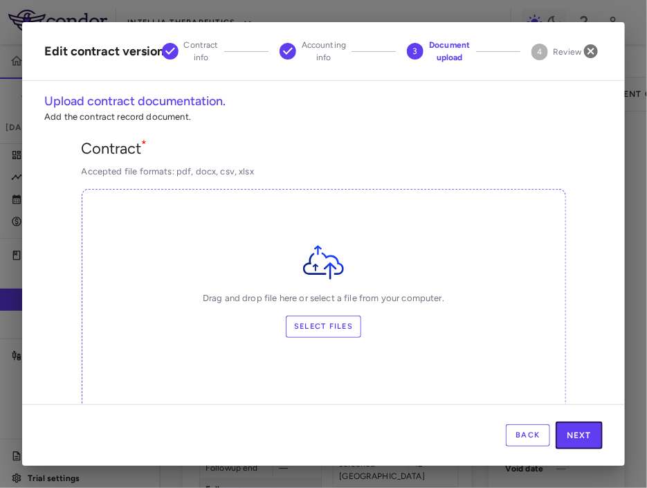
click at [532, 435] on button "Next" at bounding box center [578, 435] width 47 height 28
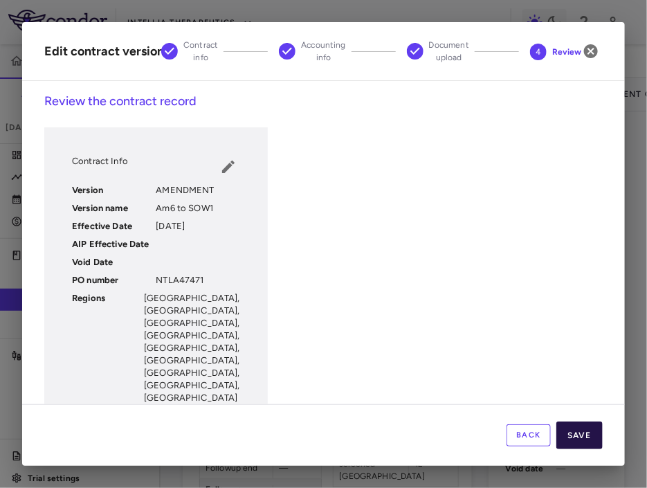
click at [532, 432] on button "Save" at bounding box center [579, 435] width 46 height 28
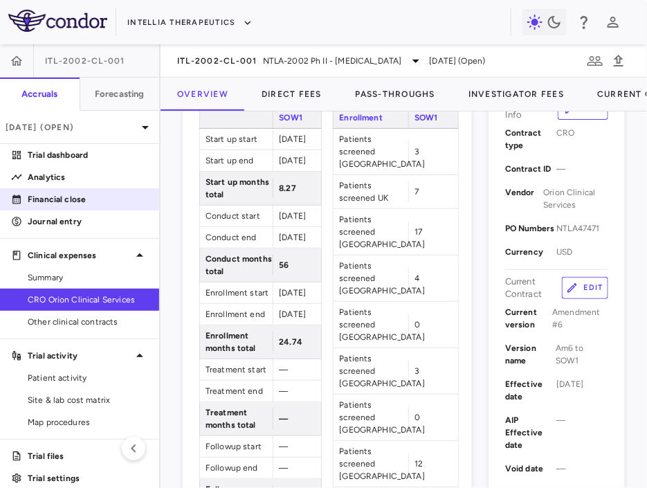
click at [89, 202] on p "Financial close" at bounding box center [88, 199] width 120 height 12
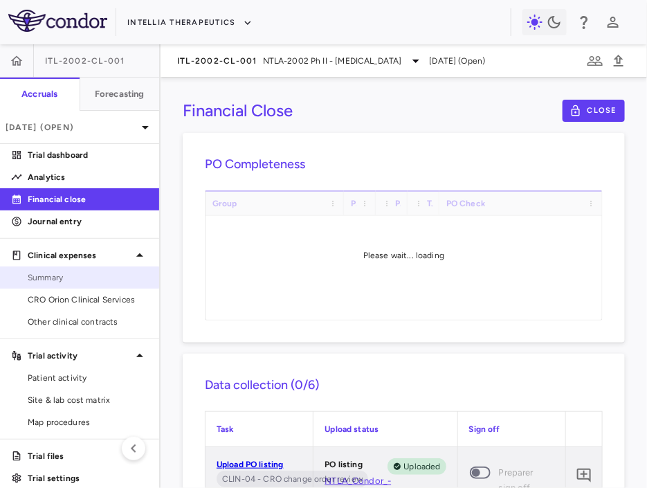
click at [94, 270] on link "Summary" at bounding box center [79, 277] width 159 height 21
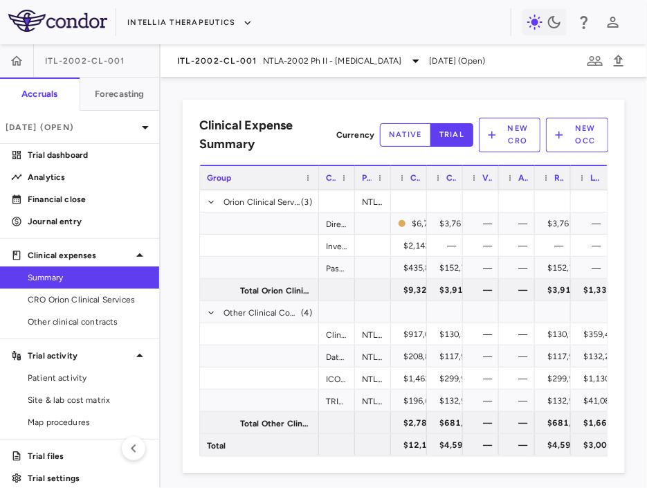
drag, startPoint x: 335, startPoint y: 181, endPoint x: 213, endPoint y: 206, distance: 125.1
click at [213, 206] on div "Group Contract PO #(s) Current contract value" at bounding box center [403, 310] width 407 height 291
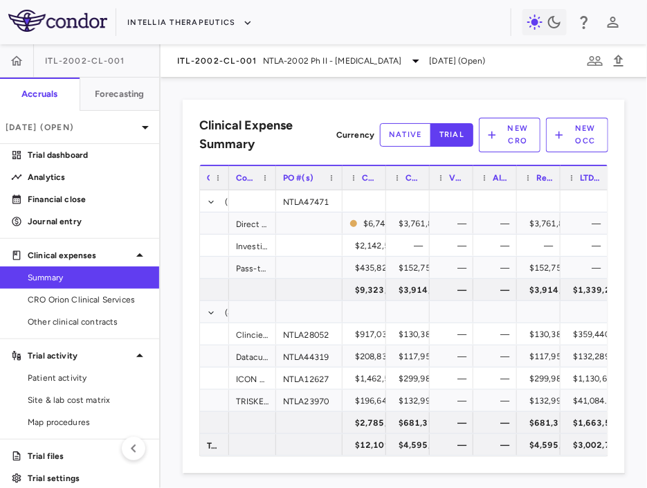
drag, startPoint x: 320, startPoint y: 181, endPoint x: 340, endPoint y: 176, distance: 20.1
click at [340, 176] on div at bounding box center [342, 178] width 6 height 24
click at [263, 59] on span "NTLA-2002 Ph II - [MEDICAL_DATA]" at bounding box center [332, 61] width 139 height 12
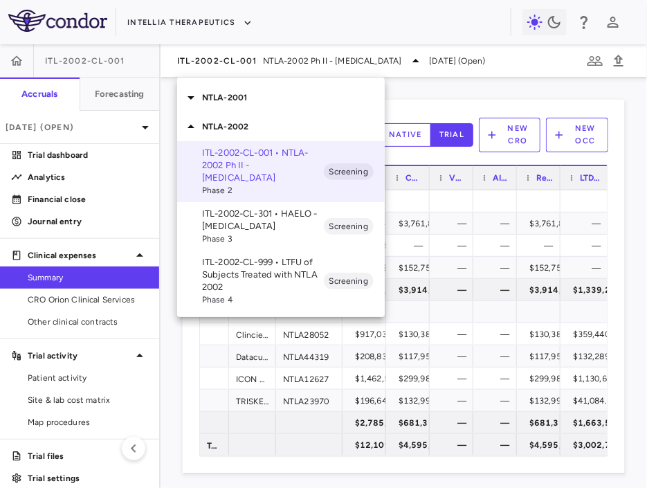
click at [263, 227] on p "ITL-2002-CL-301 • HAELO - [MEDICAL_DATA]" at bounding box center [263, 220] width 122 height 25
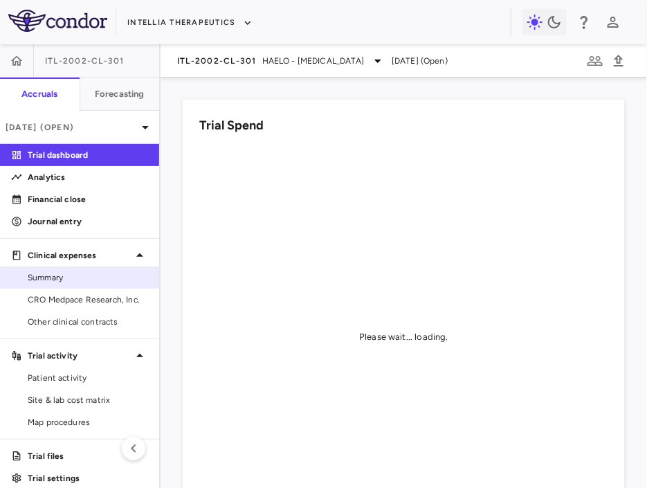
click at [98, 275] on span "Summary" at bounding box center [88, 277] width 120 height 12
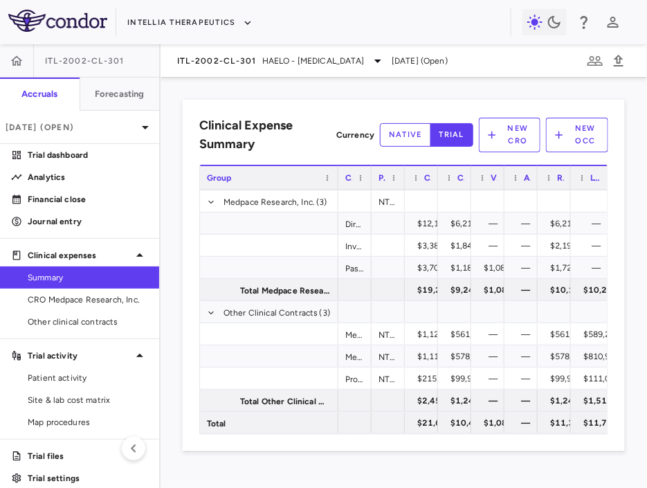
click at [333, 184] on div "Group" at bounding box center [269, 177] width 138 height 25
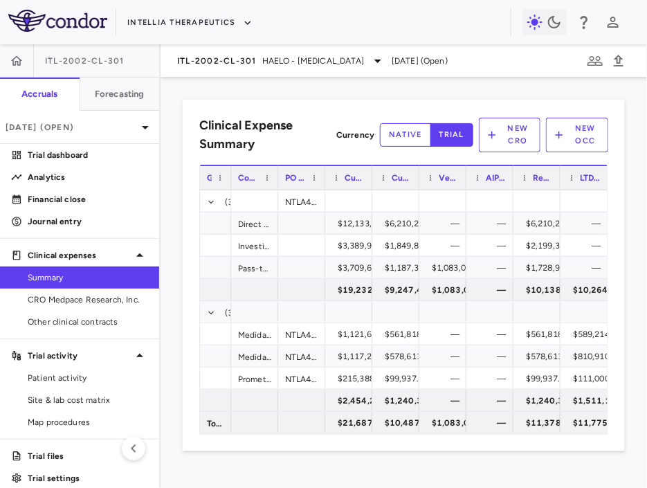
drag, startPoint x: 336, startPoint y: 184, endPoint x: 191, endPoint y: 199, distance: 146.0
click at [191, 199] on div "Clinical Expense Summary Currency native trial New CRO New OCC Press ENTER to s…" at bounding box center [404, 275] width 442 height 351
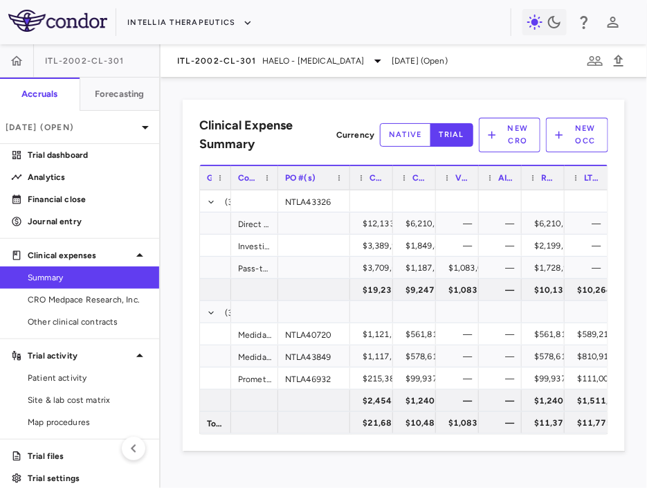
drag, startPoint x: 321, startPoint y: 181, endPoint x: 346, endPoint y: 183, distance: 24.9
click at [346, 183] on div "PO #(s)" at bounding box center [314, 177] width 72 height 25
click at [325, 196] on div "NTLA43326" at bounding box center [314, 200] width 72 height 21
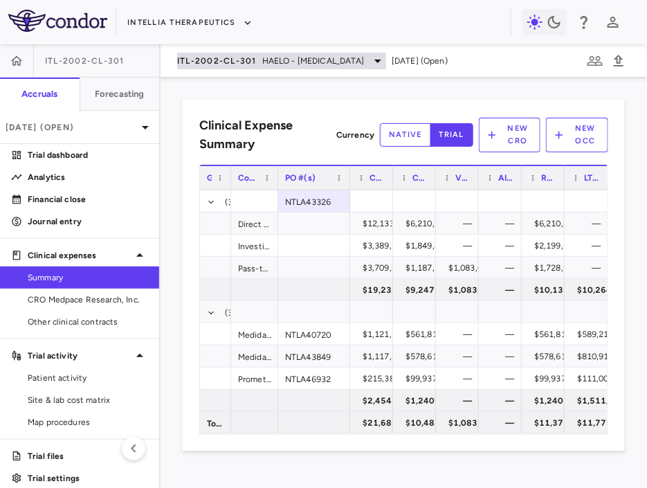
click at [270, 62] on span "HAELO - [MEDICAL_DATA]" at bounding box center [313, 61] width 102 height 12
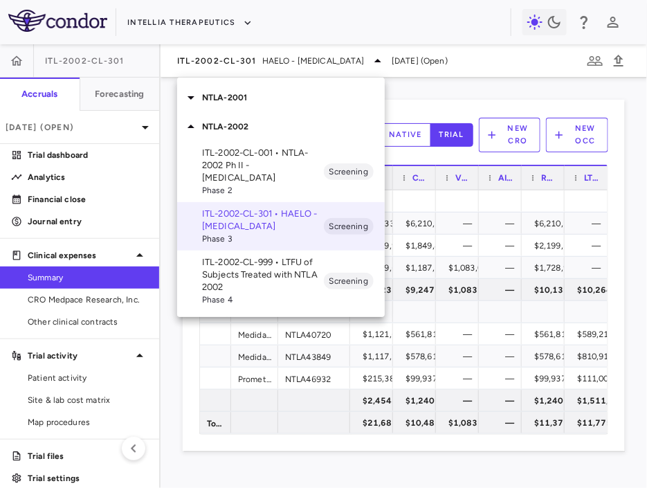
click at [277, 284] on p "ITL-2002-CL-999 • LTFU of Subjects Treated with NTLA 2002" at bounding box center [263, 274] width 122 height 37
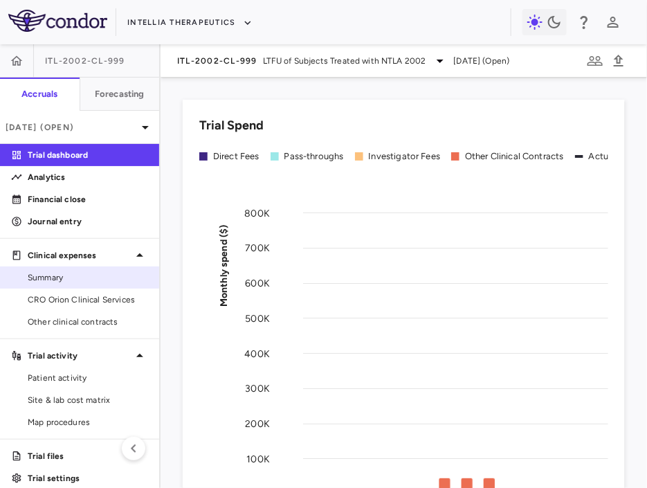
click at [110, 275] on span "Summary" at bounding box center [88, 277] width 120 height 12
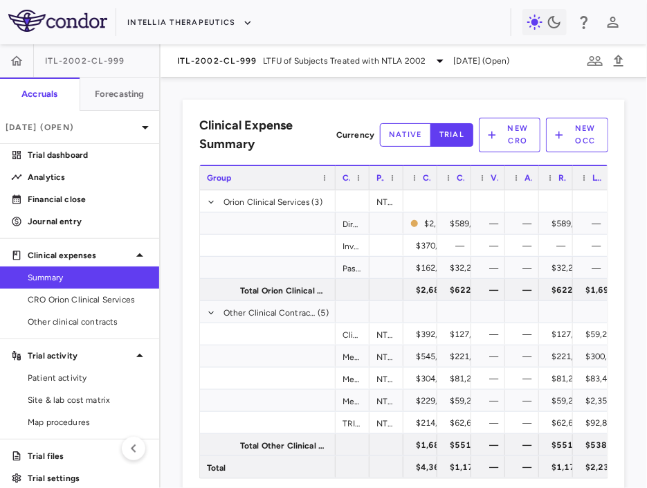
drag, startPoint x: 335, startPoint y: 180, endPoint x: 251, endPoint y: 193, distance: 85.4
click at [251, 193] on div "Group Contract PO #(s) Current contract value" at bounding box center [403, 321] width 407 height 313
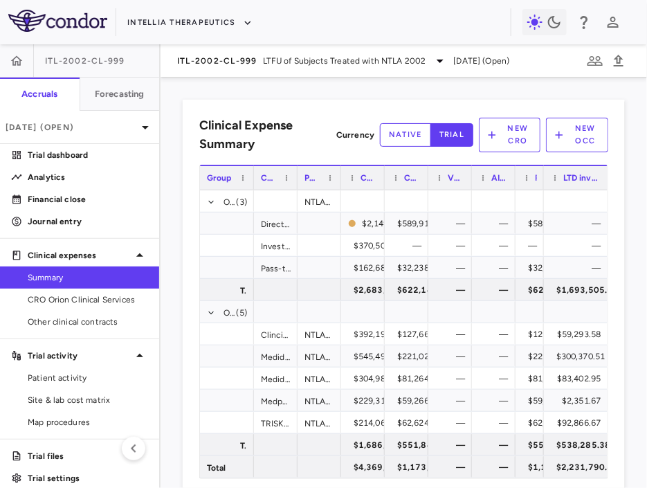
drag, startPoint x: 557, startPoint y: 181, endPoint x: 504, endPoint y: 190, distance: 54.1
click at [504, 190] on div "Group Contract PO #(s) Current contract value" at bounding box center [403, 321] width 407 height 313
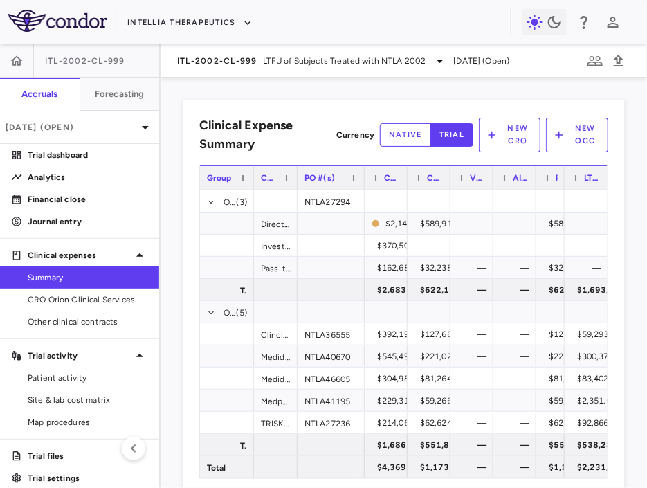
drag, startPoint x: 340, startPoint y: 188, endPoint x: 363, endPoint y: 188, distance: 22.8
click at [363, 188] on div at bounding box center [364, 178] width 6 height 24
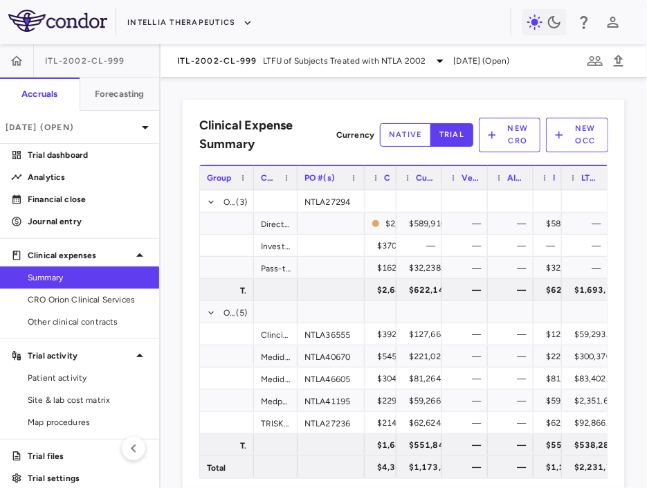
drag, startPoint x: 406, startPoint y: 177, endPoint x: 367, endPoint y: 181, distance: 38.9
click at [368, 181] on div "Current contract value" at bounding box center [381, 177] width 32 height 25
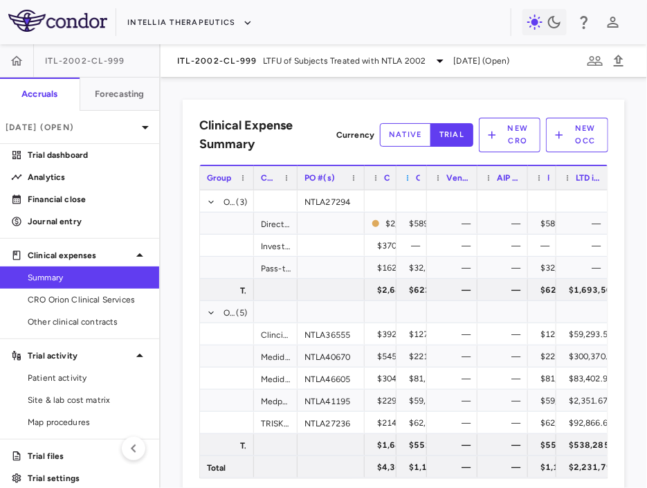
drag, startPoint x: 439, startPoint y: 180, endPoint x: 405, endPoint y: 180, distance: 34.6
click at [405, 180] on div "Current LTD expensed" at bounding box center [411, 177] width 30 height 25
drag, startPoint x: 475, startPoint y: 176, endPoint x: 439, endPoint y: 183, distance: 37.3
click at [439, 183] on div "Vendor reported" at bounding box center [452, 177] width 50 height 25
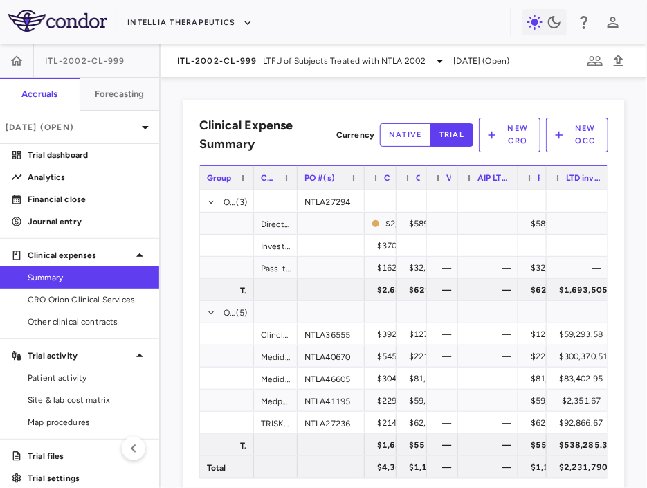
drag, startPoint x: 517, startPoint y: 178, endPoint x: 467, endPoint y: 183, distance: 50.0
click at [468, 183] on div "AIP LTD expensed" at bounding box center [488, 177] width 60 height 25
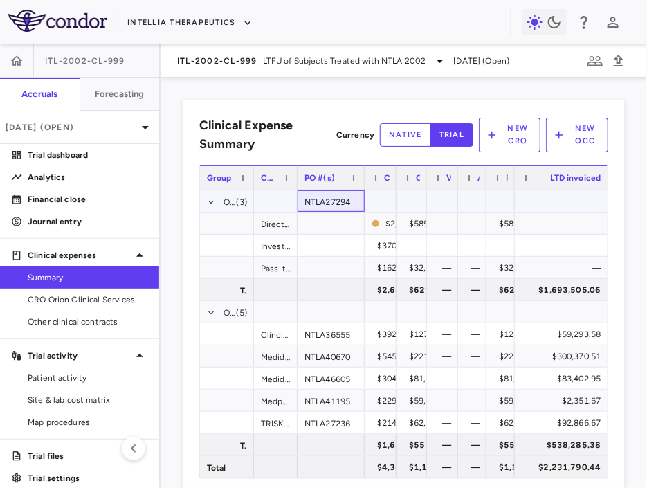
click at [328, 203] on div "NTLA27294" at bounding box center [330, 200] width 67 height 21
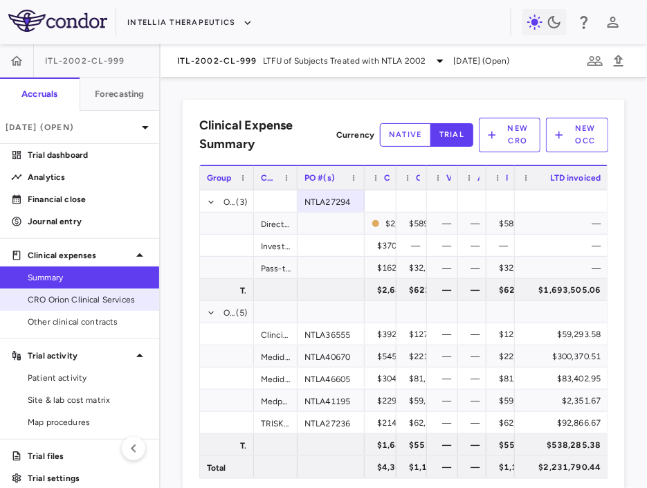
click at [134, 299] on span "CRO Orion Clinical Services" at bounding box center [88, 299] width 120 height 12
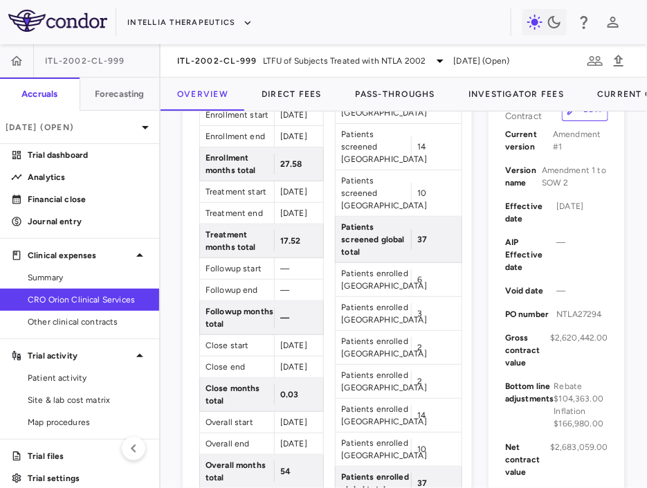
scroll to position [383, 0]
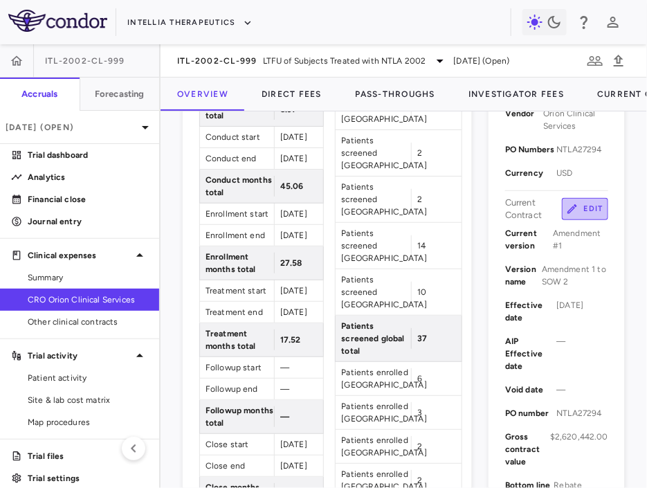
click at [532, 203] on button "Edit" at bounding box center [585, 209] width 46 height 22
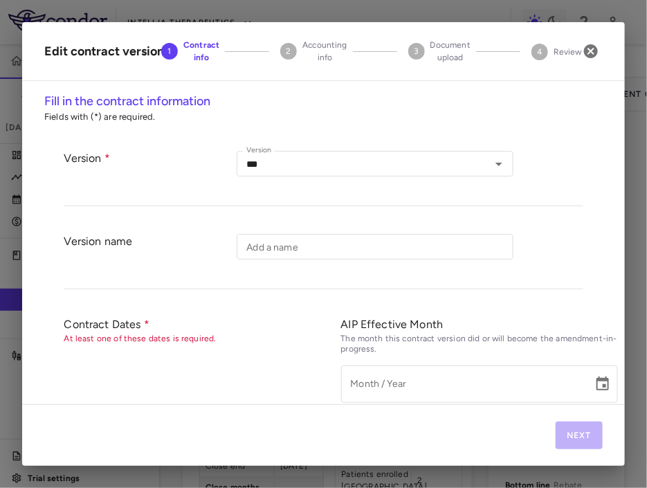
type input "**********"
type input "*********"
type input "**********"
type input "*********"
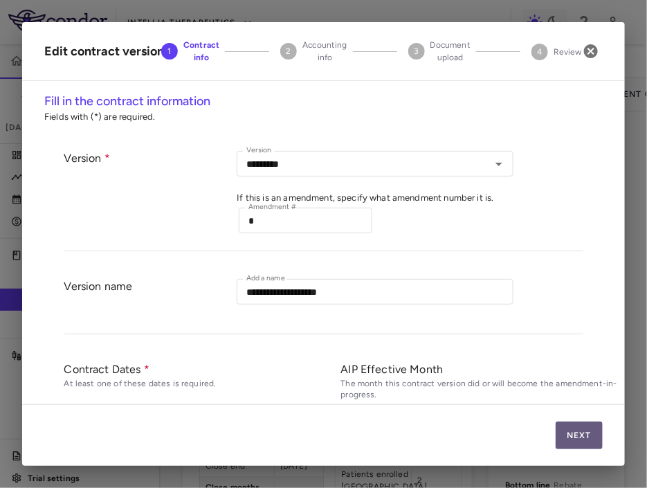
click at [532, 435] on button "Next" at bounding box center [578, 435] width 47 height 28
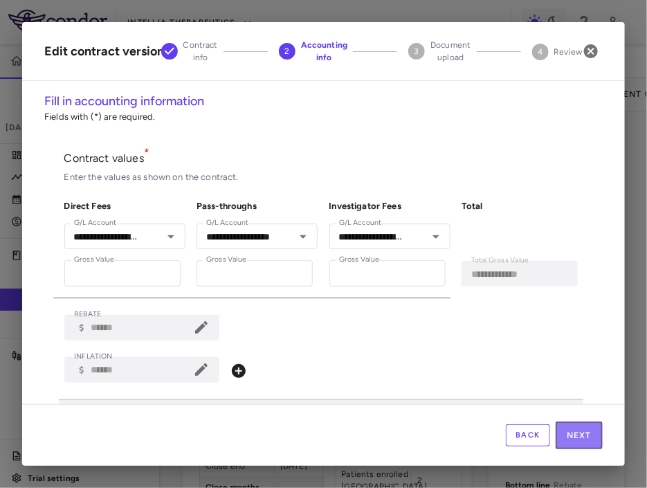
click at [532, 435] on button "Next" at bounding box center [578, 435] width 47 height 28
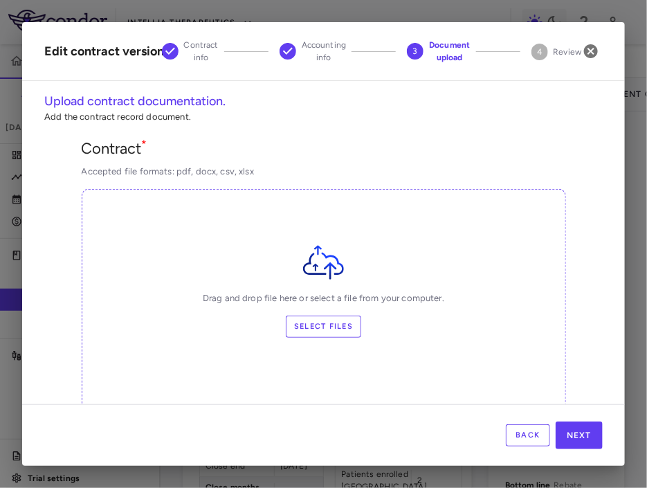
click at [532, 435] on button "Back" at bounding box center [528, 435] width 44 height 22
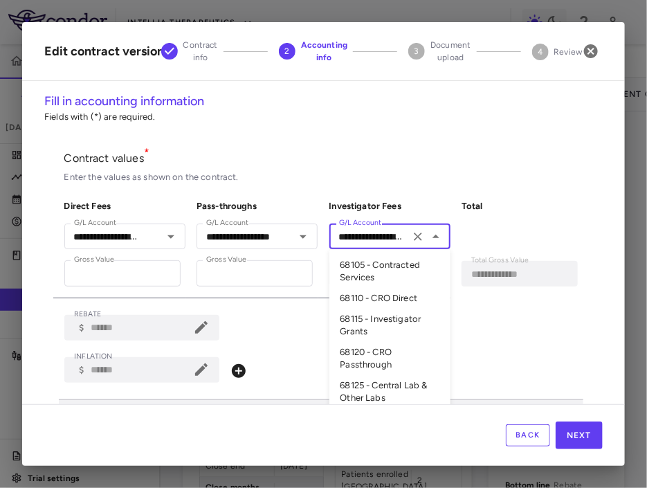
click at [356, 233] on input "**********" at bounding box center [369, 236] width 72 height 17
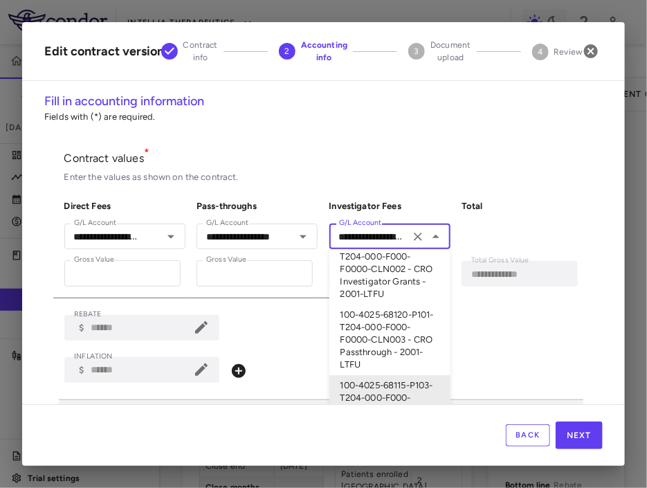
paste input "text"
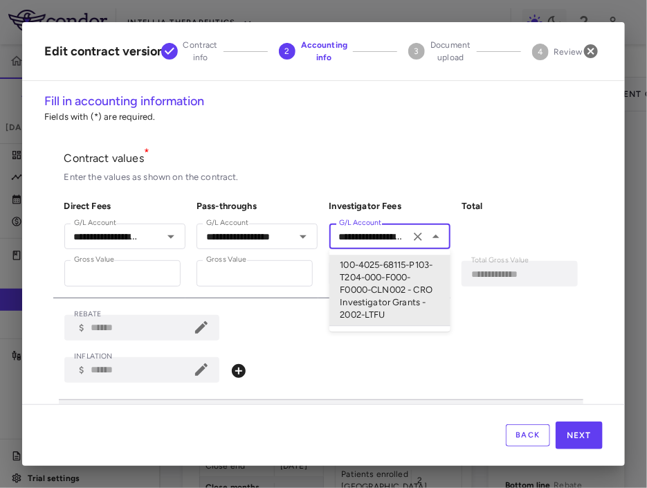
scroll to position [0, 0]
click at [378, 286] on li "100-4025-68115-P103-T204-000-F000-F0000-CLN002 - CRO Investigator Grants - 2002…" at bounding box center [389, 290] width 121 height 71
type input "**********"
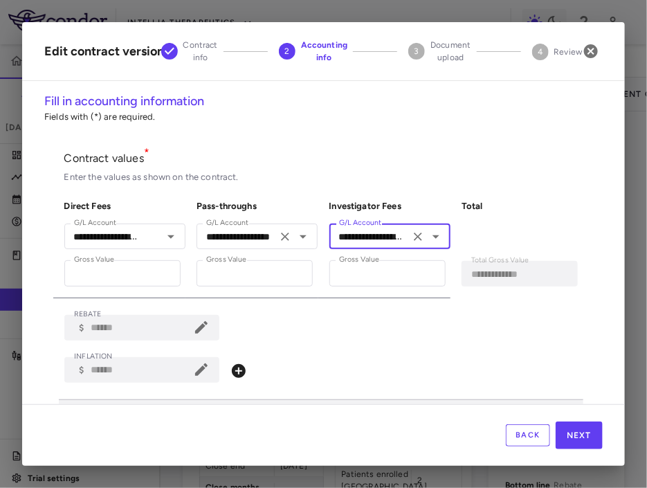
click at [245, 228] on label "G/L Account" at bounding box center [227, 223] width 42 height 12
click at [245, 228] on input "**********" at bounding box center [237, 236] width 72 height 17
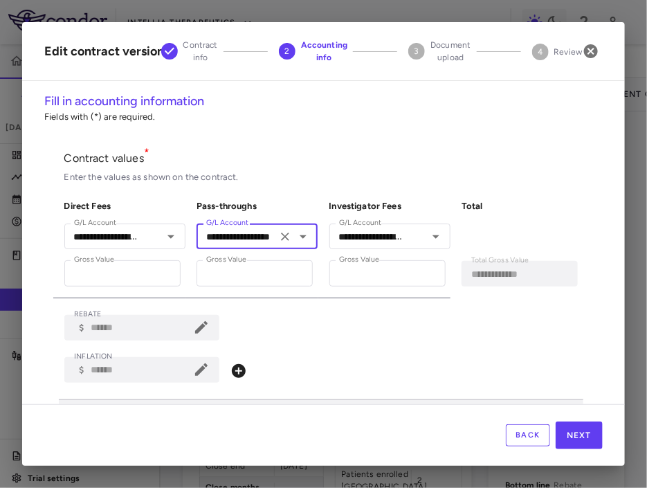
paste input "**********"
type input "**********"
click at [248, 241] on input "**********" at bounding box center [237, 236] width 72 height 17
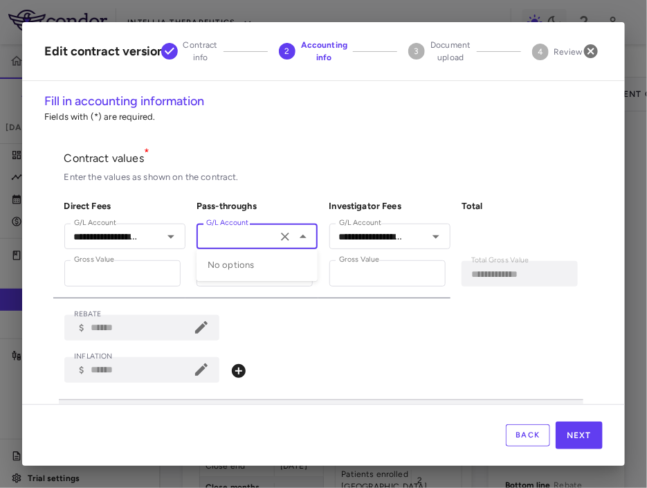
click at [248, 241] on input "**********" at bounding box center [237, 236] width 72 height 17
paste input "text"
click at [284, 238] on icon "Clear" at bounding box center [285, 236] width 8 height 8
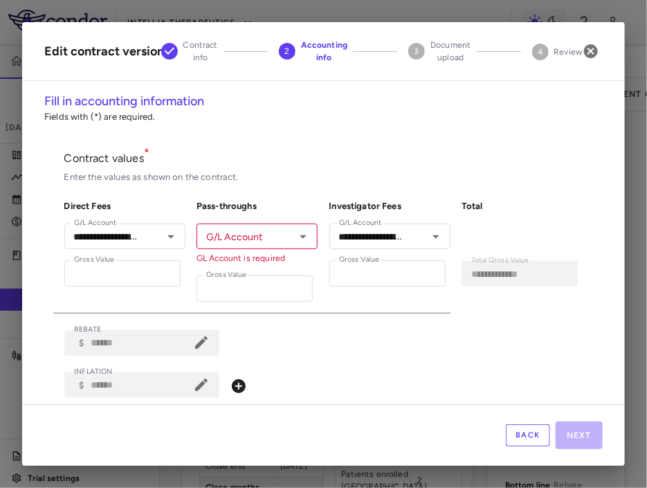
click at [174, 202] on h6 "Direct Fees" at bounding box center [125, 206] width 122 height 12
click at [522, 432] on button "Back" at bounding box center [528, 435] width 44 height 22
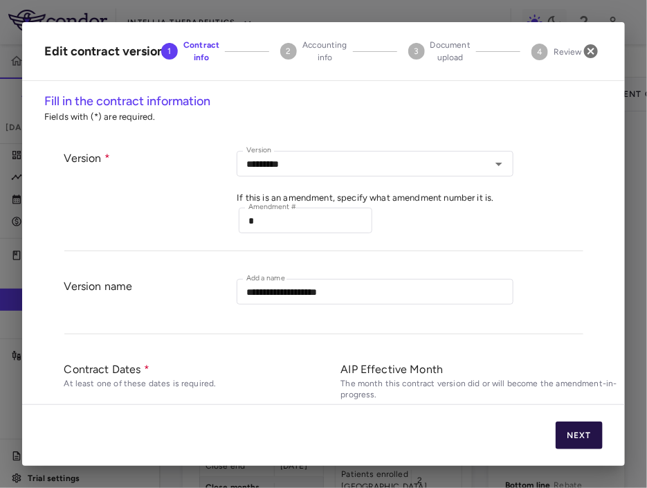
click at [532, 439] on button "Next" at bounding box center [578, 435] width 47 height 28
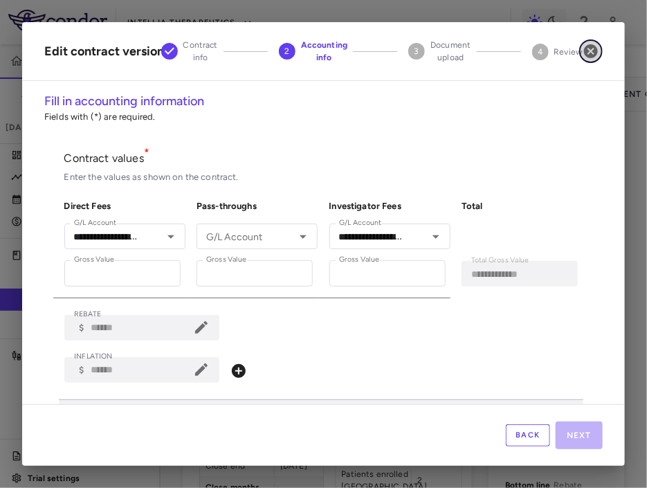
click at [532, 49] on icon "button" at bounding box center [590, 51] width 17 height 17
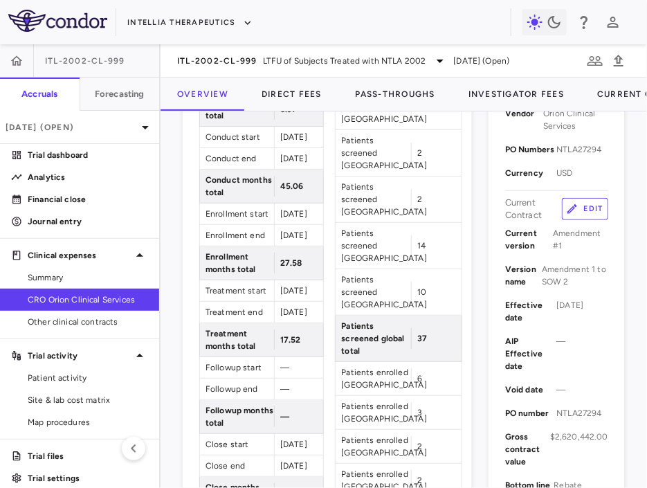
click at [532, 203] on button "Edit" at bounding box center [585, 209] width 46 height 22
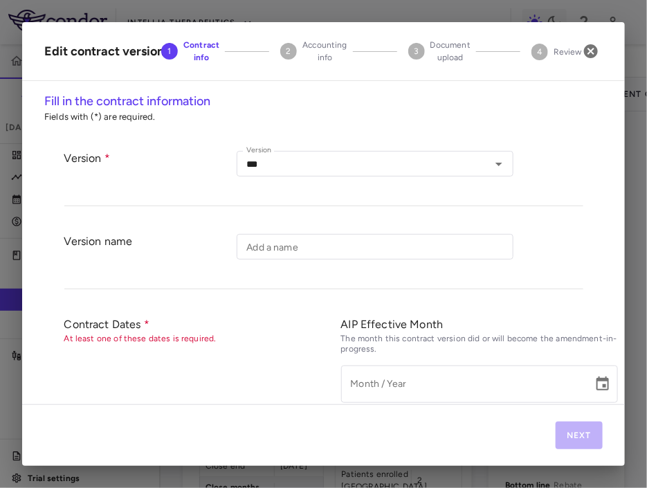
type input "**********"
type input "*********"
type input "**********"
type input "*********"
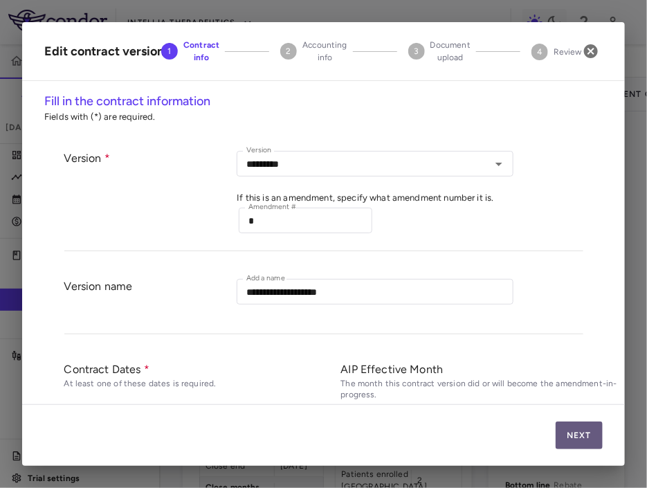
click at [532, 434] on button "Next" at bounding box center [578, 435] width 47 height 28
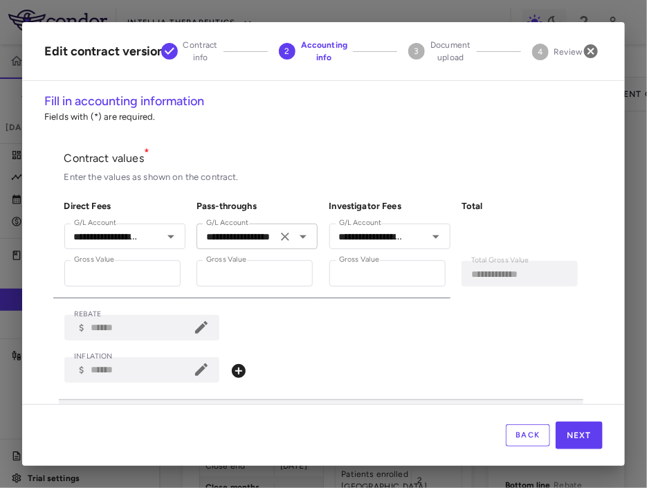
click at [247, 229] on input "**********" at bounding box center [237, 236] width 72 height 17
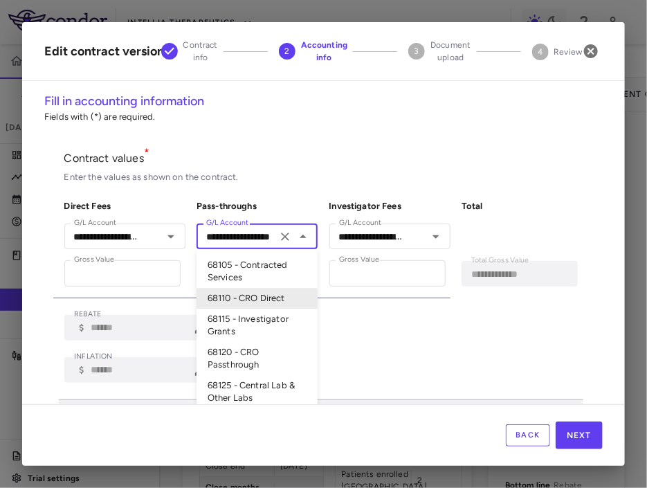
click at [280, 240] on icon "Clear" at bounding box center [285, 237] width 14 height 14
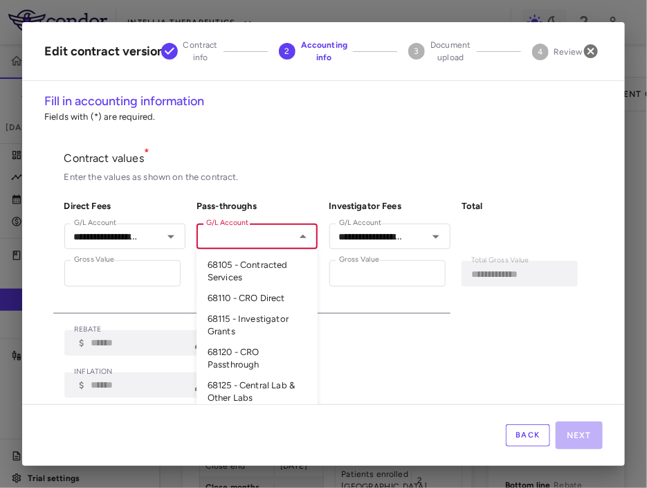
paste input "**********"
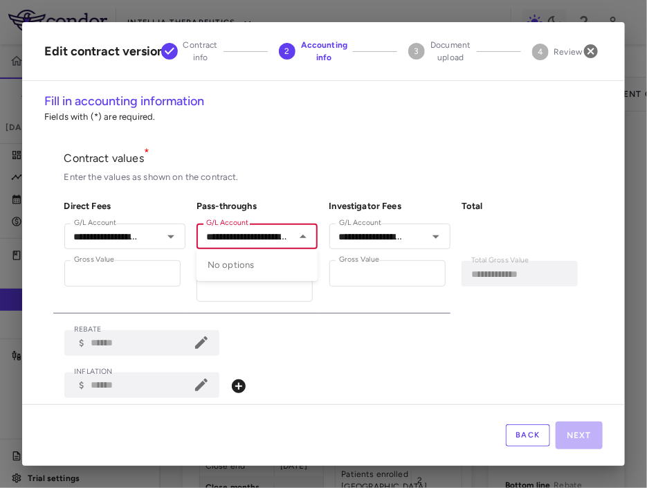
scroll to position [0, 176]
type input "**********"
click at [279, 205] on h6 "Pass-throughs" at bounding box center [257, 206] width 122 height 12
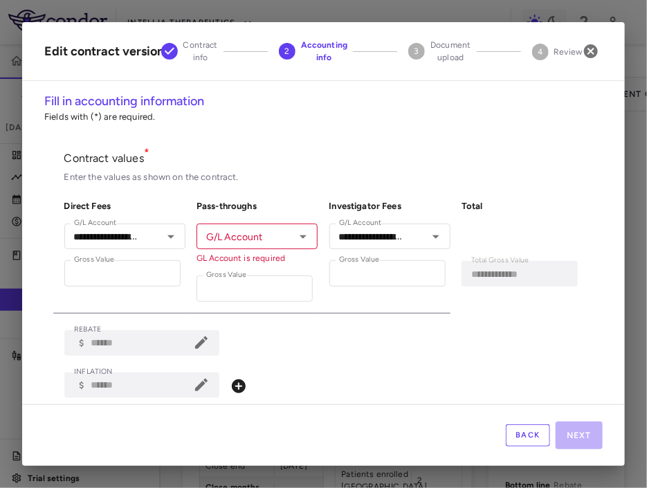
click at [261, 242] on input "G/L Account" at bounding box center [246, 236] width 90 height 17
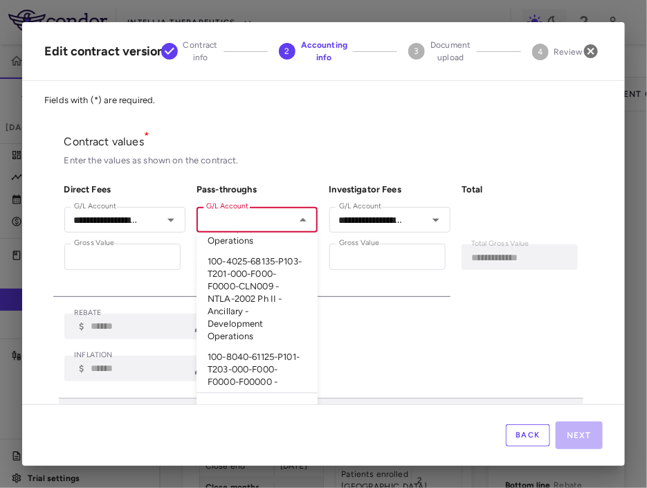
scroll to position [26, 0]
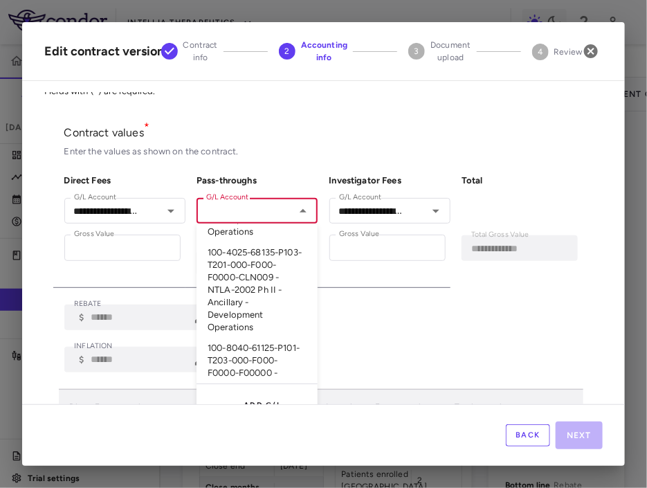
click at [244, 389] on button "Add G/L account" at bounding box center [254, 412] width 104 height 47
type input "**********"
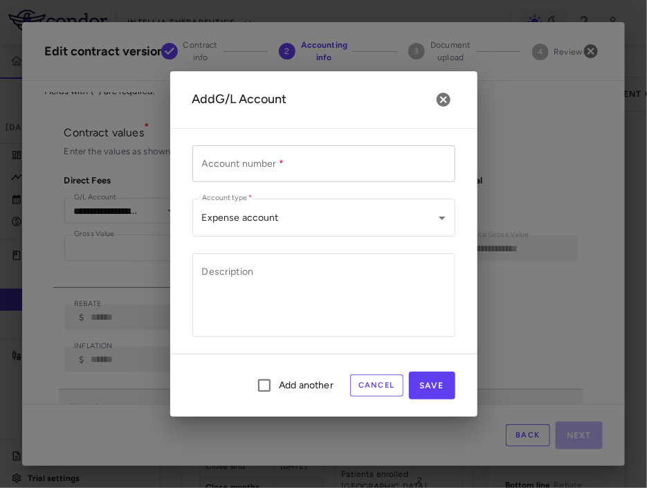
click at [287, 160] on input "Account number   *" at bounding box center [323, 163] width 263 height 37
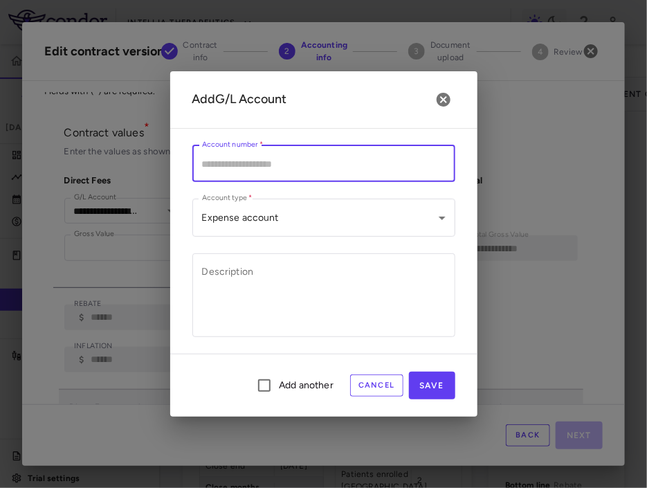
paste input "**********"
type input "**********"
click at [285, 282] on textarea "Description" at bounding box center [323, 295] width 243 height 61
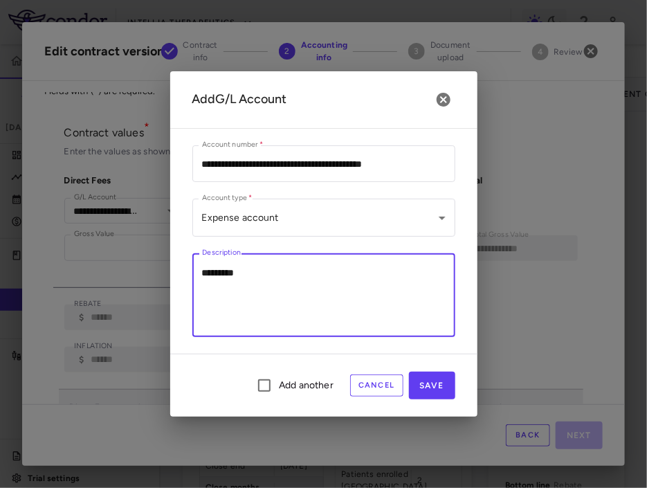
type textarea "*********"
click at [122, 209] on div "**********" at bounding box center [323, 244] width 647 height 488
click at [370, 382] on button "Cancel" at bounding box center [376, 385] width 53 height 22
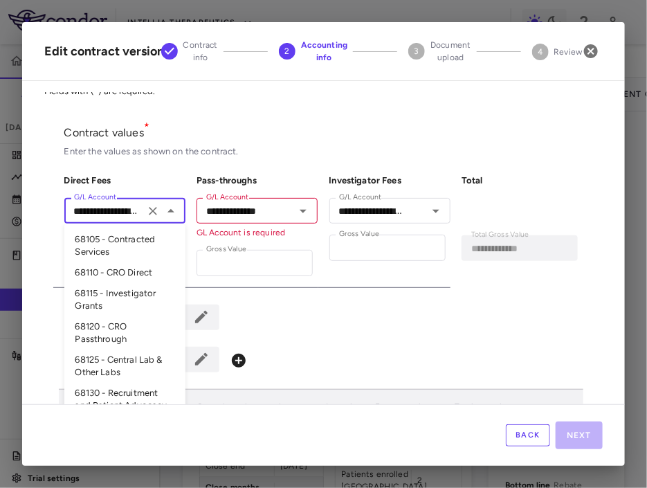
click at [132, 207] on input "**********" at bounding box center [104, 210] width 72 height 17
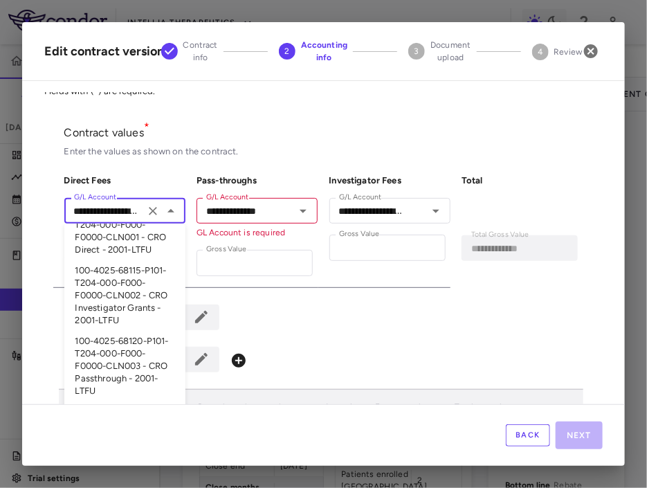
scroll to position [1181, 0]
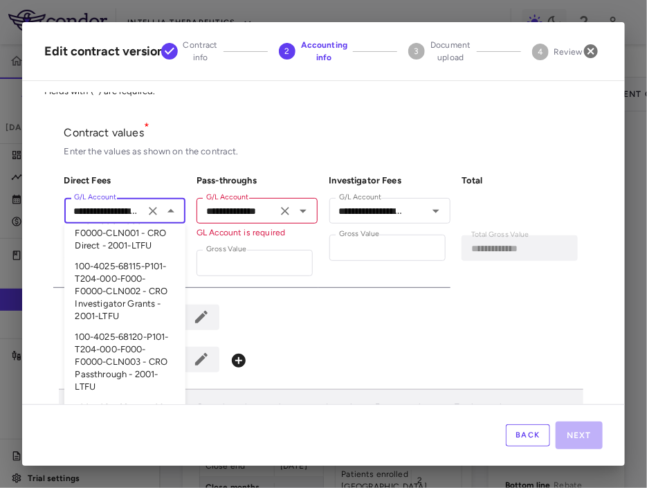
click at [267, 216] on input "**********" at bounding box center [237, 210] width 72 height 17
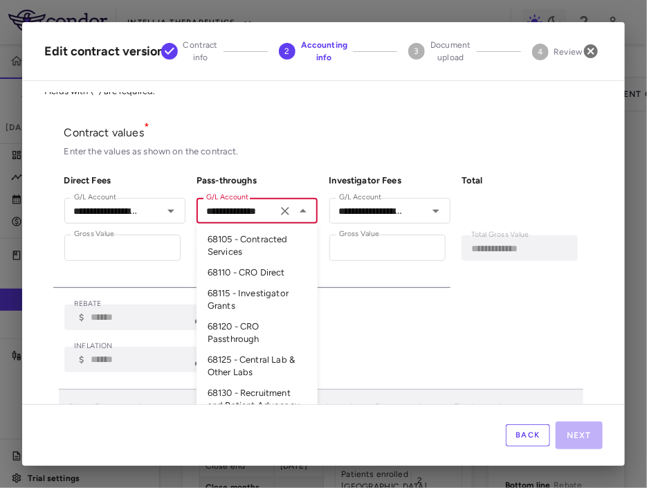
scroll to position [3293, 0]
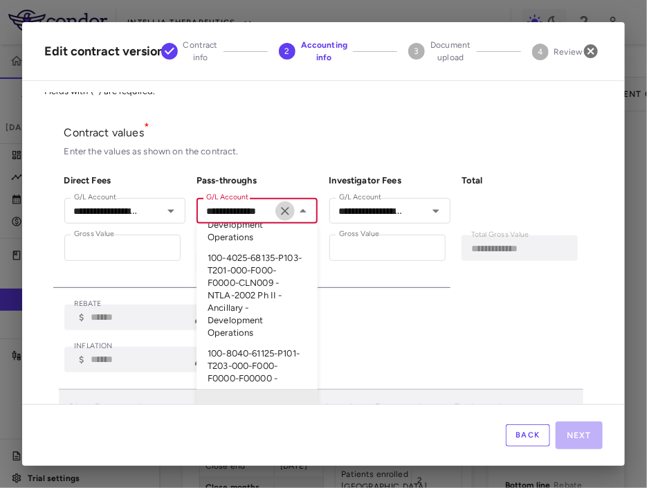
click at [288, 212] on icon "Clear" at bounding box center [285, 211] width 14 height 14
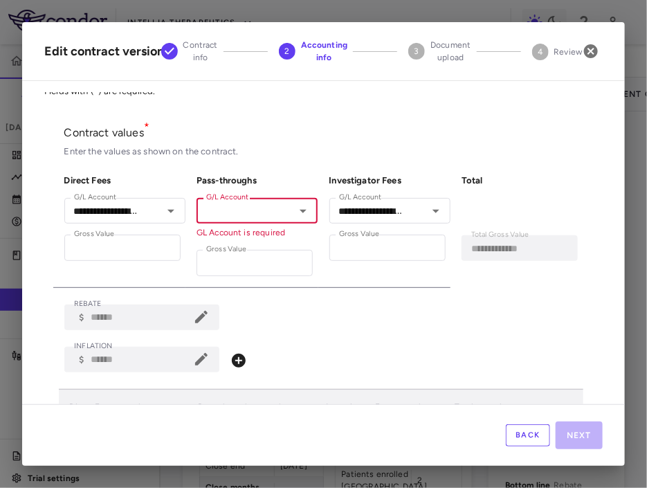
click at [266, 210] on input "G/L Account" at bounding box center [246, 210] width 90 height 17
click at [266, 211] on input "G/L Account" at bounding box center [246, 210] width 90 height 17
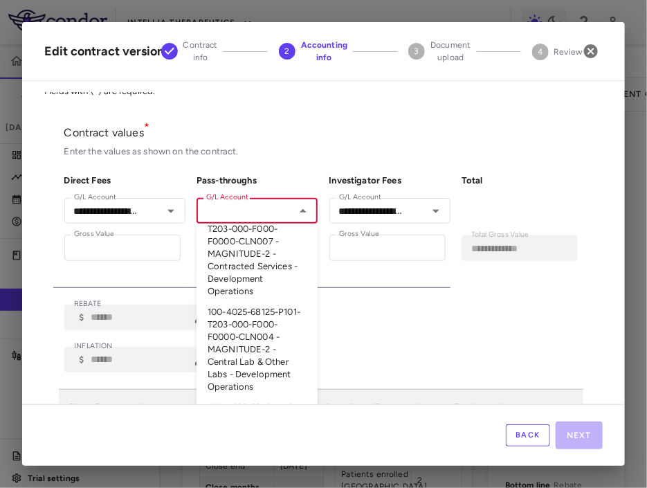
scroll to position [3299, 0]
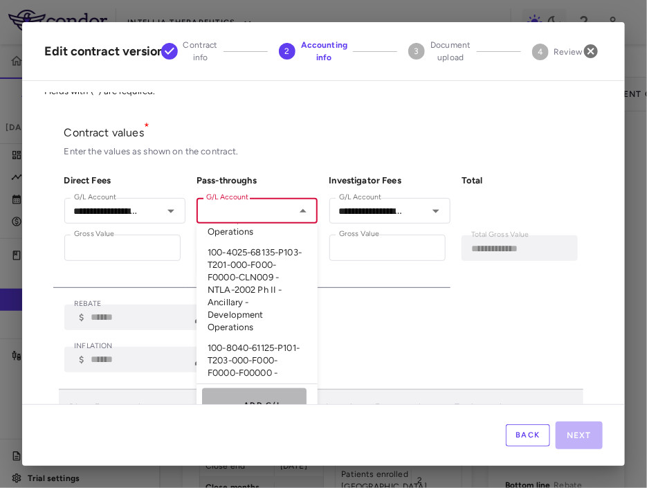
click at [239, 389] on button "Add G/L account" at bounding box center [254, 412] width 104 height 47
type input "**********"
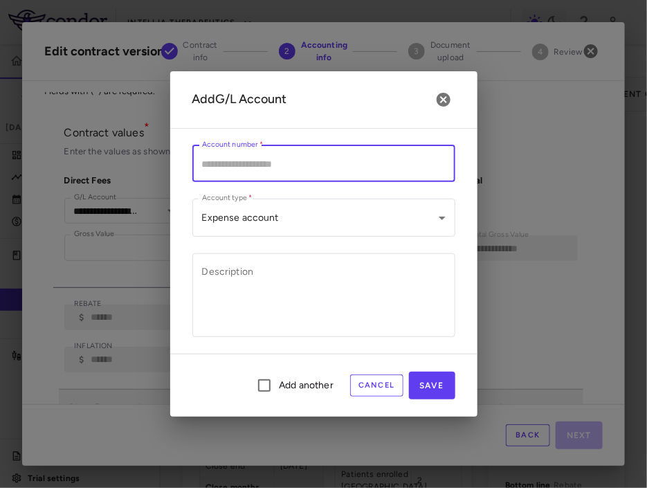
click at [303, 157] on input "Account number   *" at bounding box center [323, 163] width 263 height 37
paste input "**********"
type input "**********"
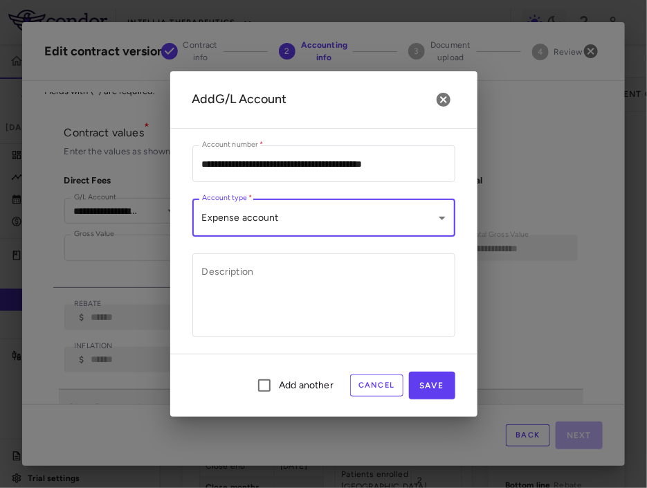
scroll to position [0, 0]
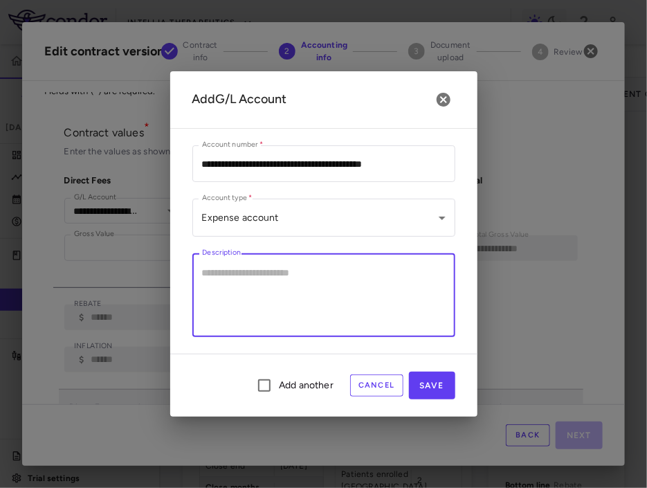
click at [269, 273] on textarea "Description" at bounding box center [323, 295] width 243 height 61
type textarea "*"
drag, startPoint x: 291, startPoint y: 273, endPoint x: 367, endPoint y: 273, distance: 76.1
click at [367, 273] on textarea "**********" at bounding box center [323, 295] width 243 height 61
type textarea "**********"
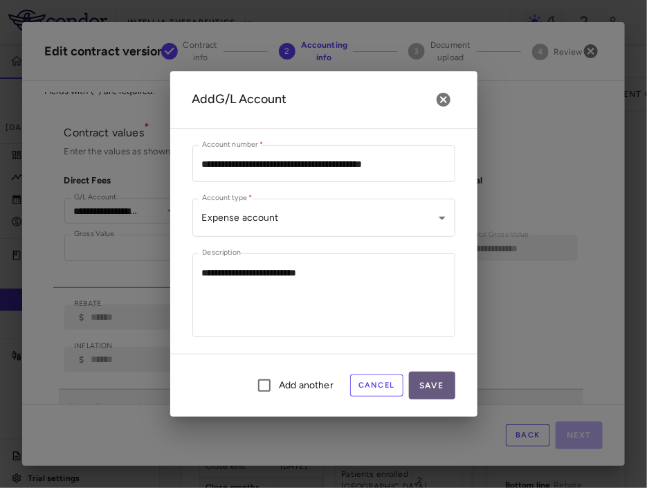
click at [436, 386] on button "Save" at bounding box center [432, 385] width 46 height 28
type input "**********"
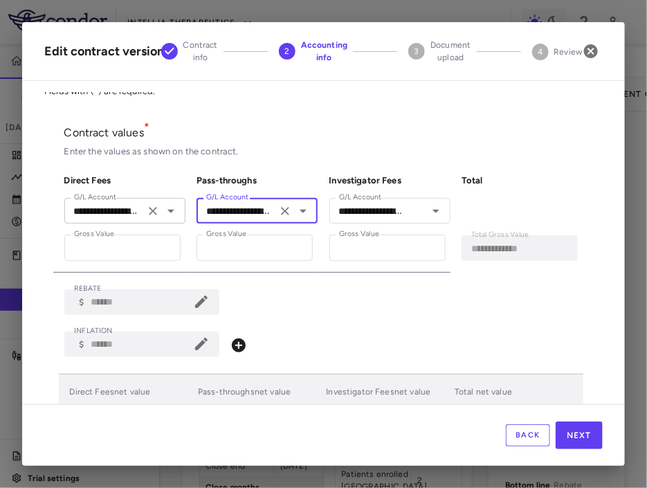
click at [100, 203] on input "**********" at bounding box center [104, 210] width 72 height 17
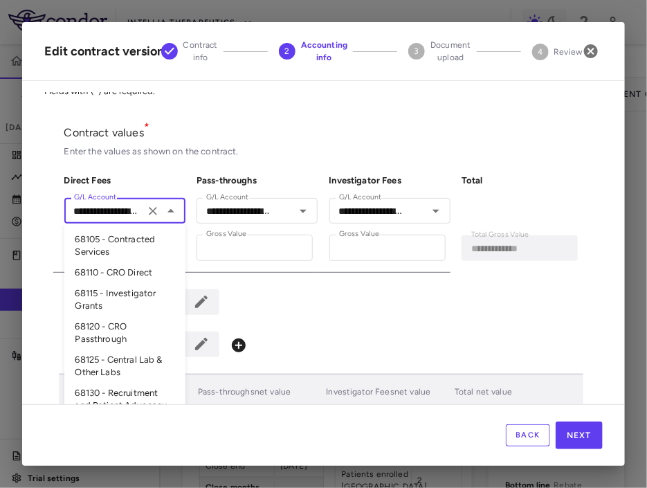
scroll to position [1287, 0]
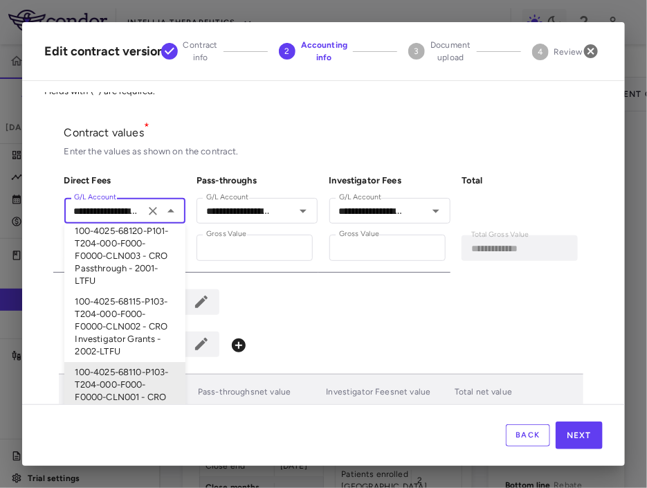
paste input "text"
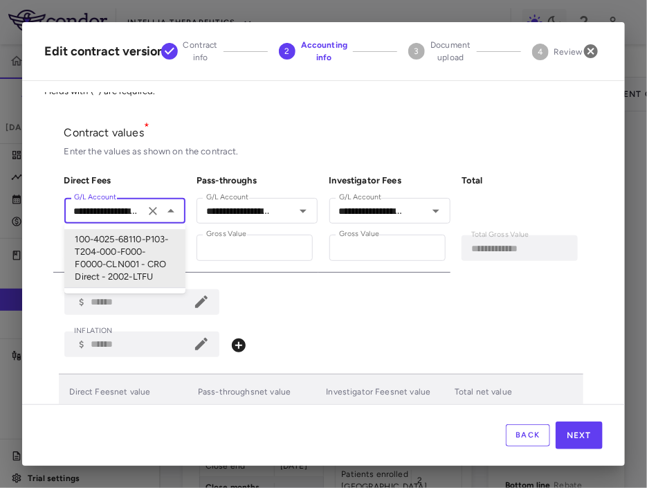
scroll to position [0, 0]
click at [122, 259] on li "100-4025-68110-P103-T204-000-F000-F0000-CLN001 - CRO Direct - 2002-LTFU" at bounding box center [124, 259] width 121 height 59
type input "**********"
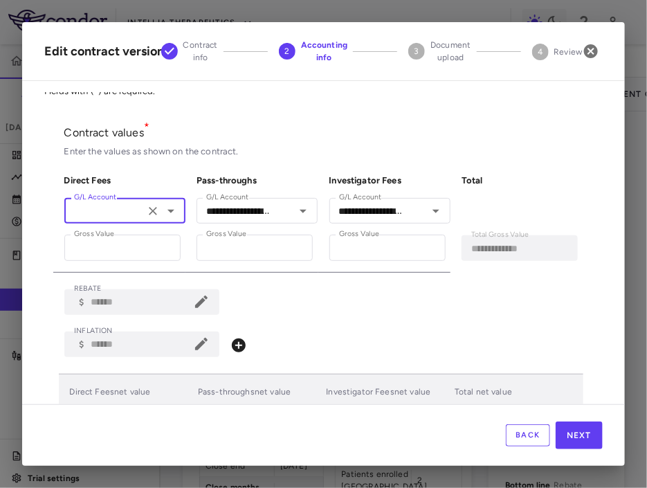
click at [137, 216] on input "**********" at bounding box center [104, 210] width 72 height 17
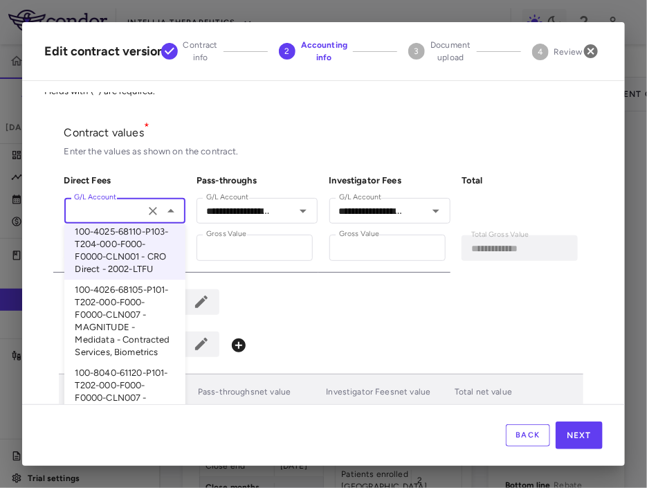
scroll to position [1457, 0]
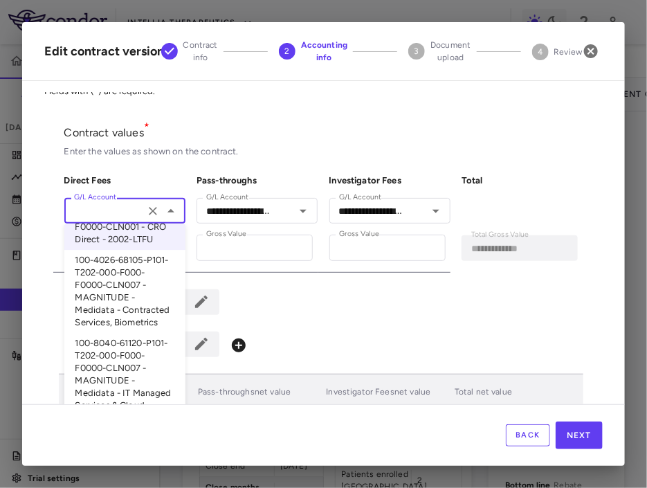
click at [288, 311] on div "REBATE ​ $ ****** REBATE" at bounding box center [323, 302] width 519 height 26
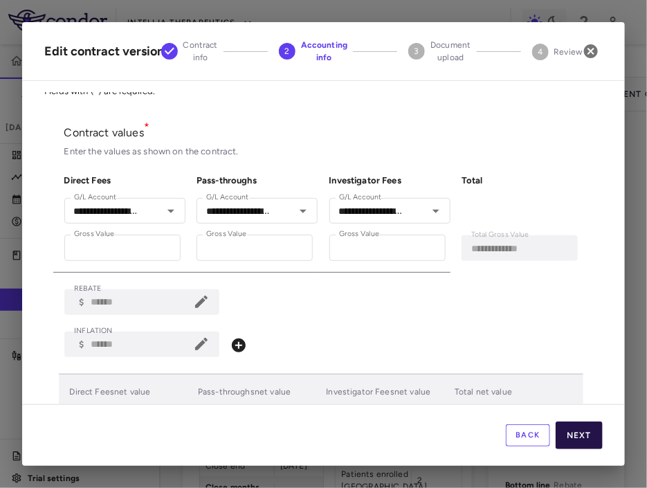
click at [532, 443] on button "Next" at bounding box center [578, 435] width 47 height 28
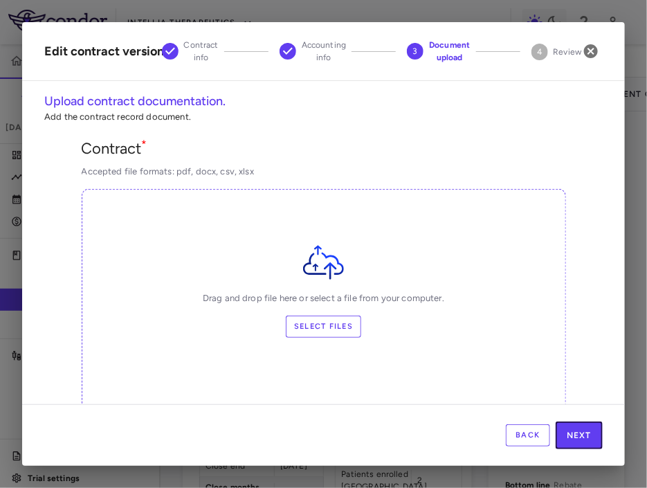
click at [532, 443] on button "Next" at bounding box center [578, 435] width 47 height 28
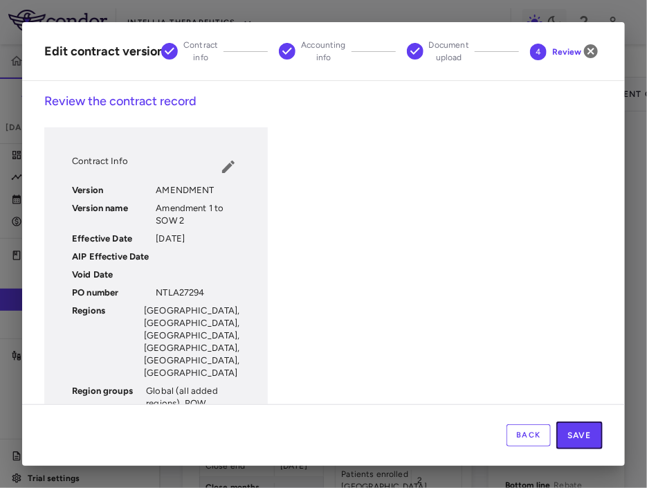
click at [532, 443] on button "Save" at bounding box center [579, 435] width 46 height 28
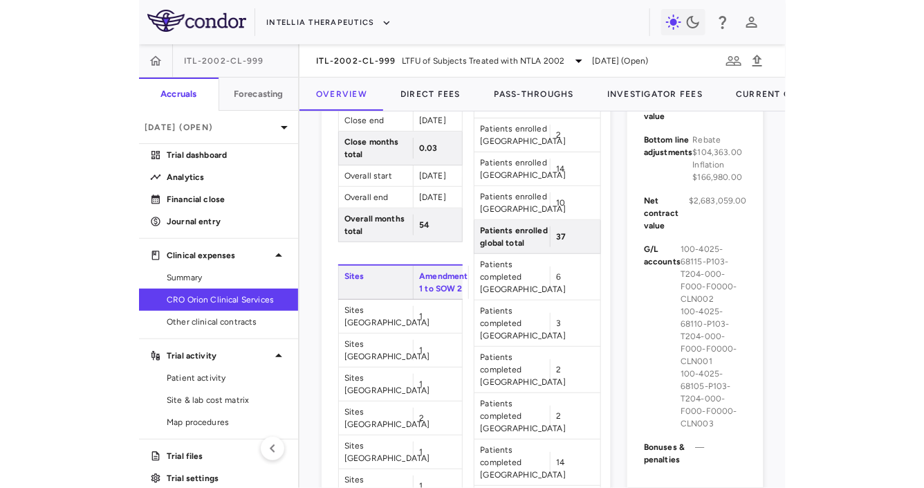
scroll to position [728, 0]
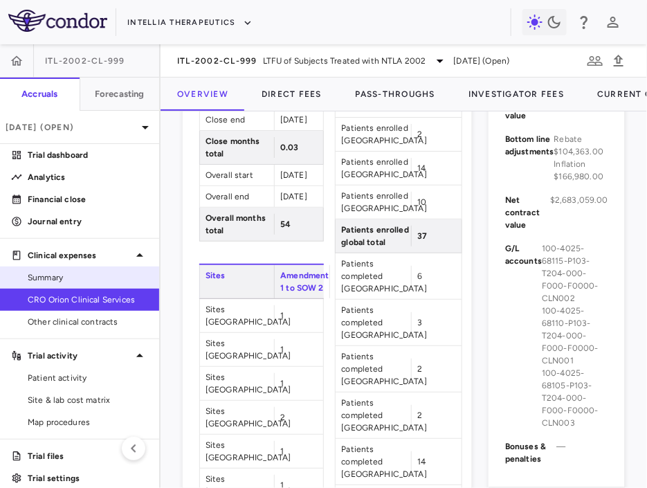
click at [77, 279] on span "Summary" at bounding box center [88, 277] width 120 height 12
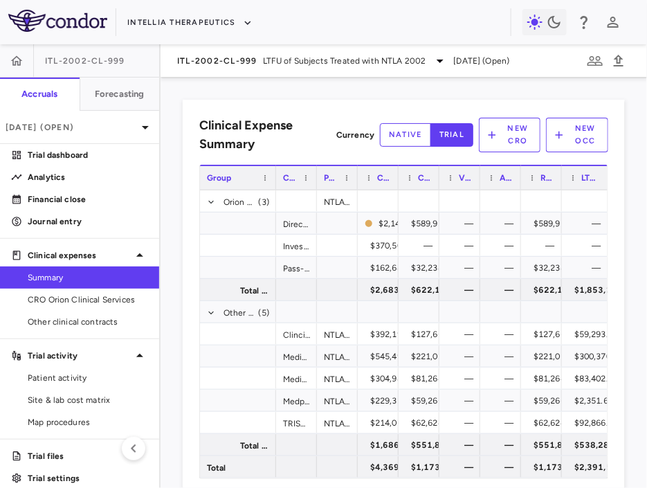
drag, startPoint x: 335, startPoint y: 180, endPoint x: 270, endPoint y: 183, distance: 65.1
click at [273, 183] on div at bounding box center [276, 178] width 6 height 24
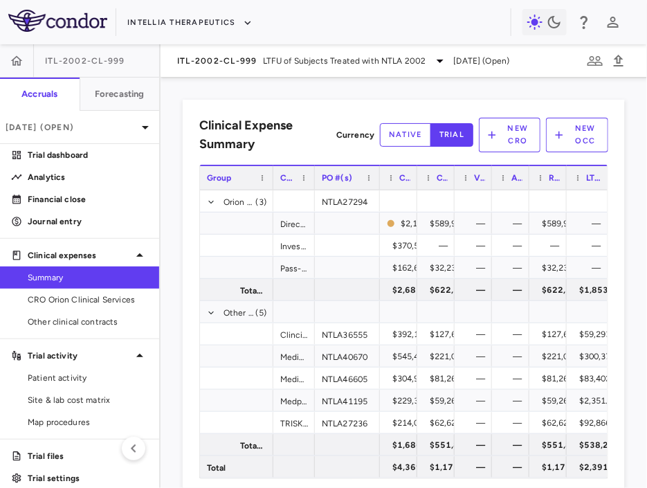
drag, startPoint x: 354, startPoint y: 181, endPoint x: 376, endPoint y: 181, distance: 22.1
click at [376, 181] on div at bounding box center [379, 178] width 6 height 24
click at [88, 198] on p "Financial close" at bounding box center [88, 199] width 120 height 12
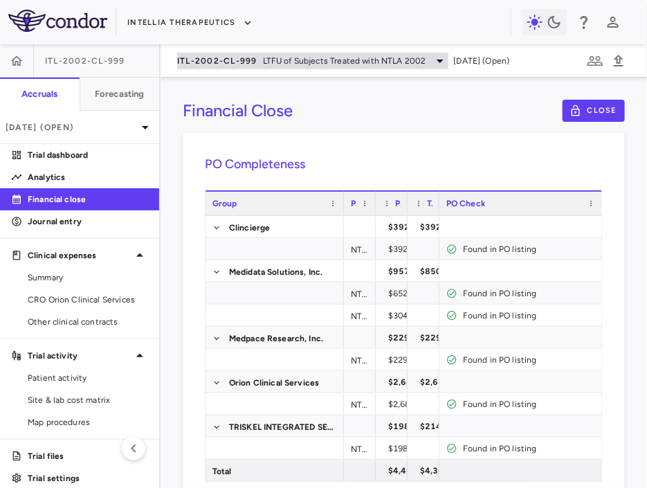
click at [274, 66] on span "LTFU of Subjects Treated with NTLA 2002" at bounding box center [344, 61] width 163 height 12
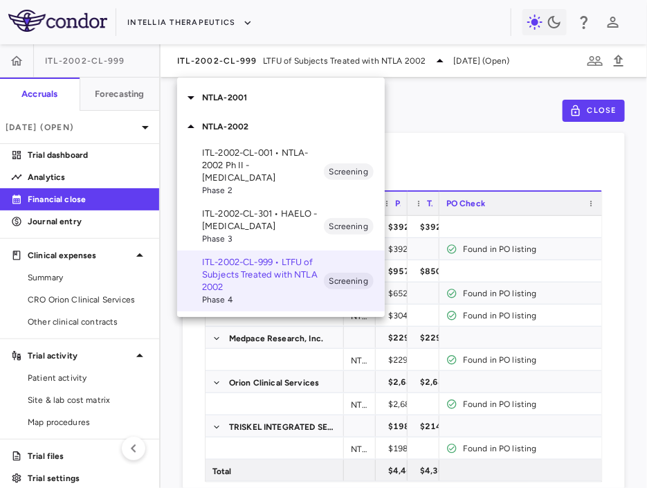
click at [245, 111] on div "NTLA-2001" at bounding box center [281, 97] width 208 height 29
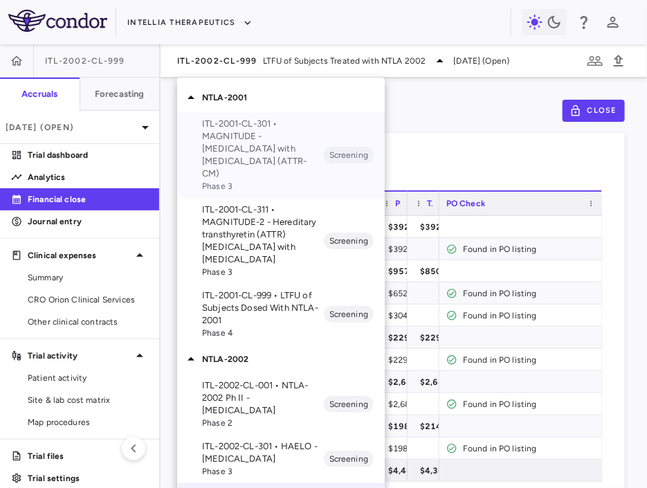
click at [297, 146] on p "ITL-2001-CL-301 • MAGNITUDE - [MEDICAL_DATA] with [MEDICAL_DATA] (ATTR-CM)" at bounding box center [263, 149] width 122 height 62
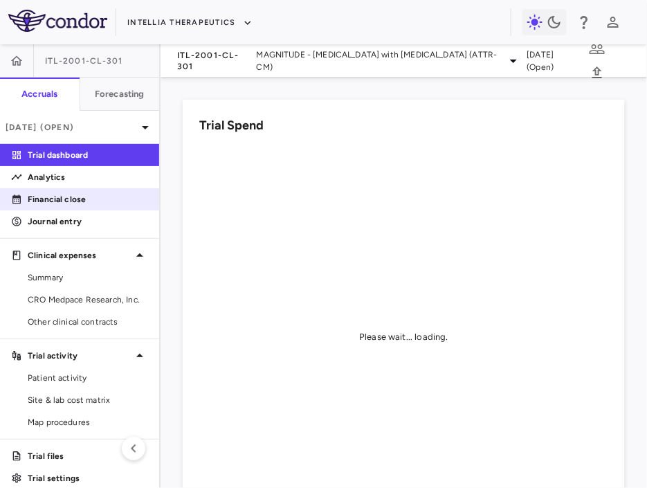
click at [112, 207] on link "Financial close" at bounding box center [79, 199] width 159 height 21
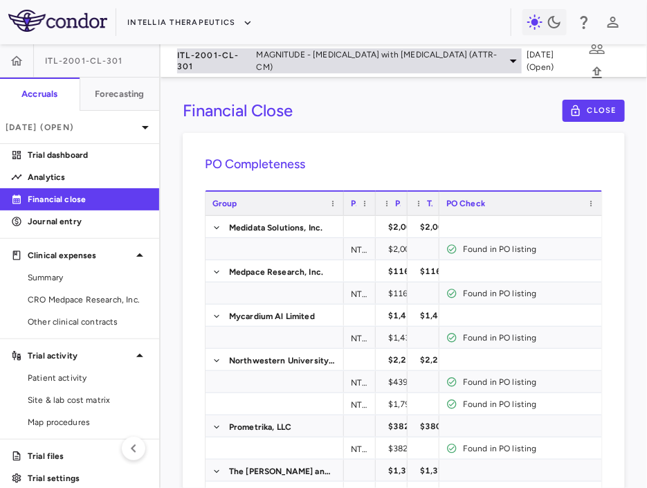
click at [257, 56] on span "MAGNITUDE - [MEDICAL_DATA] with [MEDICAL_DATA] (ATTR-CM)" at bounding box center [378, 60] width 243 height 25
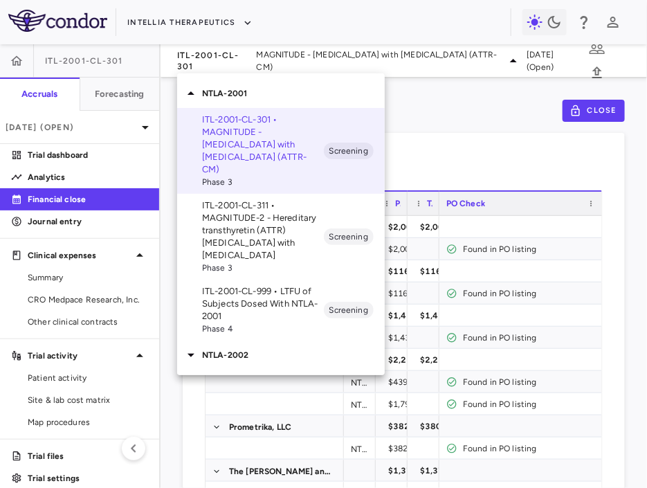
click at [246, 199] on p "ITL-2001-CL-311 • MAGNITUDE-2 - Hereditary transthyretin (ATTR) [MEDICAL_DATA] …" at bounding box center [263, 230] width 122 height 62
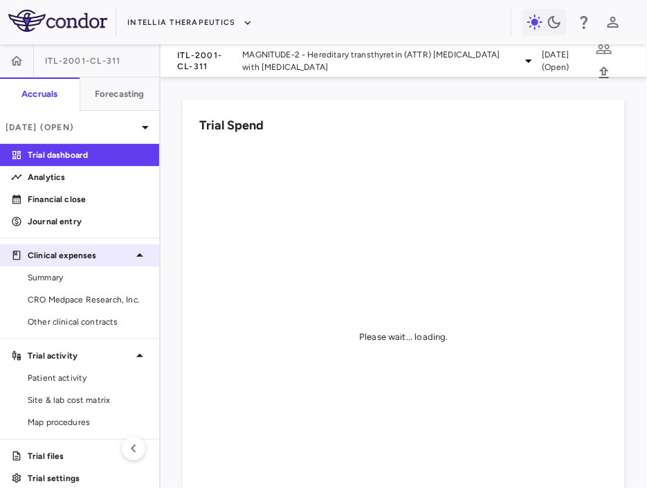
click at [55, 264] on div "Clinical expenses" at bounding box center [79, 255] width 159 height 25
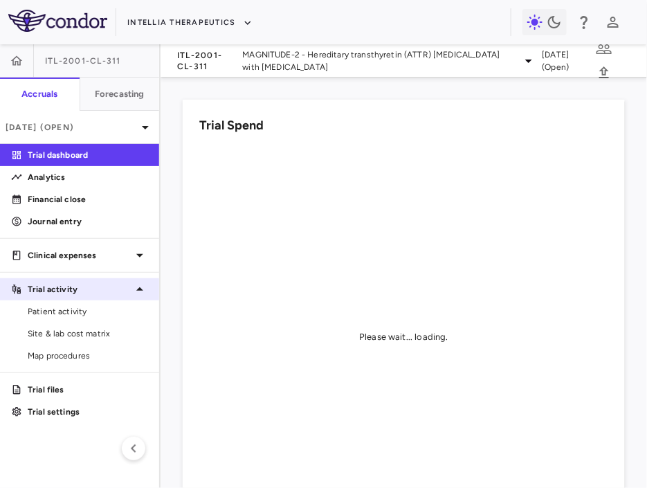
click at [48, 278] on div "Trial activity" at bounding box center [79, 289] width 159 height 25
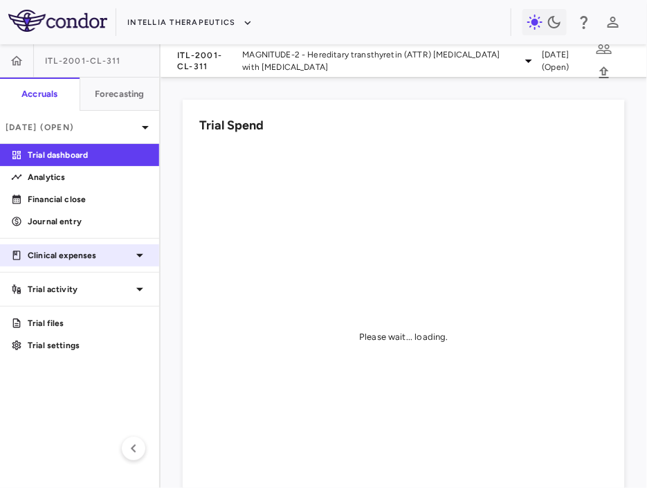
click at [55, 260] on p "Clinical expenses" at bounding box center [80, 255] width 104 height 12
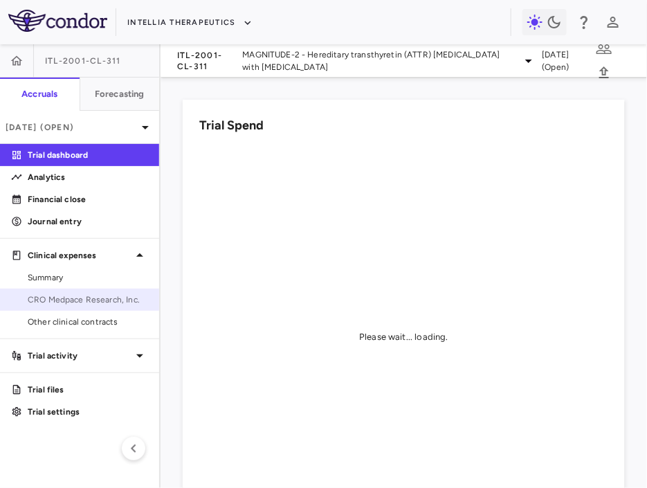
click at [51, 292] on link "CRO Medpace Research, Inc." at bounding box center [79, 299] width 159 height 21
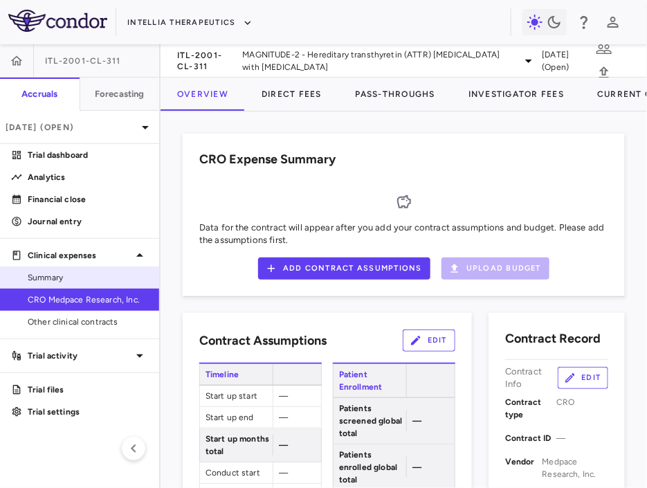
click at [51, 280] on span "Summary" at bounding box center [88, 277] width 120 height 12
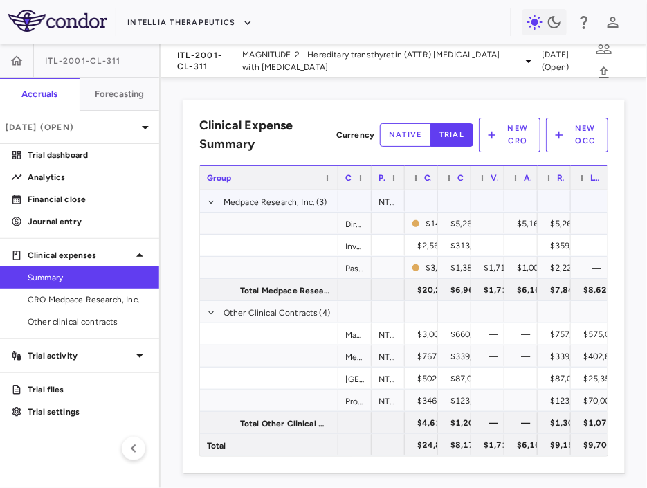
click at [384, 205] on div "NTLA43603" at bounding box center [387, 200] width 33 height 21
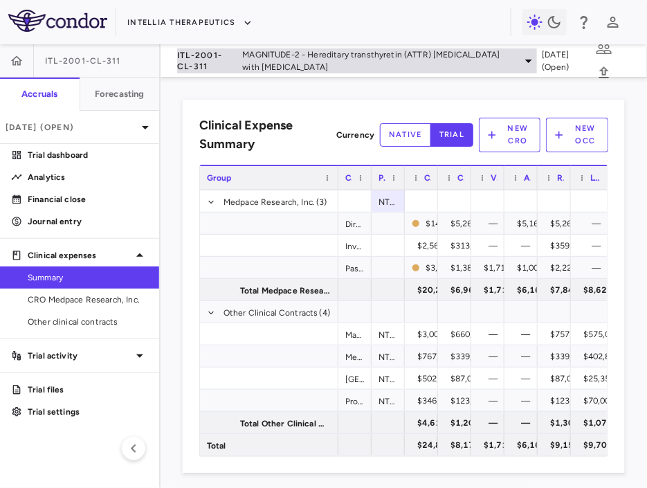
click at [306, 66] on span "MAGNITUDE-2 - Hereditary transthyretin (ATTR) [MEDICAL_DATA] with [MEDICAL_DATA]" at bounding box center [378, 60] width 272 height 25
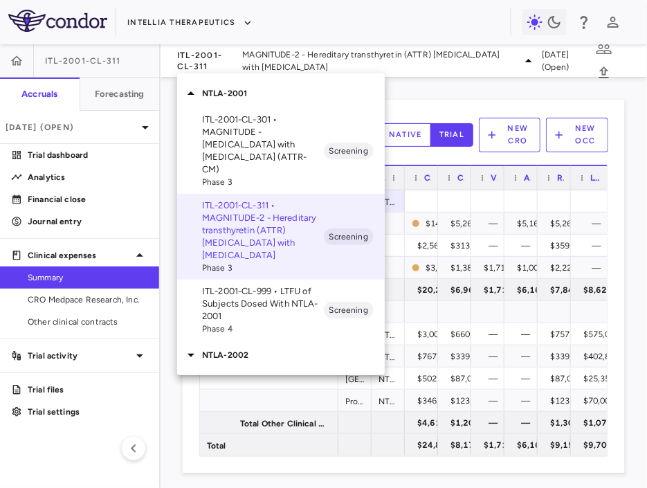
click at [244, 286] on p "ITL-2001-CL-999 • LTFU of Subjects Dosed With NTLA-2001" at bounding box center [263, 303] width 122 height 37
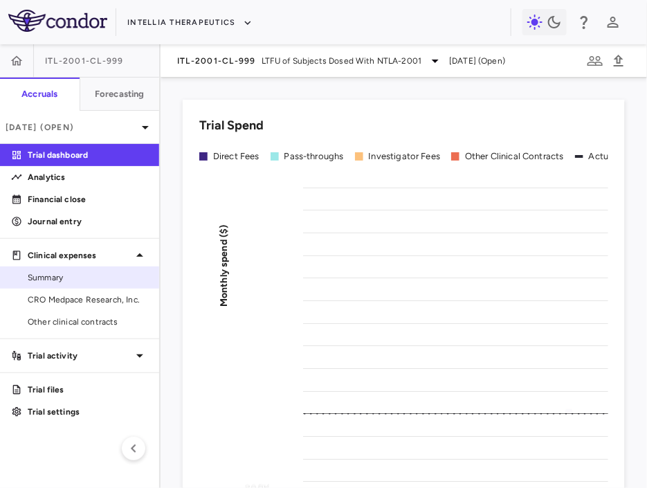
click at [57, 279] on span "Summary" at bounding box center [88, 277] width 120 height 12
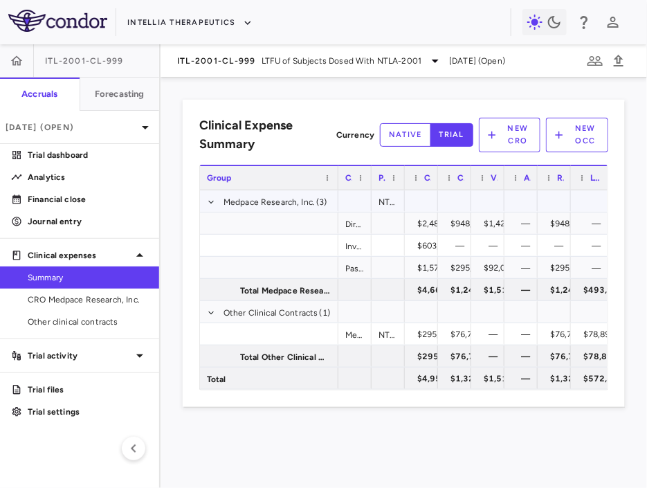
click at [385, 203] on div "NTLA27141" at bounding box center [387, 200] width 33 height 21
click at [26, 55] on button "button" at bounding box center [16, 60] width 33 height 33
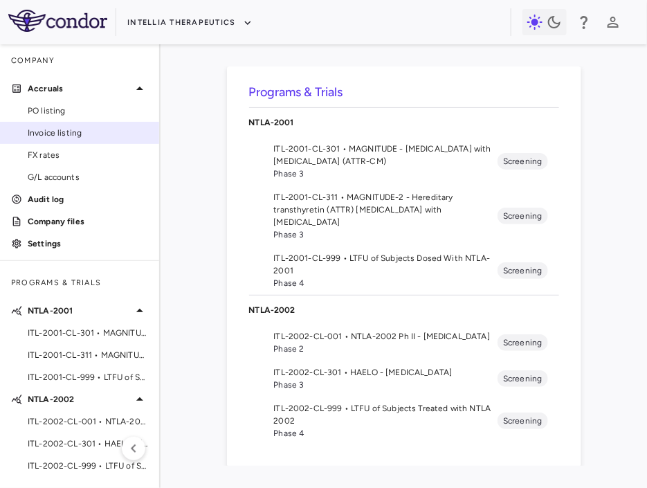
click at [60, 131] on span "Invoice listing" at bounding box center [88, 133] width 120 height 12
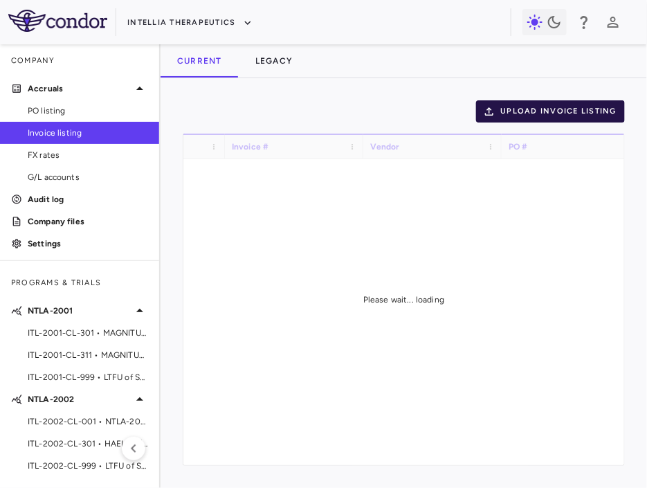
click at [532, 113] on button "Upload invoice listing" at bounding box center [550, 111] width 149 height 22
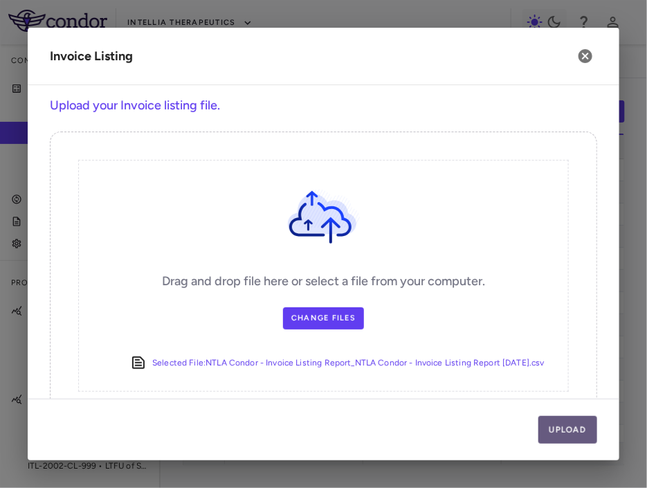
click at [532, 417] on button "Upload" at bounding box center [567, 430] width 59 height 28
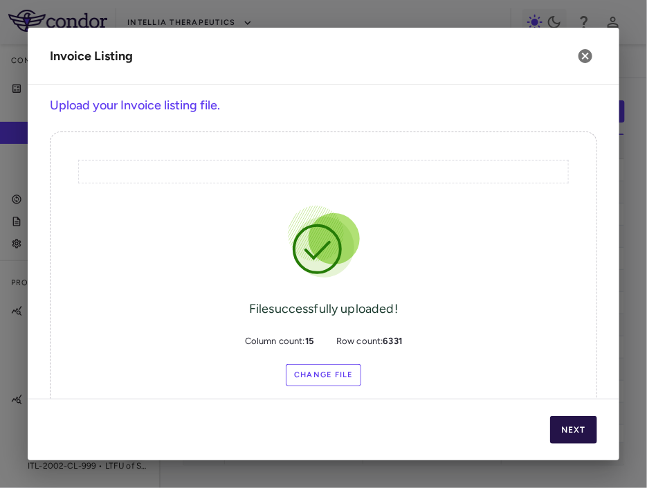
click at [532, 432] on button "Next" at bounding box center [573, 430] width 47 height 28
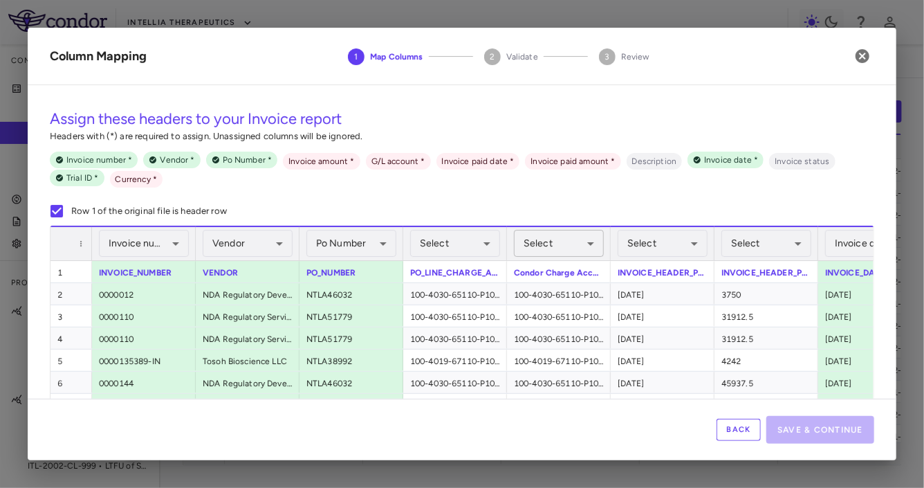
click at [532, 249] on body "Skip to sidebar Skip to main content Intellia Therapeutics Company Accruals PO …" at bounding box center [462, 244] width 924 height 488
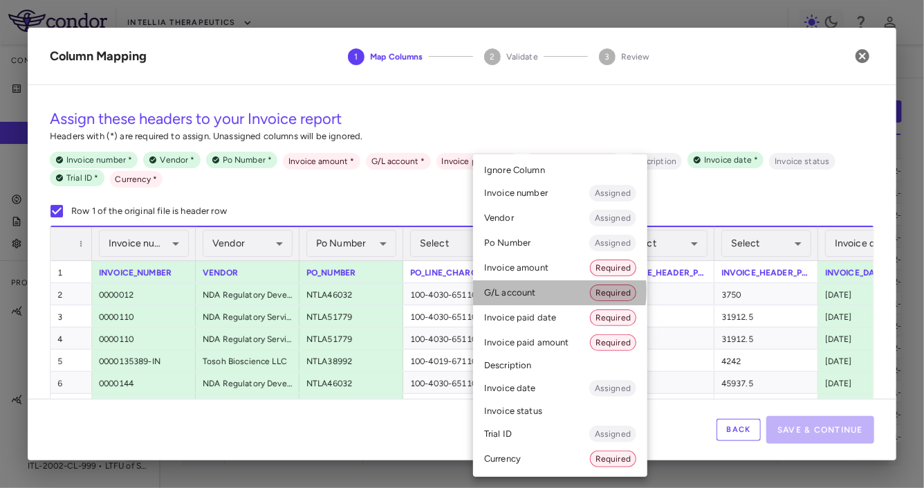
click at [532, 291] on li "G/L account Required" at bounding box center [560, 292] width 174 height 25
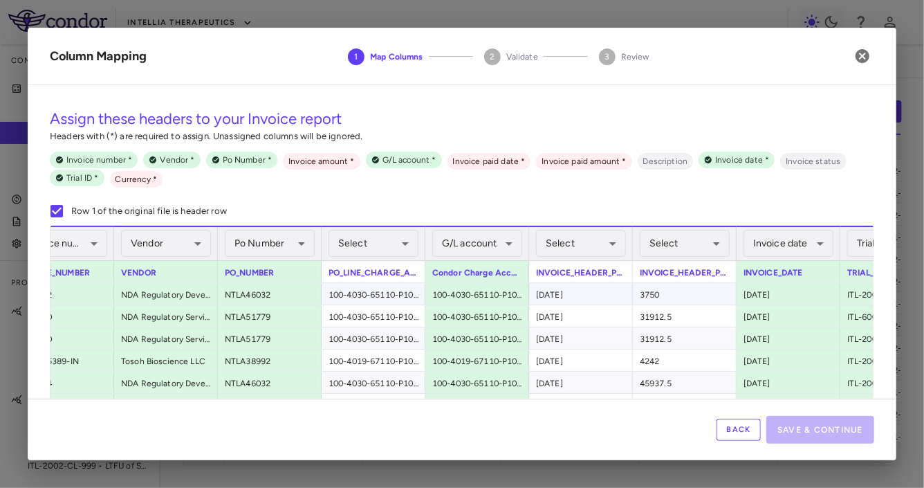
scroll to position [0, 219]
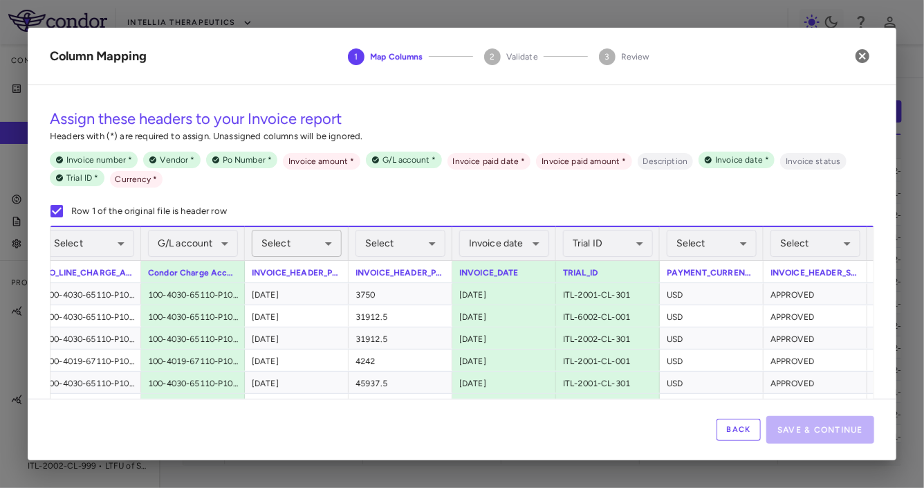
click at [329, 248] on body "Skip to sidebar Skip to main content Intellia Therapeutics Company Accruals PO …" at bounding box center [462, 244] width 924 height 488
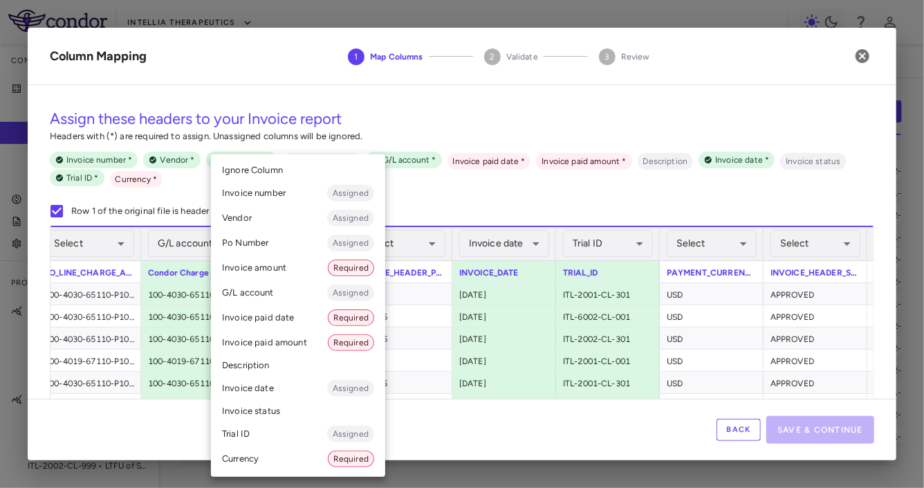
click at [299, 318] on li "Invoice paid date Required" at bounding box center [298, 317] width 174 height 25
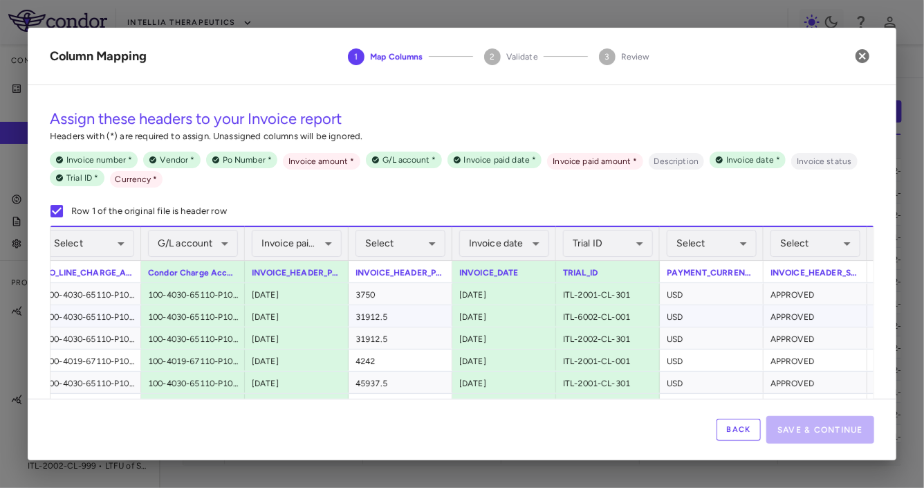
scroll to position [0, 672]
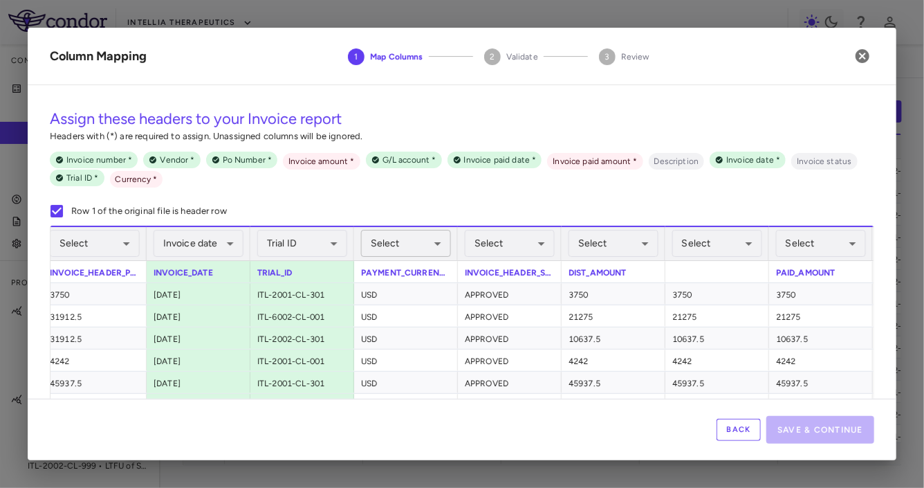
click at [401, 251] on body "Skip to sidebar Skip to main content Intellia Therapeutics Company Accruals PO …" at bounding box center [462, 244] width 924 height 488
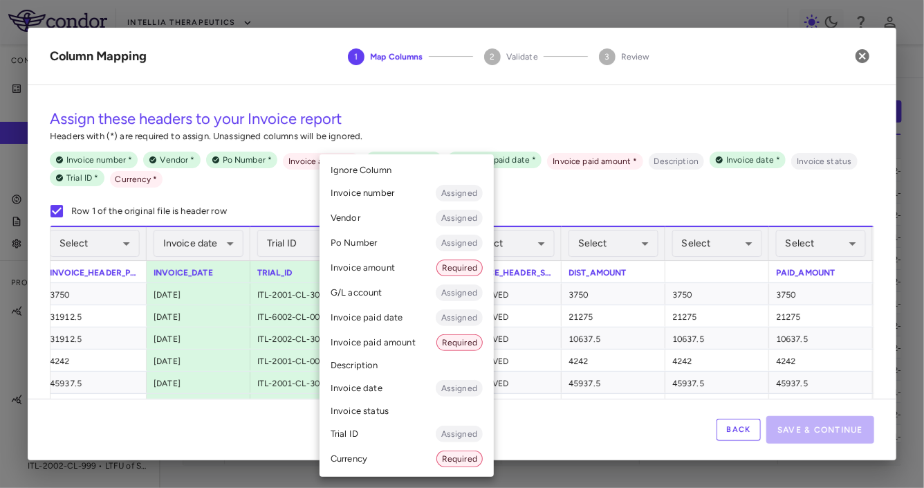
click at [377, 457] on li "Currency Required" at bounding box center [407, 458] width 174 height 25
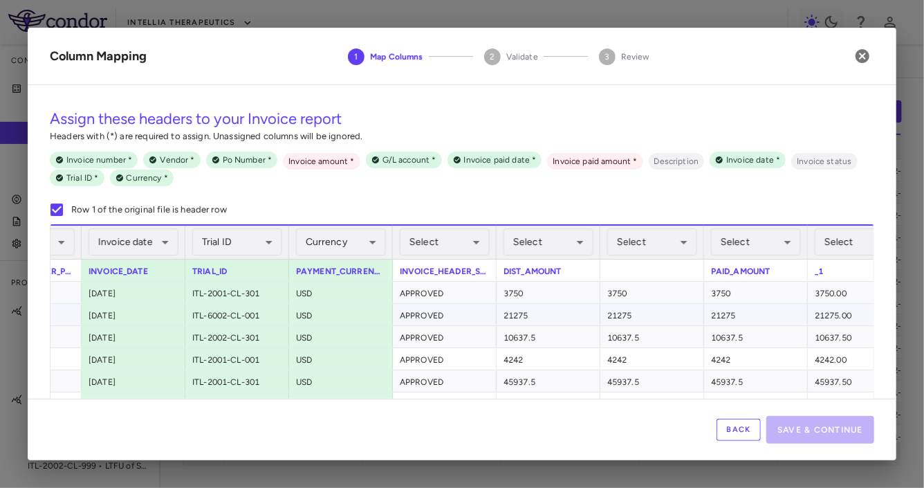
scroll to position [0, 774]
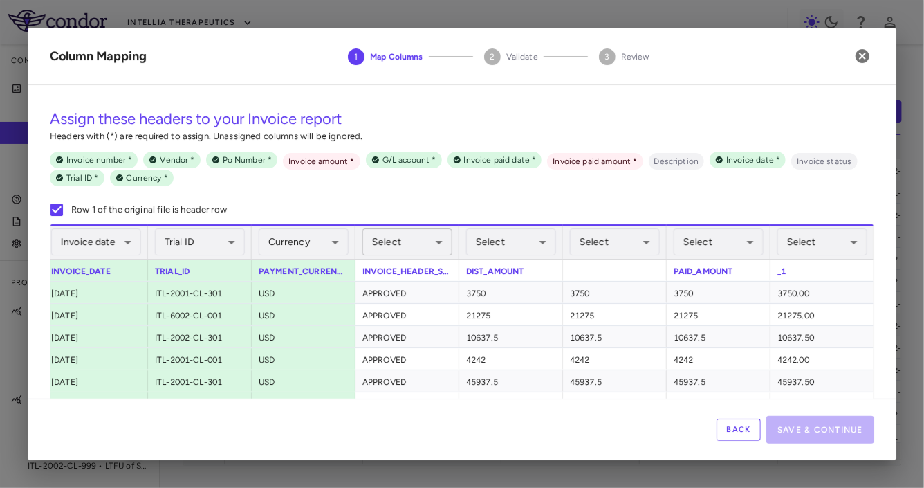
click at [409, 248] on body "Skip to sidebar Skip to main content Intellia Therapeutics Company Accruals PO …" at bounding box center [462, 244] width 924 height 488
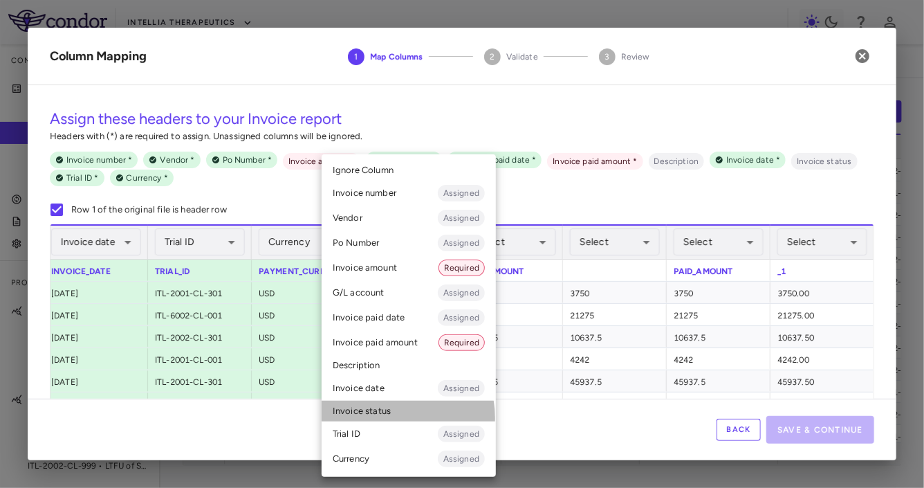
click at [384, 418] on li "Invoice status" at bounding box center [409, 410] width 174 height 21
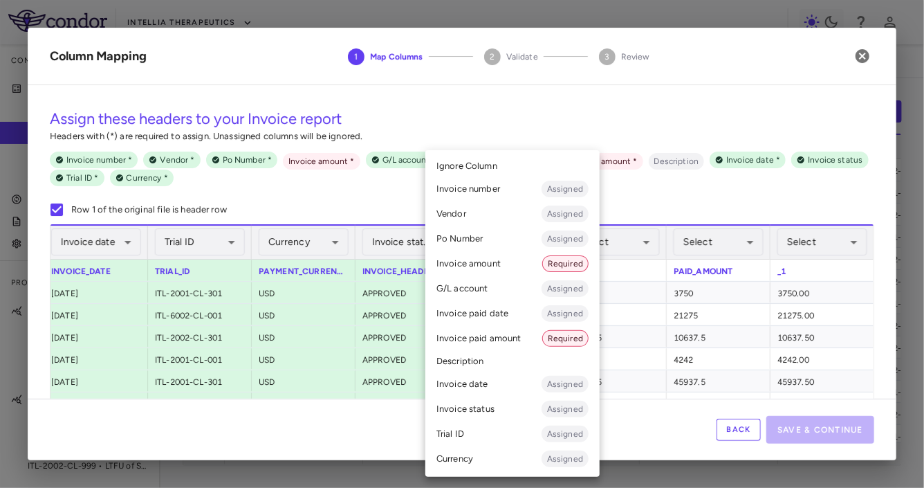
click at [528, 246] on body "Skip to sidebar Skip to main content Intellia Therapeutics Company Accruals PO …" at bounding box center [462, 244] width 924 height 488
click at [493, 266] on li "Invoice amount Required" at bounding box center [512, 263] width 174 height 25
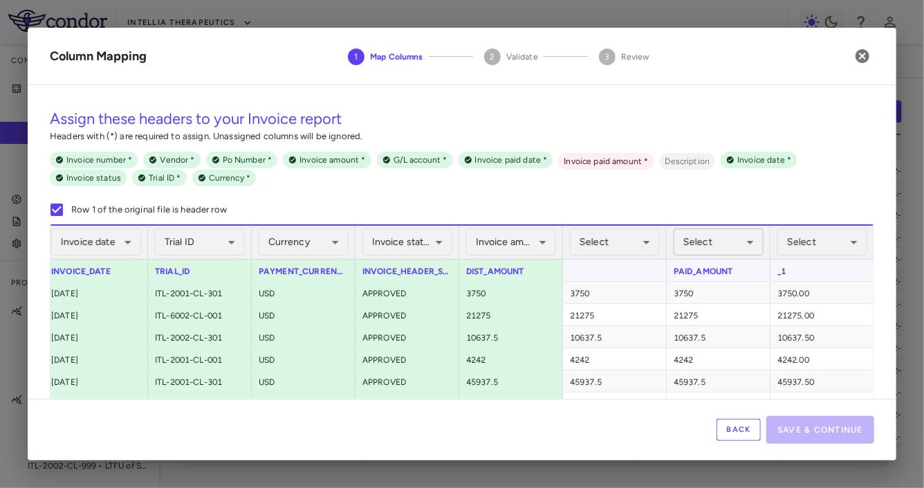
click at [532, 250] on body "Skip to sidebar Skip to main content Intellia Therapeutics Company Accruals PO …" at bounding box center [462, 244] width 924 height 488
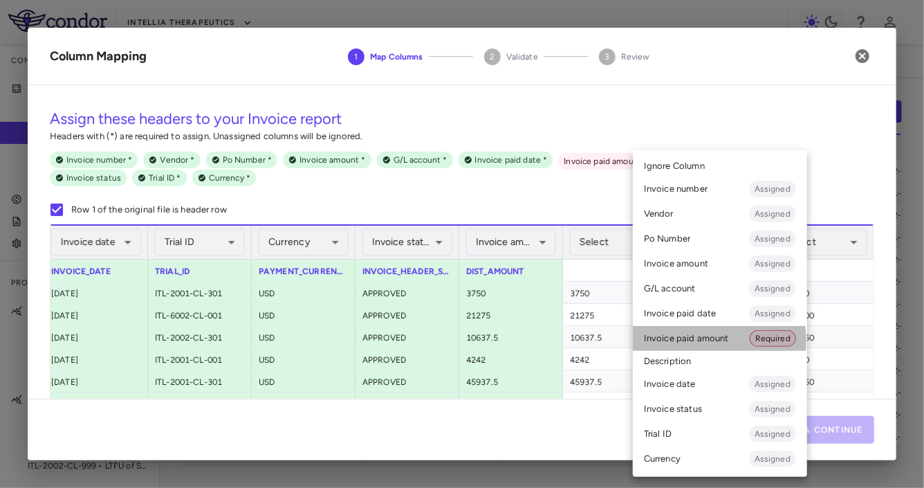
click at [532, 341] on li "Invoice paid amount Required" at bounding box center [720, 338] width 174 height 25
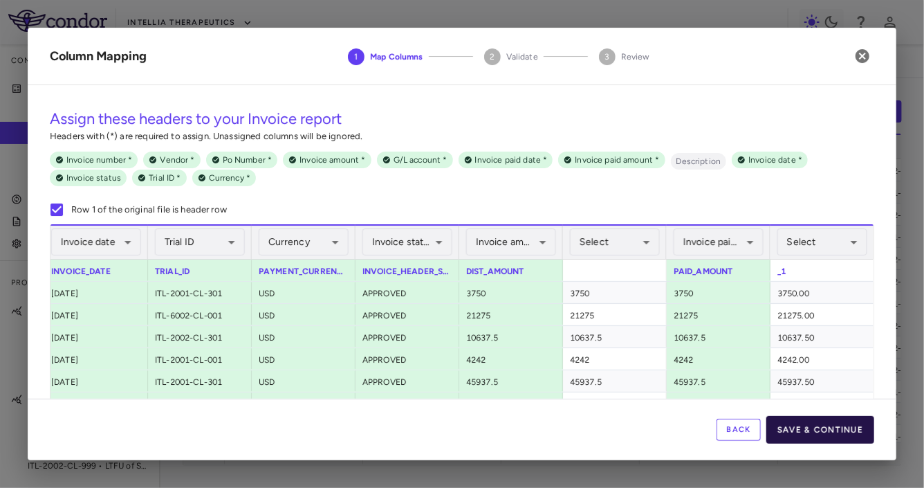
click at [532, 427] on button "Save & Continue" at bounding box center [820, 430] width 108 height 28
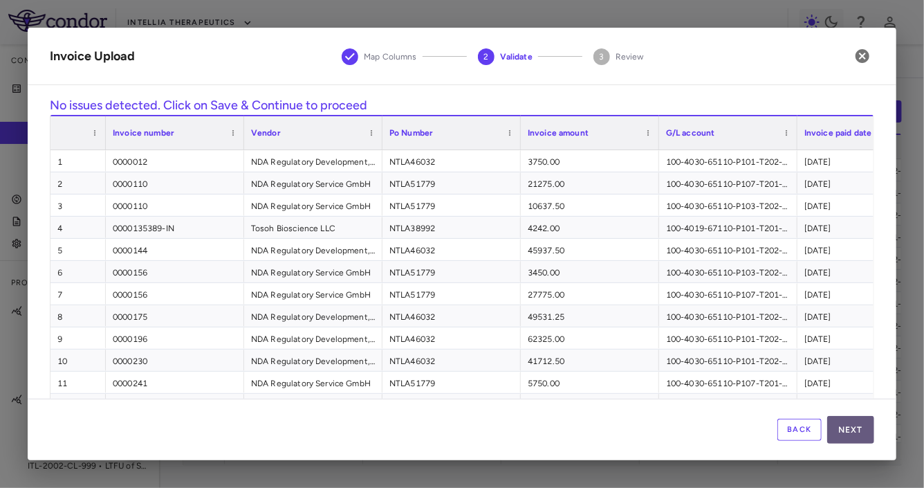
click at [532, 420] on button "Next" at bounding box center [850, 430] width 47 height 28
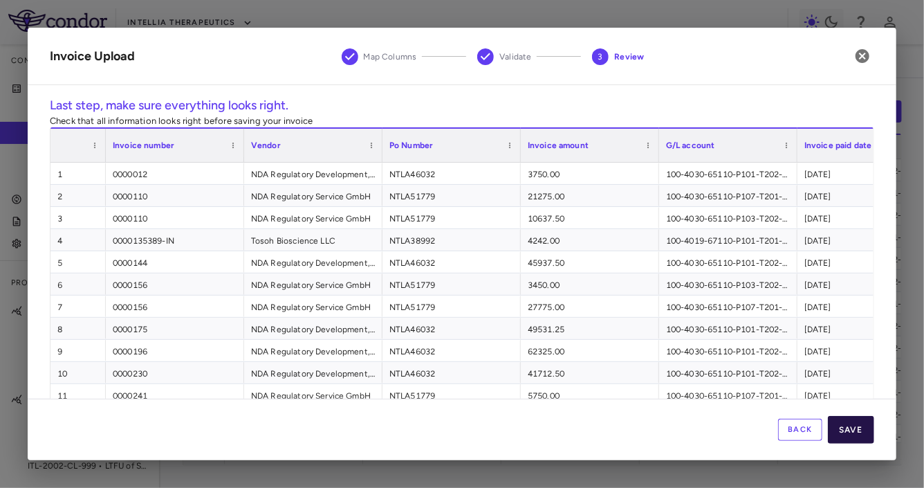
click at [532, 423] on button "Save" at bounding box center [851, 430] width 46 height 28
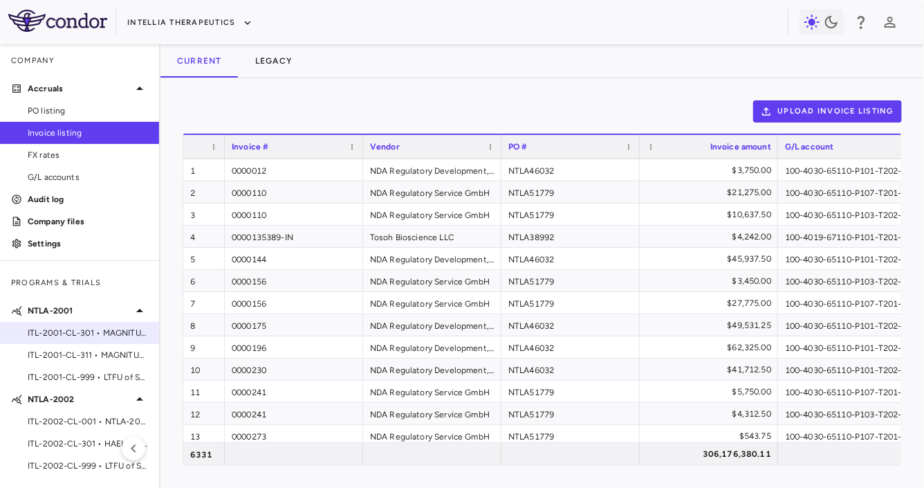
click at [83, 340] on div "ITL-2001-CL-301 • MAGNITUDE - [MEDICAL_DATA] with [MEDICAL_DATA] (ATTR-CM)" at bounding box center [79, 332] width 159 height 21
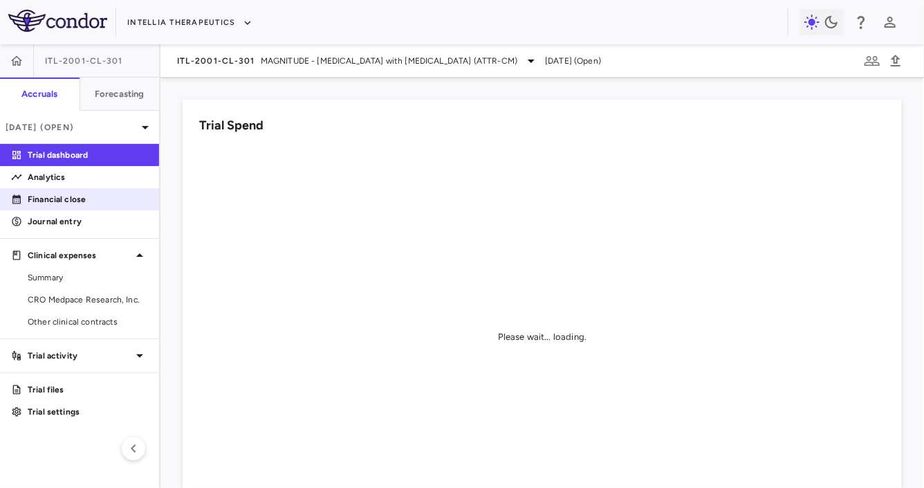
click at [105, 197] on p "Financial close" at bounding box center [88, 199] width 120 height 12
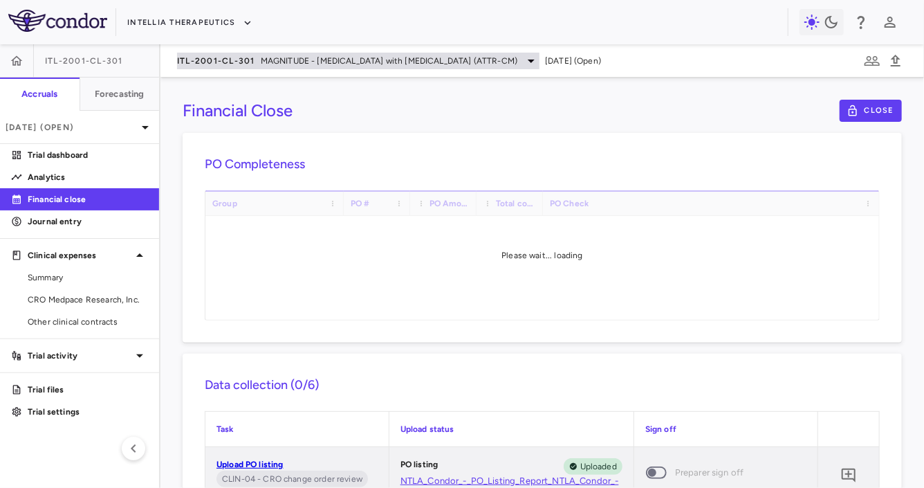
click at [217, 62] on span "ITL-2001-CL-301" at bounding box center [216, 60] width 78 height 11
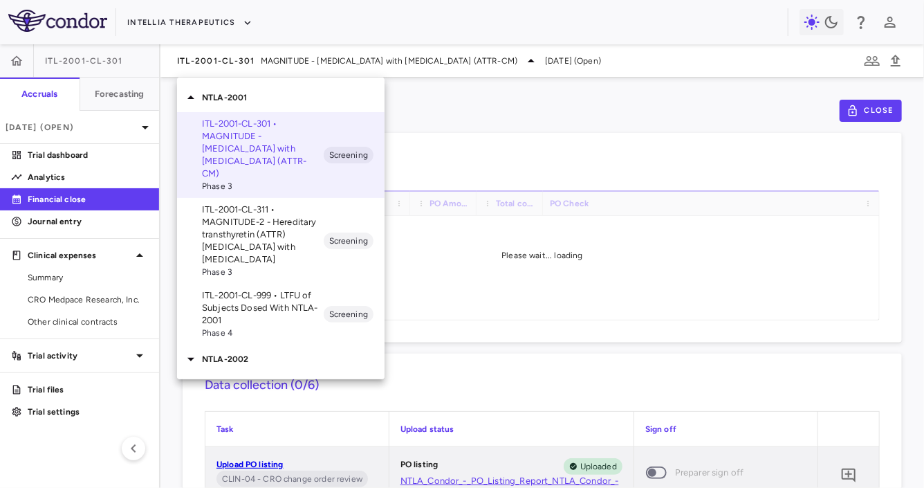
click at [237, 212] on p "ITL-2001-CL-311 • MAGNITUDE-2 - Hereditary transthyretin (ATTR) [MEDICAL_DATA] …" at bounding box center [263, 234] width 122 height 62
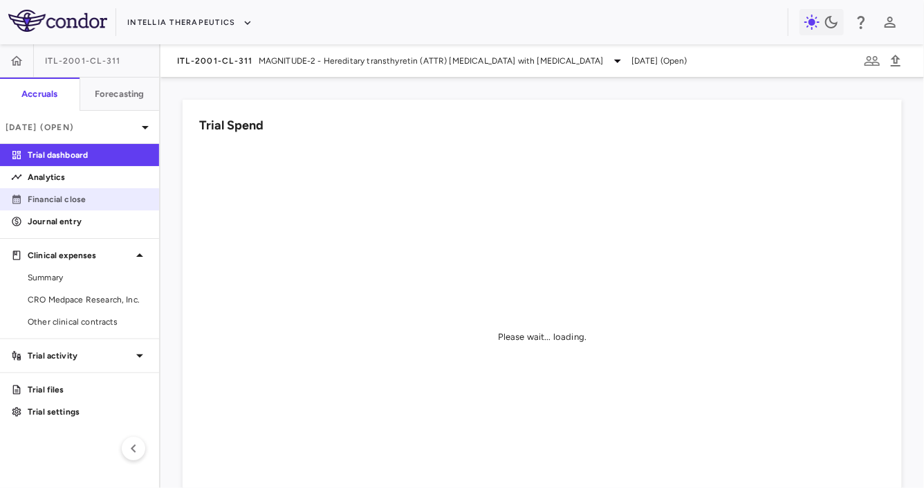
click at [99, 205] on link "Financial close" at bounding box center [79, 199] width 159 height 21
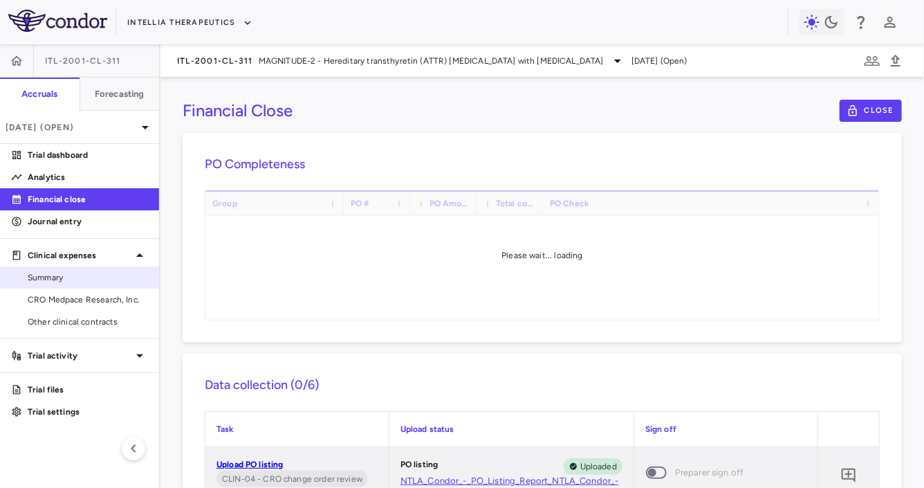
click at [88, 283] on span "Summary" at bounding box center [88, 277] width 120 height 12
